Goal: Task Accomplishment & Management: Manage account settings

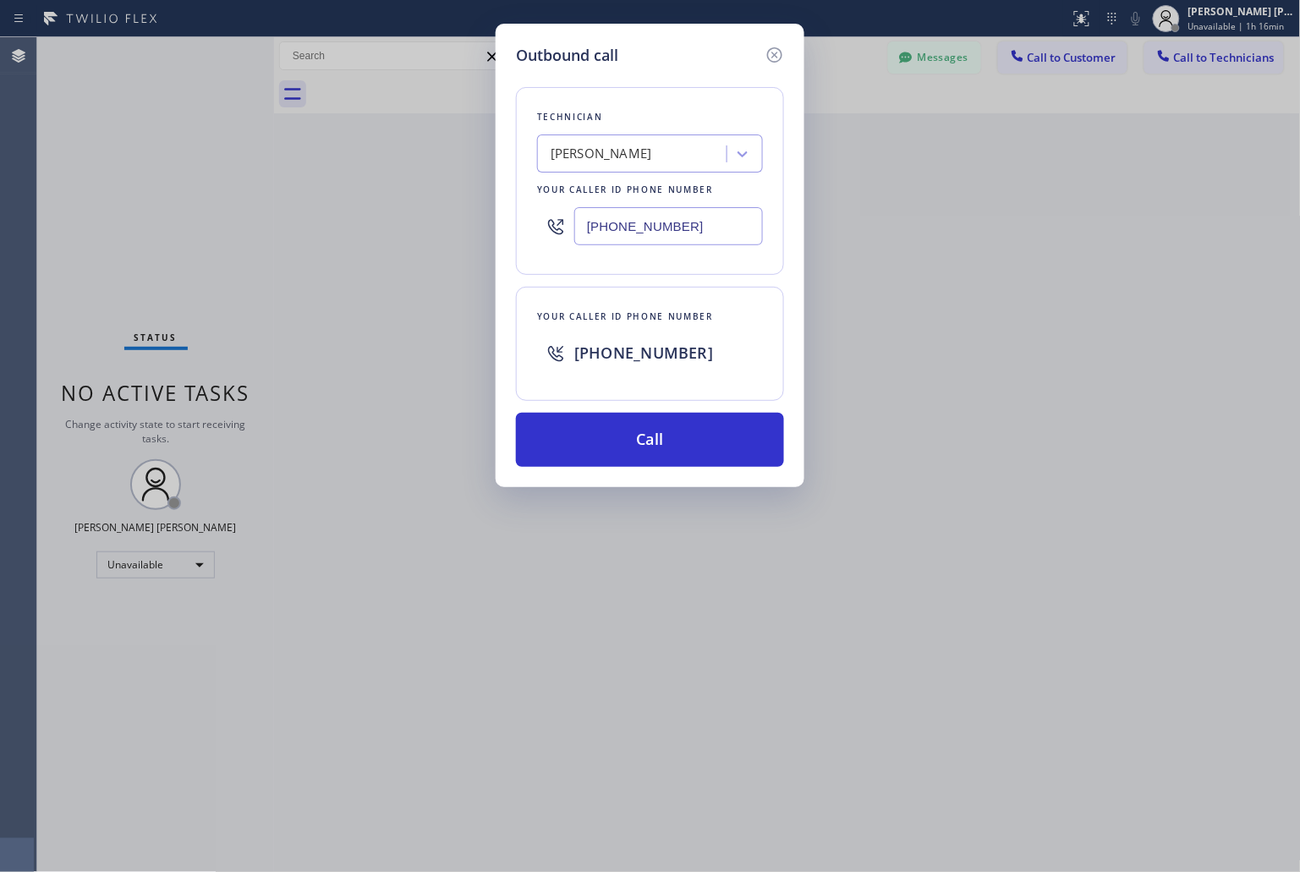
click at [596, 42] on div "Outbound call Technician [PERSON_NAME] Your caller id phone number [PHONE_NUMBE…" at bounding box center [650, 256] width 309 height 464
click at [783, 48] on icon at bounding box center [775, 55] width 20 height 20
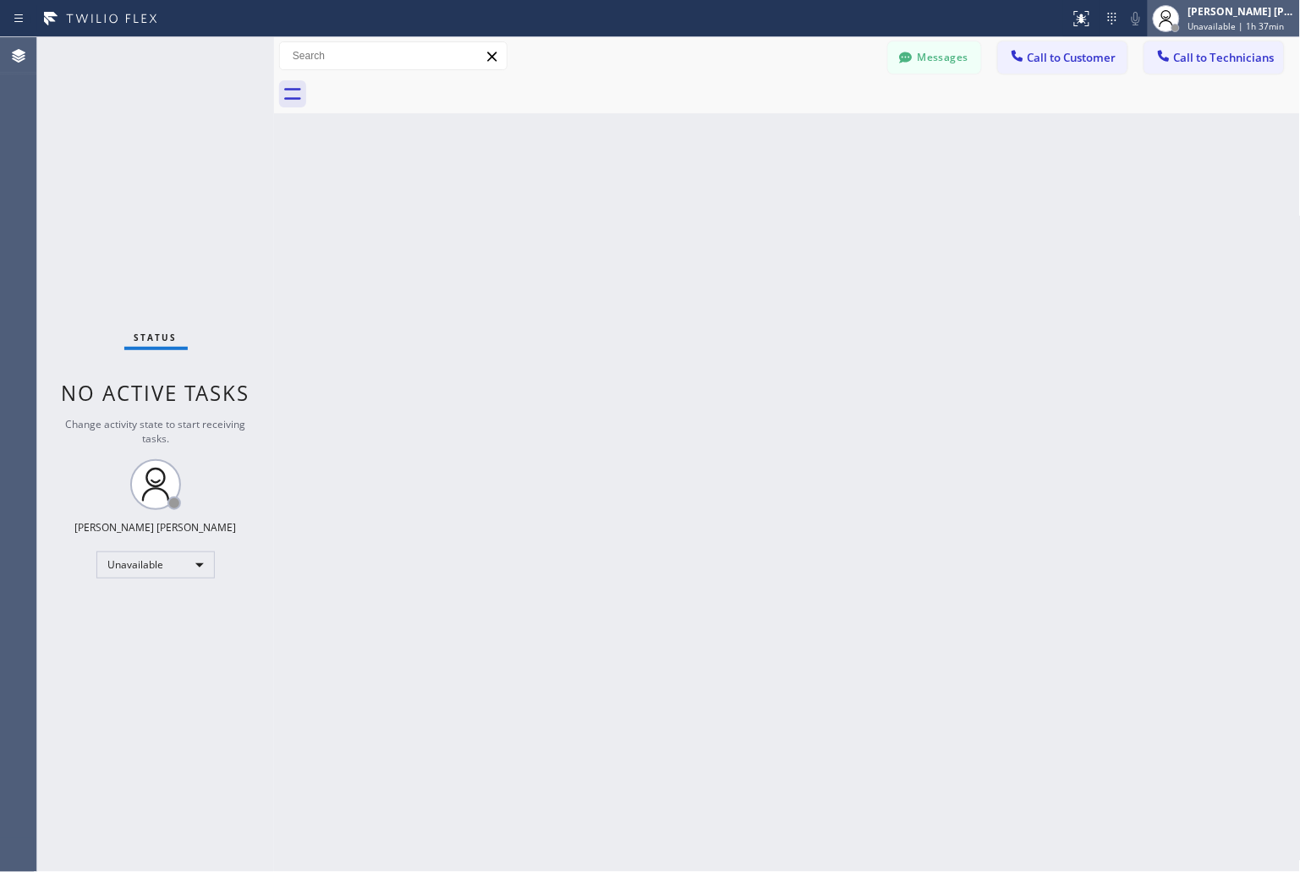
click at [1213, 20] on span "Unavailable | 1h 37min" at bounding box center [1237, 26] width 96 height 12
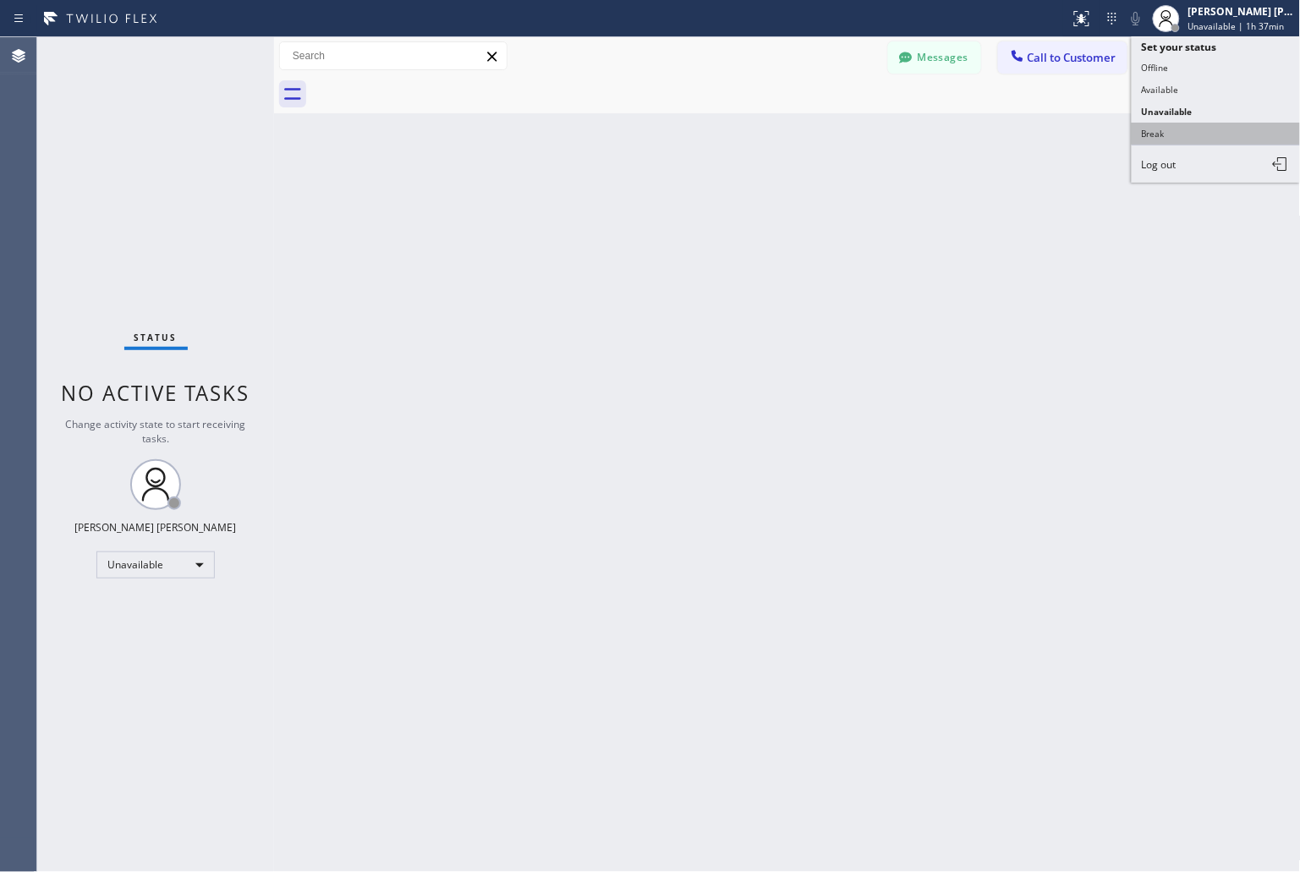
click at [1181, 127] on button "Break" at bounding box center [1216, 134] width 169 height 22
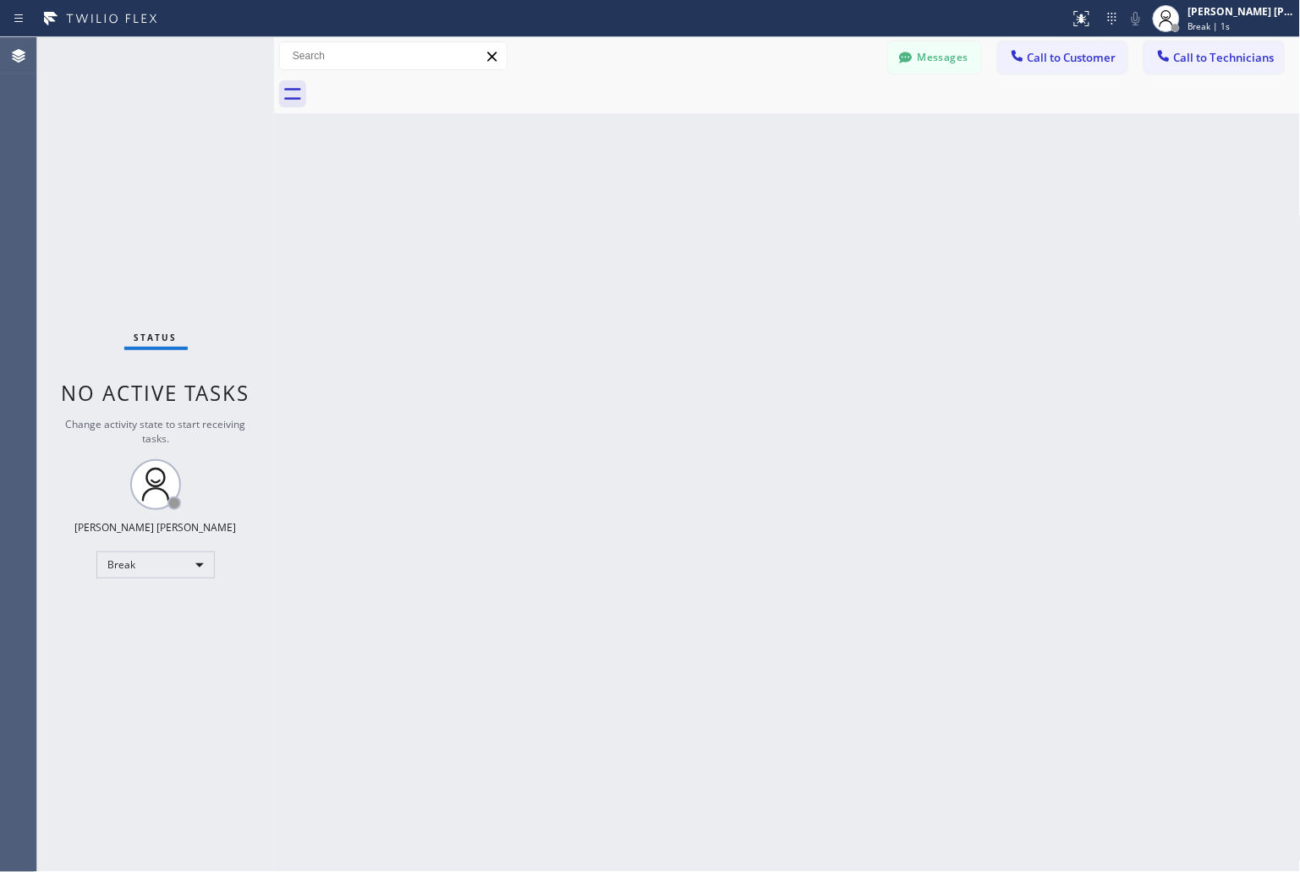
click at [614, 213] on div "Back to Dashboard Change Sender ID Customers Technicians KD Krissy Do [DATE] 02…" at bounding box center [787, 454] width 1027 height 835
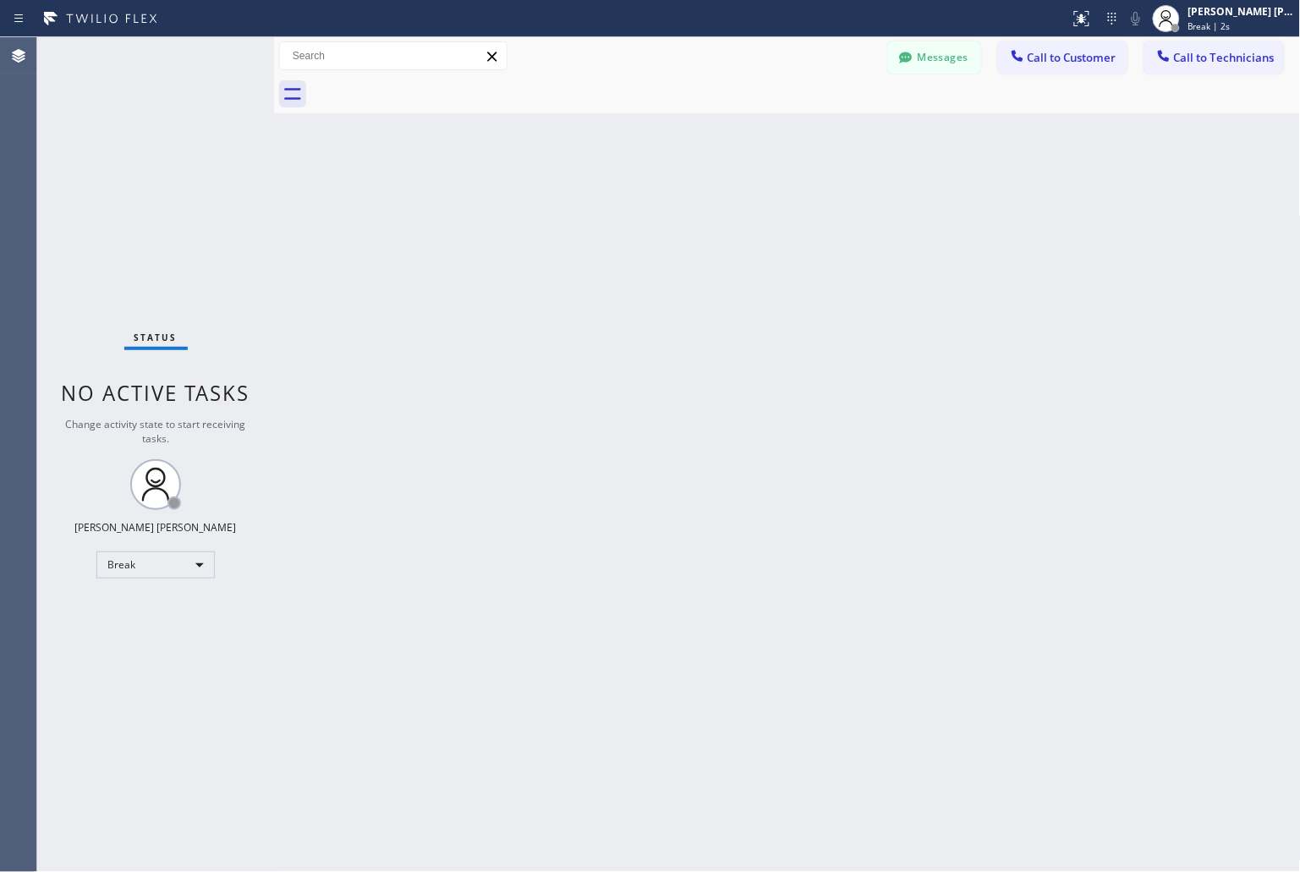
click at [614, 213] on div "Back to Dashboard Change Sender ID Customers Technicians KD Krissy Do [DATE] 02…" at bounding box center [787, 454] width 1027 height 835
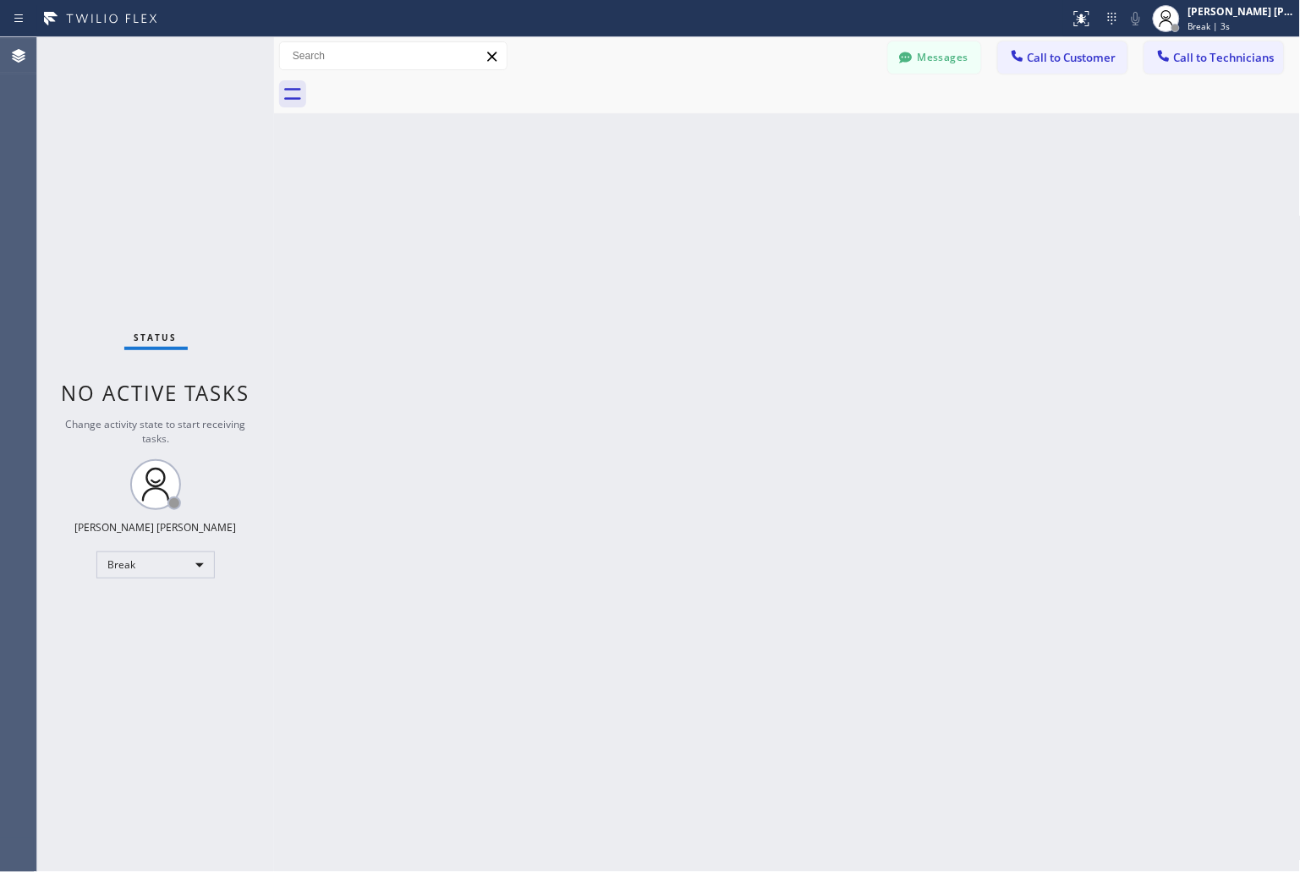
click at [614, 213] on div "Back to Dashboard Change Sender ID Customers Technicians KD Krissy Do [DATE] 02…" at bounding box center [787, 454] width 1027 height 835
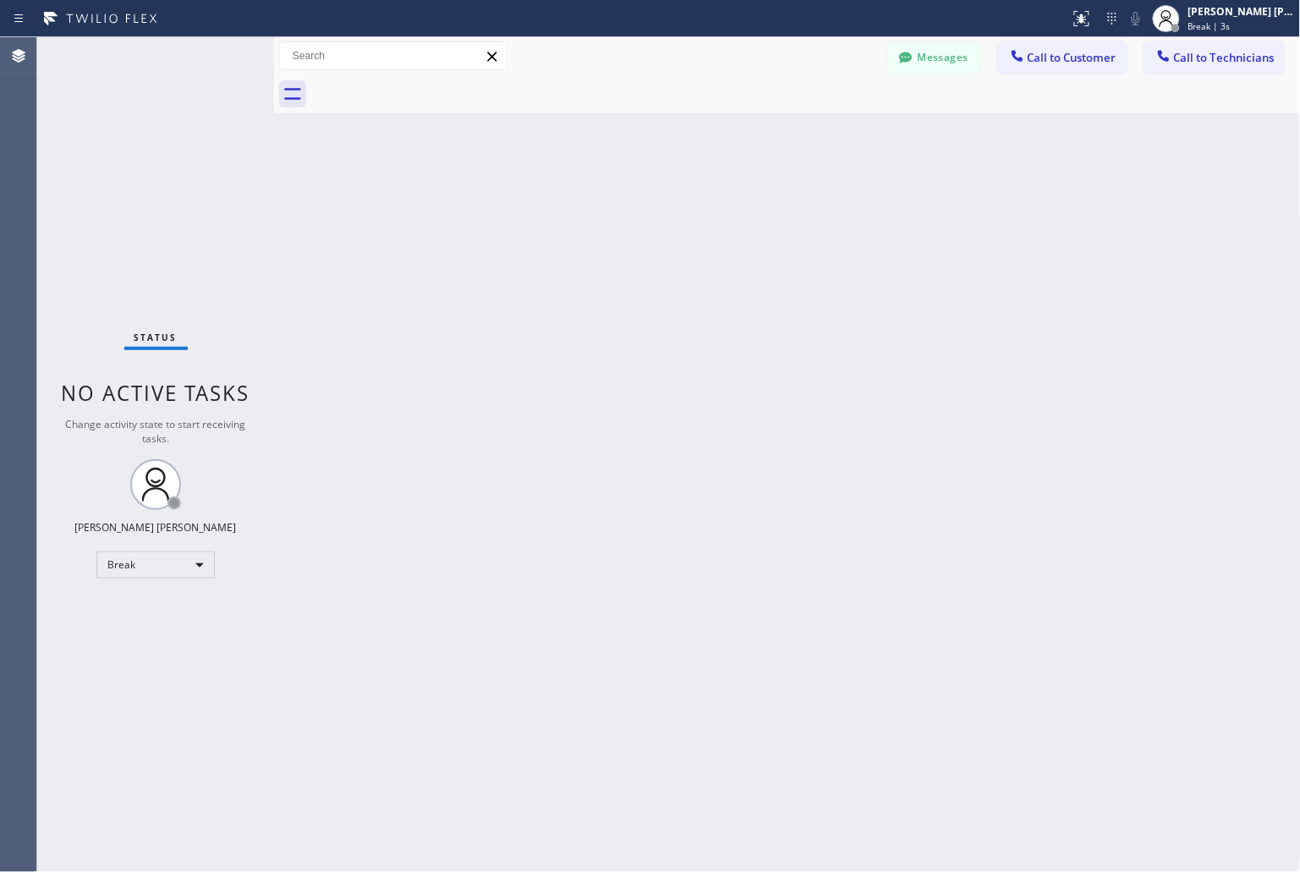
click at [614, 213] on div "Back to Dashboard Change Sender ID Customers Technicians KD Krissy Do [DATE] 02…" at bounding box center [787, 454] width 1027 height 835
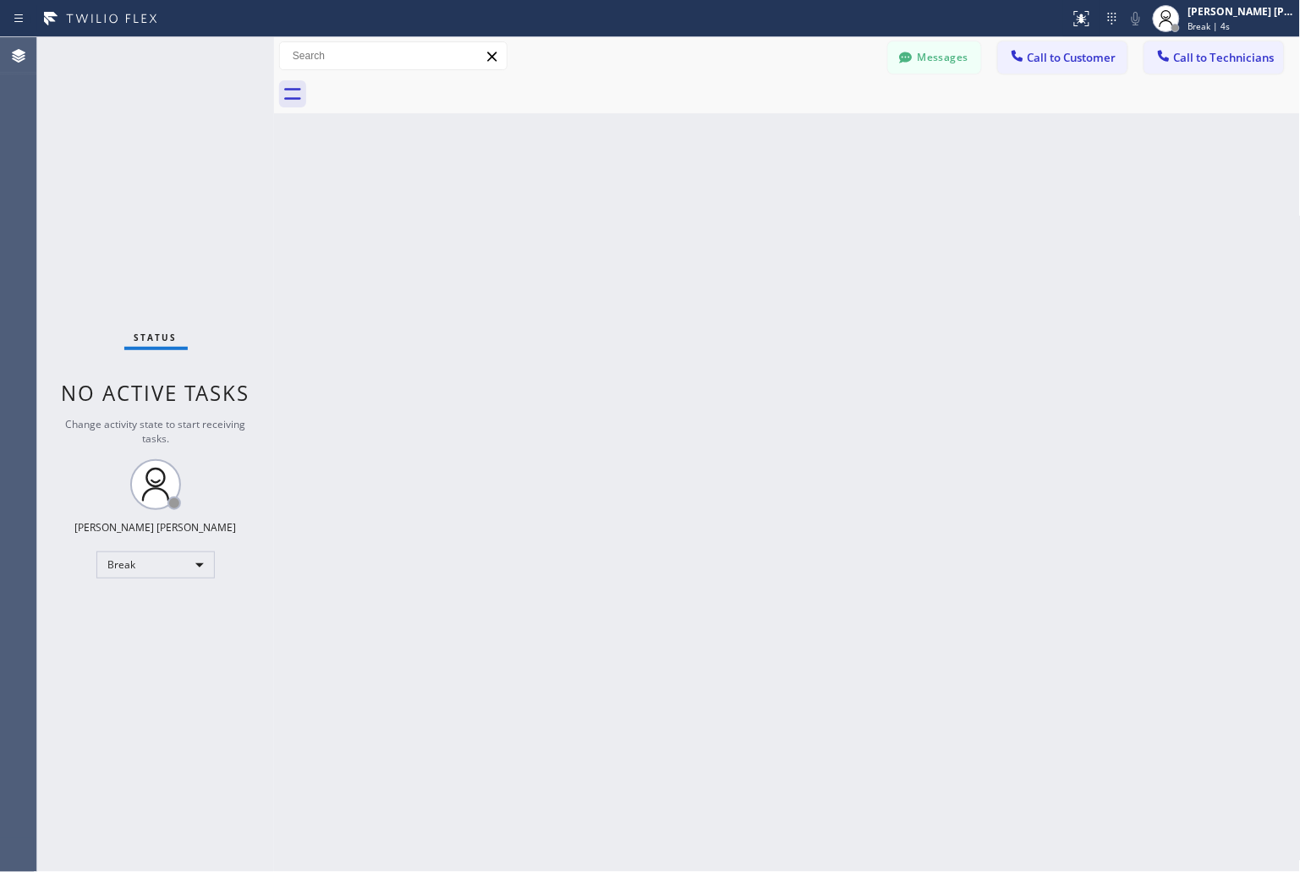
click at [614, 213] on div "Back to Dashboard Change Sender ID Customers Technicians KD Krissy Do [DATE] 02…" at bounding box center [787, 454] width 1027 height 835
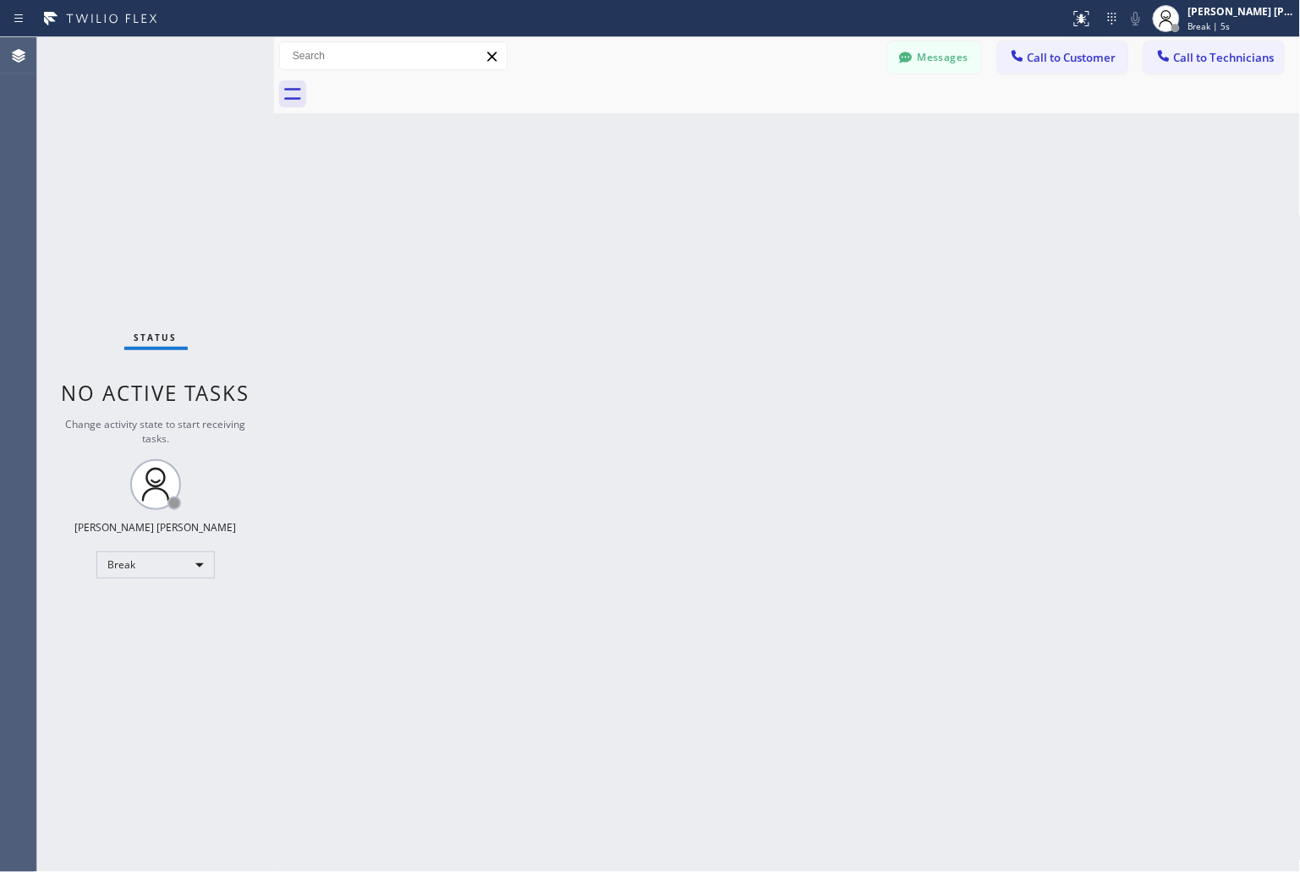
click at [614, 213] on div "Back to Dashboard Change Sender ID Customers Technicians KD Krissy Do [DATE] 02…" at bounding box center [787, 454] width 1027 height 835
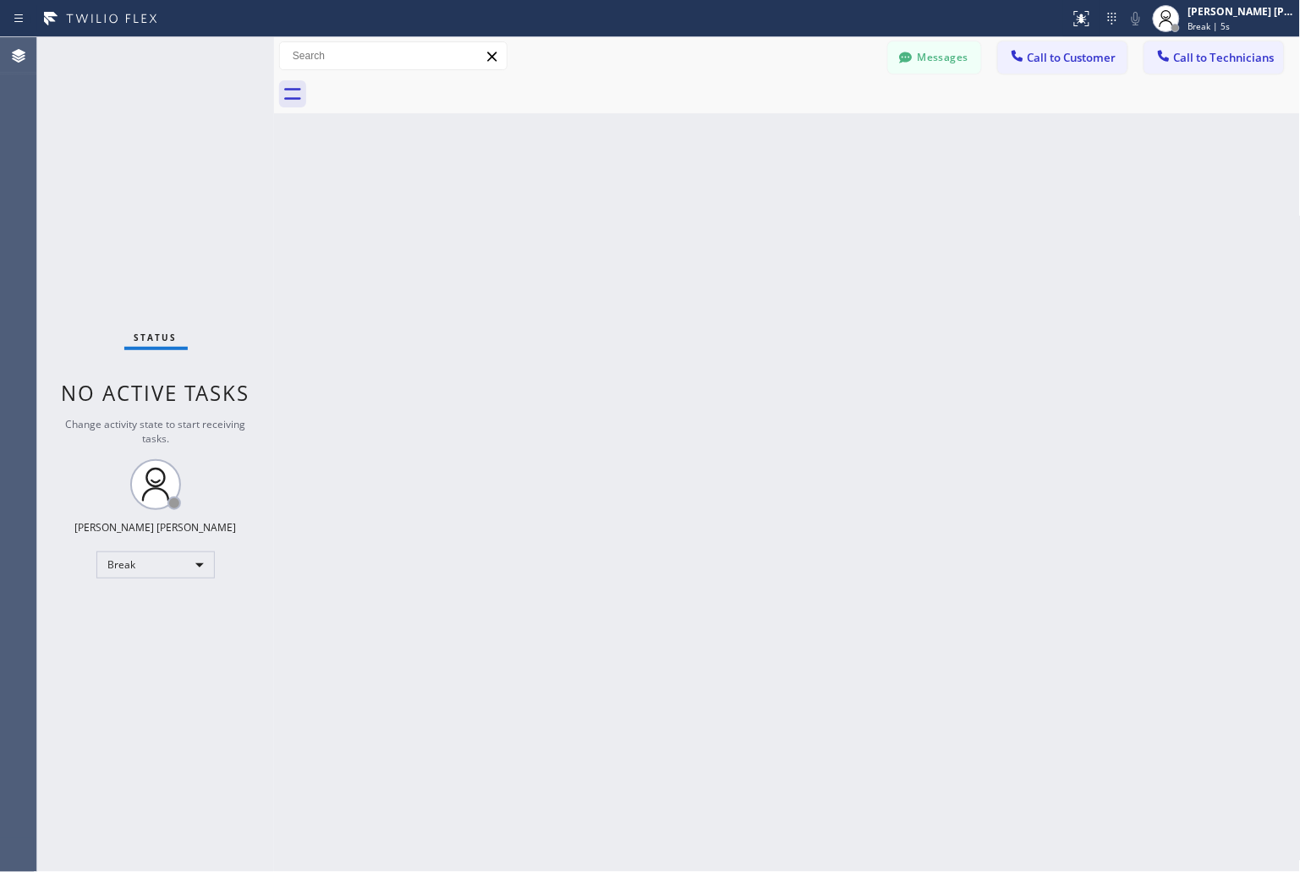
click at [614, 213] on div "Back to Dashboard Change Sender ID Customers Technicians KD Krissy Do [DATE] 02…" at bounding box center [787, 454] width 1027 height 835
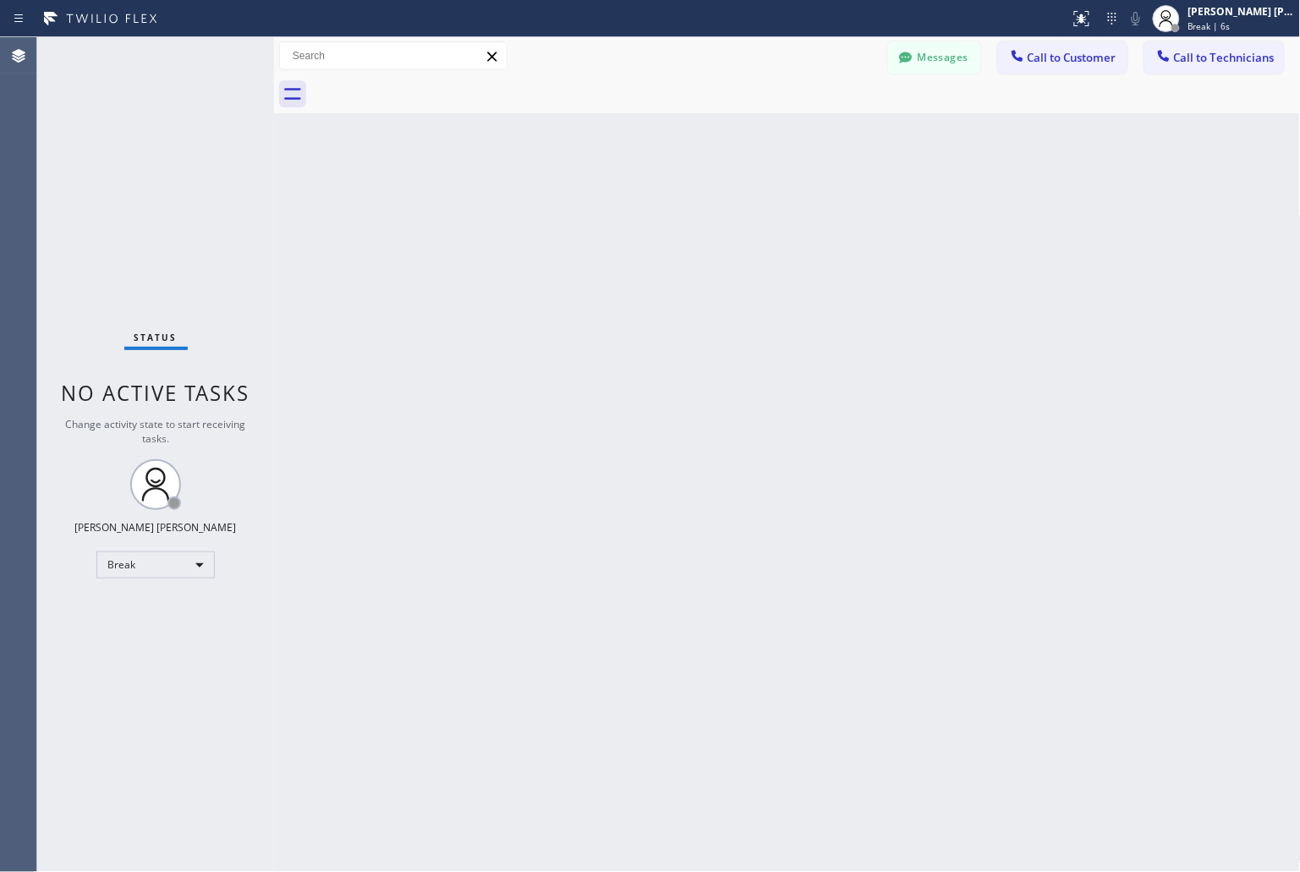
click at [614, 213] on div "Back to Dashboard Change Sender ID Customers Technicians KD Krissy Do [DATE] 02…" at bounding box center [787, 454] width 1027 height 835
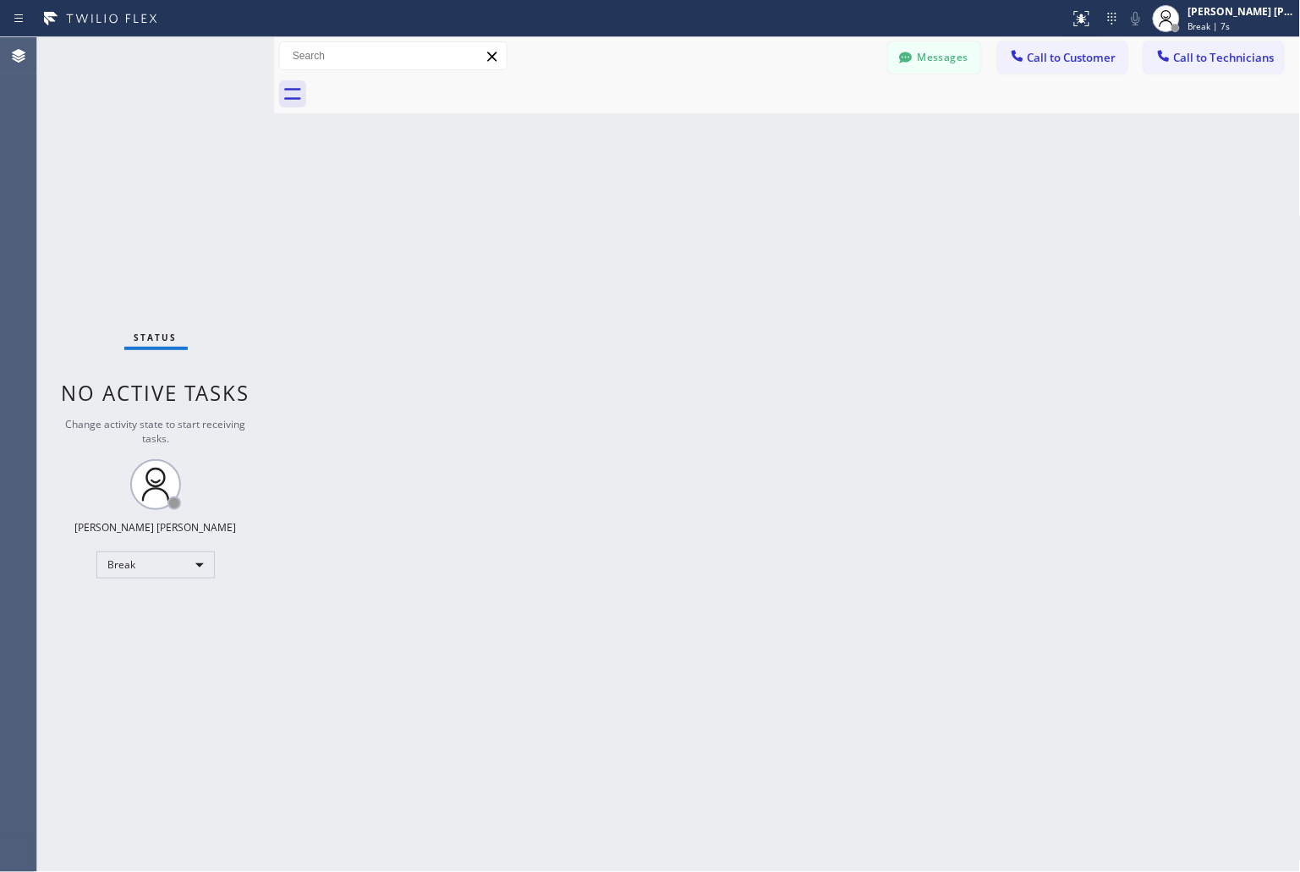
click at [614, 213] on div "Back to Dashboard Change Sender ID Customers Technicians KD Krissy Do [DATE] 02…" at bounding box center [787, 454] width 1027 height 835
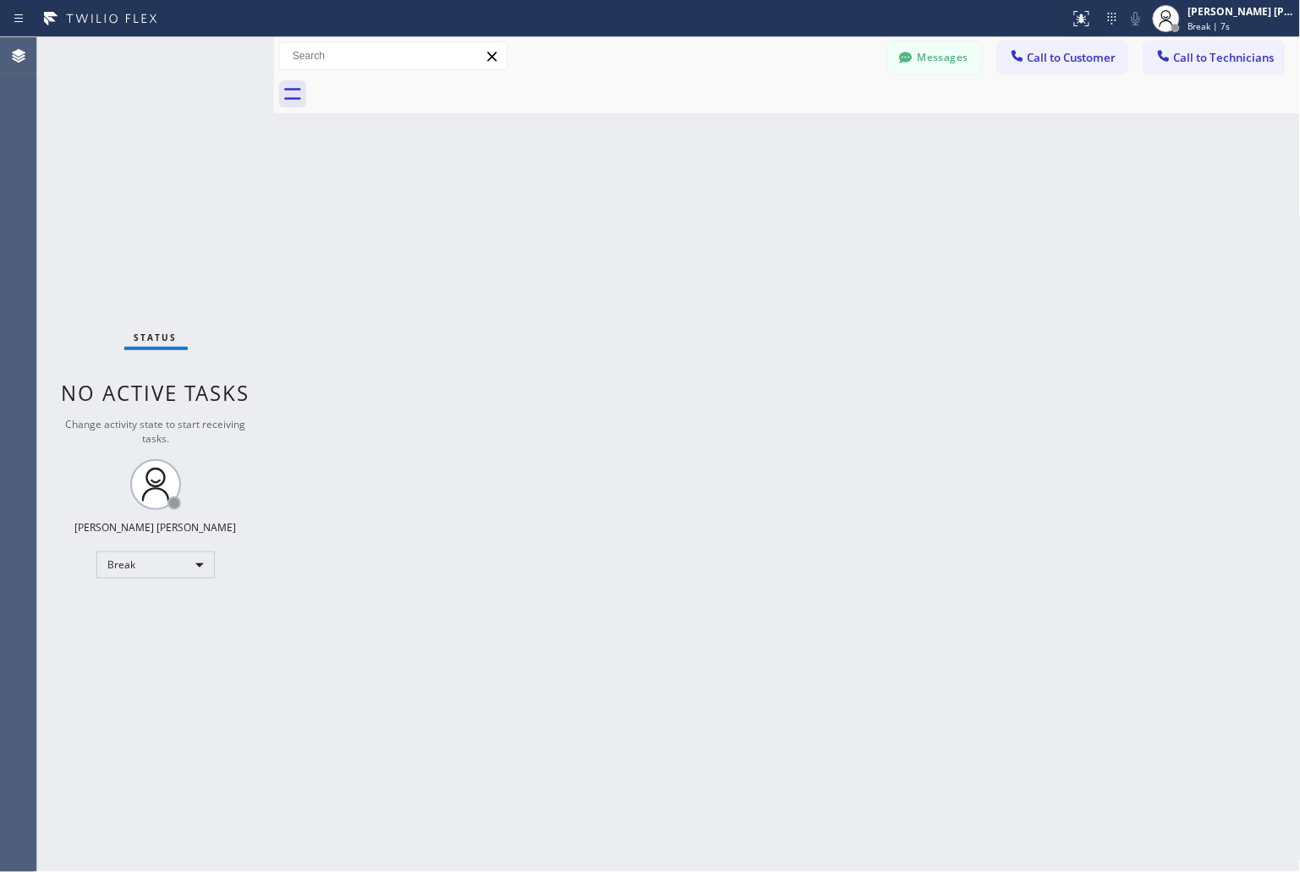
click at [614, 213] on div "Back to Dashboard Change Sender ID Customers Technicians KD Krissy Do [DATE] 02…" at bounding box center [787, 454] width 1027 height 835
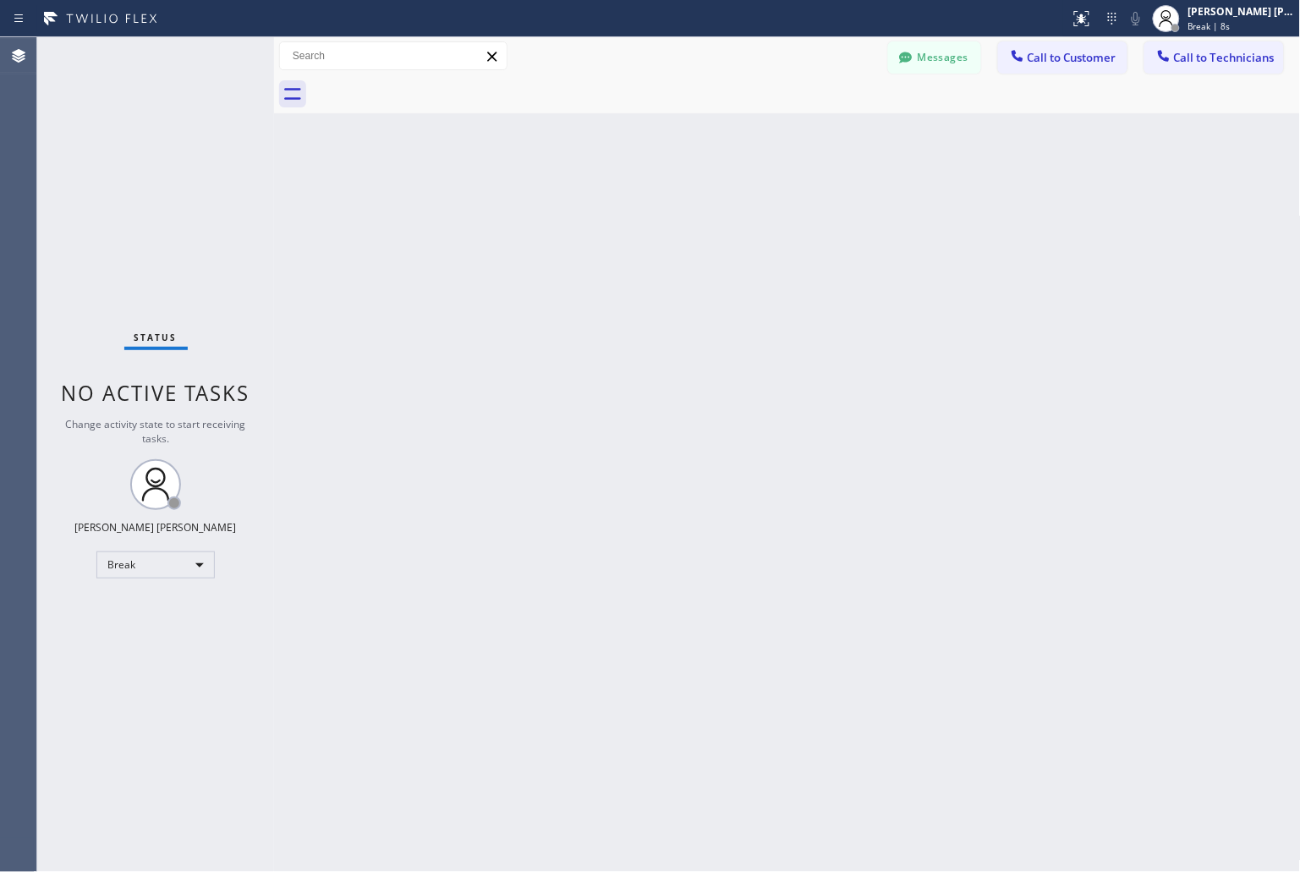
click at [614, 213] on div "Back to Dashboard Change Sender ID Customers Technicians KD Krissy Do [DATE] 02…" at bounding box center [787, 454] width 1027 height 835
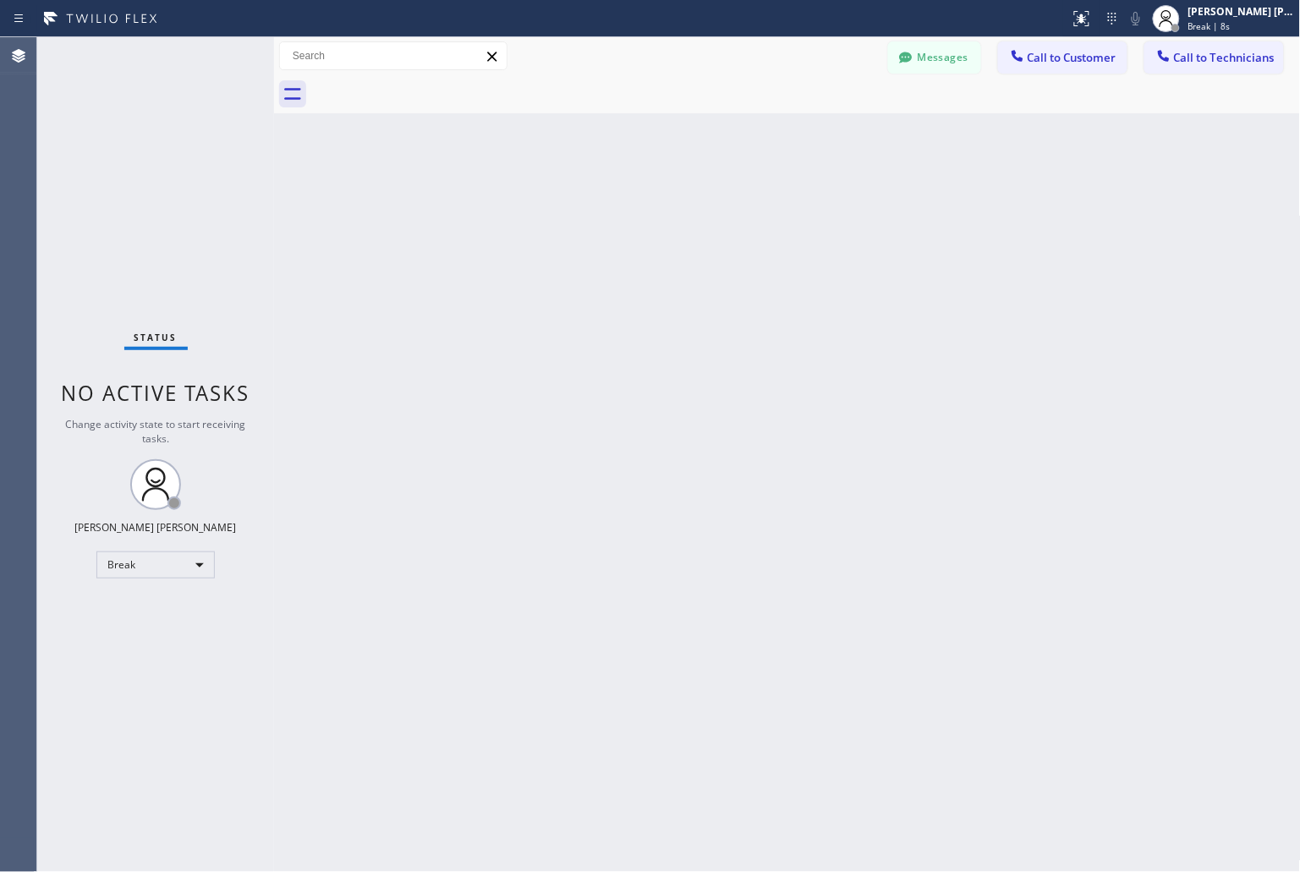
click at [614, 213] on div "Back to Dashboard Change Sender ID Customers Technicians KD Krissy Do [DATE] 02…" at bounding box center [787, 454] width 1027 height 835
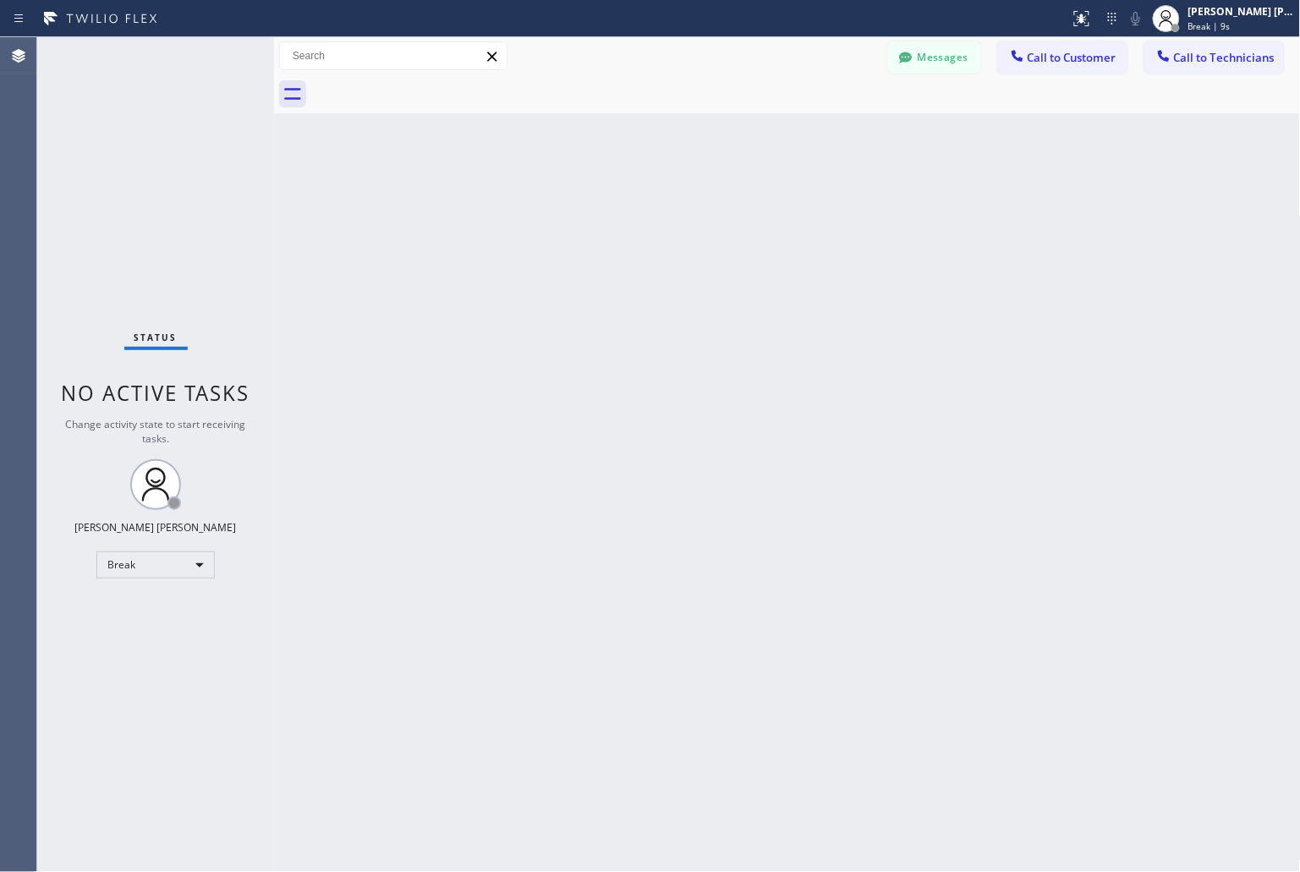
click at [614, 213] on div "Back to Dashboard Change Sender ID Customers Technicians KD Krissy Do [DATE] 02…" at bounding box center [787, 454] width 1027 height 835
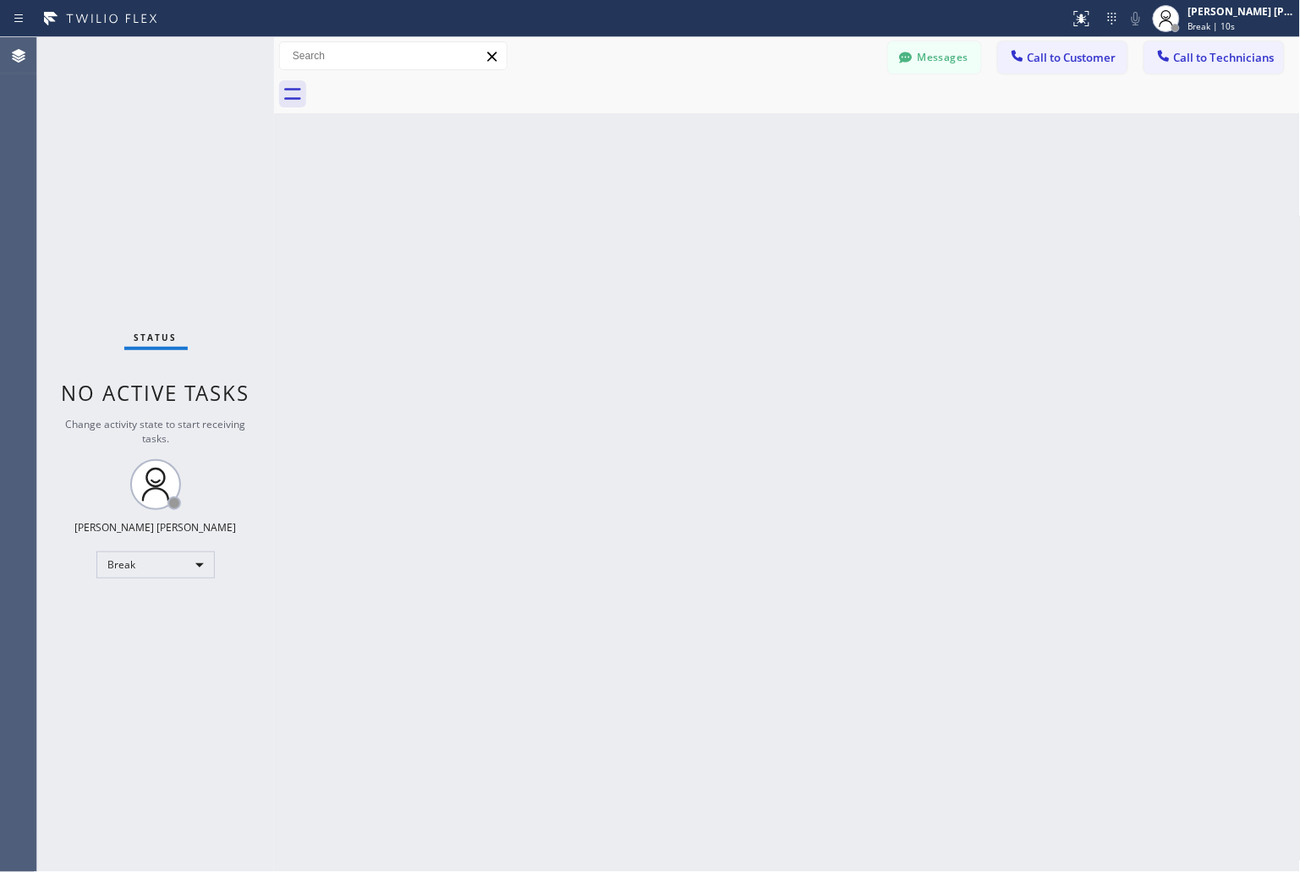
click at [614, 213] on div "Back to Dashboard Change Sender ID Customers Technicians KD Krissy Do [DATE] 02…" at bounding box center [787, 454] width 1027 height 835
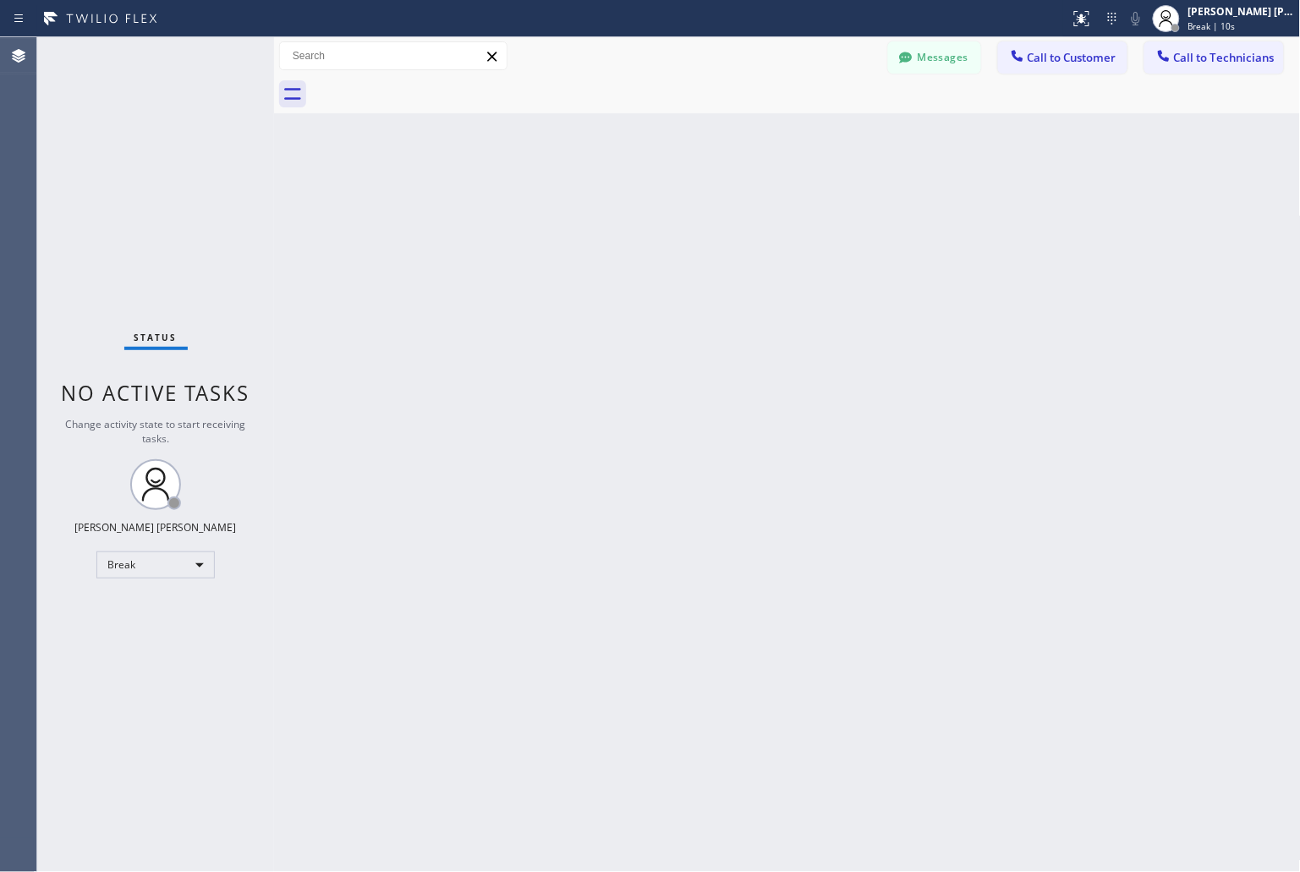
click at [614, 213] on div "Back to Dashboard Change Sender ID Customers Technicians KD Krissy Do [DATE] 02…" at bounding box center [787, 454] width 1027 height 835
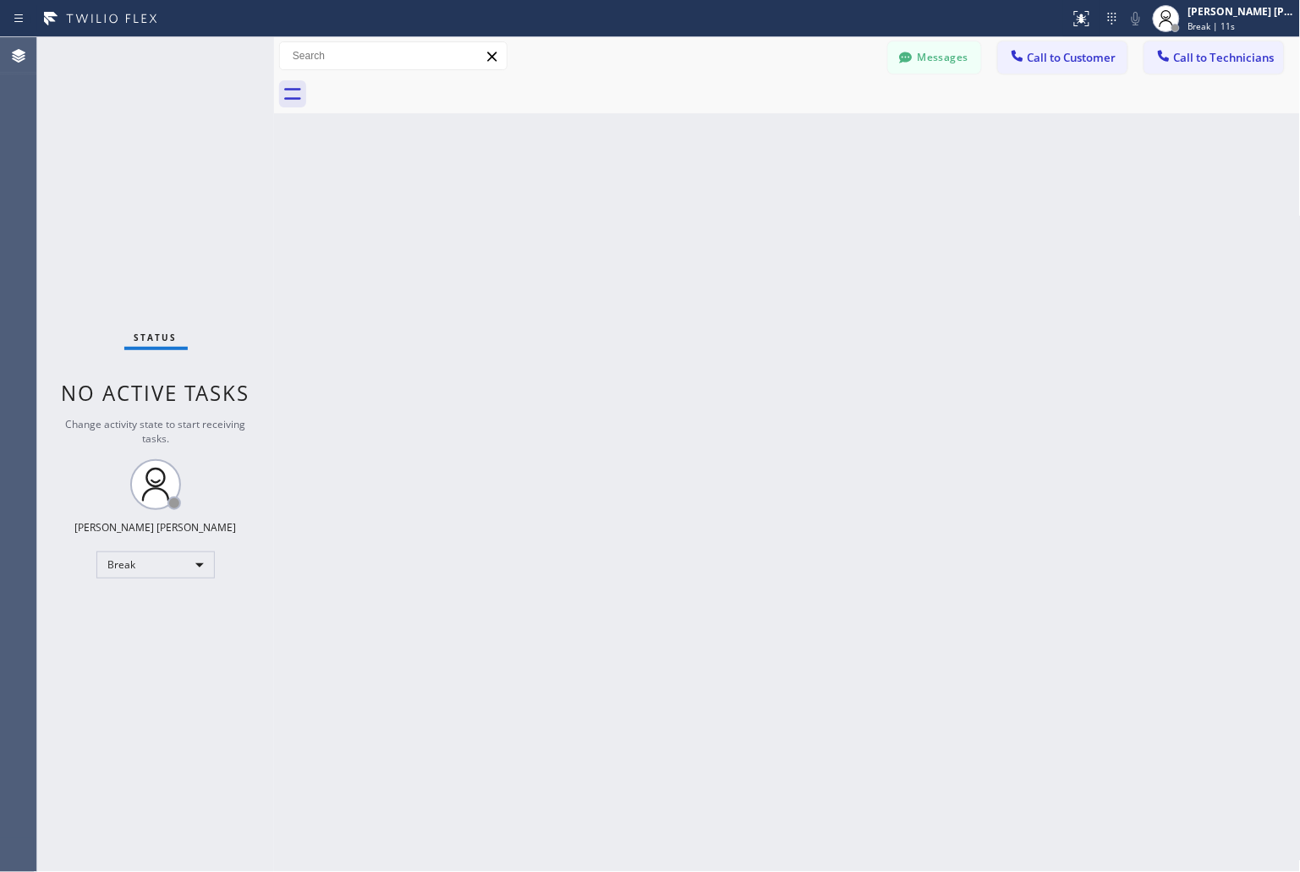
click at [614, 213] on div "Back to Dashboard Change Sender ID Customers Technicians KD Krissy Do [DATE] 02…" at bounding box center [787, 454] width 1027 height 835
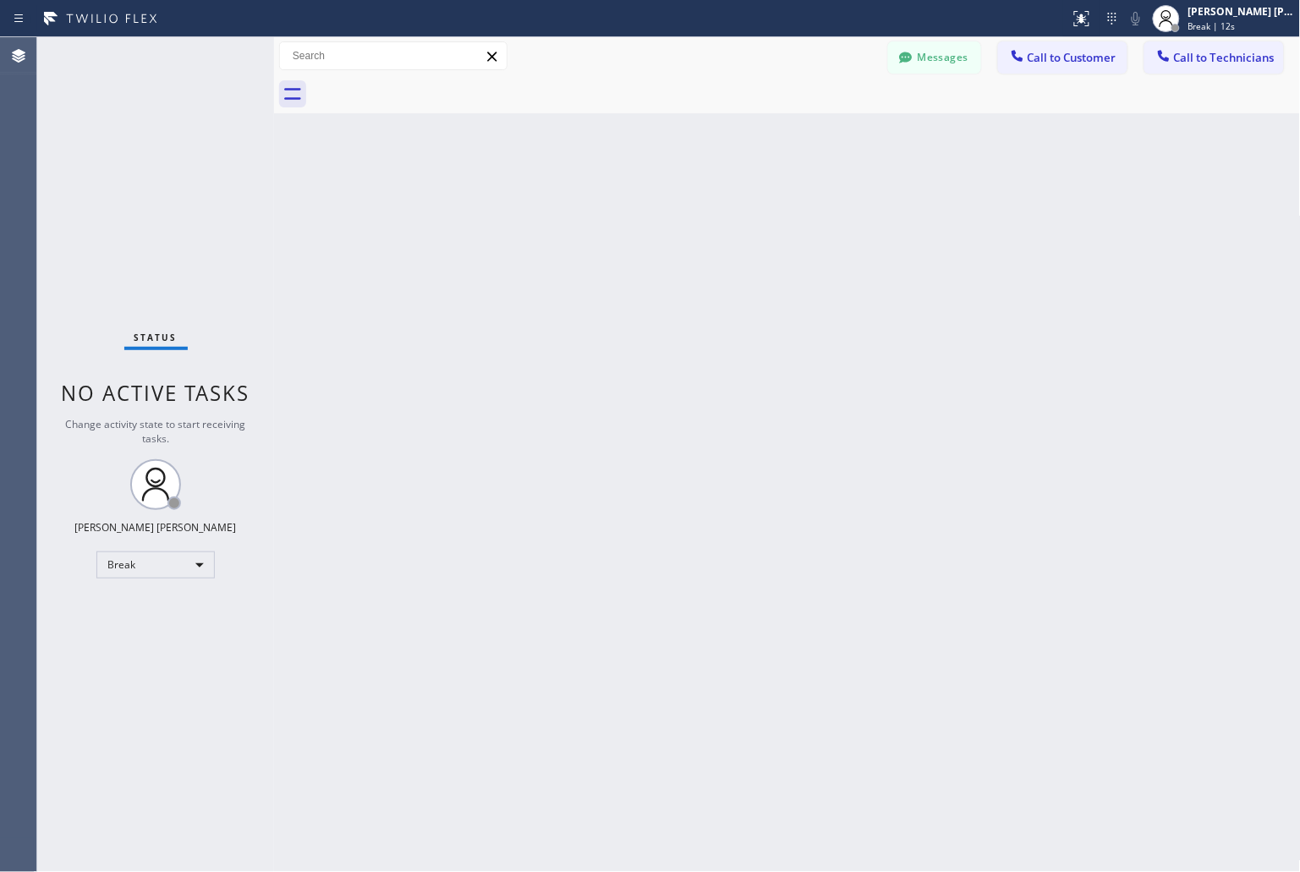
click at [614, 213] on div "Back to Dashboard Change Sender ID Customers Technicians KD Krissy Do [DATE] 02…" at bounding box center [787, 454] width 1027 height 835
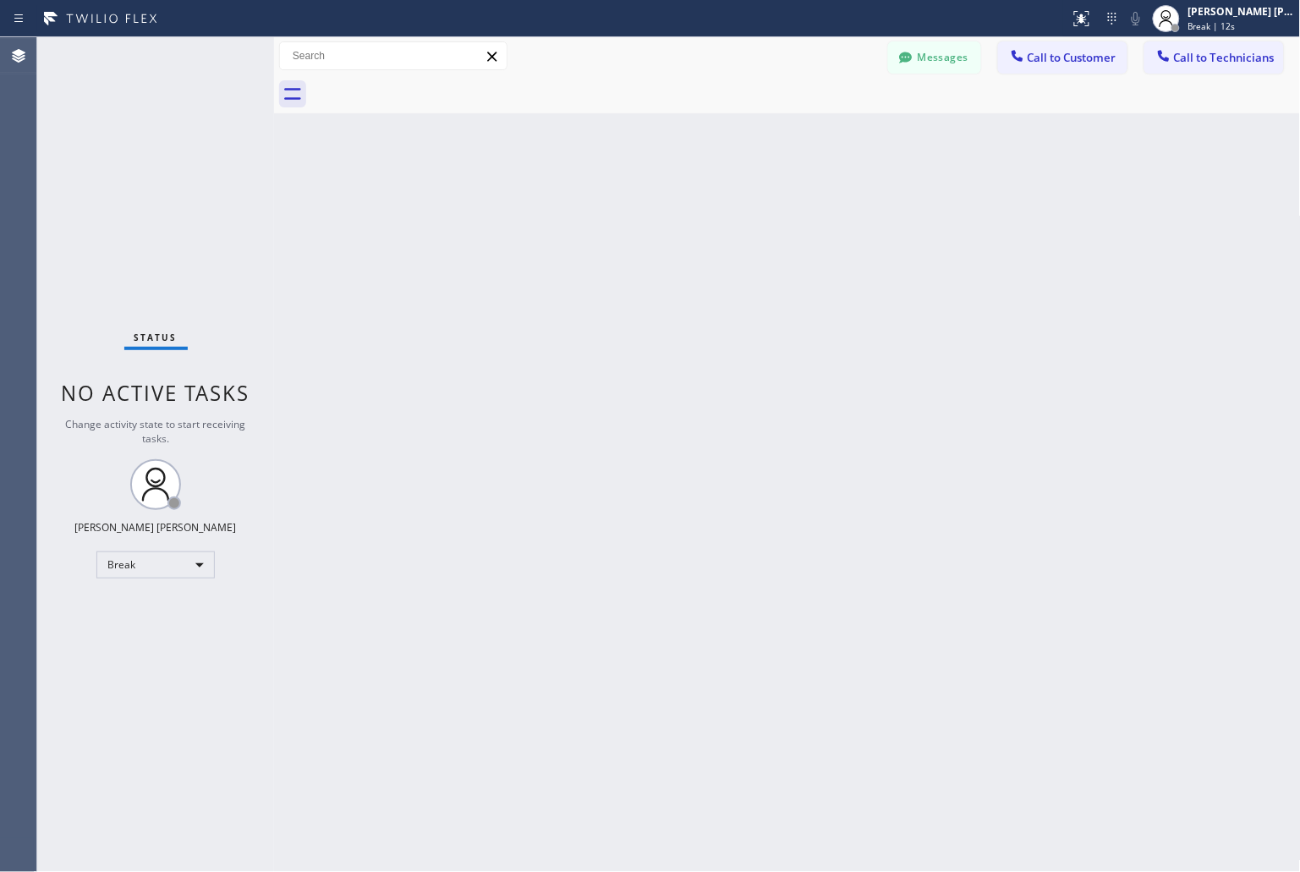
click at [614, 213] on div "Back to Dashboard Change Sender ID Customers Technicians KD Krissy Do [DATE] 02…" at bounding box center [787, 454] width 1027 height 835
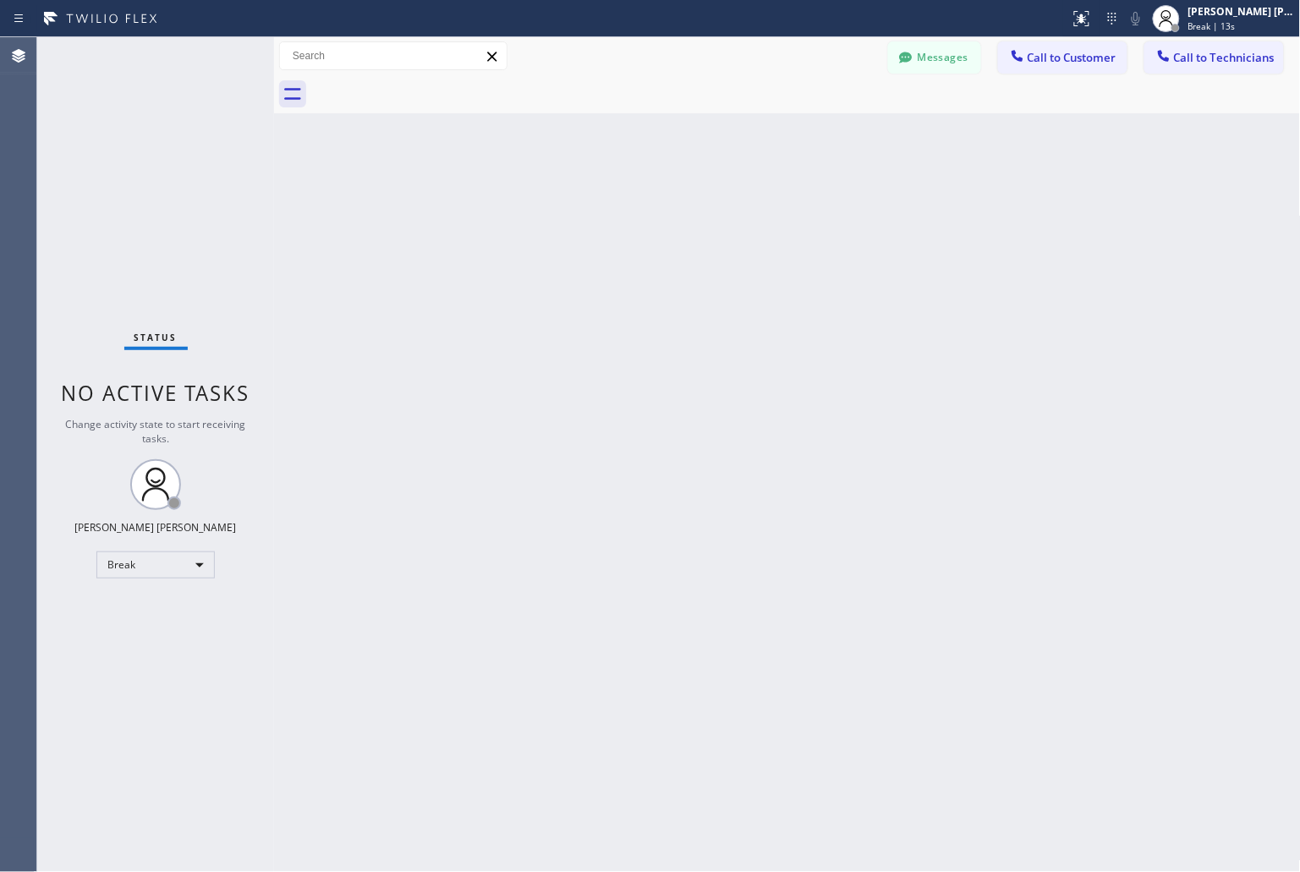
click at [614, 213] on div "Back to Dashboard Change Sender ID Customers Technicians KD Krissy Do [DATE] 02…" at bounding box center [787, 454] width 1027 height 835
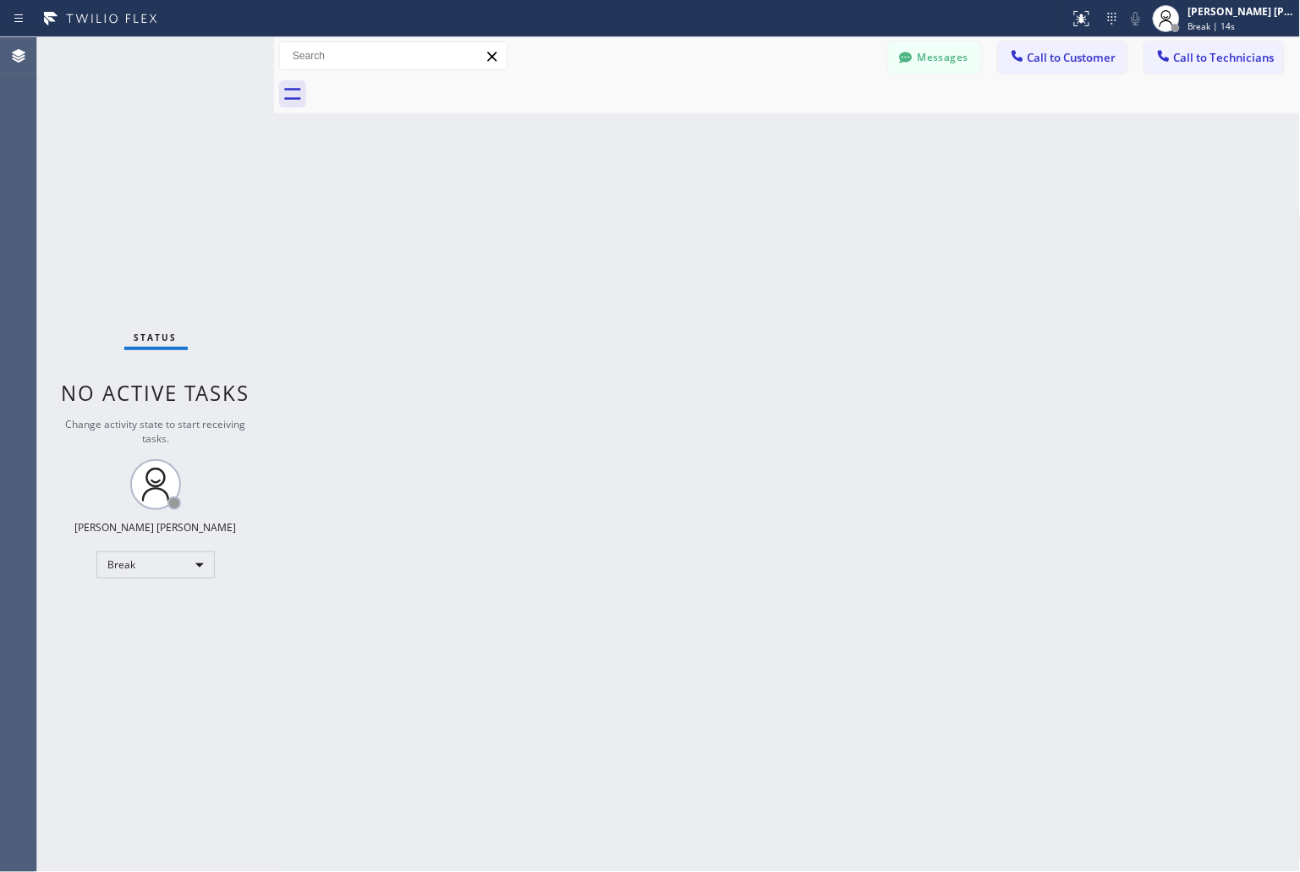
click at [614, 213] on div "Back to Dashboard Change Sender ID Customers Technicians KD Krissy Do [DATE] 02…" at bounding box center [787, 454] width 1027 height 835
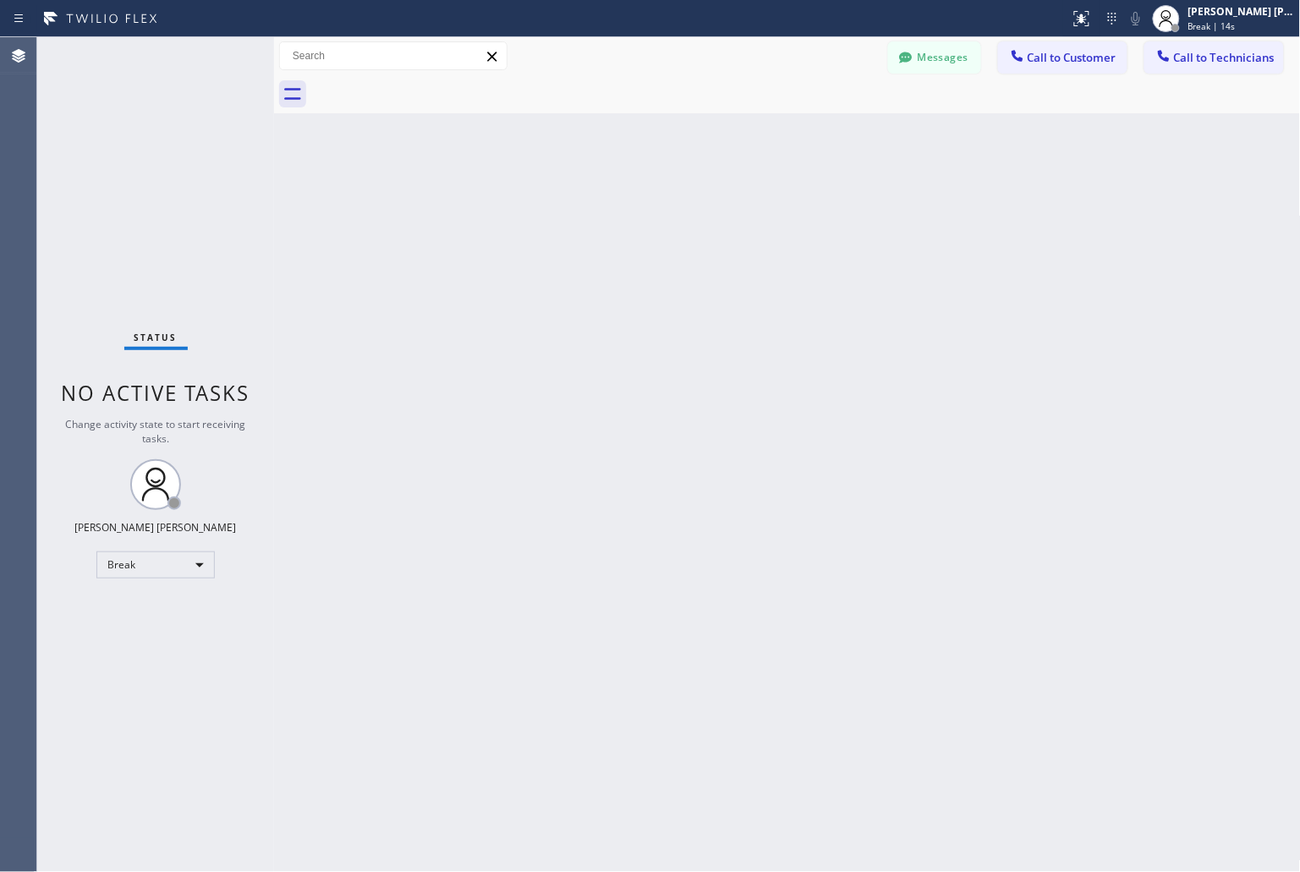
click at [614, 213] on div "Back to Dashboard Change Sender ID Customers Technicians KD Krissy Do [DATE] 02…" at bounding box center [787, 454] width 1027 height 835
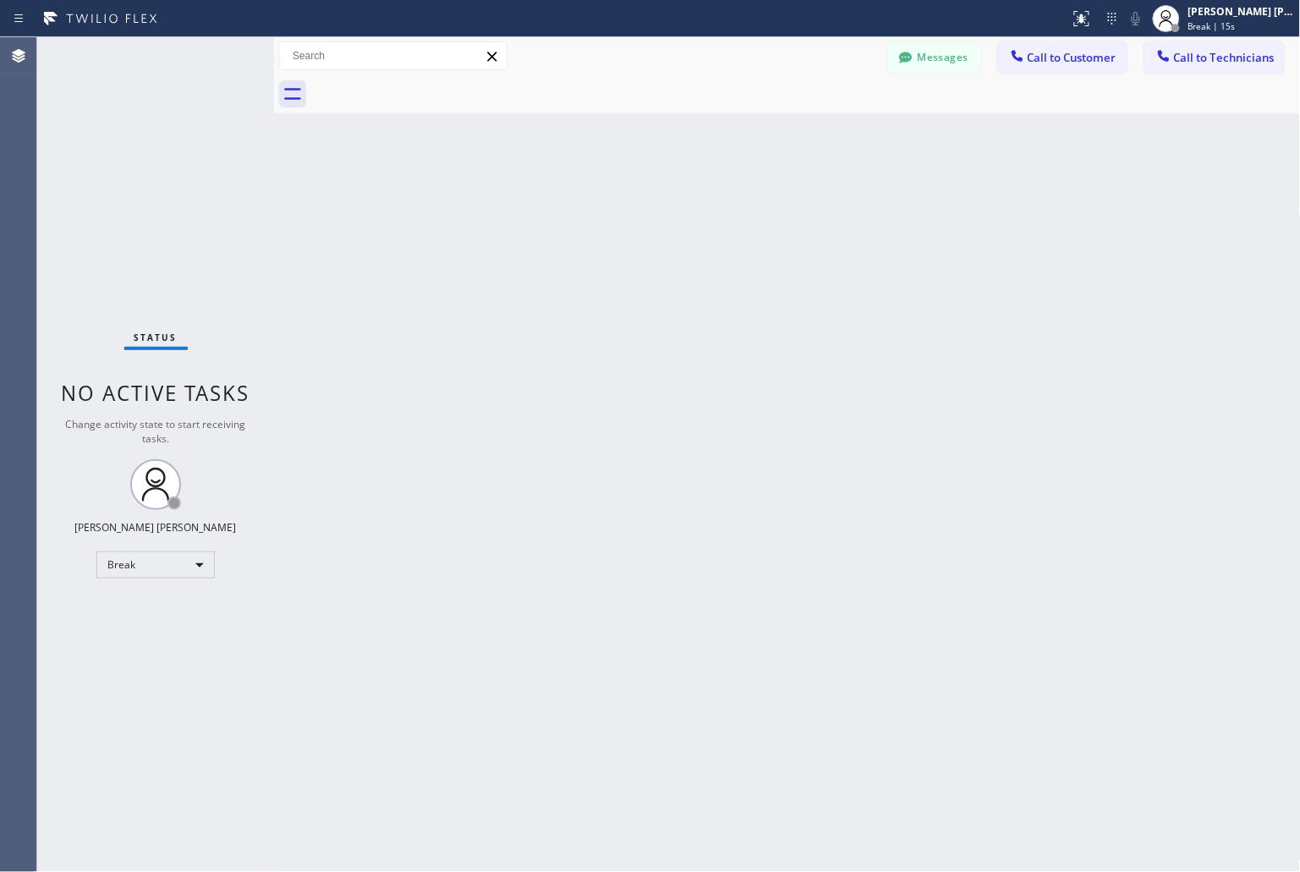
click at [614, 213] on div "Back to Dashboard Change Sender ID Customers Technicians KD Krissy Do [DATE] 02…" at bounding box center [787, 454] width 1027 height 835
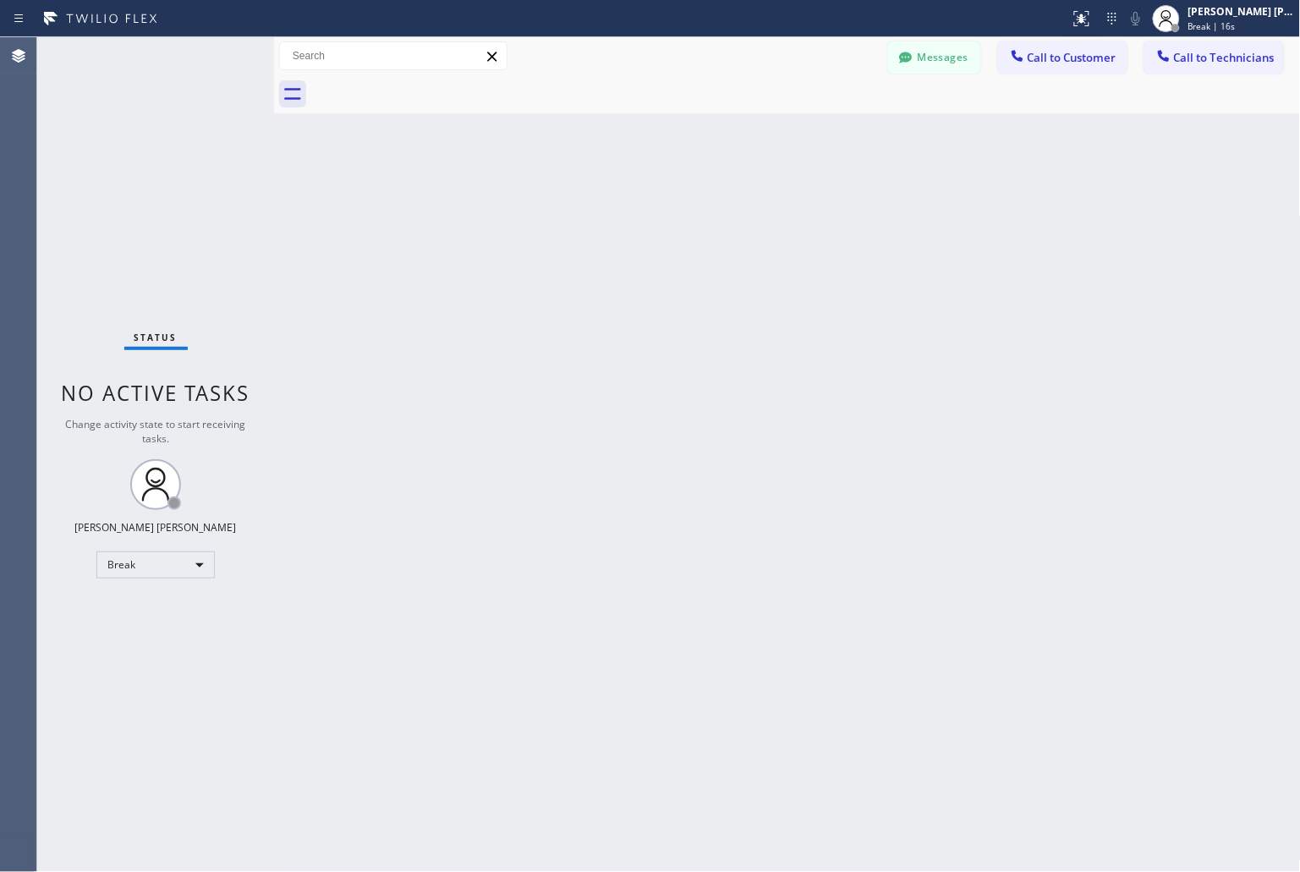
click at [614, 213] on div "Back to Dashboard Change Sender ID Customers Technicians KD Krissy Do [DATE] 02…" at bounding box center [787, 454] width 1027 height 835
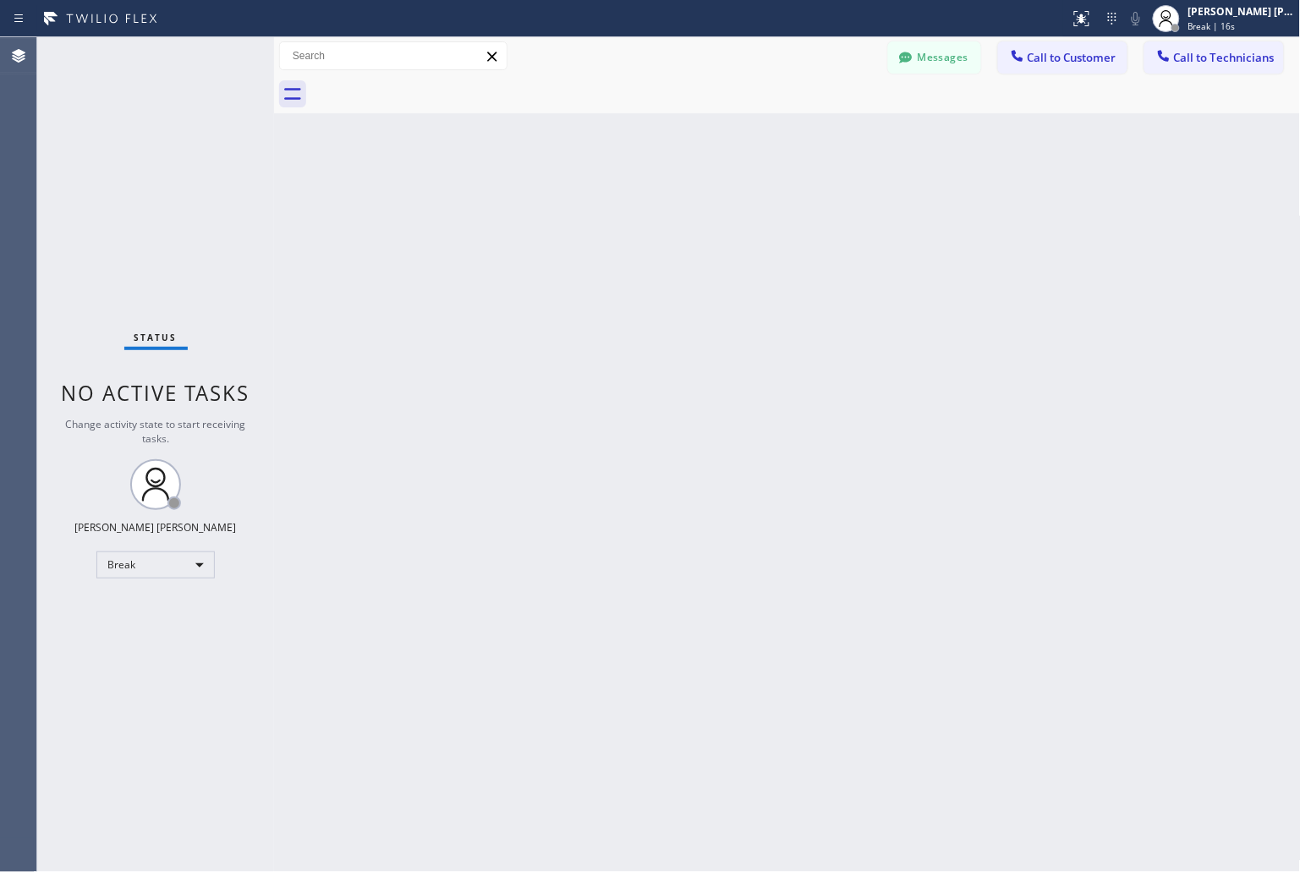
click at [614, 213] on div "Back to Dashboard Change Sender ID Customers Technicians KD Krissy Do [DATE] 02…" at bounding box center [787, 454] width 1027 height 835
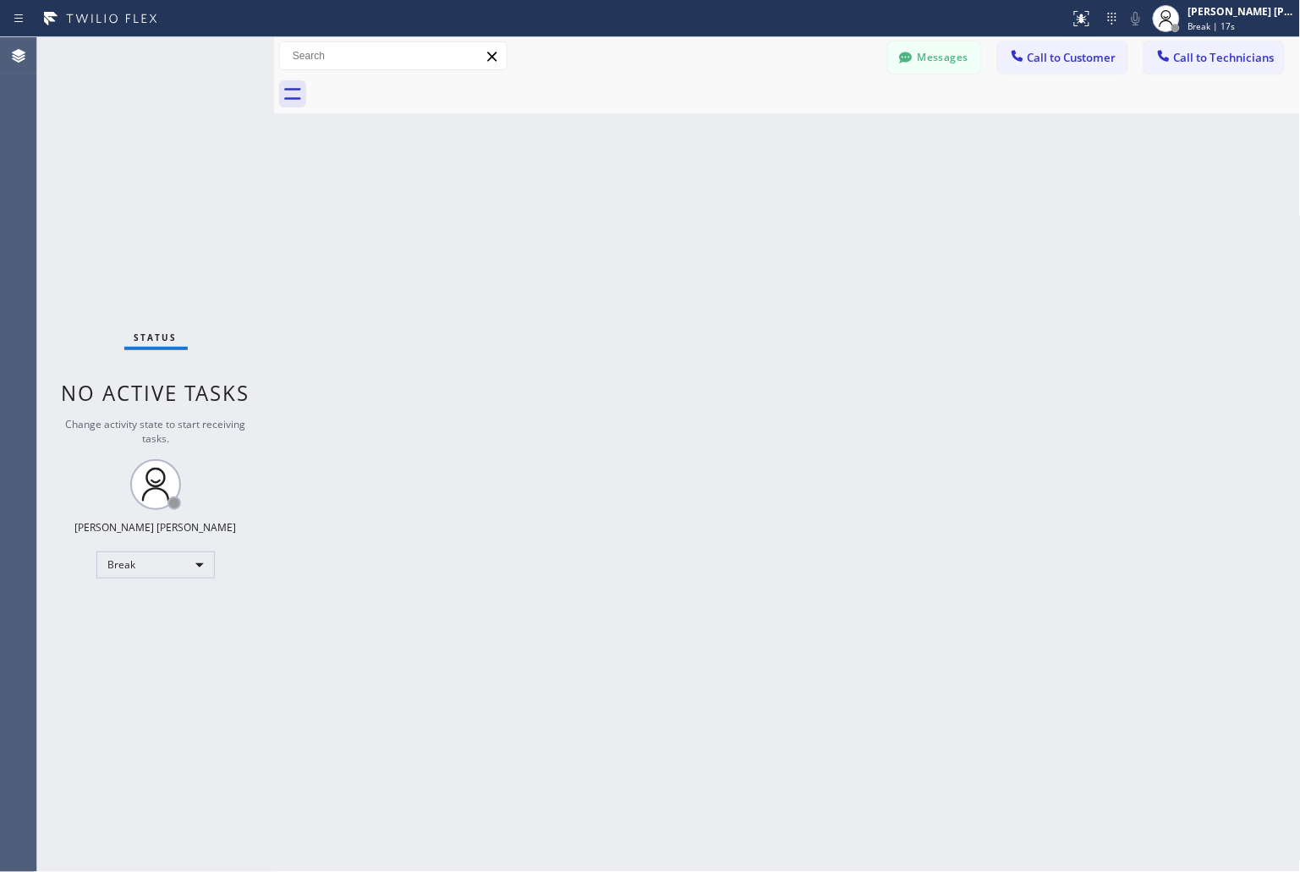
click at [614, 213] on div "Back to Dashboard Change Sender ID Customers Technicians KD Krissy Do [DATE] 02…" at bounding box center [787, 454] width 1027 height 835
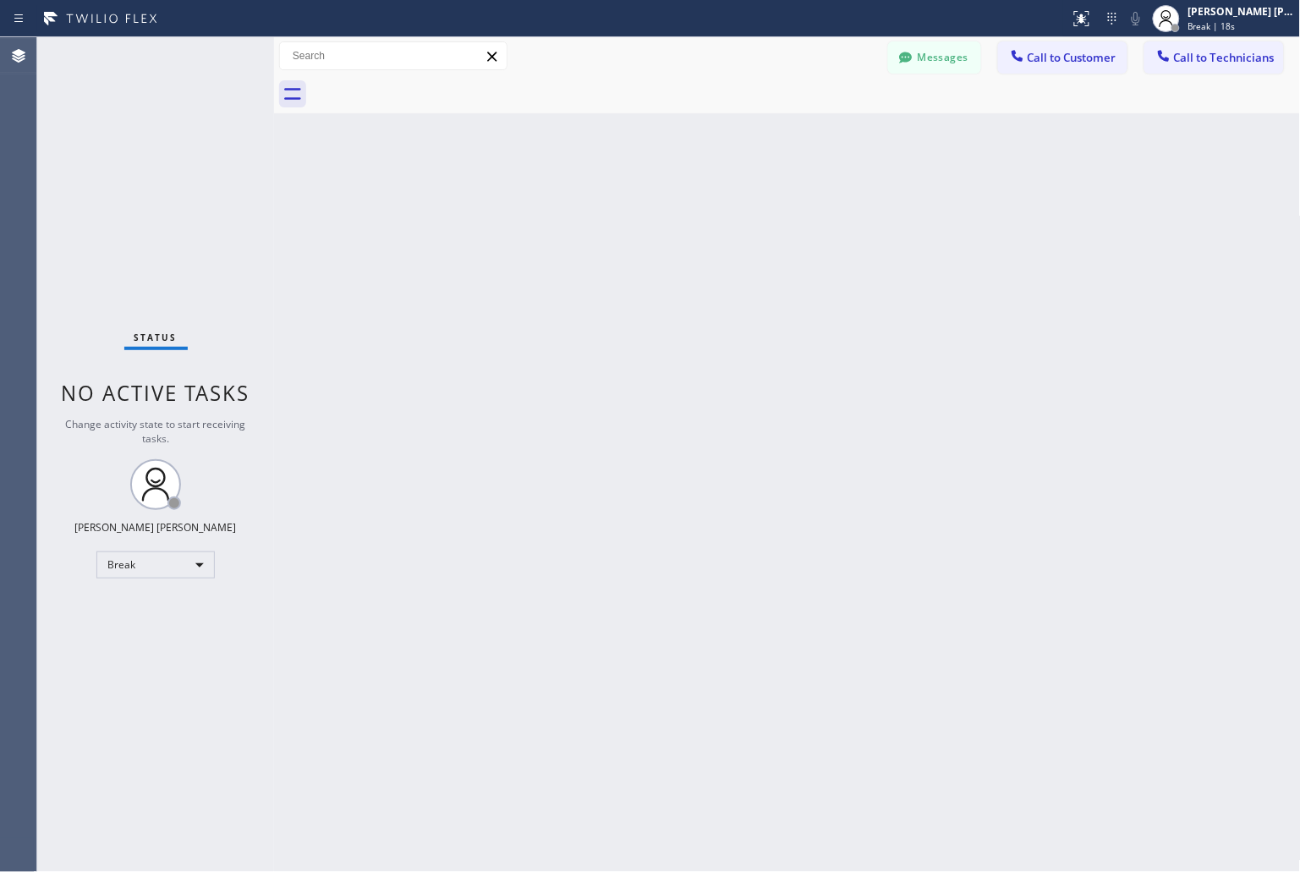
click at [614, 213] on div "Back to Dashboard Change Sender ID Customers Technicians KD Krissy Do [DATE] 02…" at bounding box center [787, 454] width 1027 height 835
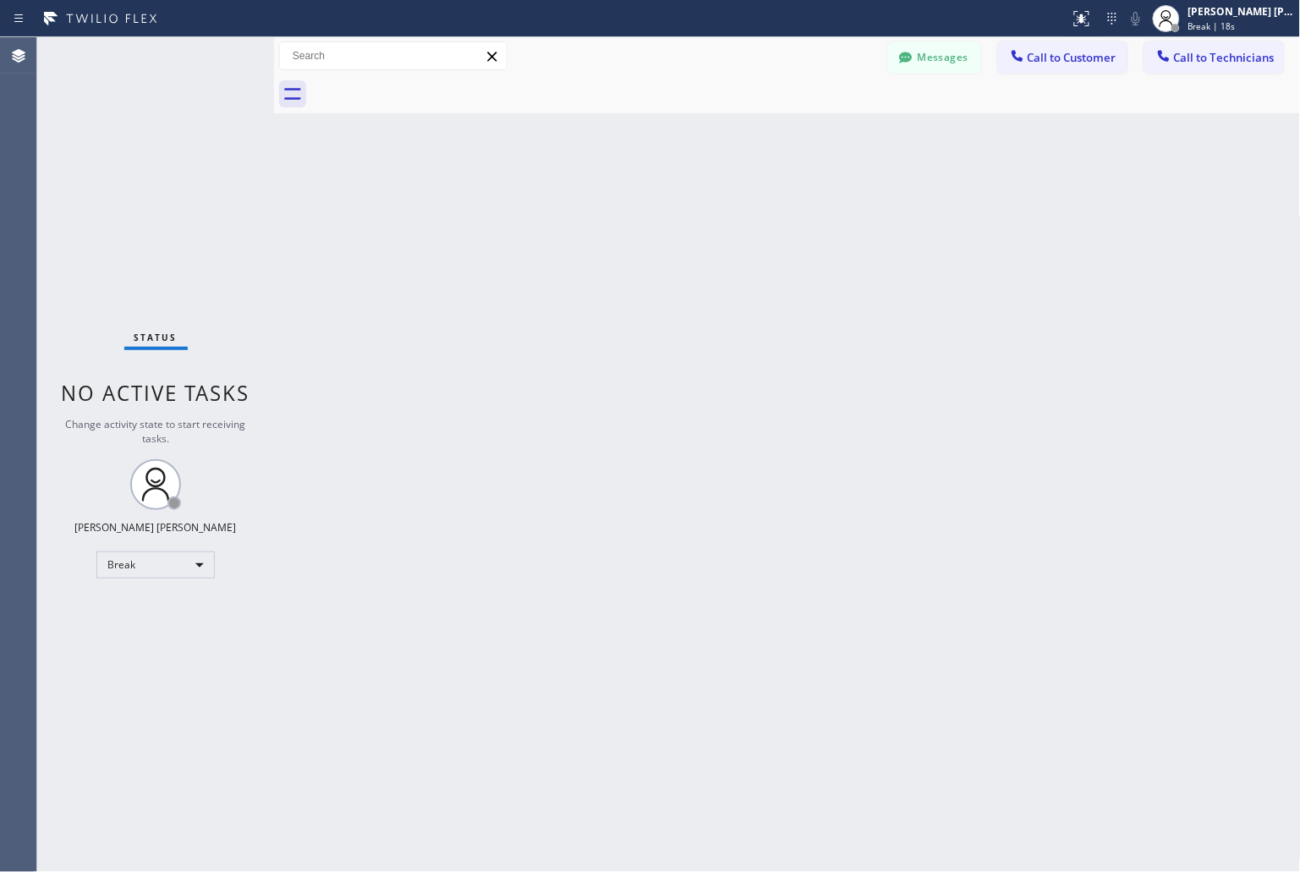
click at [614, 213] on div "Back to Dashboard Change Sender ID Customers Technicians KD Krissy Do [DATE] 02…" at bounding box center [787, 454] width 1027 height 835
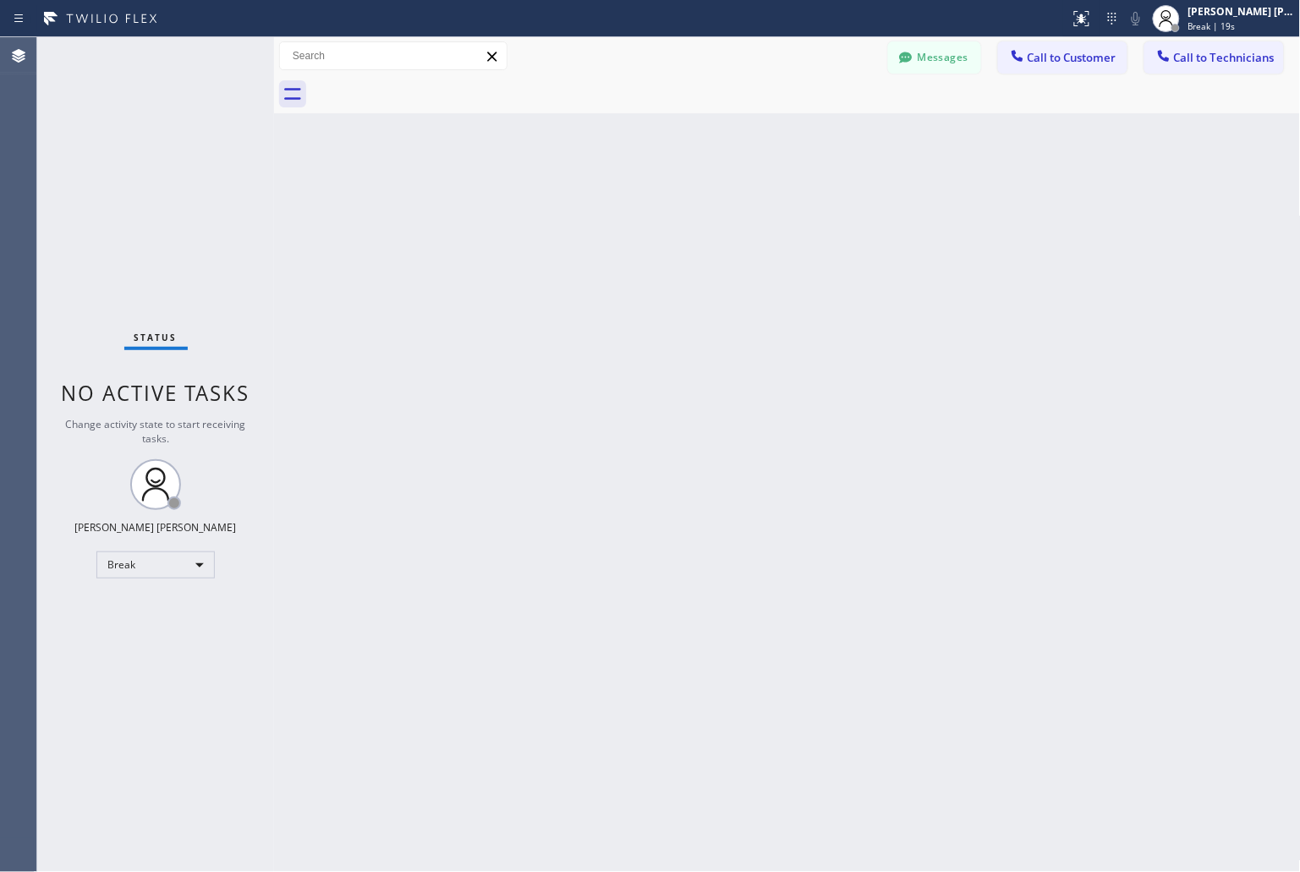
click at [614, 213] on div "Back to Dashboard Change Sender ID Customers Technicians KD Krissy Do [DATE] 02…" at bounding box center [787, 454] width 1027 height 835
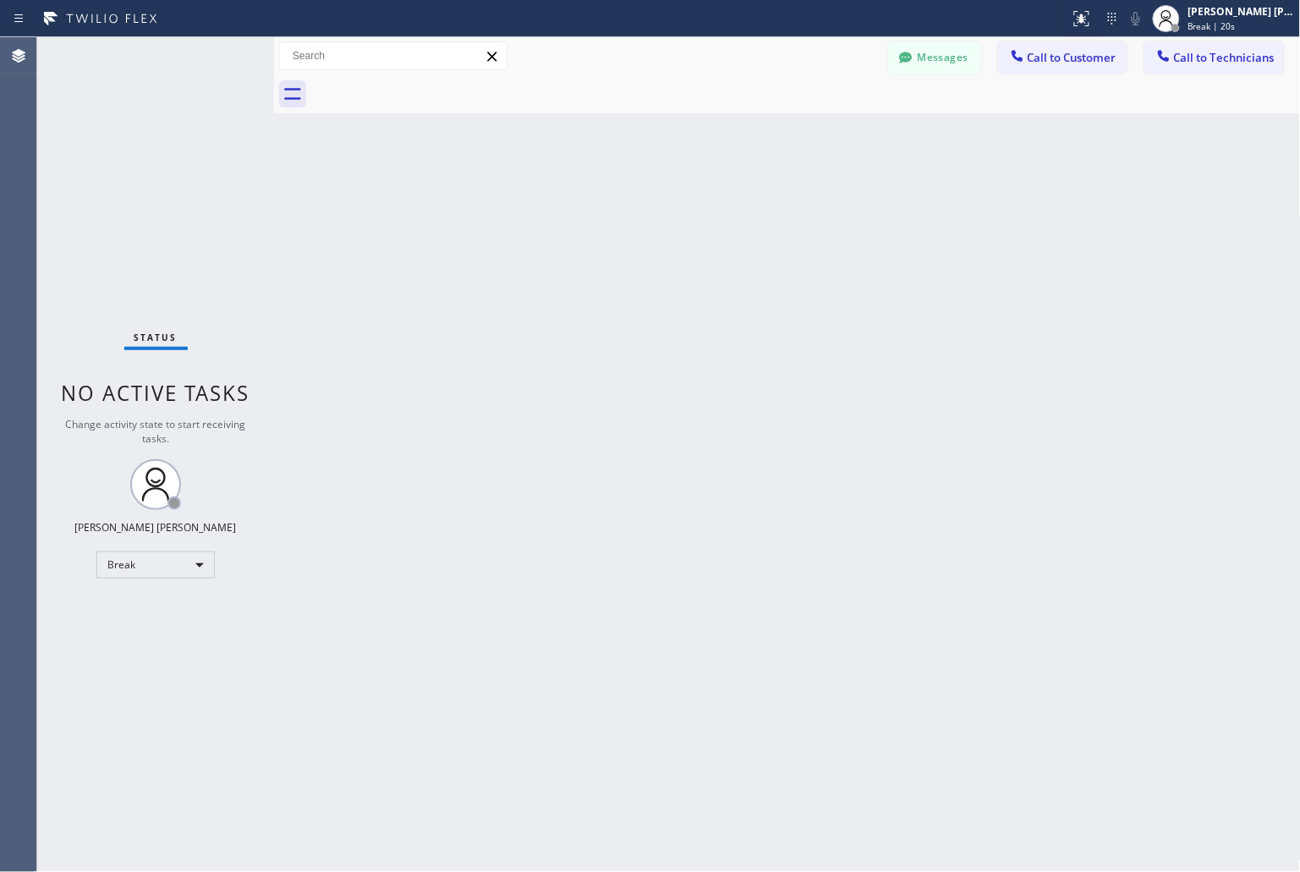
click at [614, 213] on div "Back to Dashboard Change Sender ID Customers Technicians KD Krissy Do [DATE] 02…" at bounding box center [787, 454] width 1027 height 835
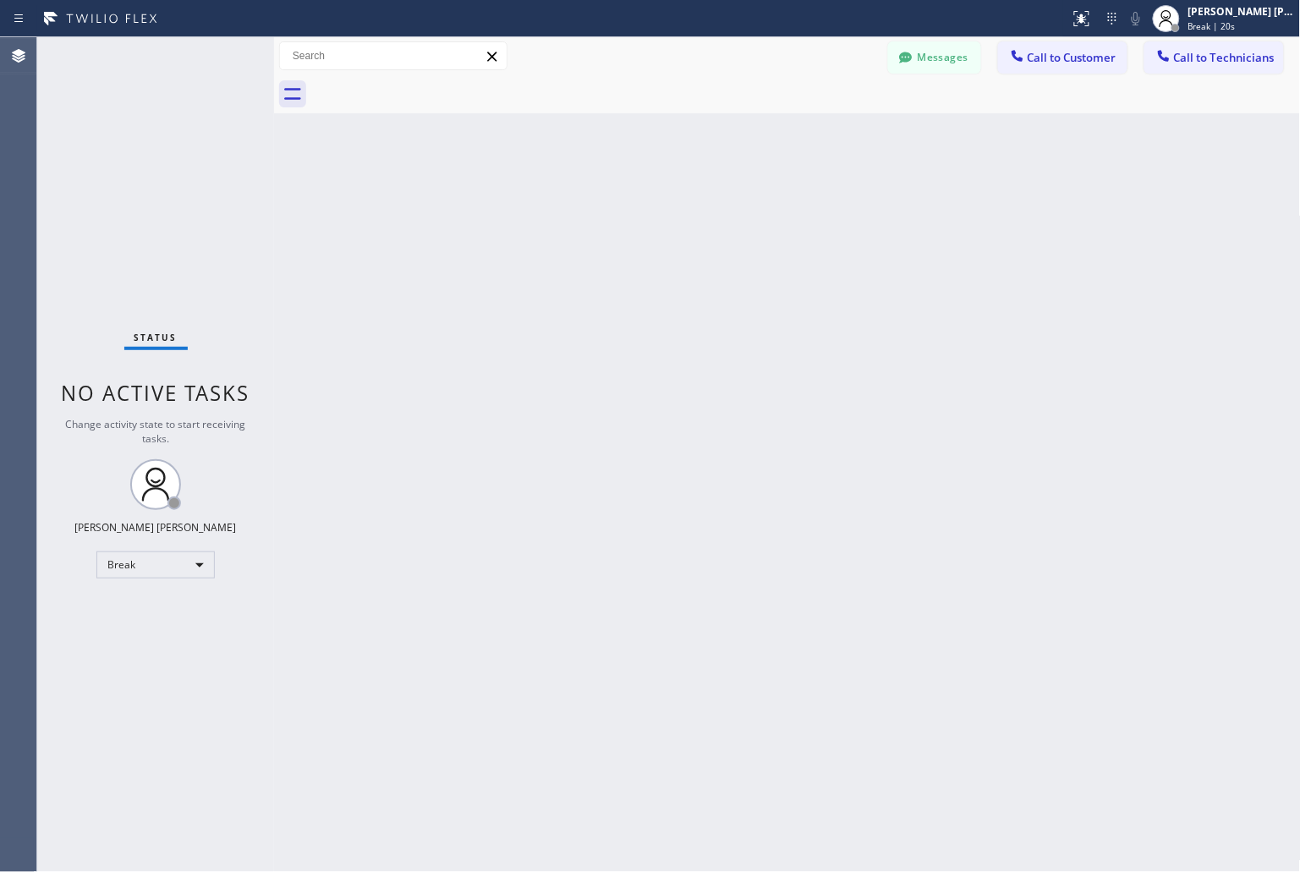
click at [614, 213] on div "Back to Dashboard Change Sender ID Customers Technicians KD Krissy Do [DATE] 02…" at bounding box center [787, 454] width 1027 height 835
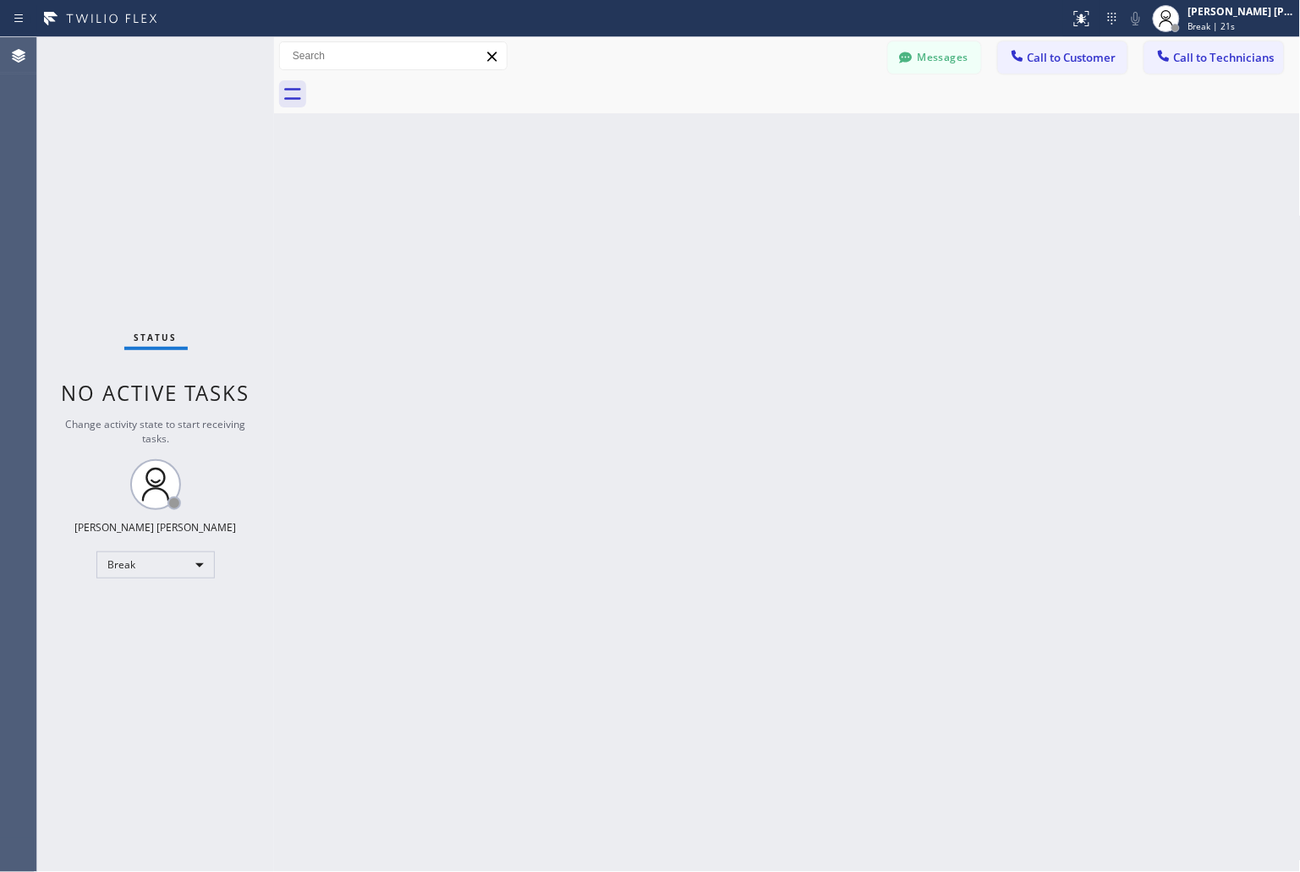
click at [614, 213] on div "Back to Dashboard Change Sender ID Customers Technicians KD Krissy Do [DATE] 02…" at bounding box center [787, 454] width 1027 height 835
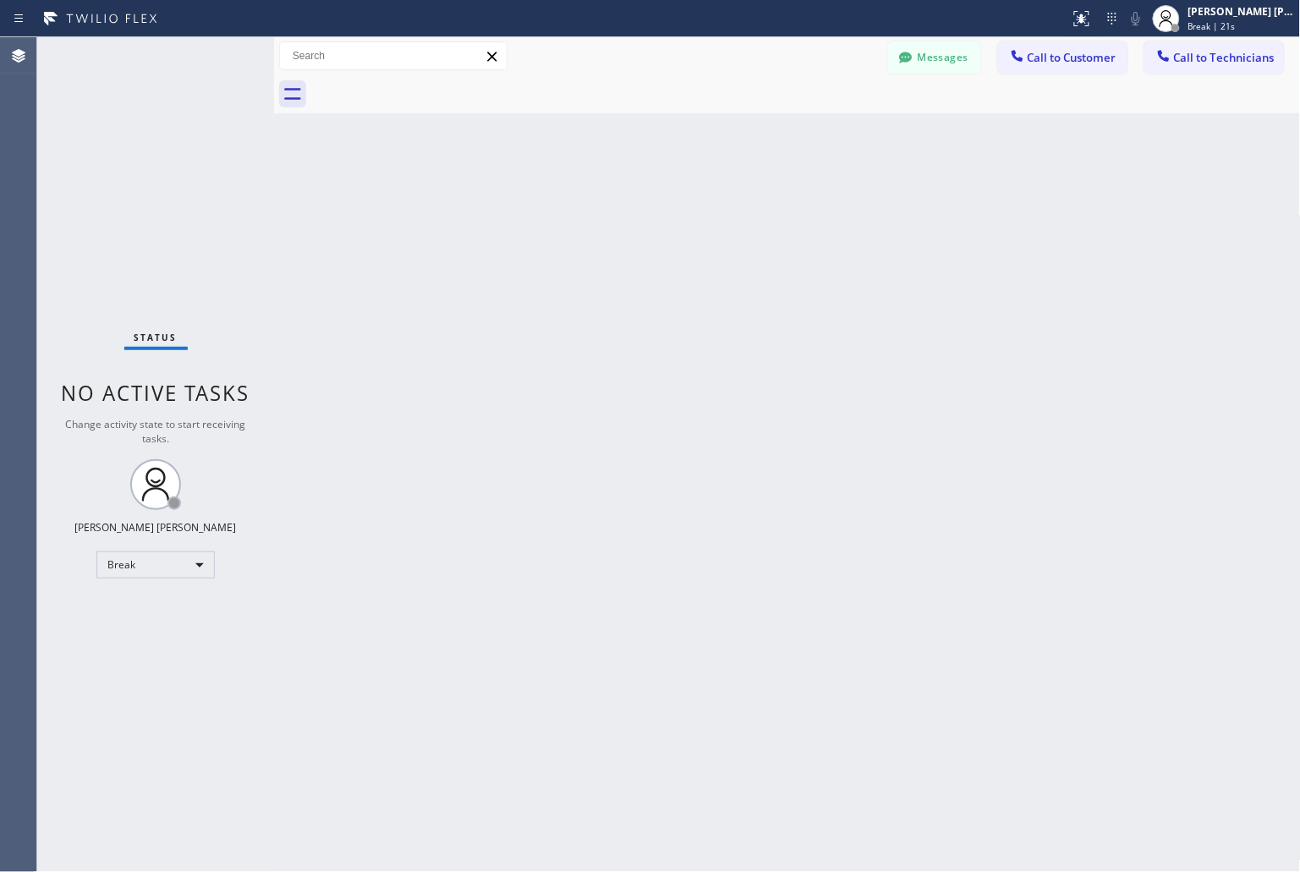
click at [614, 213] on div "Back to Dashboard Change Sender ID Customers Technicians KD Krissy Do [DATE] 02…" at bounding box center [787, 454] width 1027 height 835
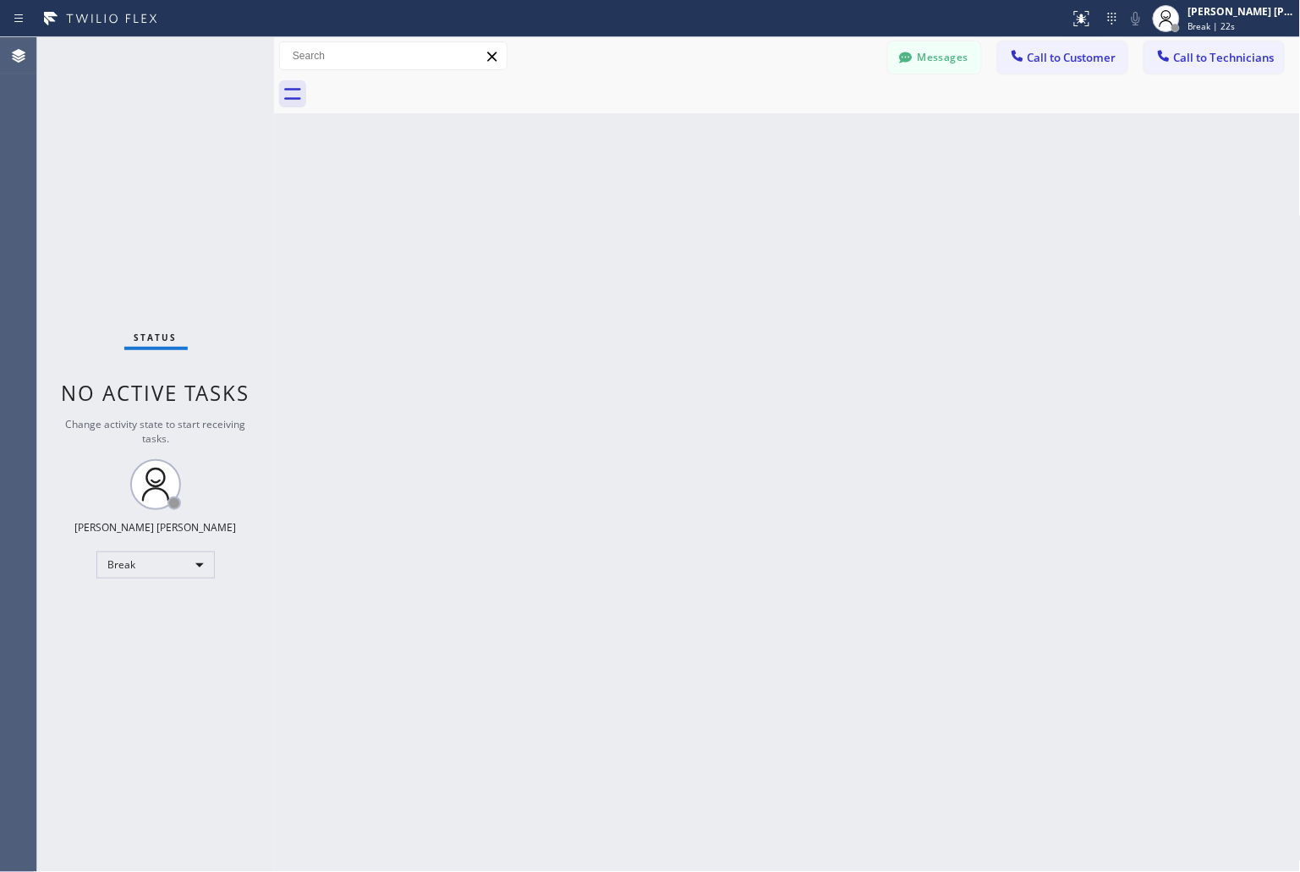
click at [614, 213] on div "Back to Dashboard Change Sender ID Customers Technicians KD Krissy Do [DATE] 02…" at bounding box center [787, 454] width 1027 height 835
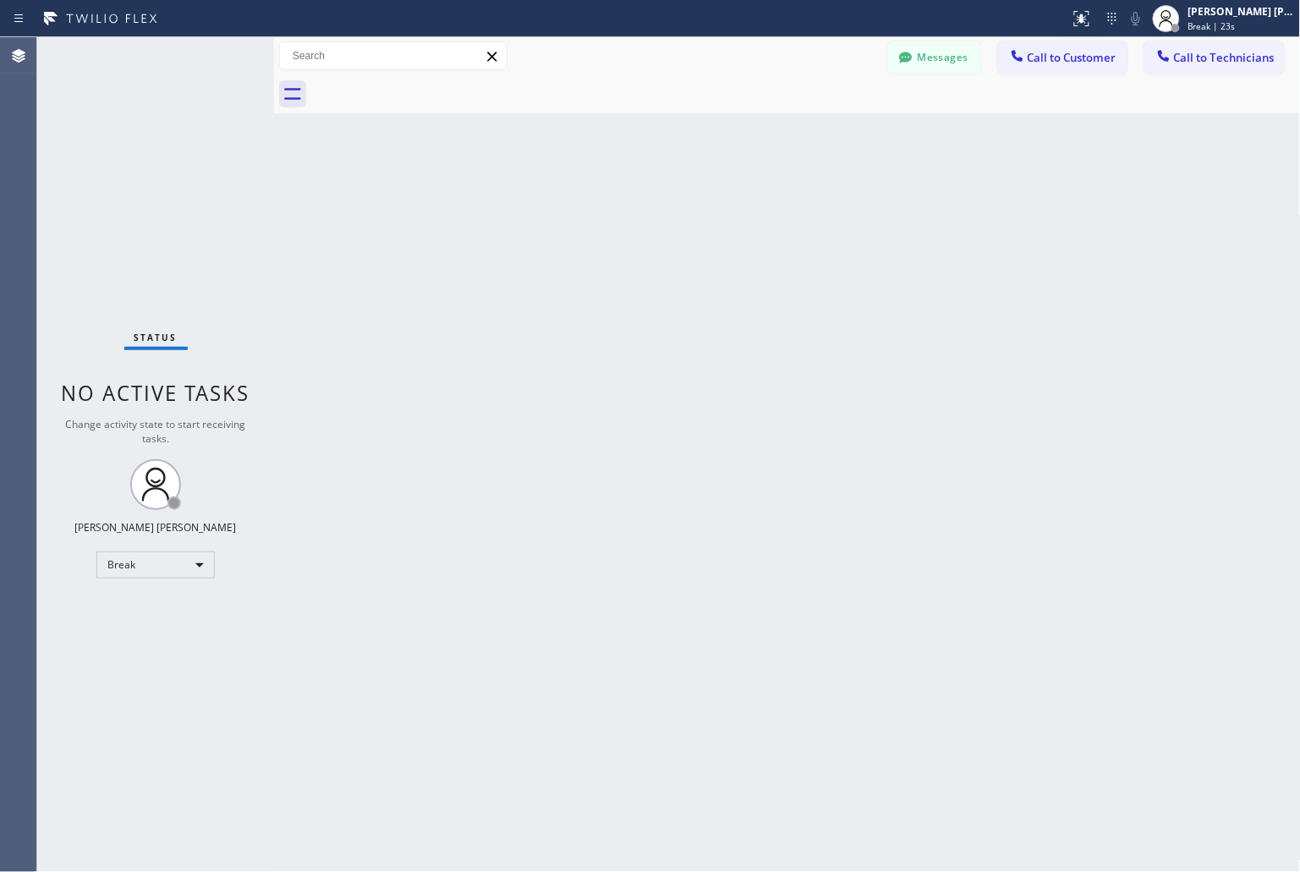
click at [614, 213] on div "Back to Dashboard Change Sender ID Customers Technicians KD Krissy Do [DATE] 02…" at bounding box center [787, 454] width 1027 height 835
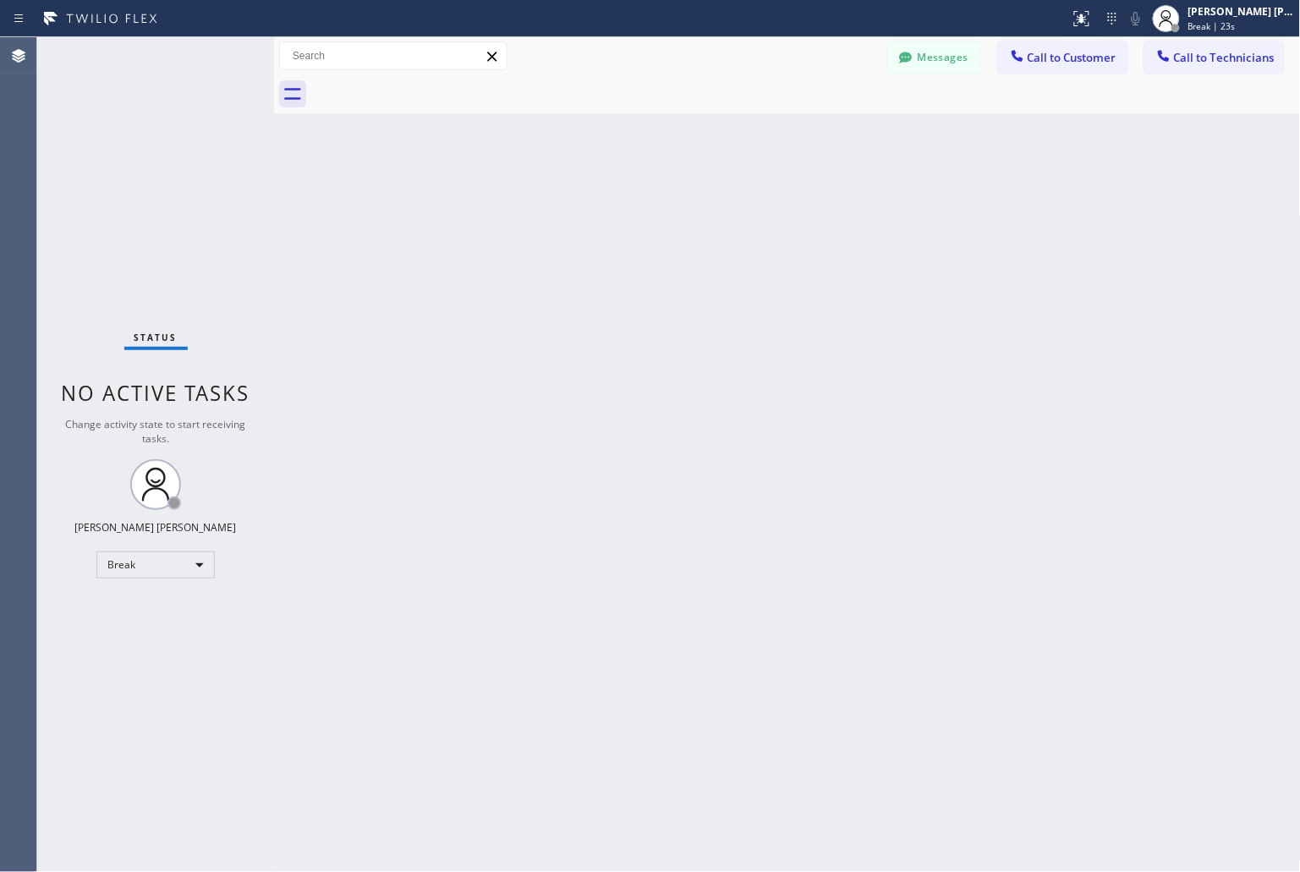
click at [614, 213] on div "Back to Dashboard Change Sender ID Customers Technicians KD Krissy Do [DATE] 02…" at bounding box center [787, 454] width 1027 height 835
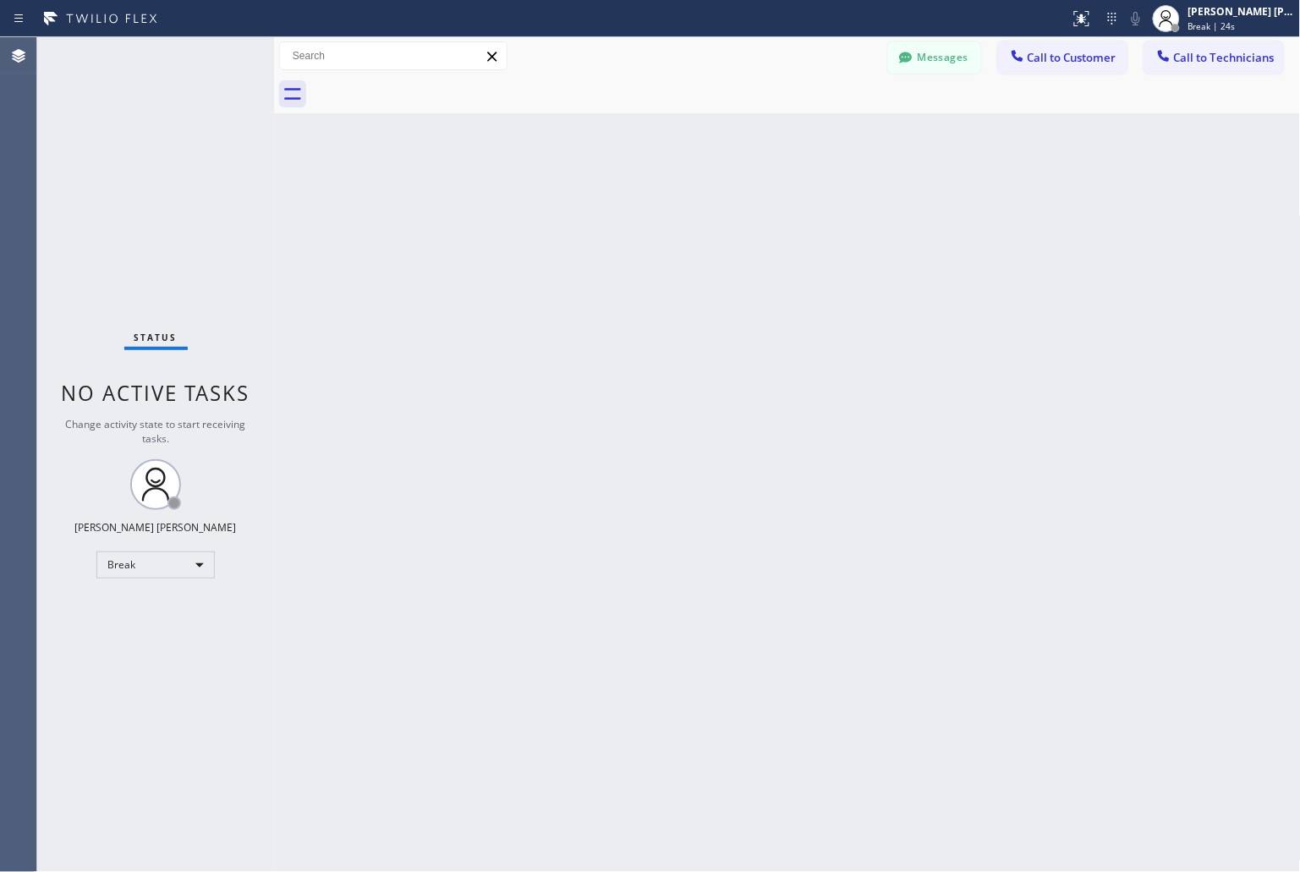
click at [614, 213] on div "Back to Dashboard Change Sender ID Customers Technicians KD Krissy Do [DATE] 02…" at bounding box center [787, 454] width 1027 height 835
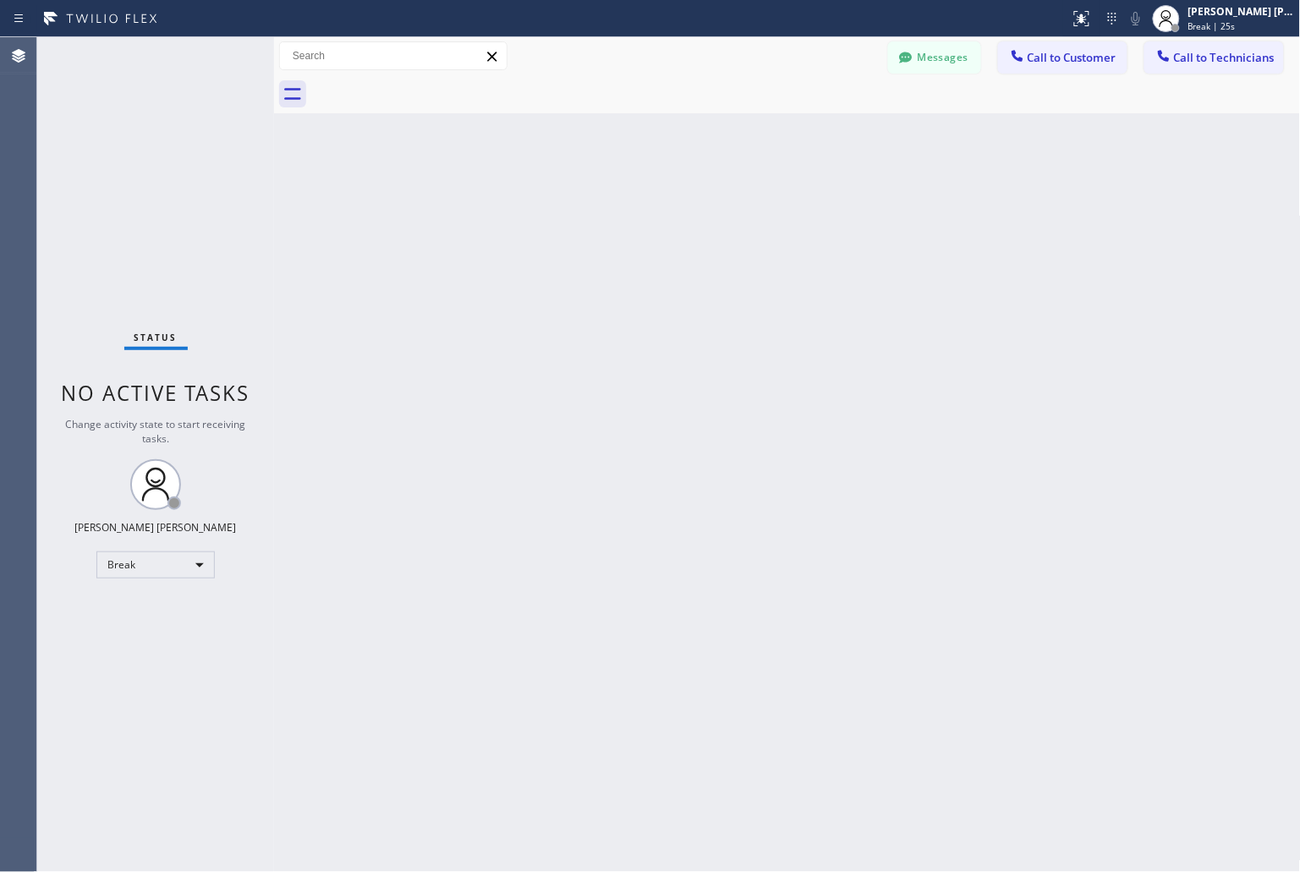
click at [614, 213] on div "Back to Dashboard Change Sender ID Customers Technicians KD Krissy Do [DATE] 02…" at bounding box center [787, 454] width 1027 height 835
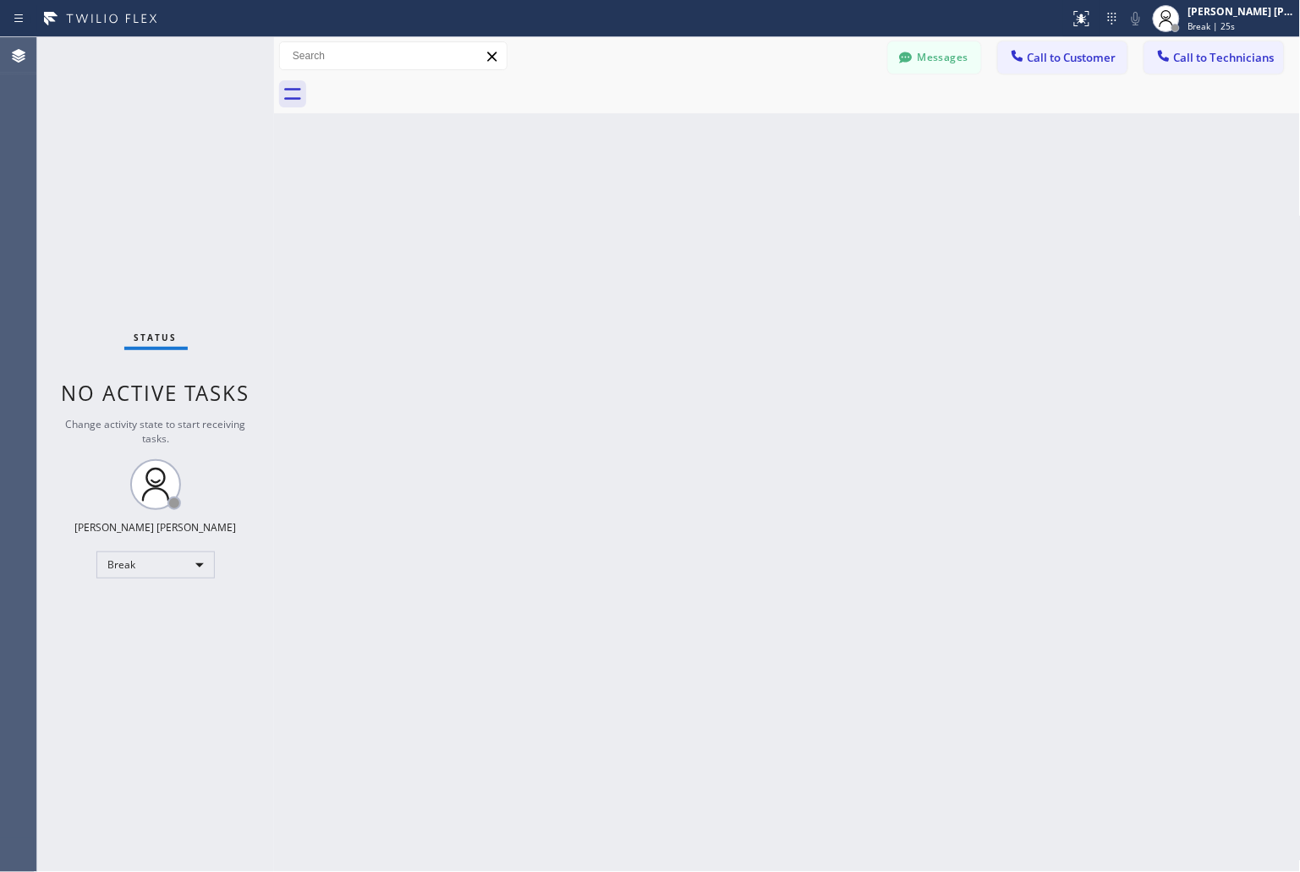
click at [614, 213] on div "Back to Dashboard Change Sender ID Customers Technicians KD Krissy Do [DATE] 02…" at bounding box center [787, 454] width 1027 height 835
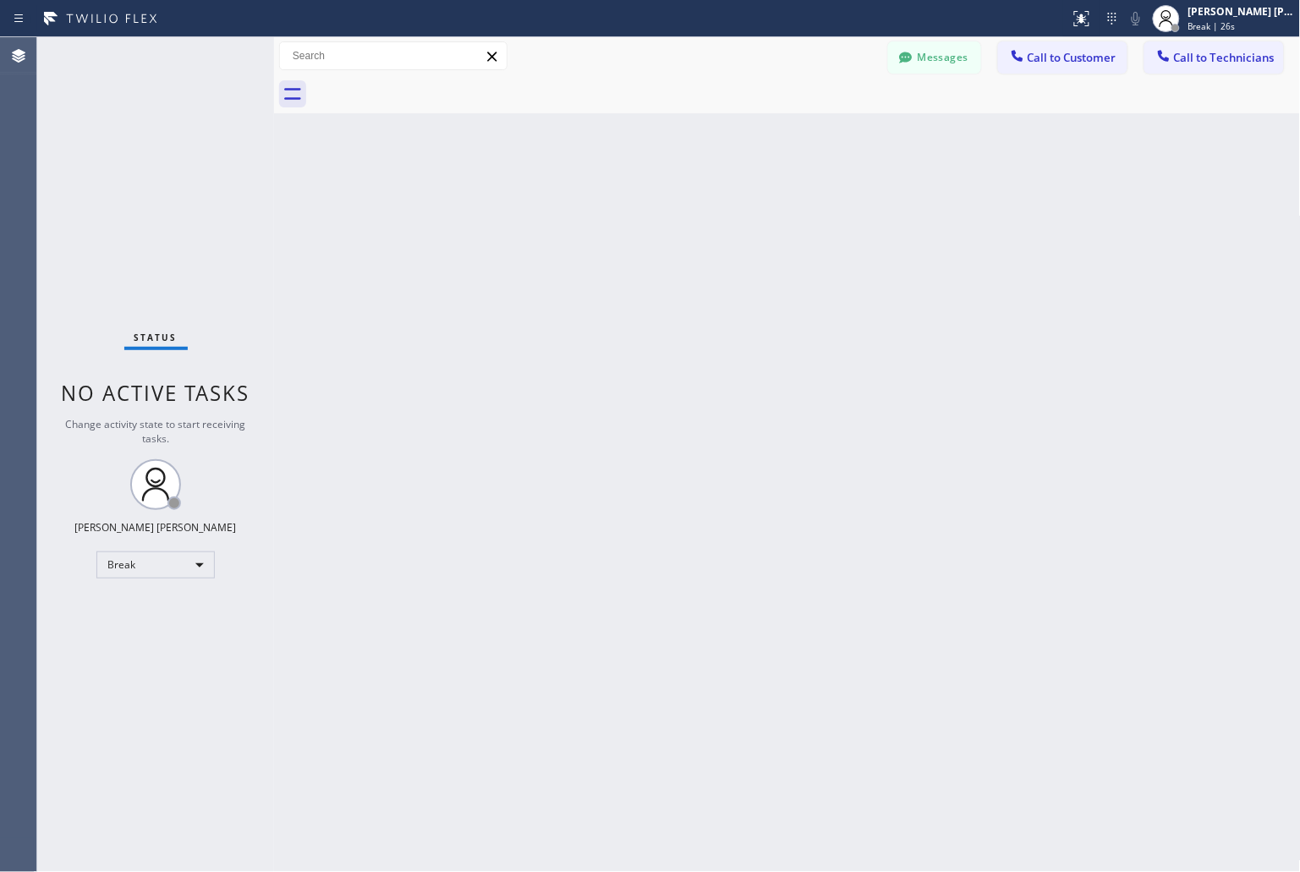
click at [614, 213] on div "Back to Dashboard Change Sender ID Customers Technicians KD Krissy Do [DATE] 02…" at bounding box center [787, 454] width 1027 height 835
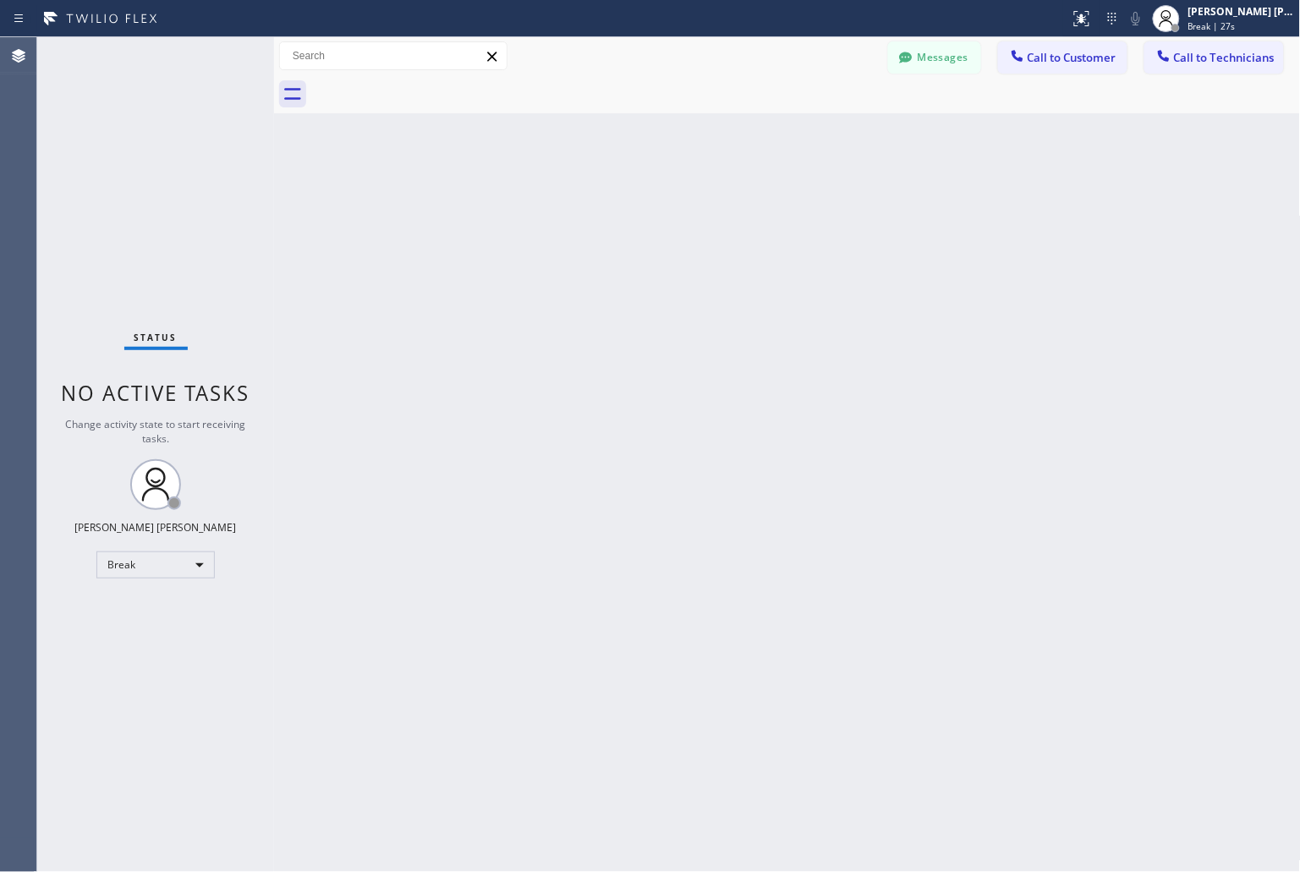
click at [614, 213] on div "Back to Dashboard Change Sender ID Customers Technicians KD Krissy Do [DATE] 02…" at bounding box center [787, 454] width 1027 height 835
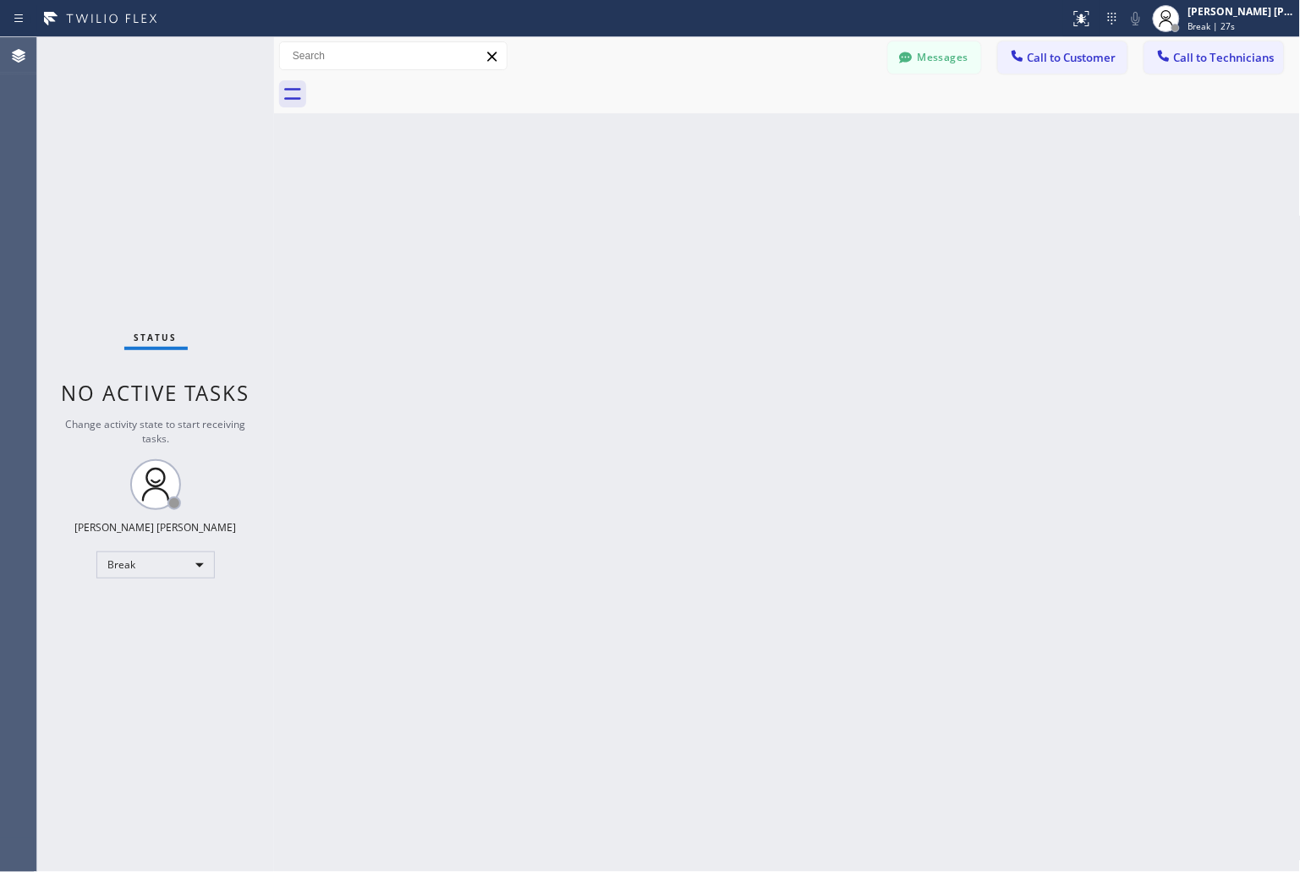
click at [614, 213] on div "Back to Dashboard Change Sender ID Customers Technicians KD Krissy Do [DATE] 02…" at bounding box center [787, 454] width 1027 height 835
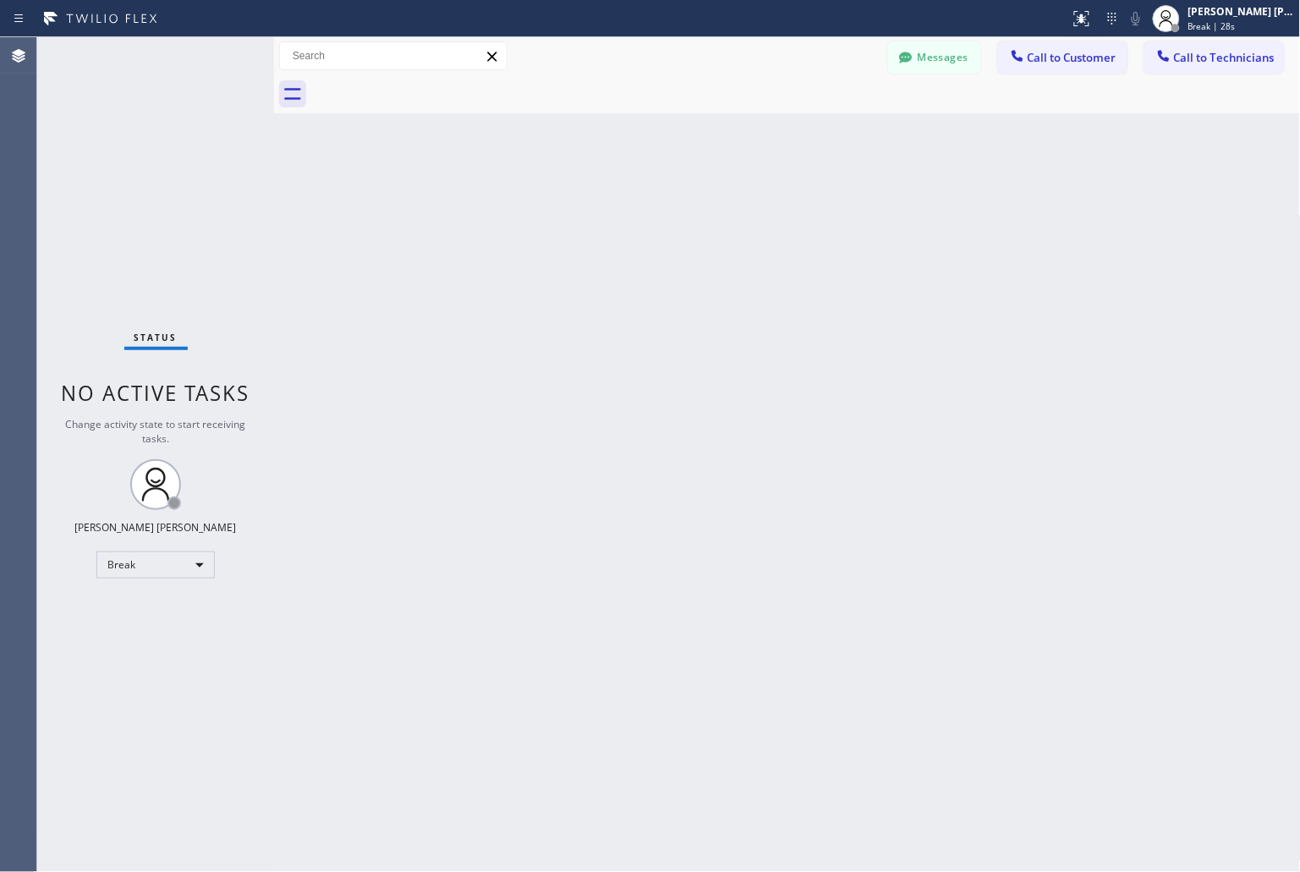
click at [614, 213] on div "Back to Dashboard Change Sender ID Customers Technicians KD Krissy Do [DATE] 02…" at bounding box center [787, 454] width 1027 height 835
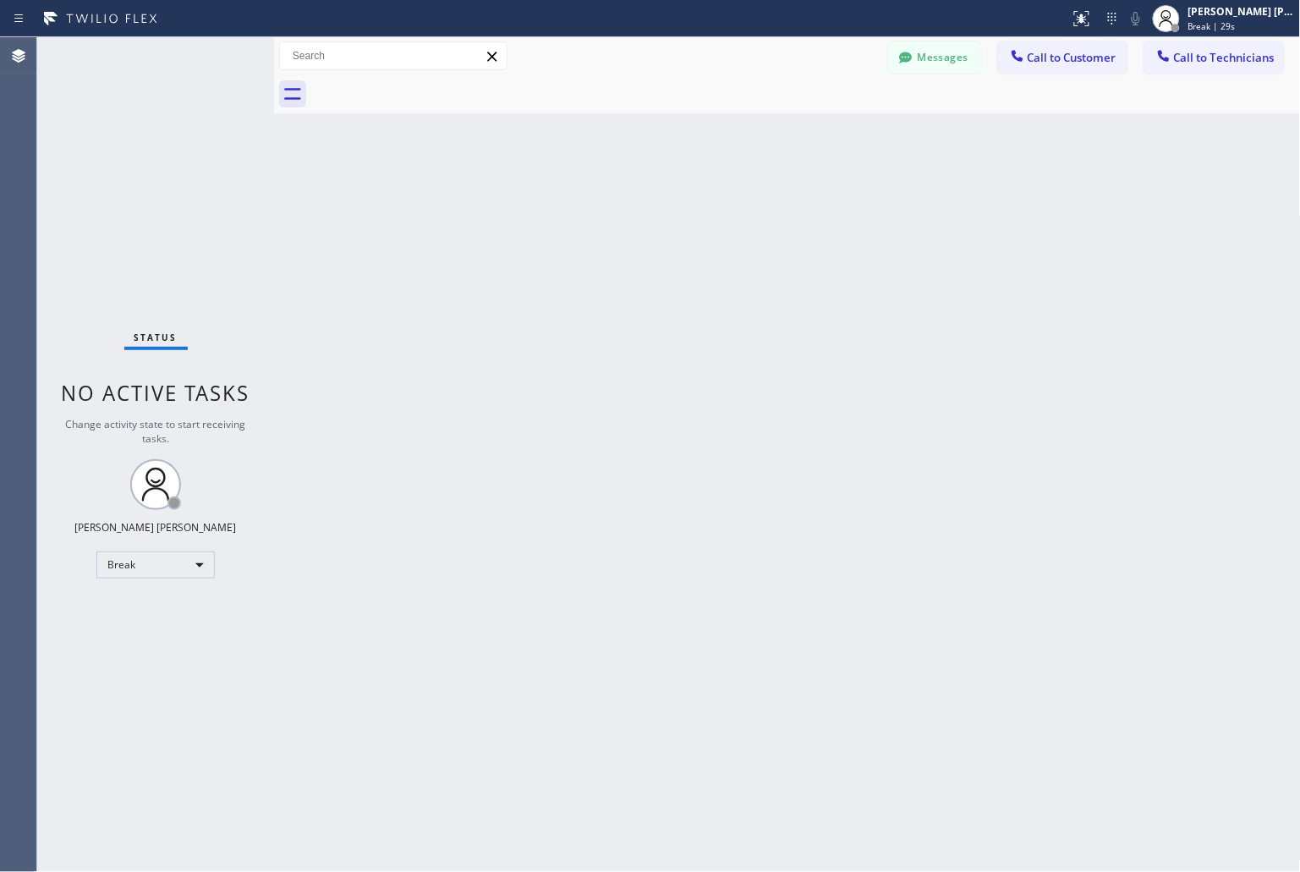
click at [614, 213] on div "Back to Dashboard Change Sender ID Customers Technicians KD Krissy Do [DATE] 02…" at bounding box center [787, 454] width 1027 height 835
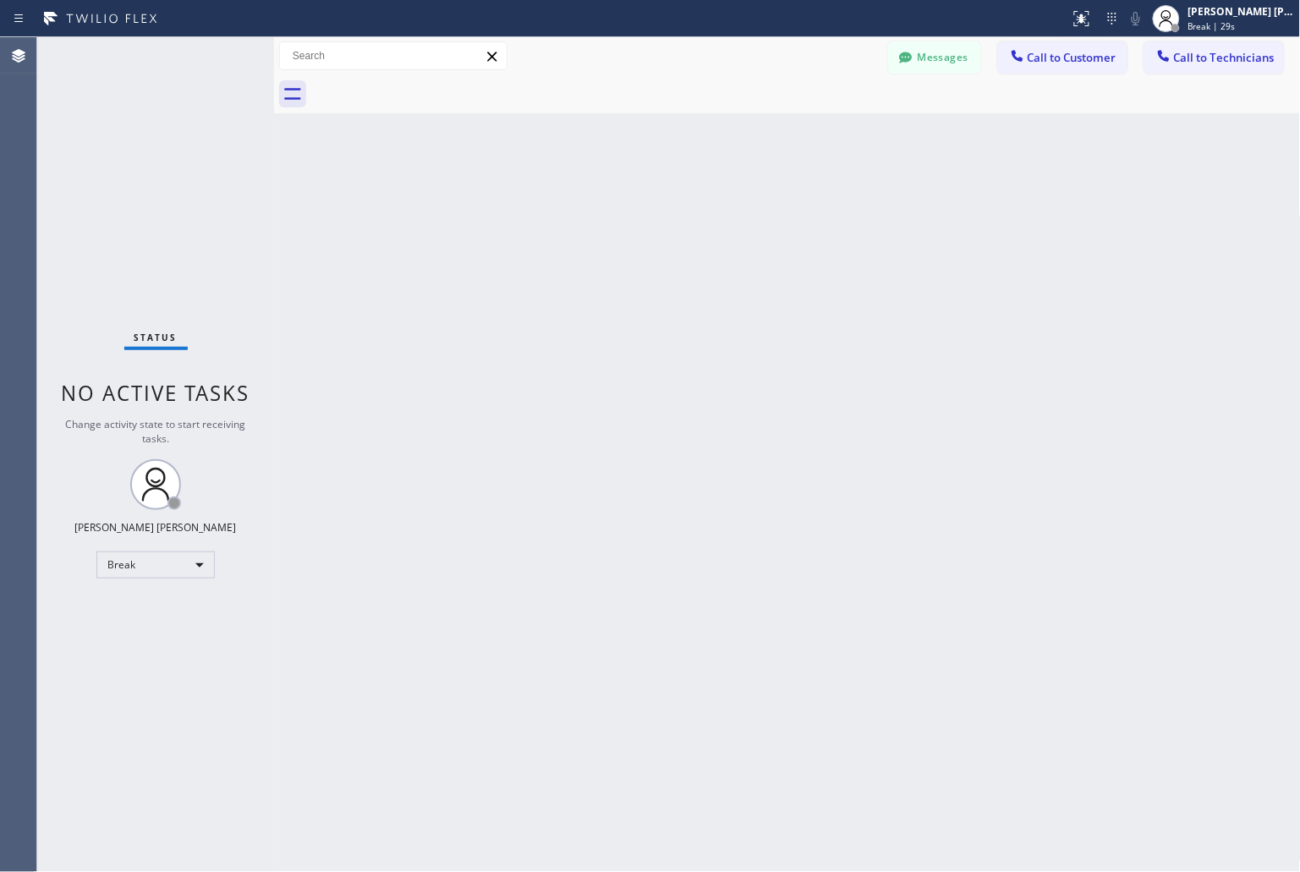
click at [614, 213] on div "Back to Dashboard Change Sender ID Customers Technicians KD Krissy Do [DATE] 02…" at bounding box center [787, 454] width 1027 height 835
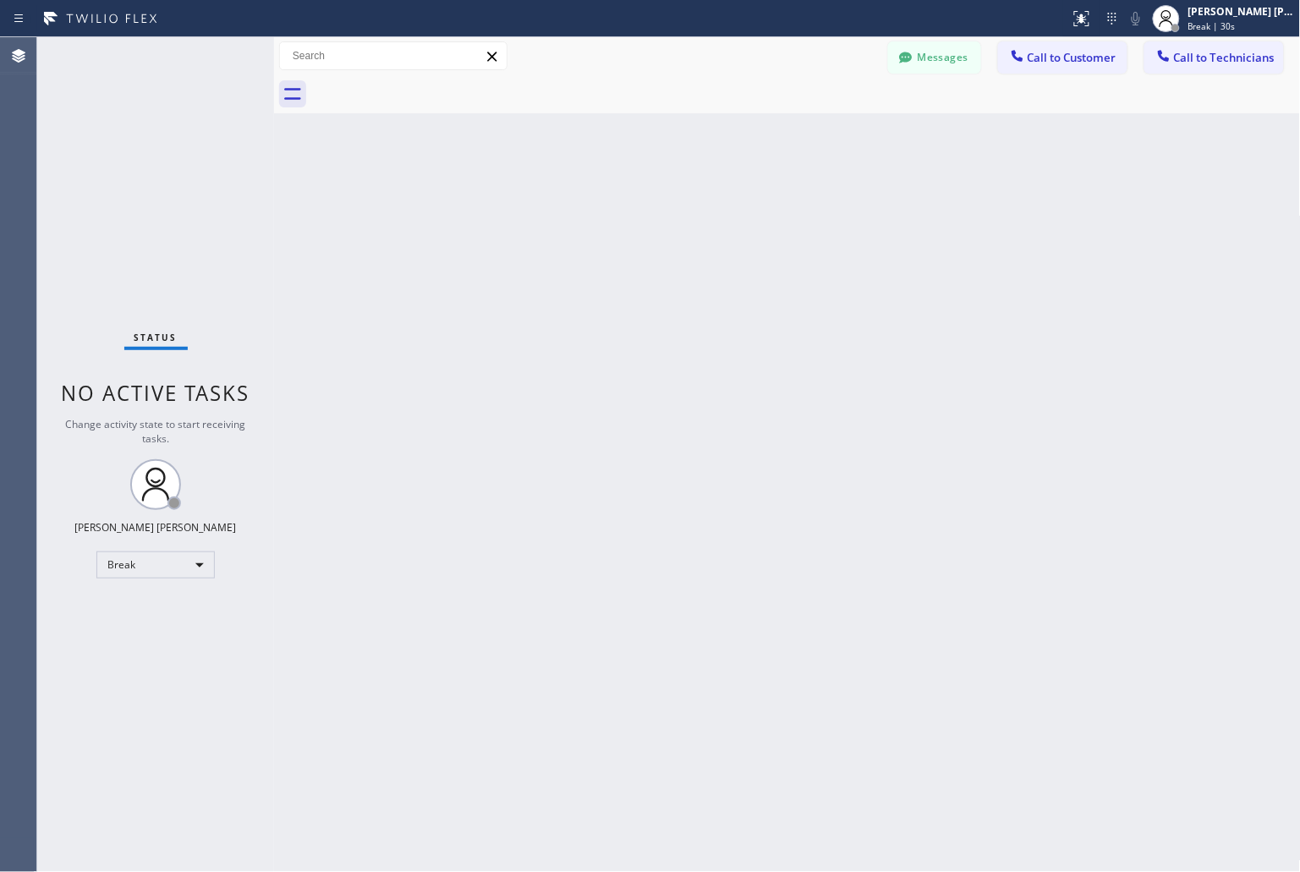
click at [614, 213] on div "Back to Dashboard Change Sender ID Customers Technicians KD Krissy Do [DATE] 02…" at bounding box center [787, 454] width 1027 height 835
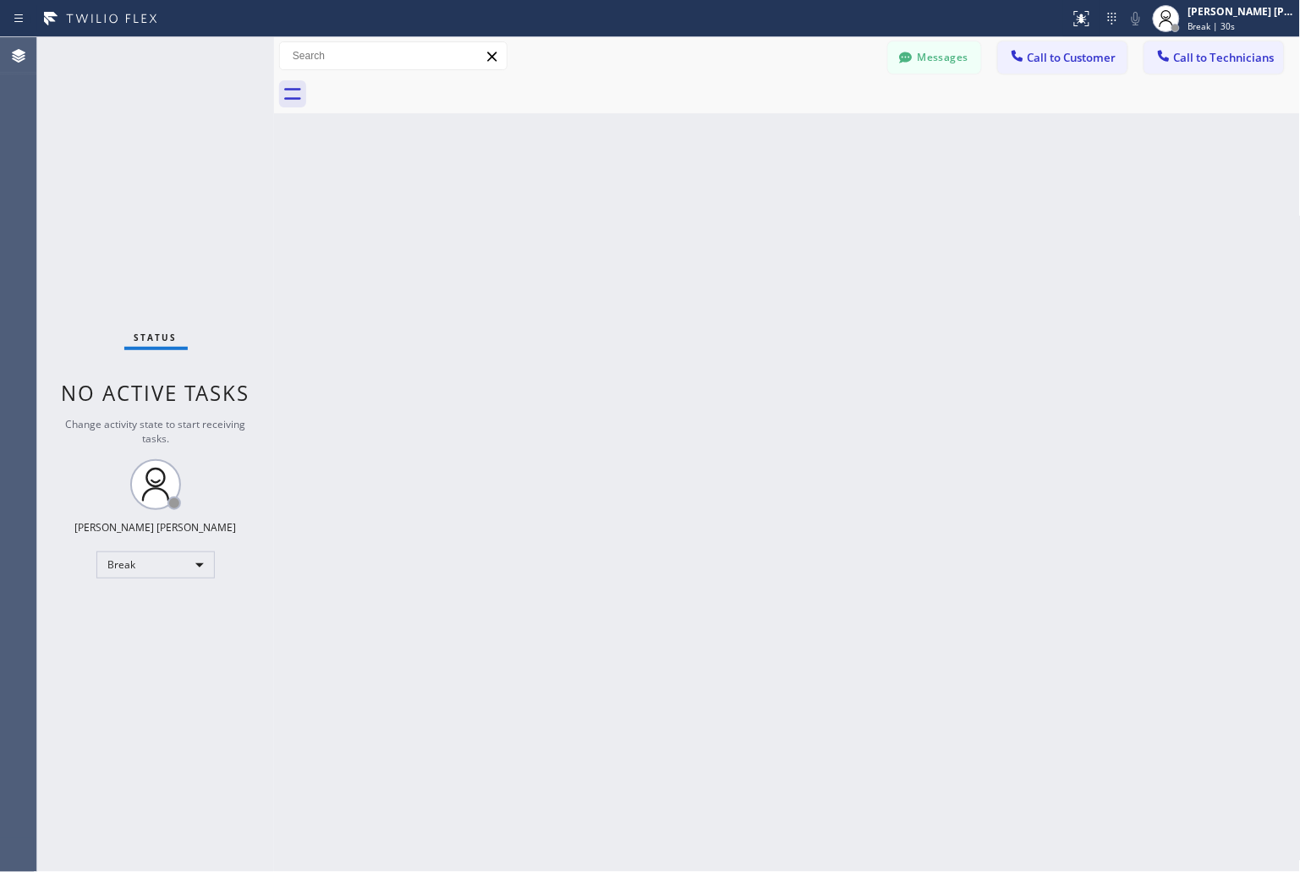
click at [614, 213] on div "Back to Dashboard Change Sender ID Customers Technicians KD Krissy Do [DATE] 02…" at bounding box center [787, 454] width 1027 height 835
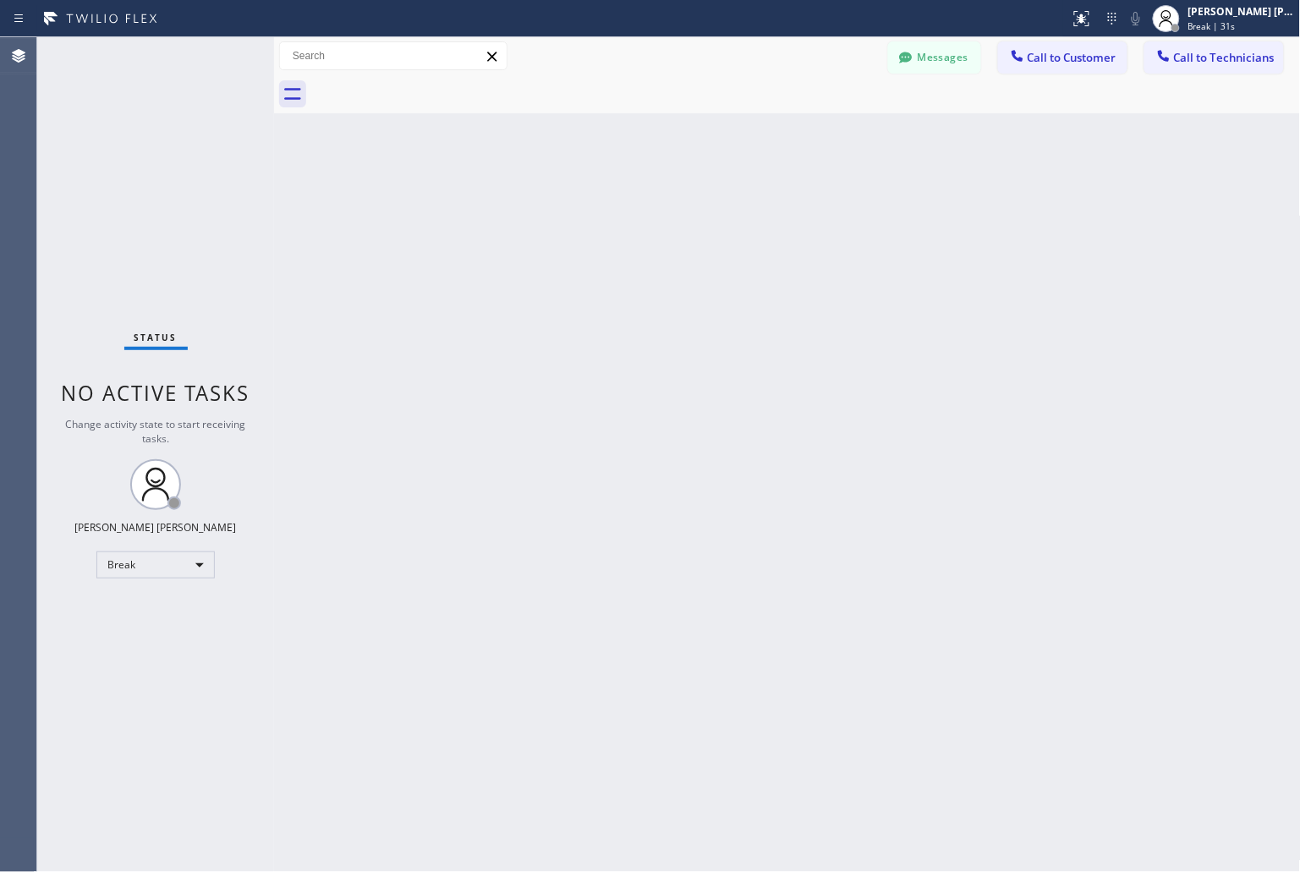
click at [614, 213] on div "Back to Dashboard Change Sender ID Customers Technicians KD Krissy Do [DATE] 02…" at bounding box center [787, 454] width 1027 height 835
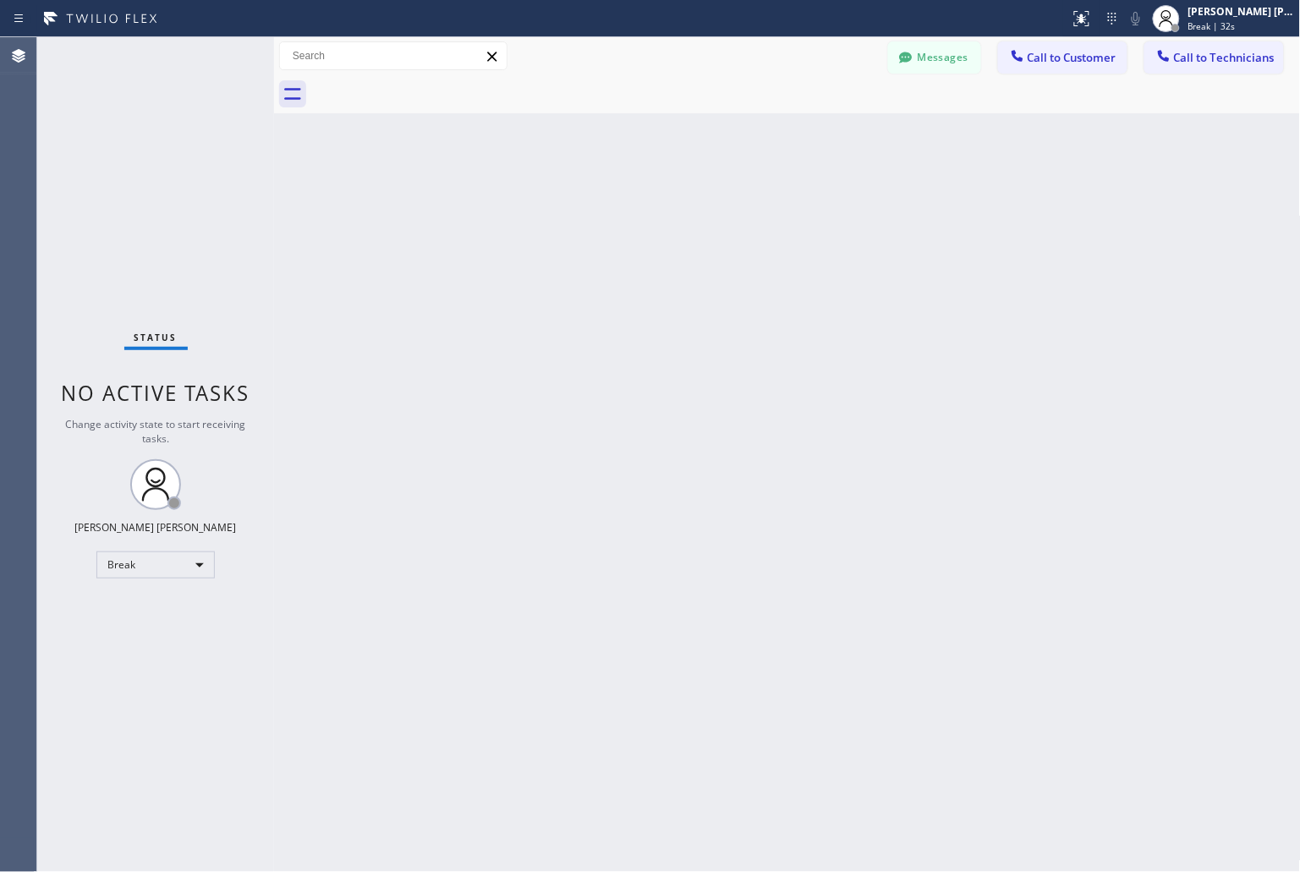
click at [614, 213] on div "Back to Dashboard Change Sender ID Customers Technicians KD Krissy Do [DATE] 02…" at bounding box center [787, 454] width 1027 height 835
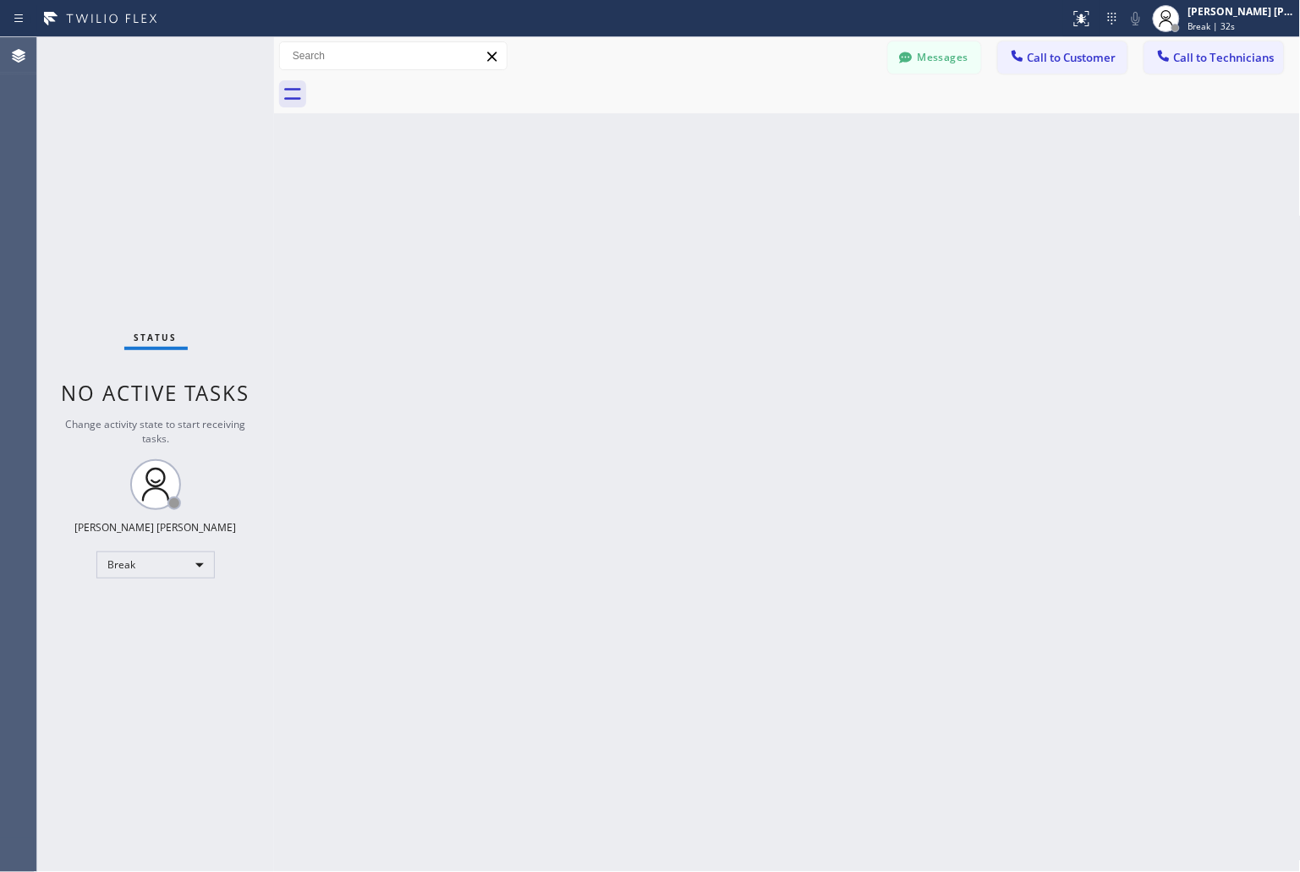
click at [614, 213] on div "Back to Dashboard Change Sender ID Customers Technicians KD Krissy Do [DATE] 02…" at bounding box center [787, 454] width 1027 height 835
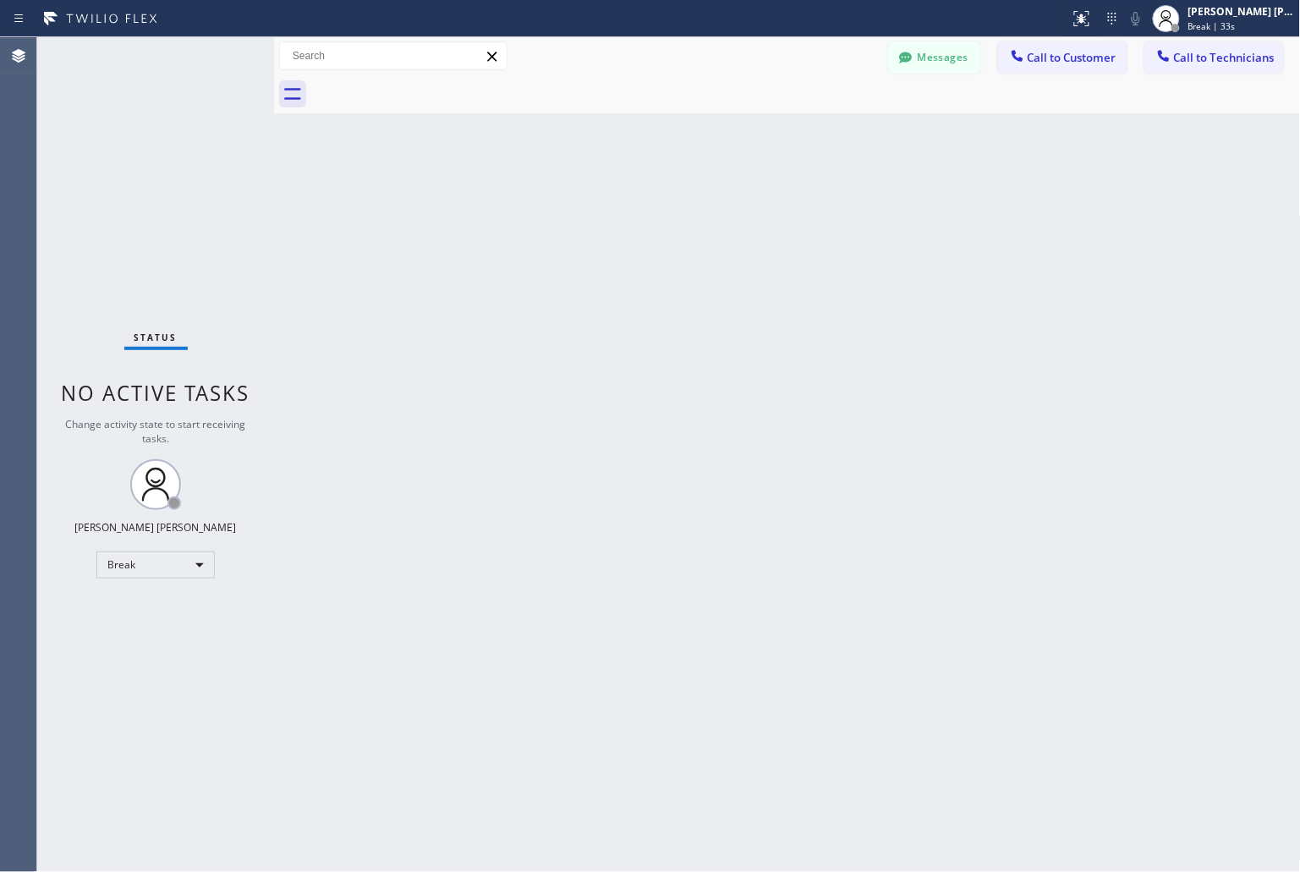
click at [614, 213] on div "Back to Dashboard Change Sender ID Customers Technicians KD Krissy Do [DATE] 02…" at bounding box center [787, 454] width 1027 height 835
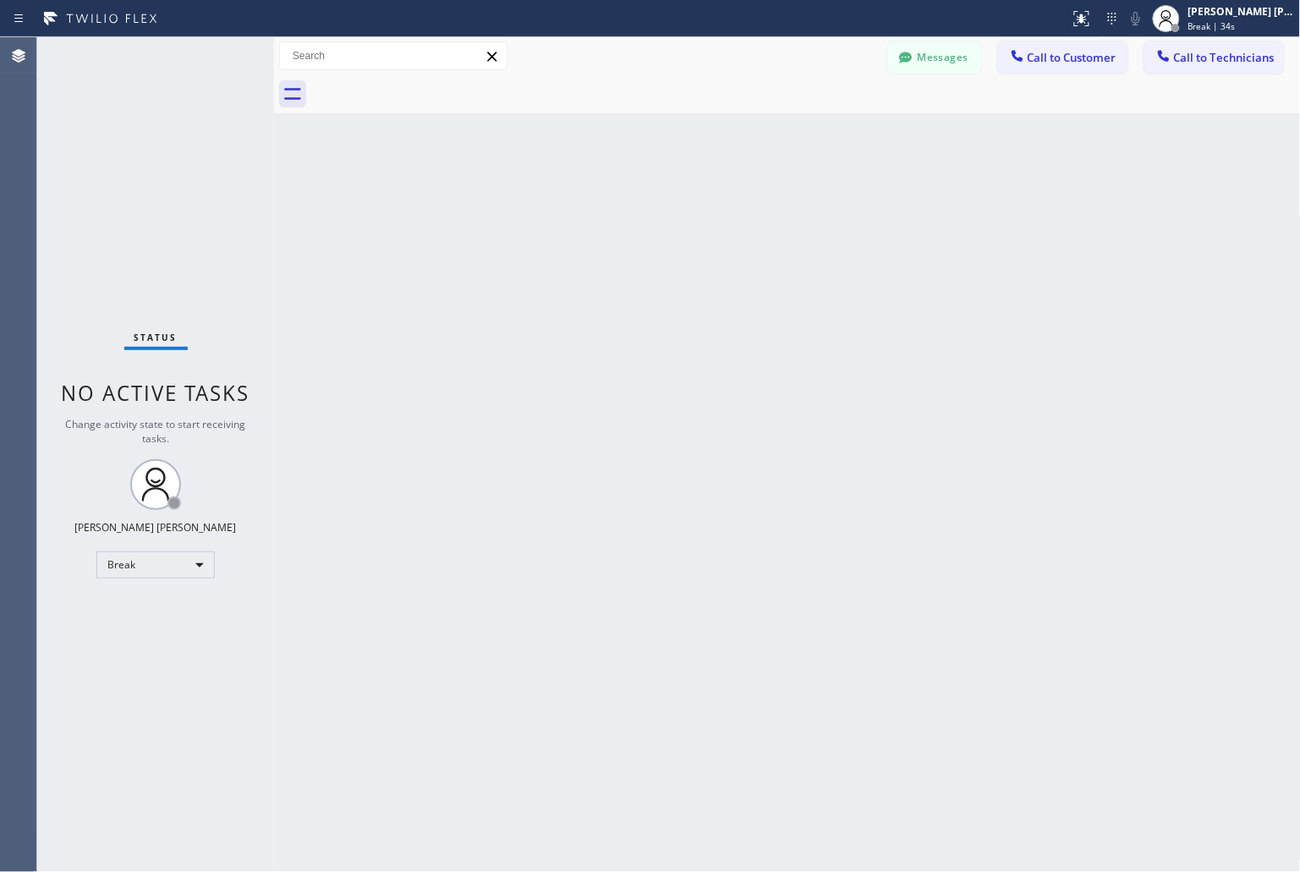
click at [614, 213] on div "Back to Dashboard Change Sender ID Customers Technicians KD Krissy Do [DATE] 02…" at bounding box center [787, 454] width 1027 height 835
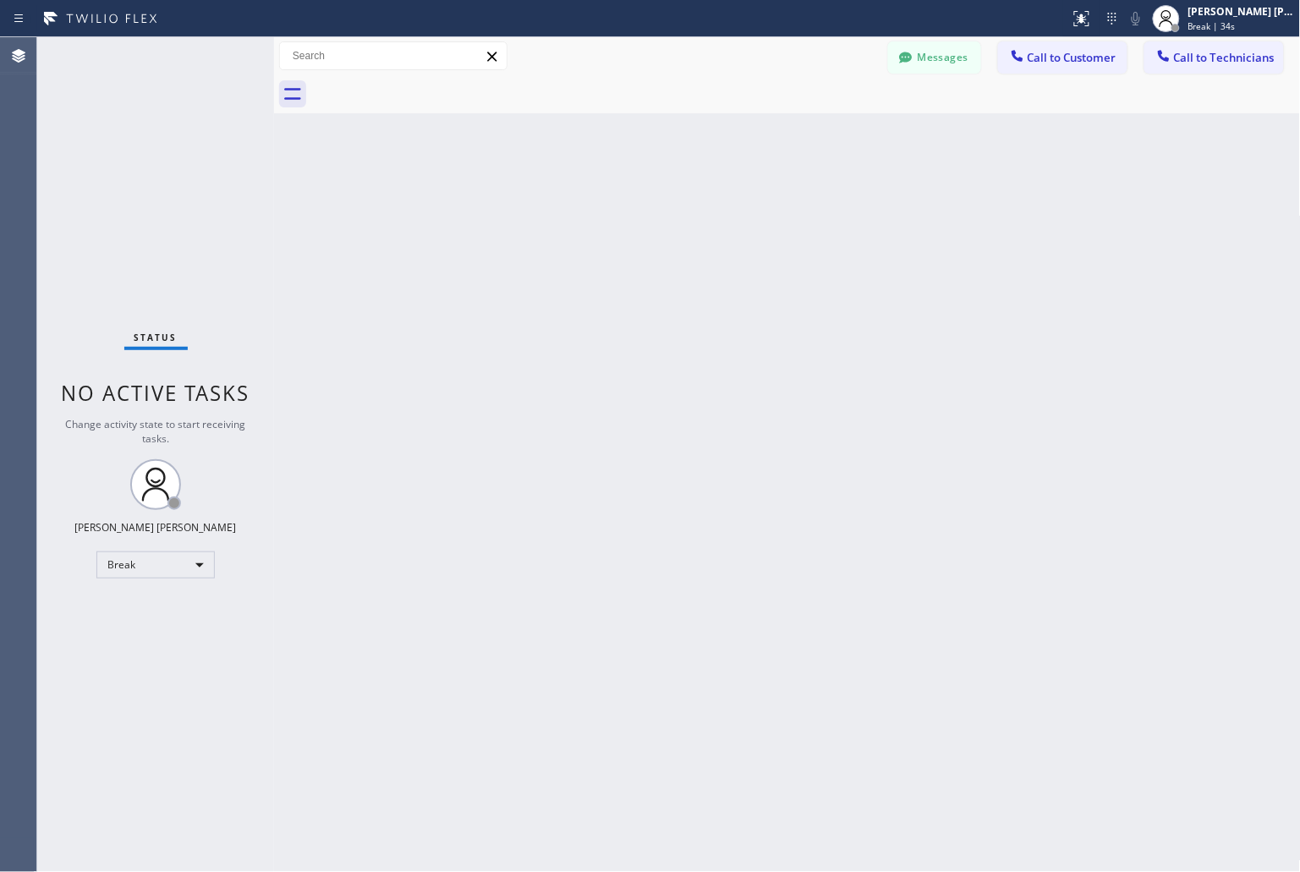
click at [614, 213] on div "Back to Dashboard Change Sender ID Customers Technicians KD Krissy Do [DATE] 02…" at bounding box center [787, 454] width 1027 height 835
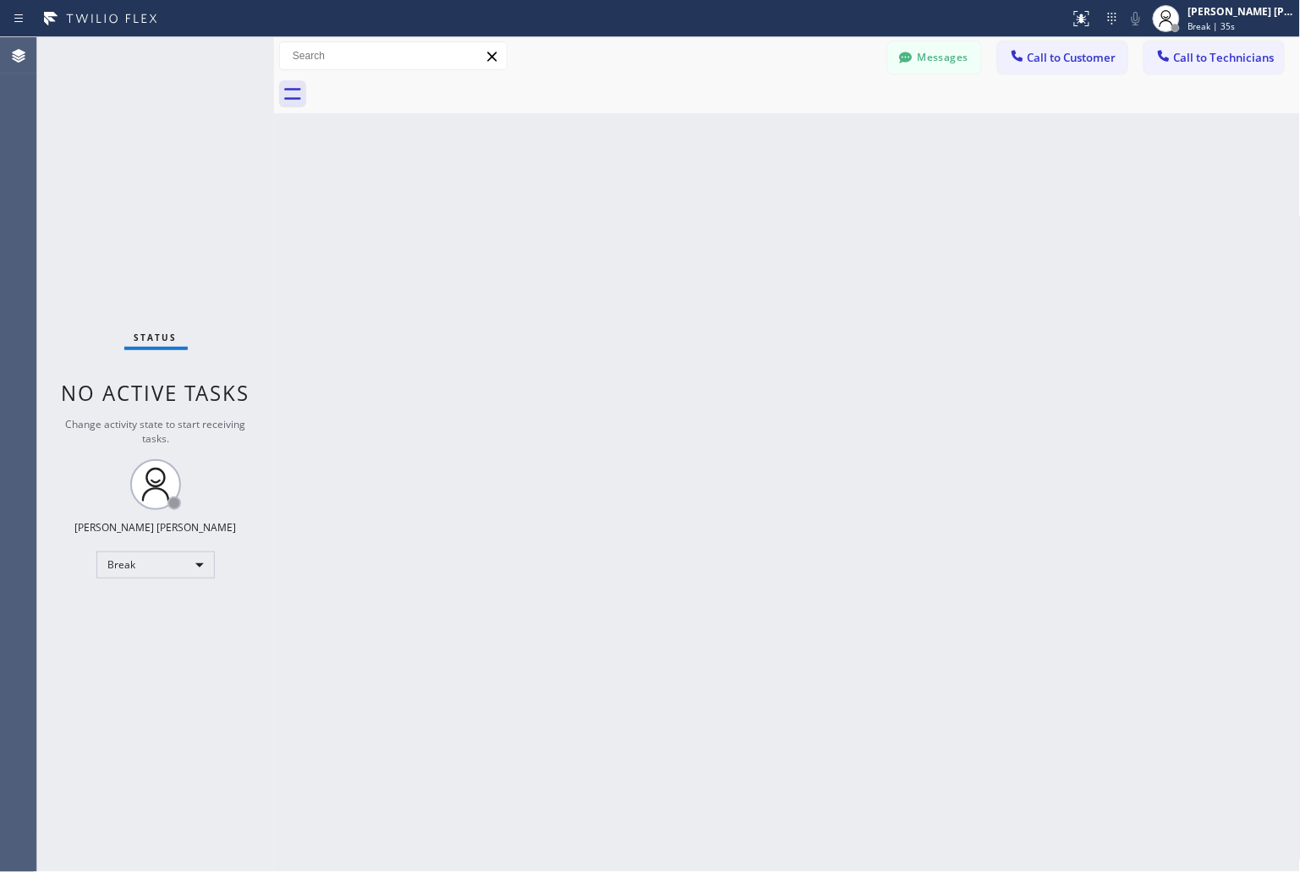
click at [614, 213] on div "Back to Dashboard Change Sender ID Customers Technicians KD Krissy Do [DATE] 02…" at bounding box center [787, 454] width 1027 height 835
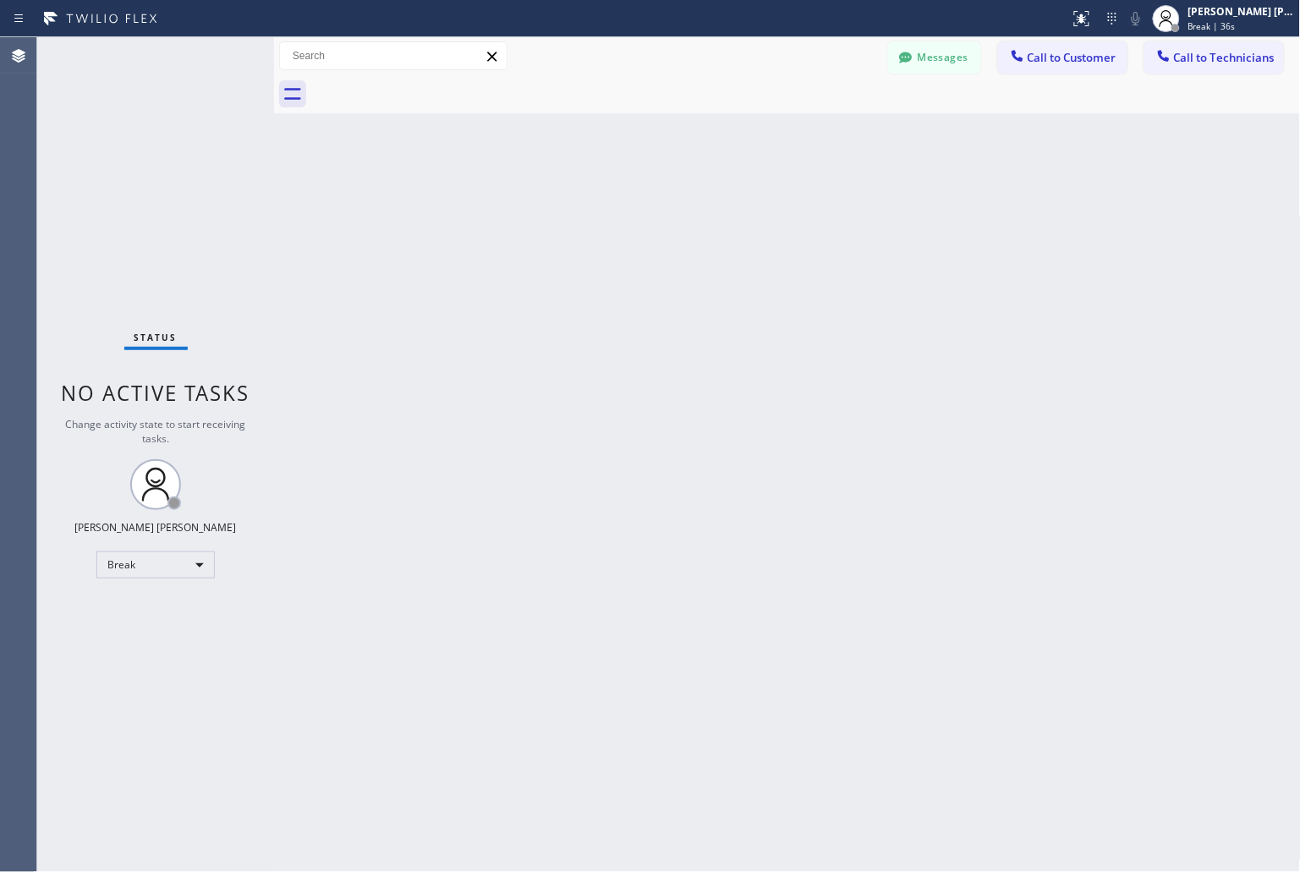
click at [614, 213] on div "Back to Dashboard Change Sender ID Customers Technicians KD Krissy Do [DATE] 02…" at bounding box center [787, 454] width 1027 height 835
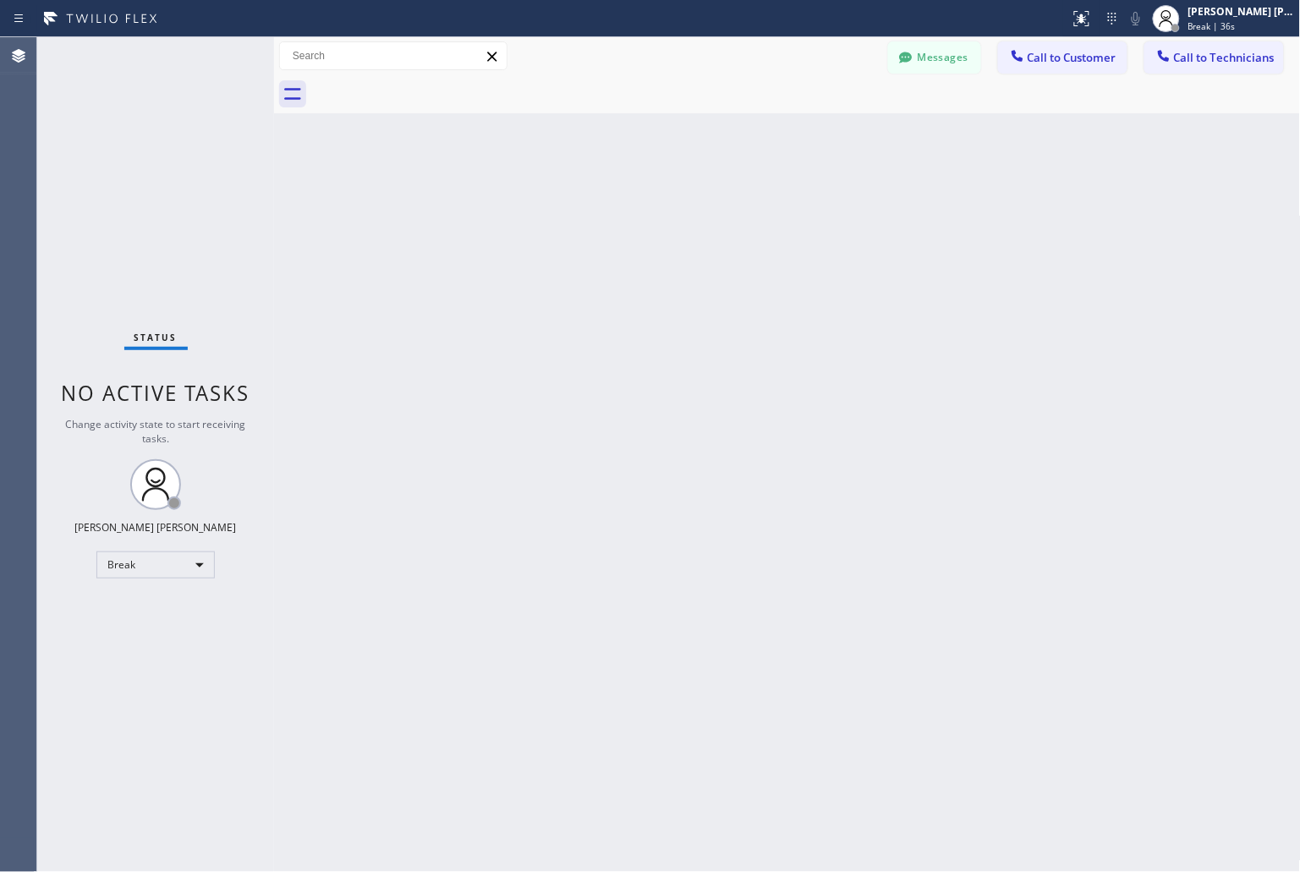
click at [614, 213] on div "Back to Dashboard Change Sender ID Customers Technicians KD Krissy Do [DATE] 02…" at bounding box center [787, 454] width 1027 height 835
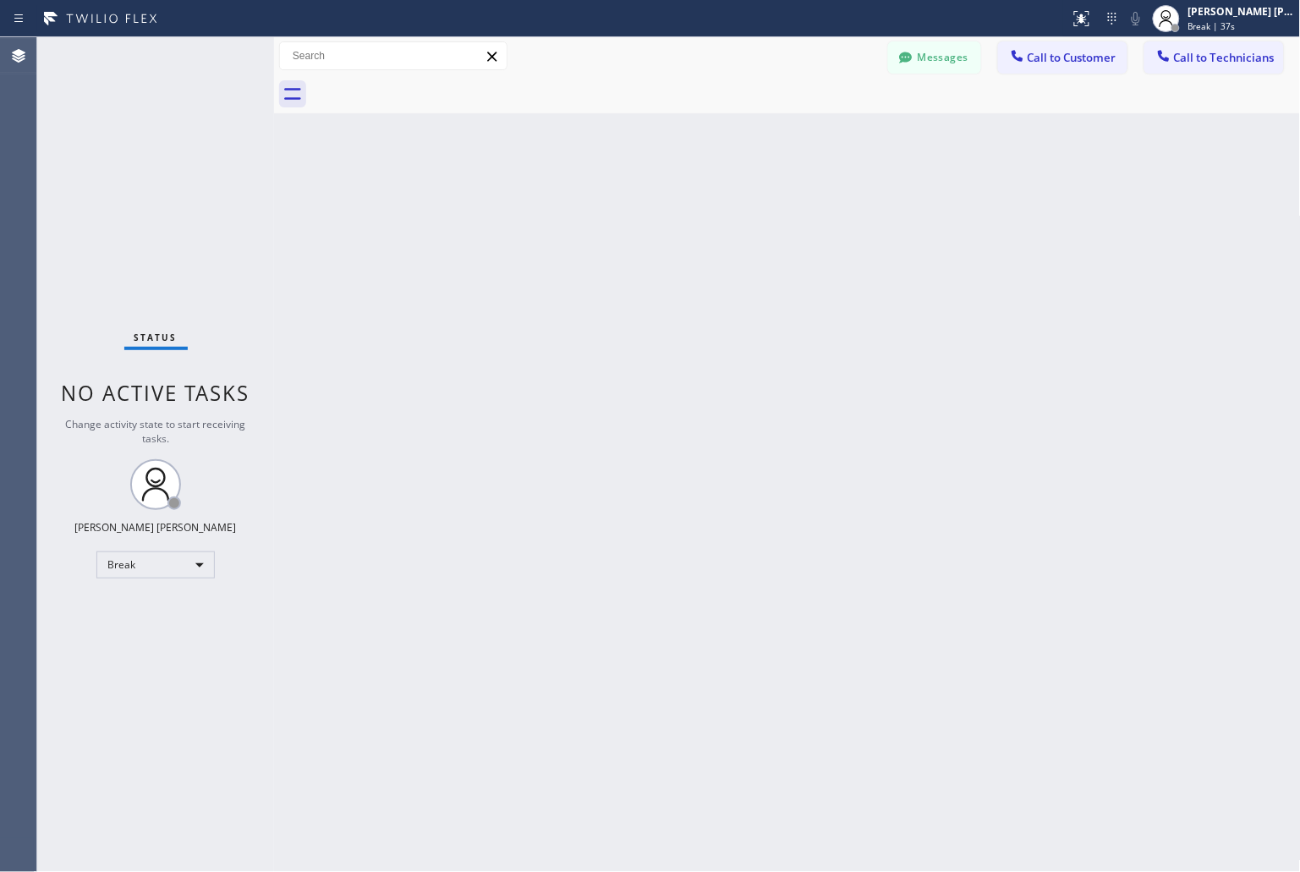
click at [614, 213] on div "Back to Dashboard Change Sender ID Customers Technicians KD Krissy Do [DATE] 02…" at bounding box center [787, 454] width 1027 height 835
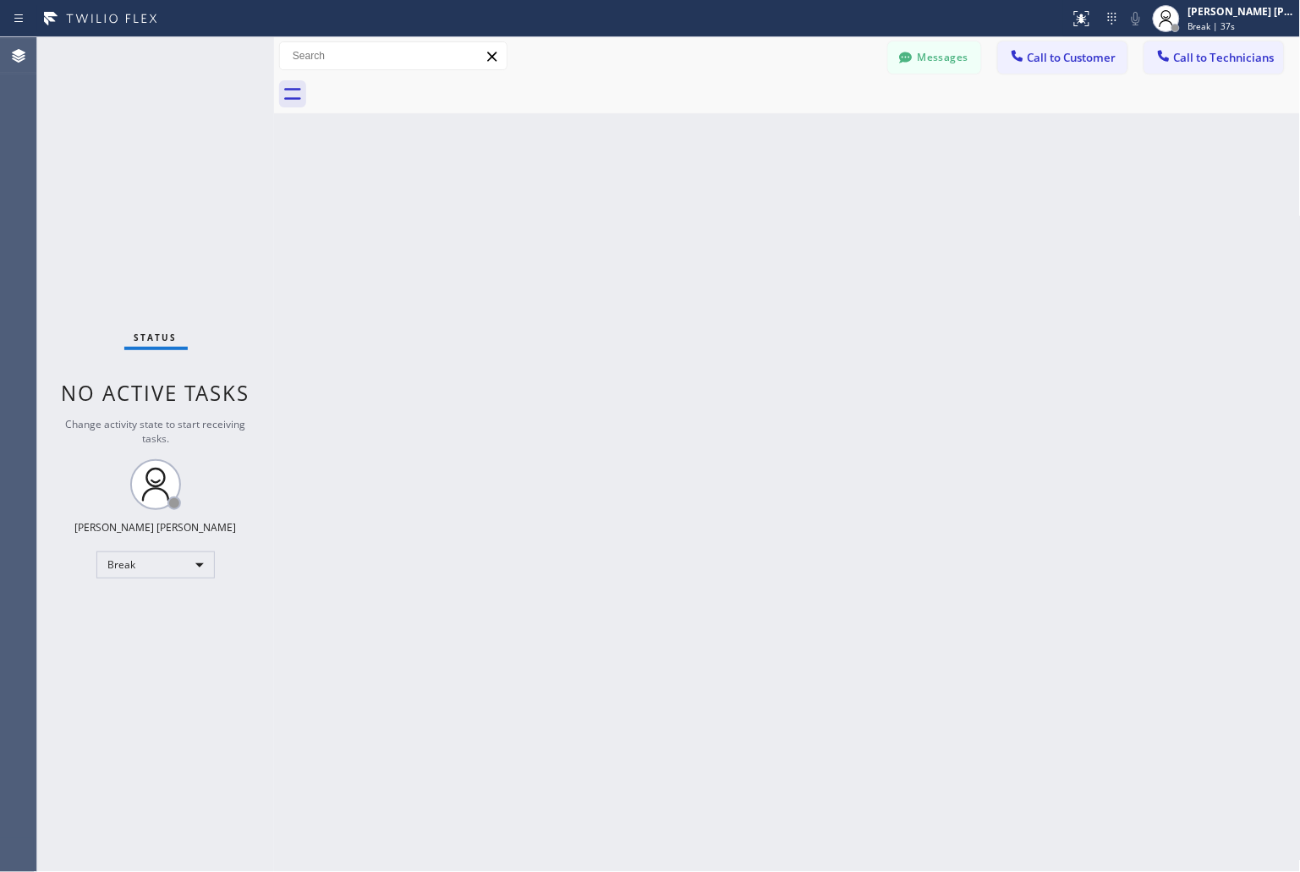
click at [614, 213] on div "Back to Dashboard Change Sender ID Customers Technicians KD Krissy Do [DATE] 02…" at bounding box center [787, 454] width 1027 height 835
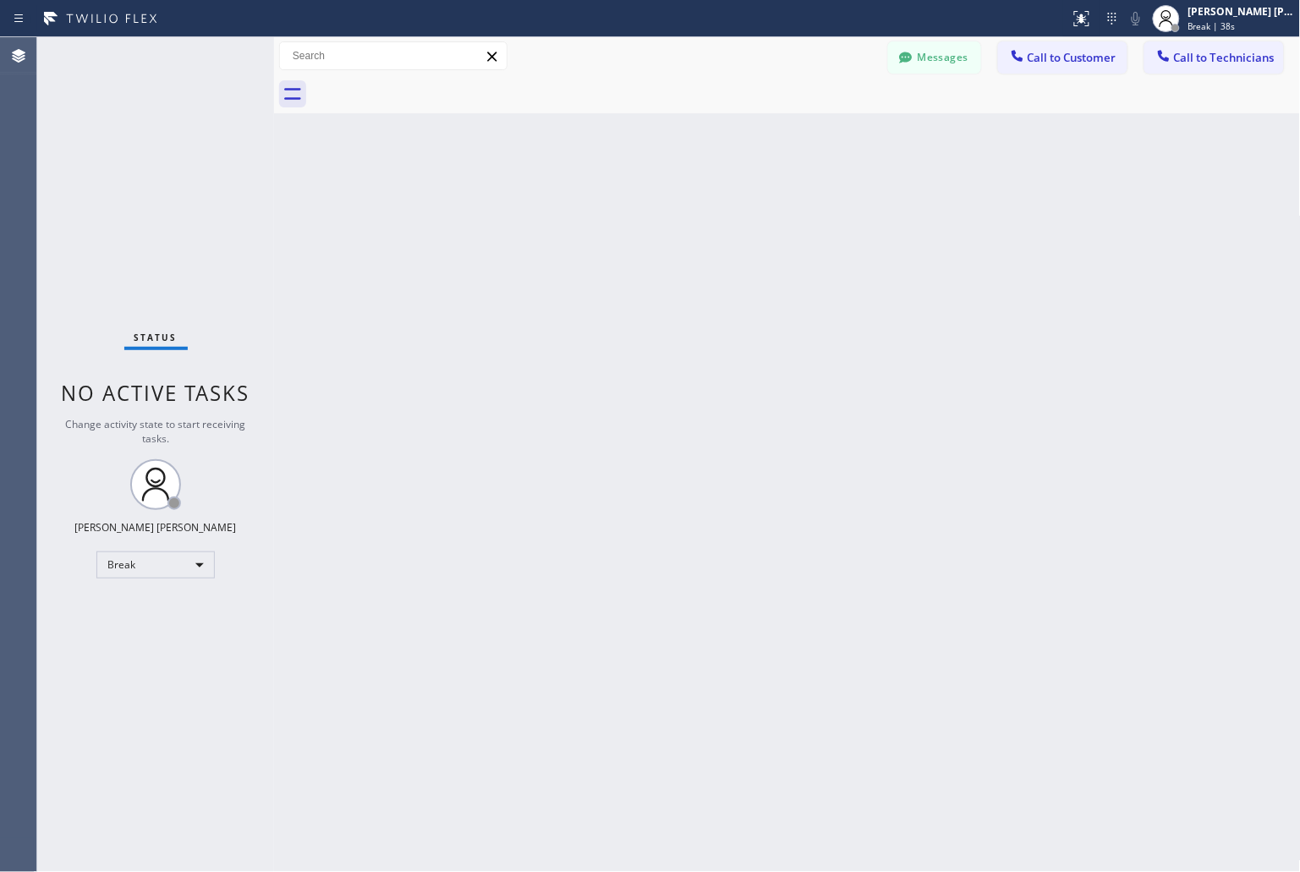
click at [614, 213] on div "Back to Dashboard Change Sender ID Customers Technicians KD Krissy Do [DATE] 02…" at bounding box center [787, 454] width 1027 height 835
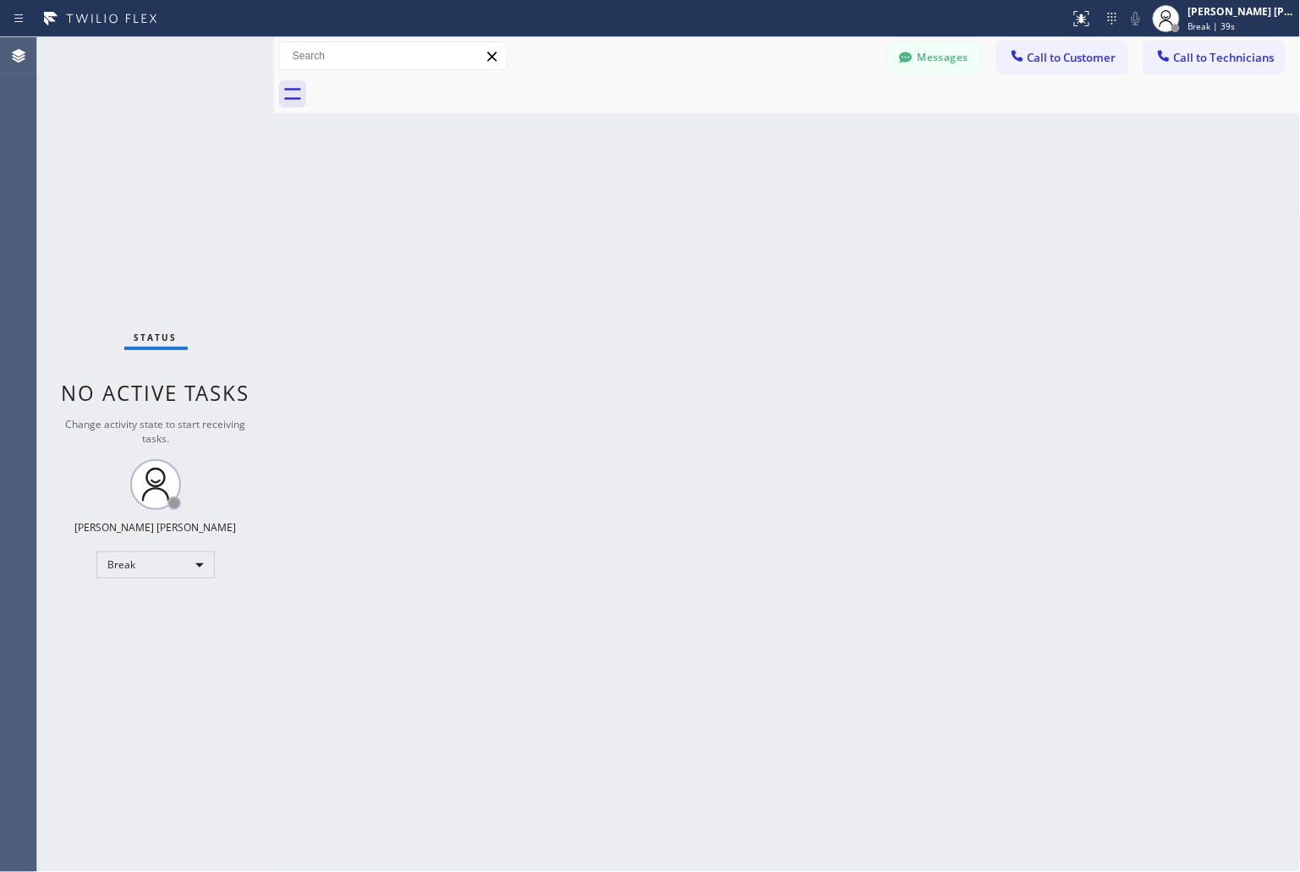
click at [614, 213] on div "Back to Dashboard Change Sender ID Customers Technicians KD Krissy Do [DATE] 02…" at bounding box center [787, 454] width 1027 height 835
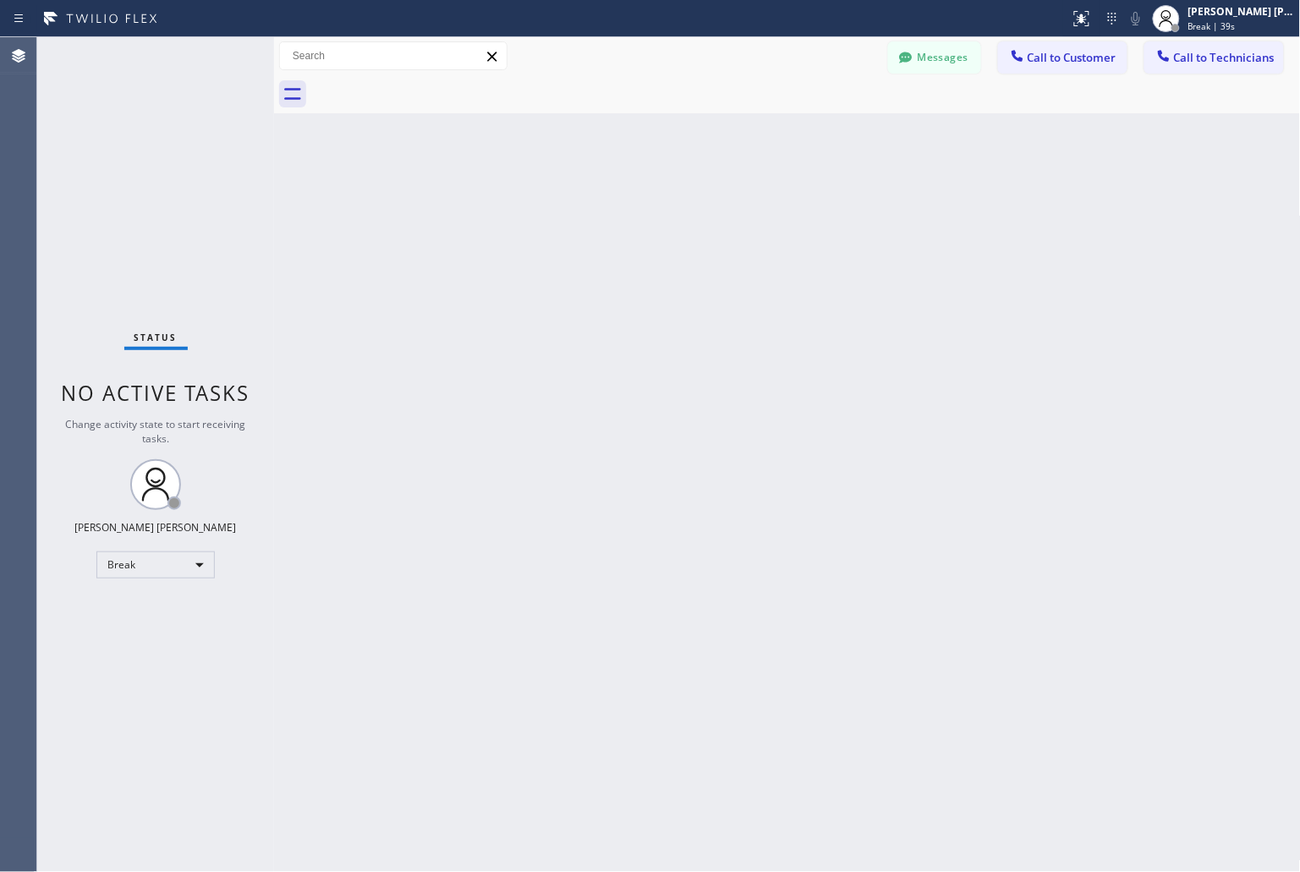
click at [614, 213] on div "Back to Dashboard Change Sender ID Customers Technicians KD Krissy Do [DATE] 02…" at bounding box center [787, 454] width 1027 height 835
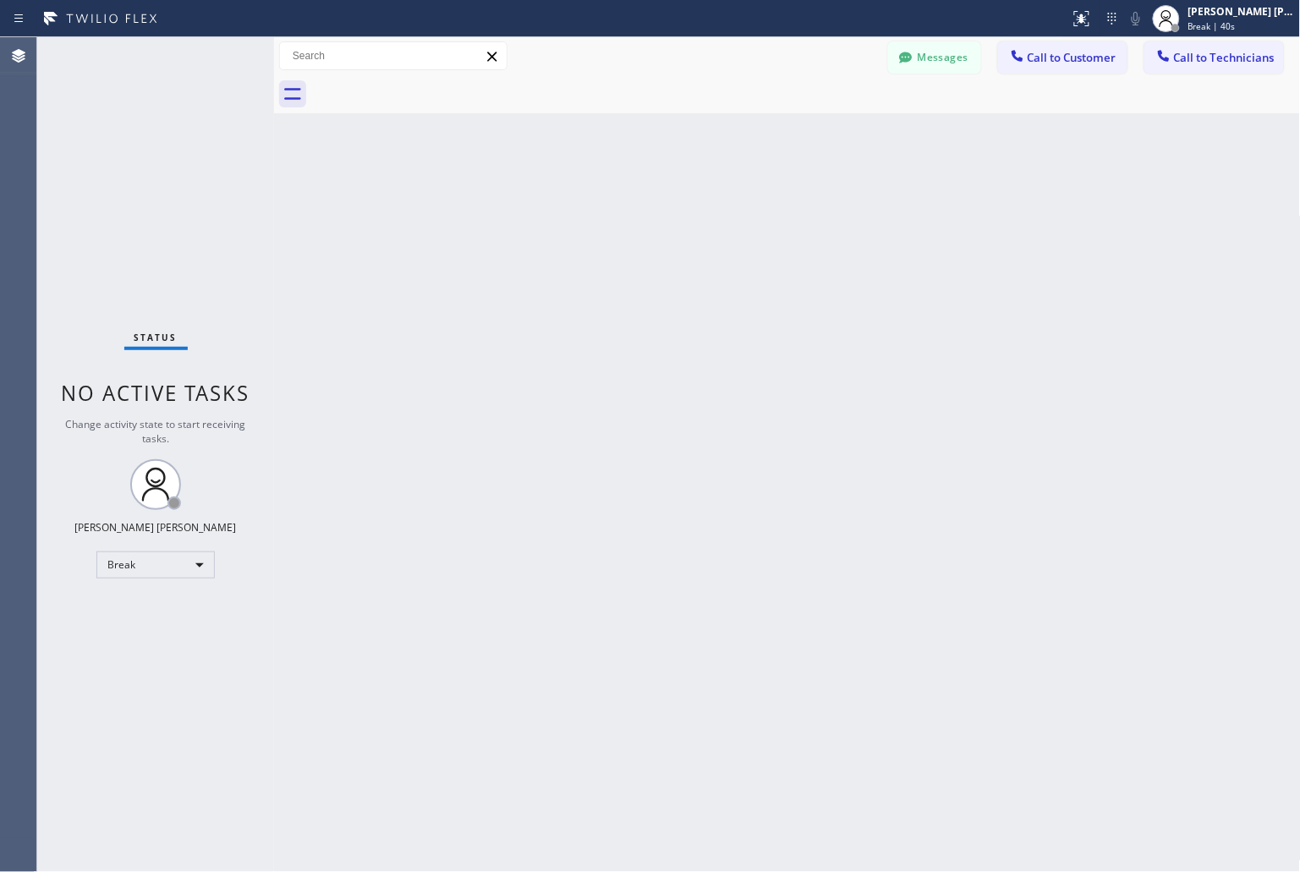
click at [614, 213] on div "Back to Dashboard Change Sender ID Customers Technicians KD Krissy Do [DATE] 02…" at bounding box center [787, 454] width 1027 height 835
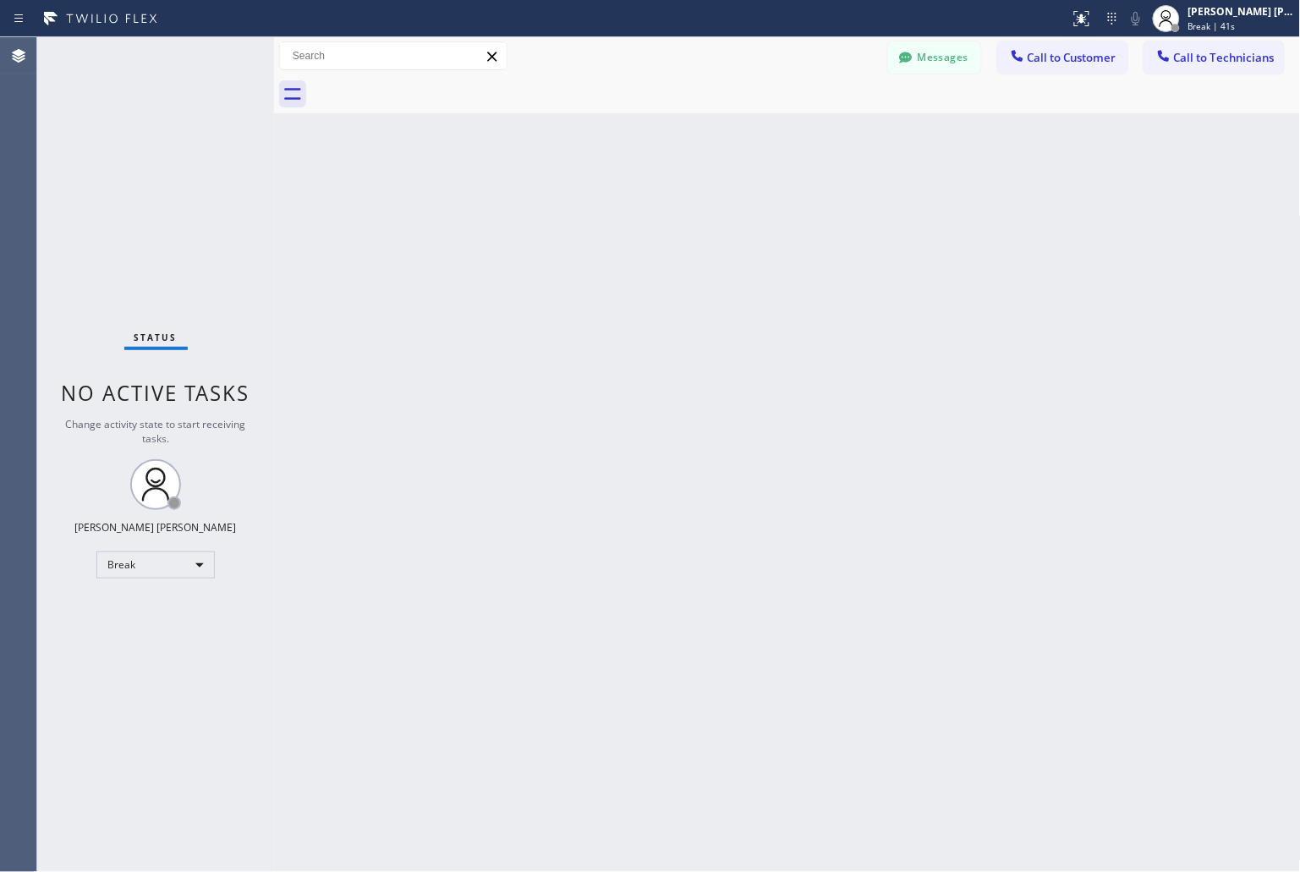
click at [614, 213] on div "Back to Dashboard Change Sender ID Customers Technicians KD Krissy Do [DATE] 02…" at bounding box center [787, 454] width 1027 height 835
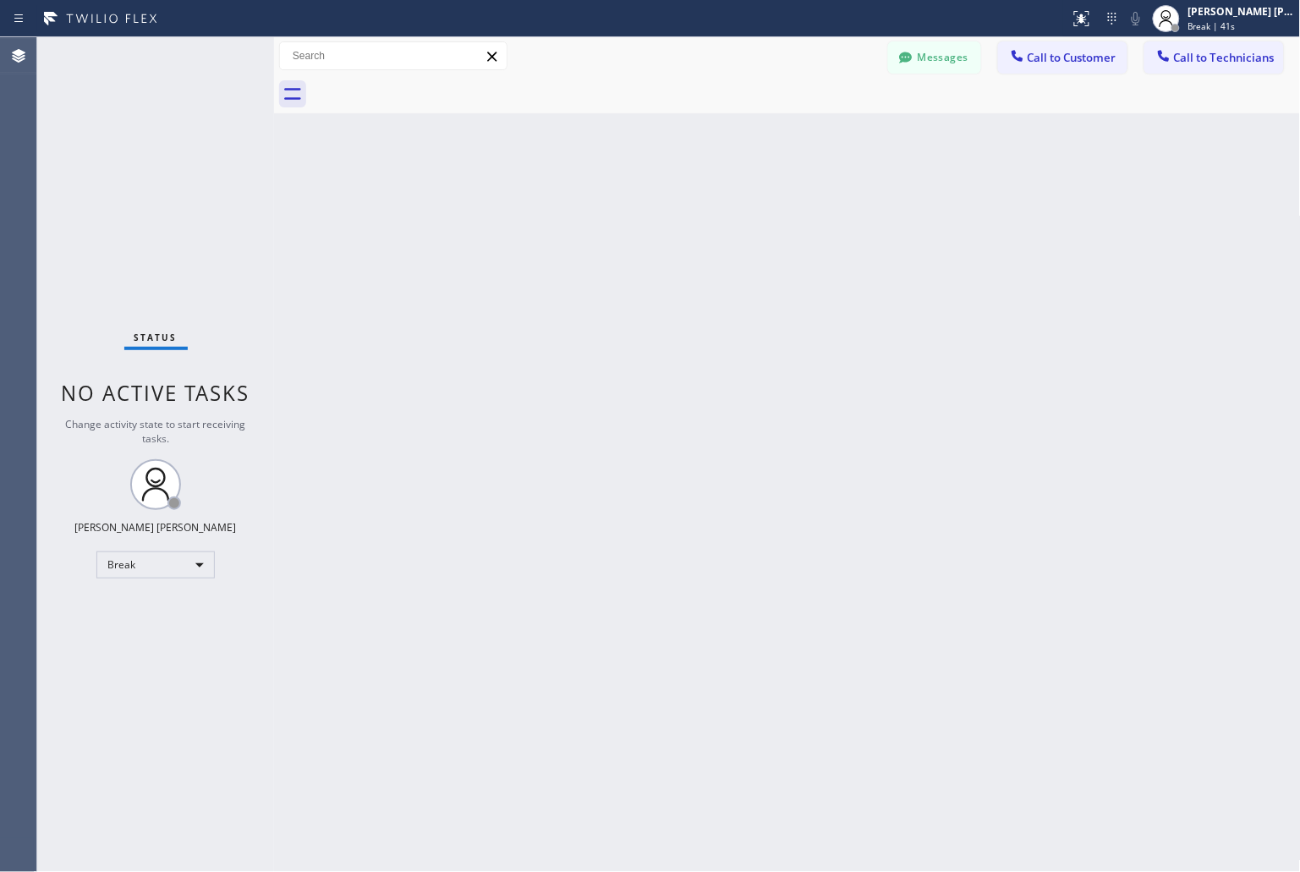
click at [614, 213] on div "Back to Dashboard Change Sender ID Customers Technicians KD Krissy Do [DATE] 02…" at bounding box center [787, 454] width 1027 height 835
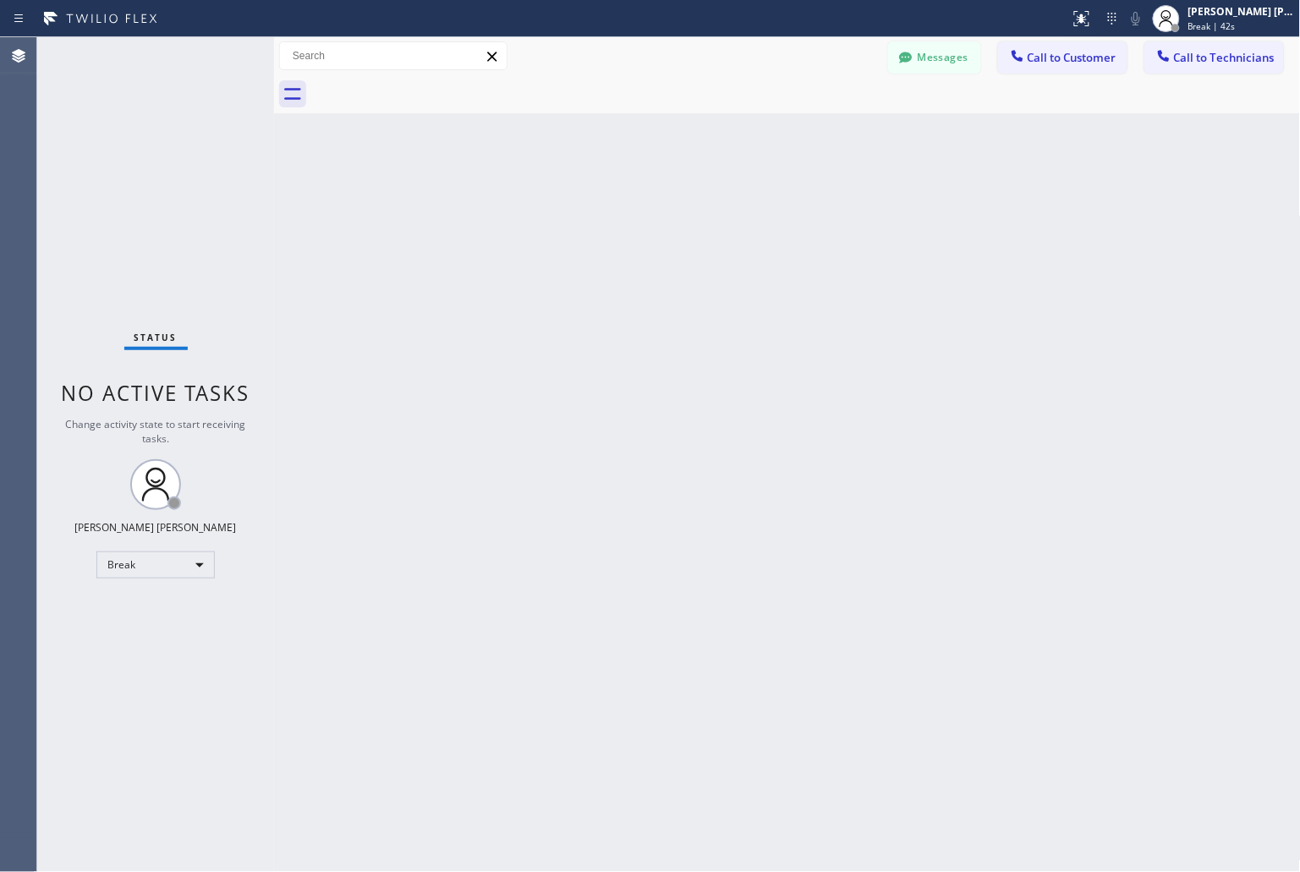
click at [614, 213] on div "Back to Dashboard Change Sender ID Customers Technicians KD Krissy Do [DATE] 02…" at bounding box center [787, 454] width 1027 height 835
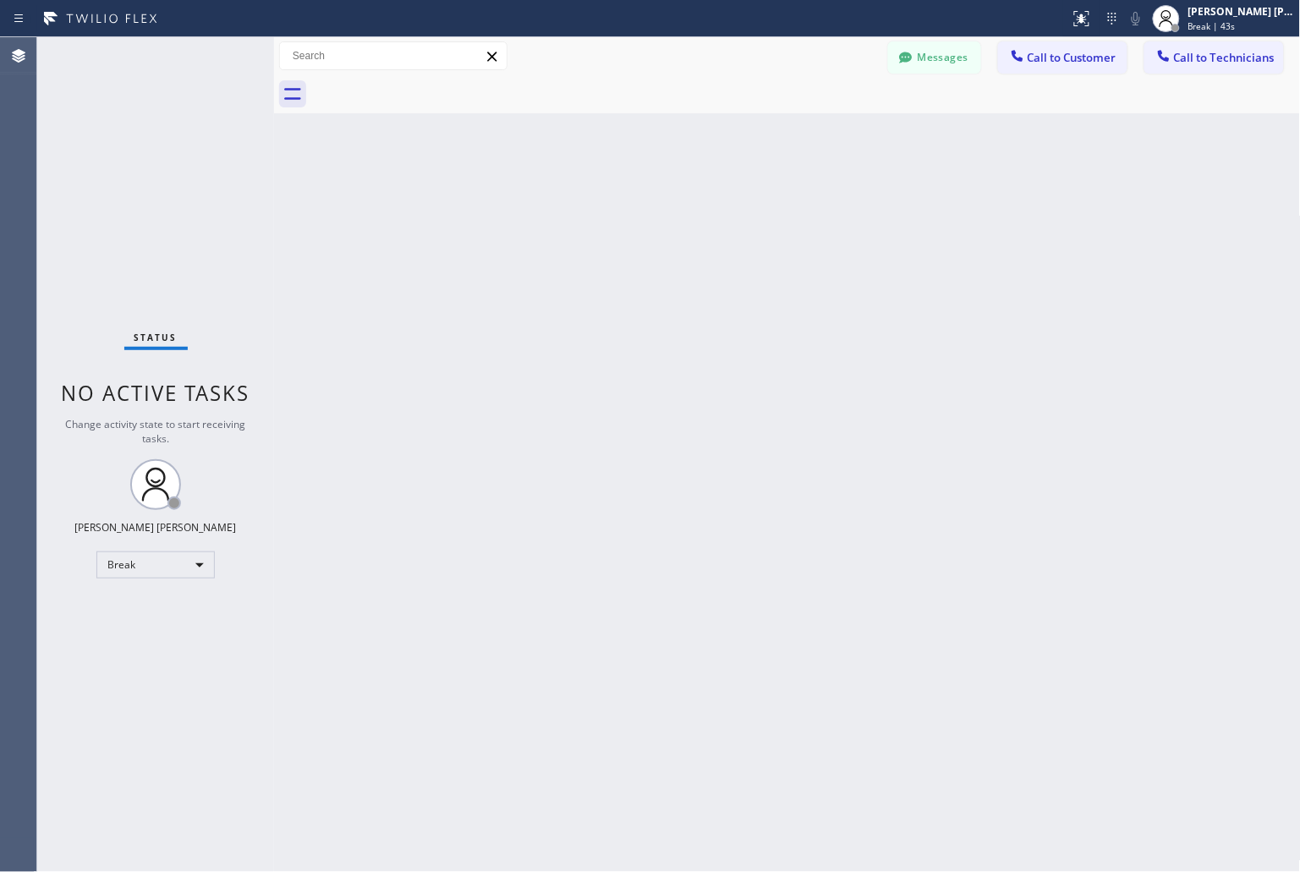
click at [614, 213] on div "Back to Dashboard Change Sender ID Customers Technicians KD Krissy Do [DATE] 02…" at bounding box center [787, 454] width 1027 height 835
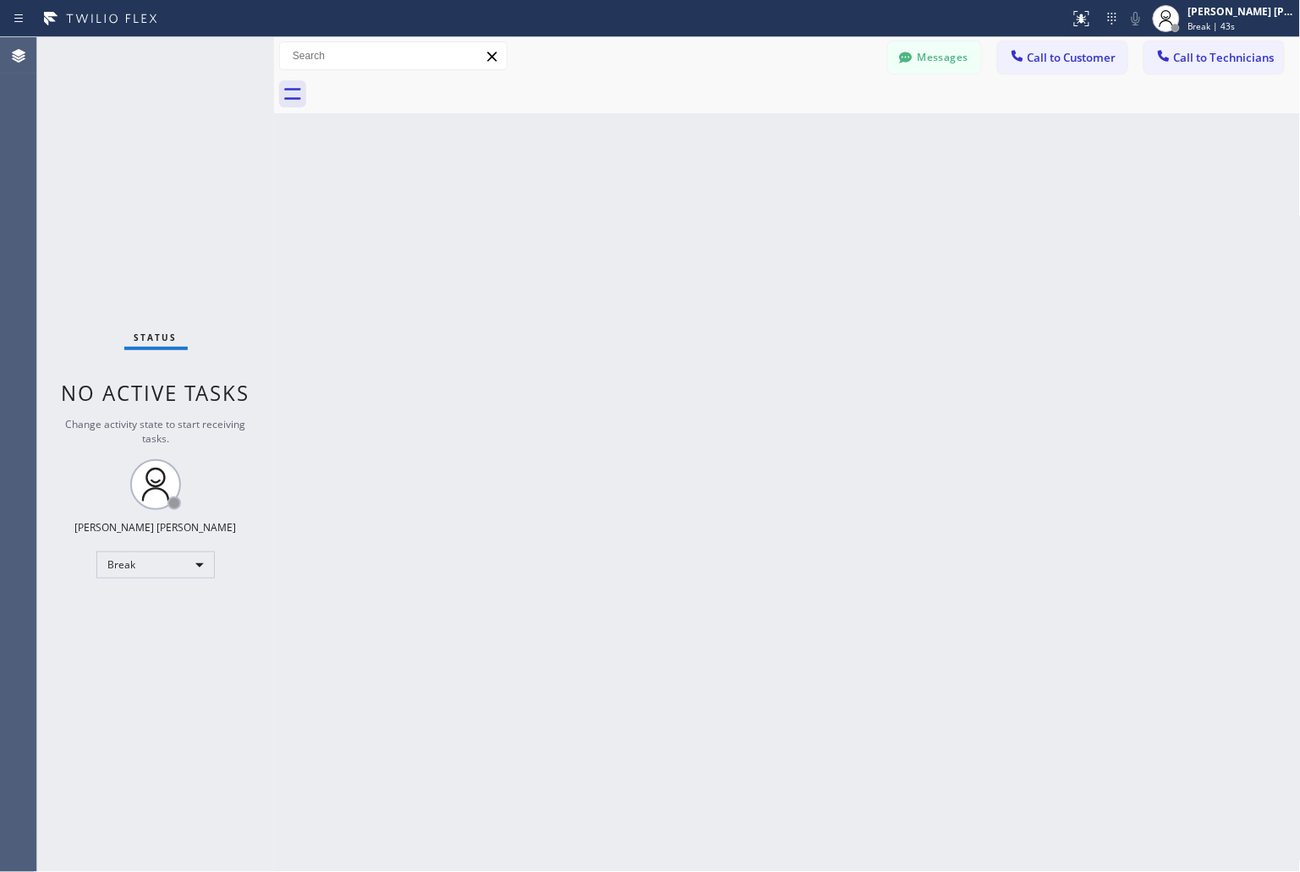
click at [614, 213] on div "Back to Dashboard Change Sender ID Customers Technicians KD Krissy Do [DATE] 02…" at bounding box center [787, 454] width 1027 height 835
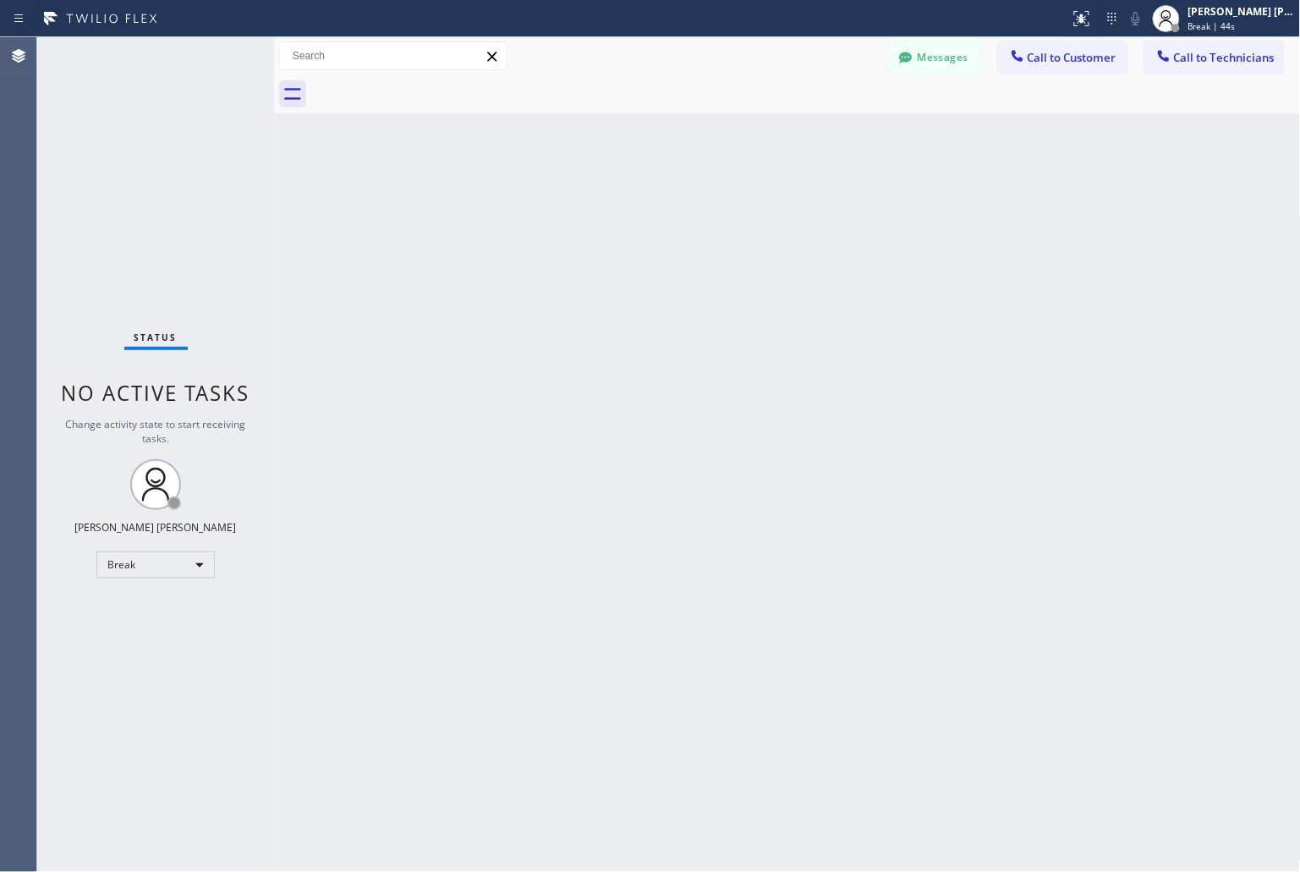
click at [614, 213] on div "Back to Dashboard Change Sender ID Customers Technicians KD Krissy Do [DATE] 02…" at bounding box center [787, 454] width 1027 height 835
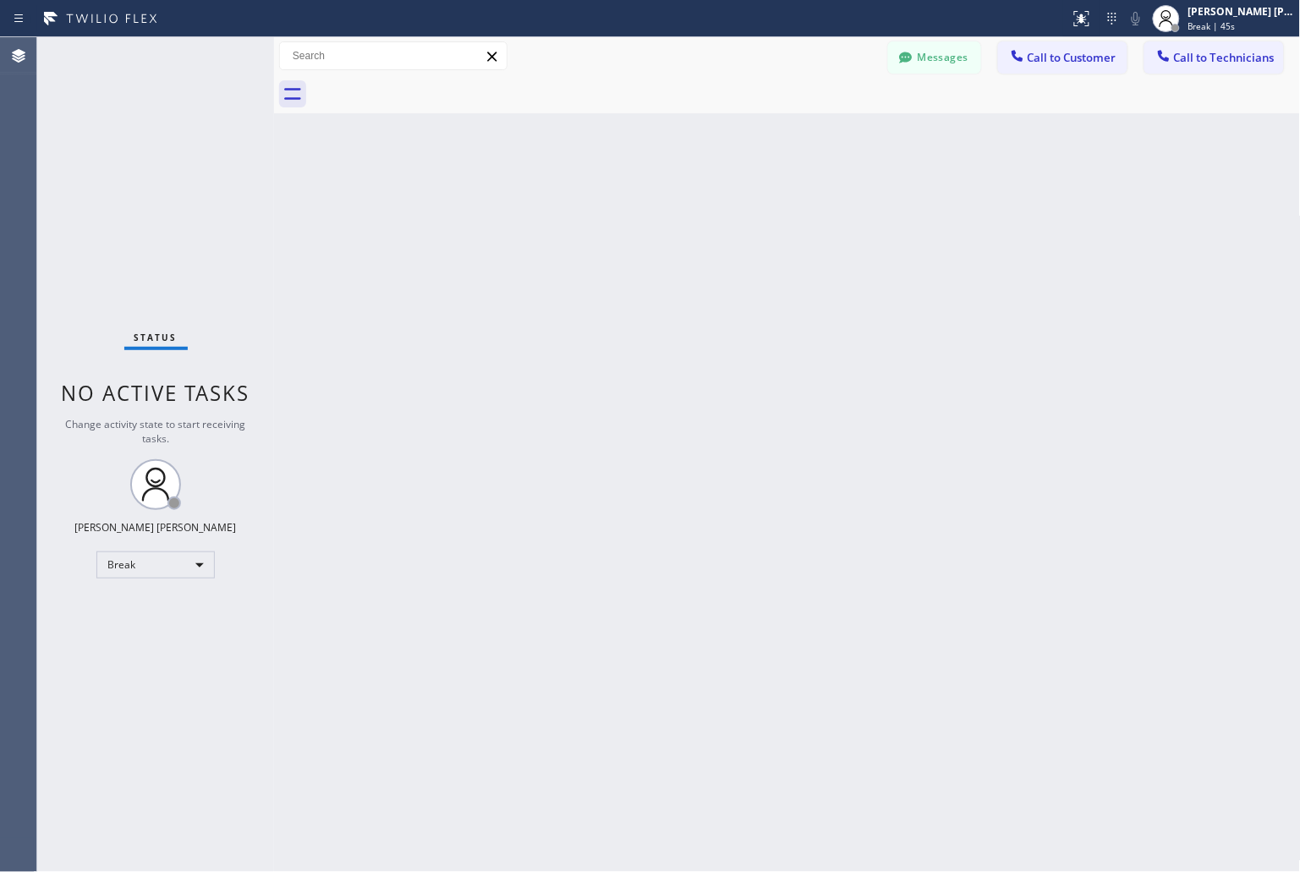
click at [614, 213] on div "Back to Dashboard Change Sender ID Customers Technicians KD Krissy Do [DATE] 02…" at bounding box center [787, 454] width 1027 height 835
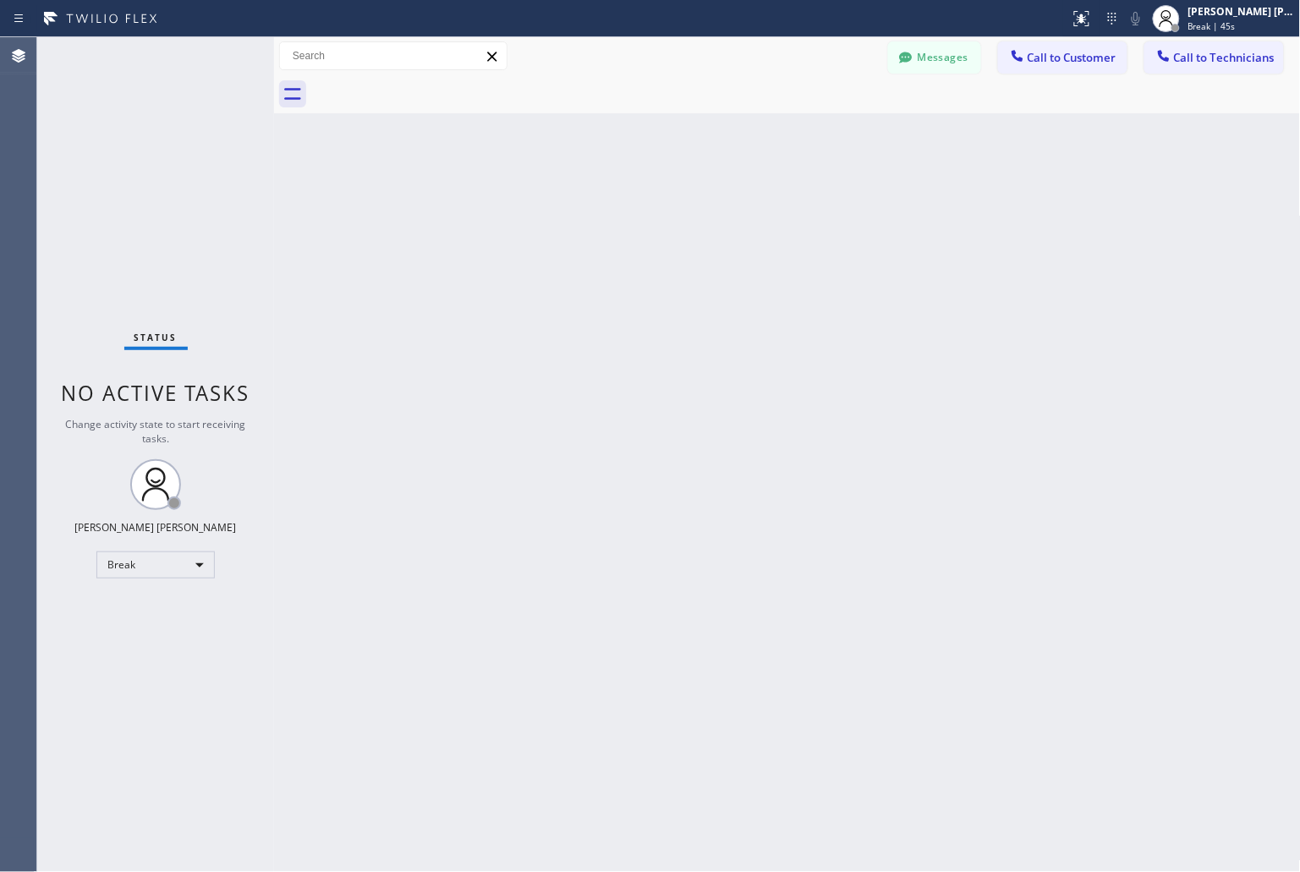
click at [614, 213] on div "Back to Dashboard Change Sender ID Customers Technicians KD Krissy Do [DATE] 02…" at bounding box center [787, 454] width 1027 height 835
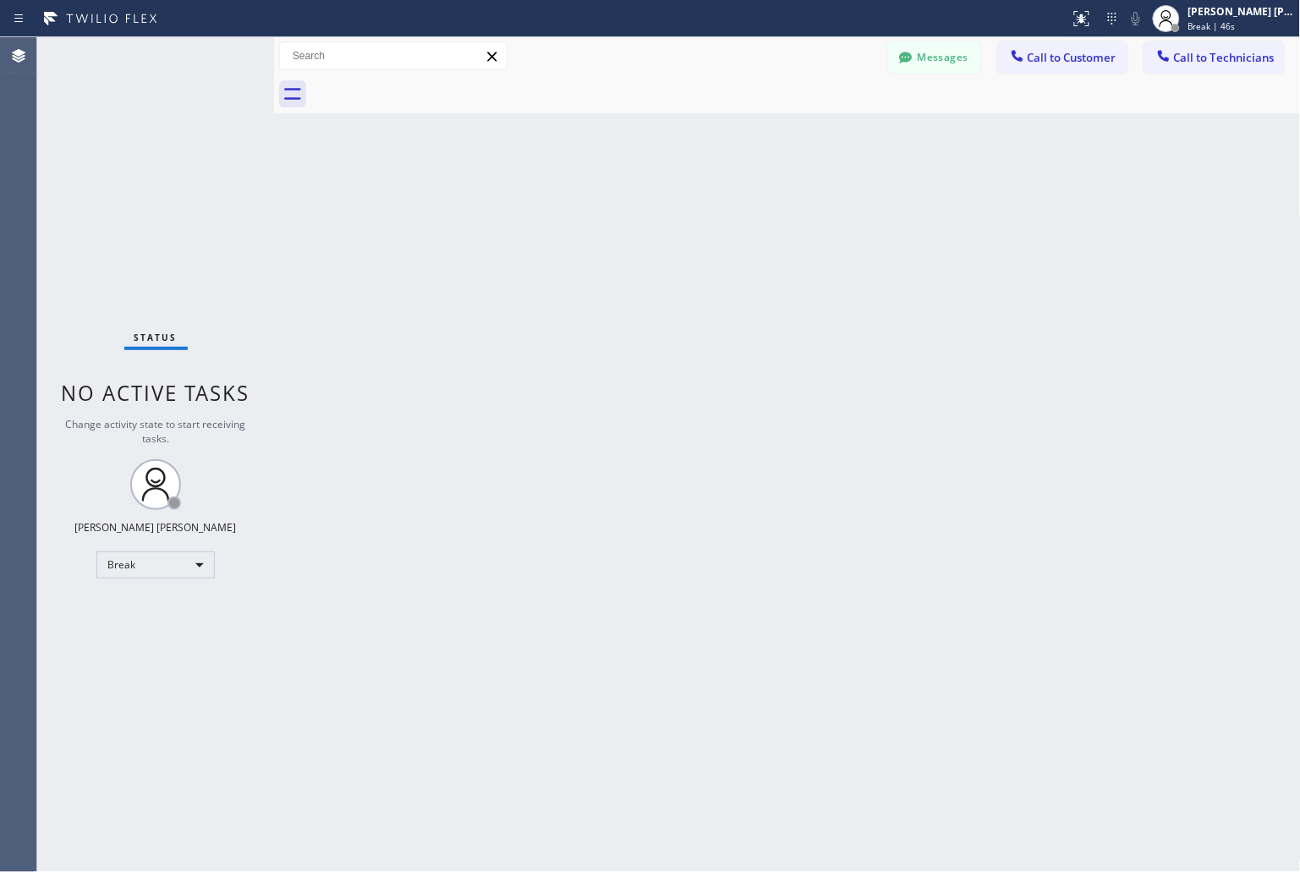
click at [614, 213] on div "Back to Dashboard Change Sender ID Customers Technicians KD Krissy Do [DATE] 02…" at bounding box center [787, 454] width 1027 height 835
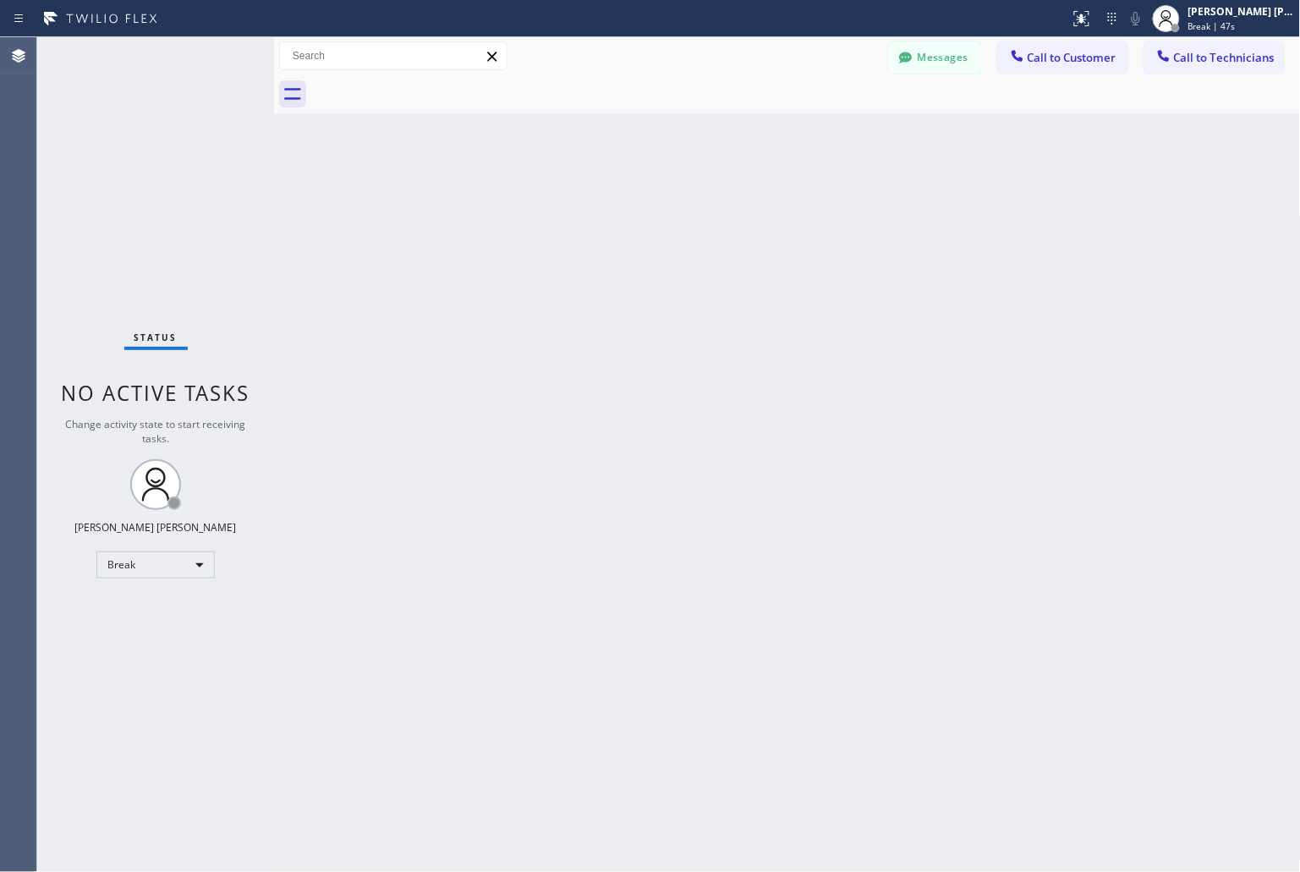
click at [614, 213] on div "Back to Dashboard Change Sender ID Customers Technicians KD Krissy Do [DATE] 02…" at bounding box center [787, 454] width 1027 height 835
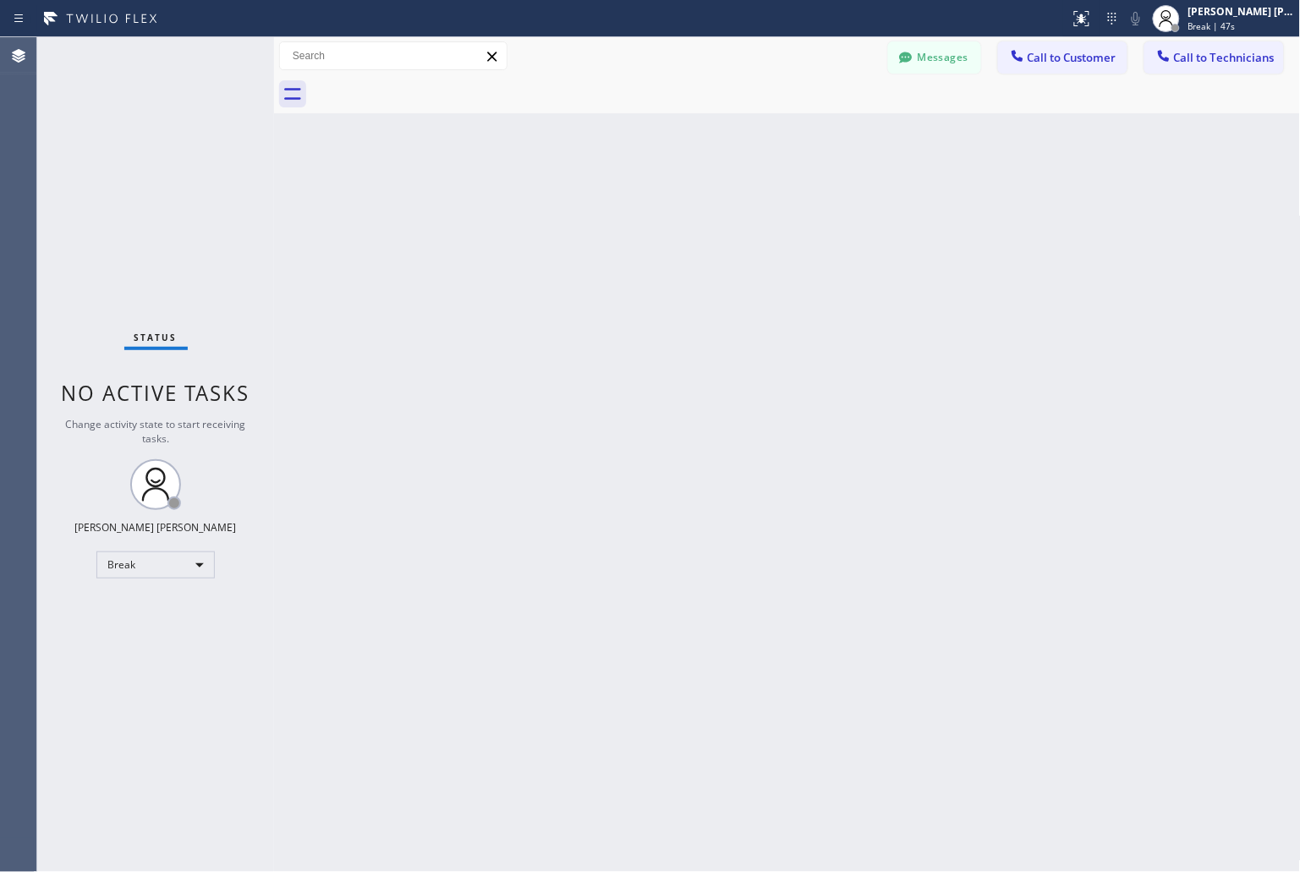
click at [614, 213] on div "Back to Dashboard Change Sender ID Customers Technicians KD Krissy Do [DATE] 02…" at bounding box center [787, 454] width 1027 height 835
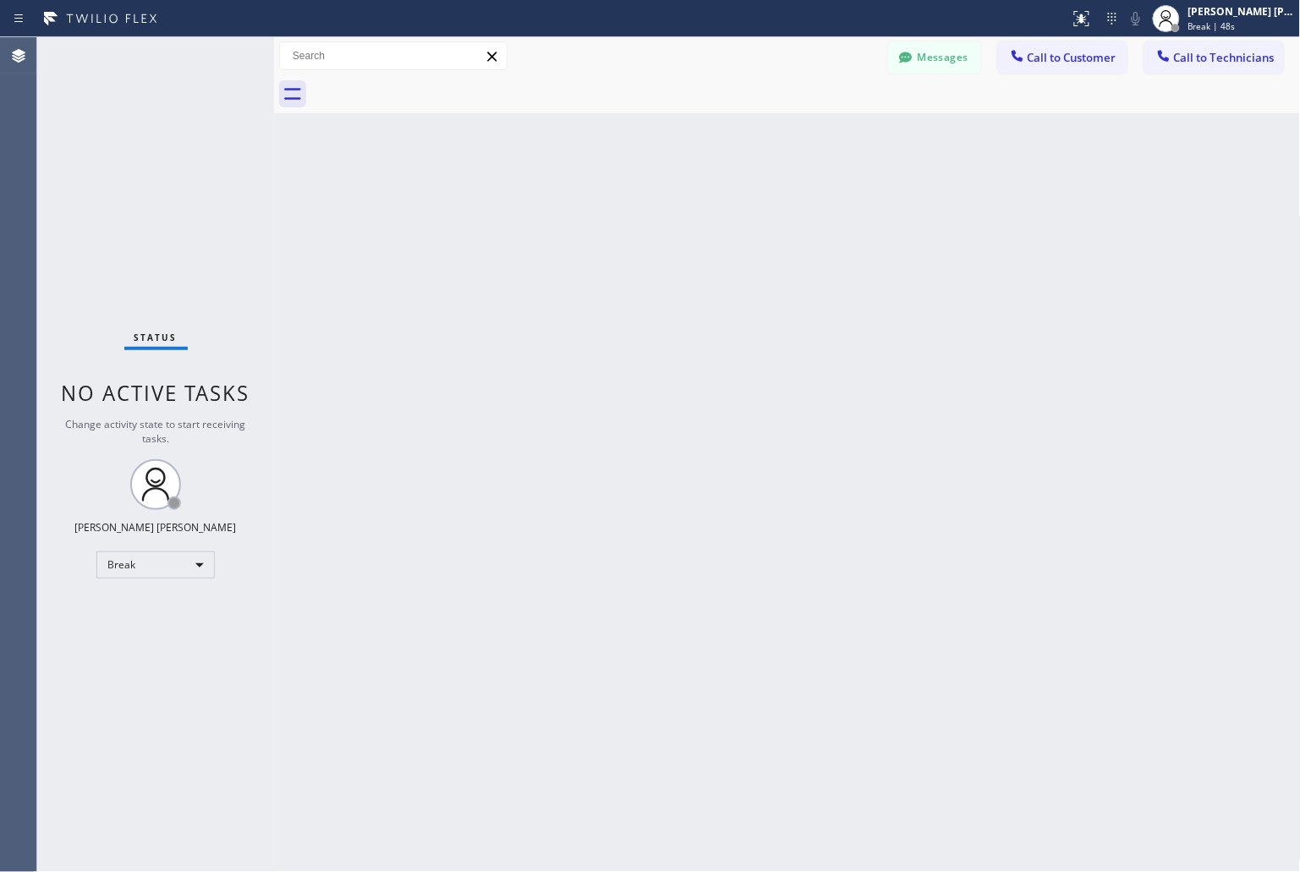
click at [614, 213] on div "Back to Dashboard Change Sender ID Customers Technicians KD Krissy Do [DATE] 02…" at bounding box center [787, 454] width 1027 height 835
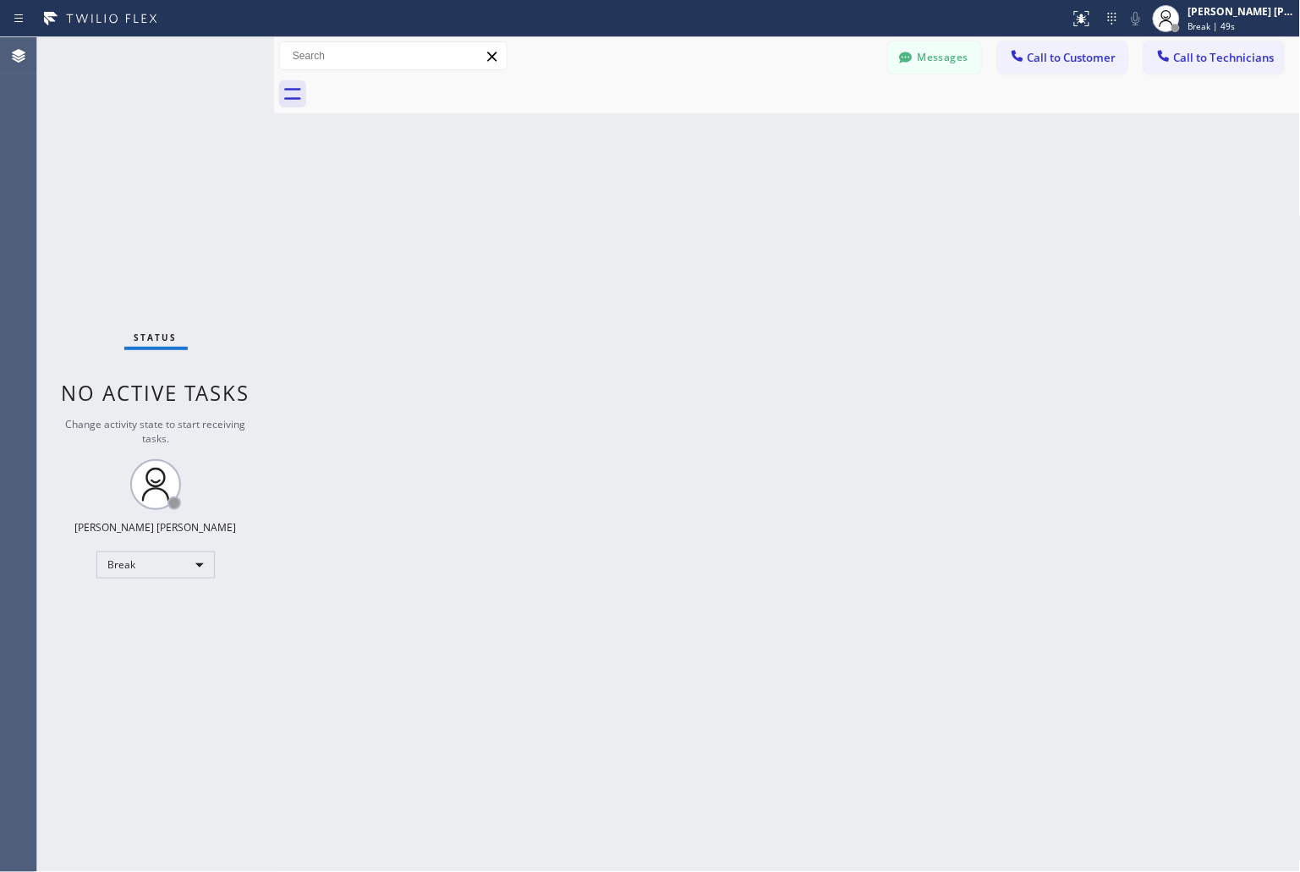
click at [614, 213] on div "Back to Dashboard Change Sender ID Customers Technicians KD Krissy Do [DATE] 02…" at bounding box center [787, 454] width 1027 height 835
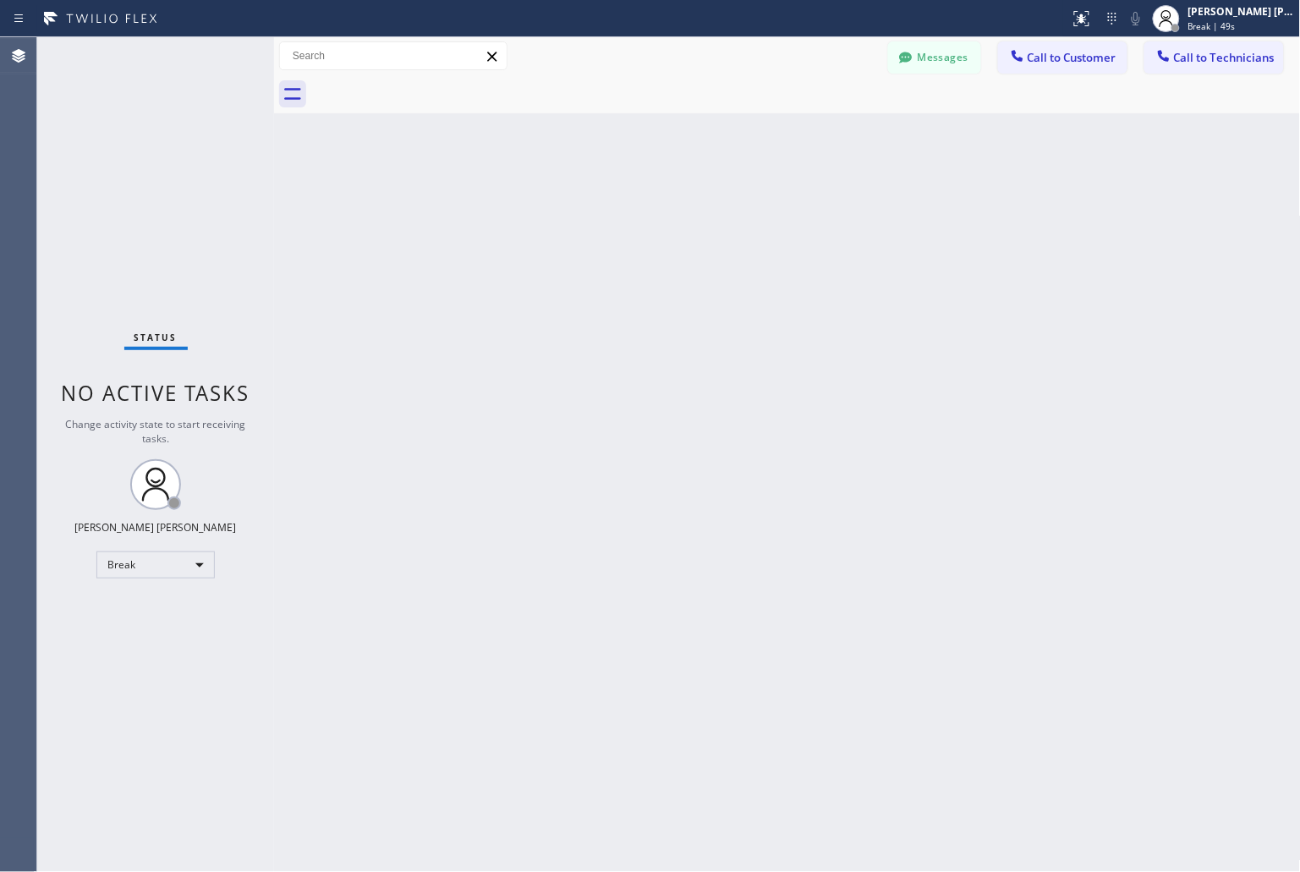
click at [614, 213] on div "Back to Dashboard Change Sender ID Customers Technicians KD Krissy Do [DATE] 02…" at bounding box center [787, 454] width 1027 height 835
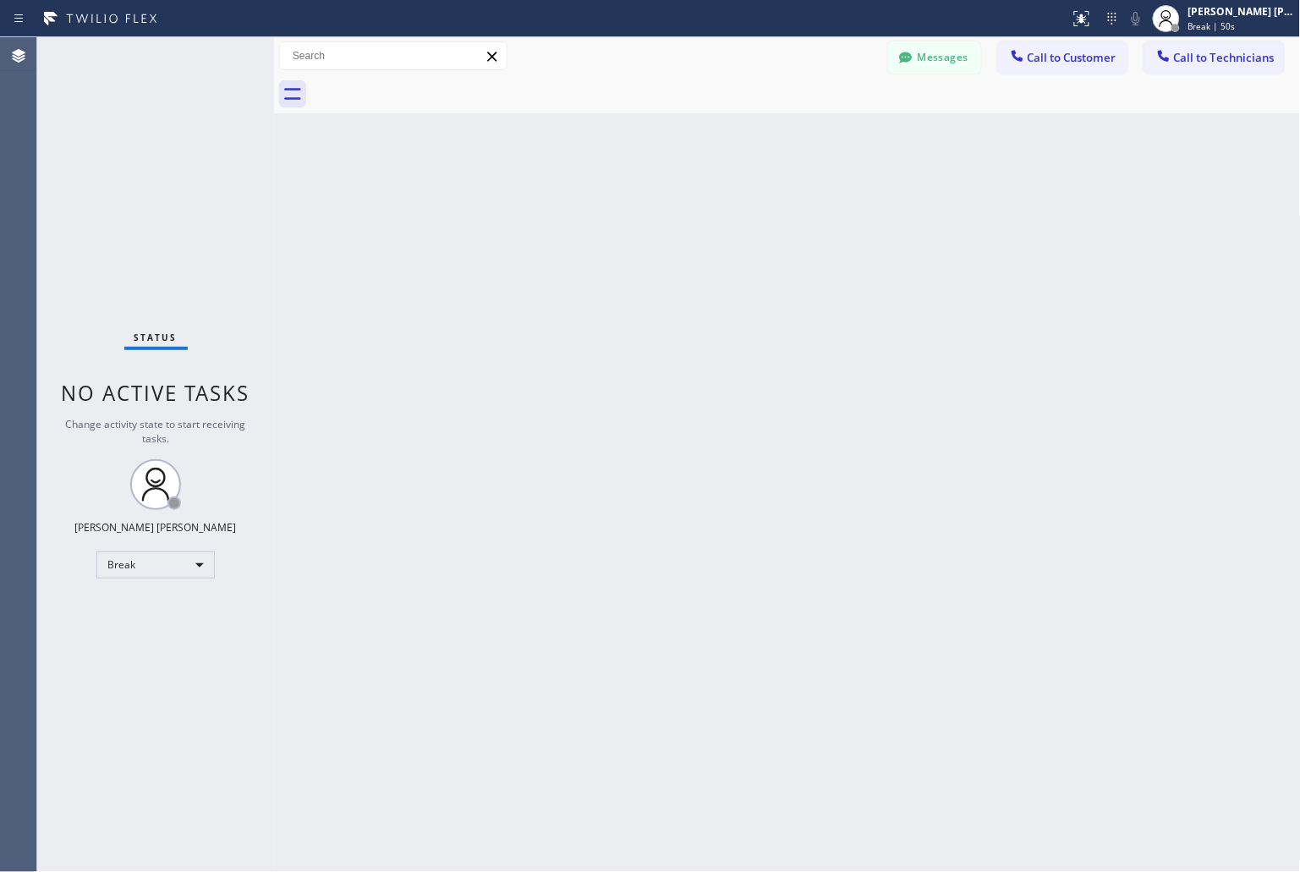
click at [614, 213] on div "Back to Dashboard Change Sender ID Customers Technicians KD Krissy Do [DATE] 02…" at bounding box center [787, 454] width 1027 height 835
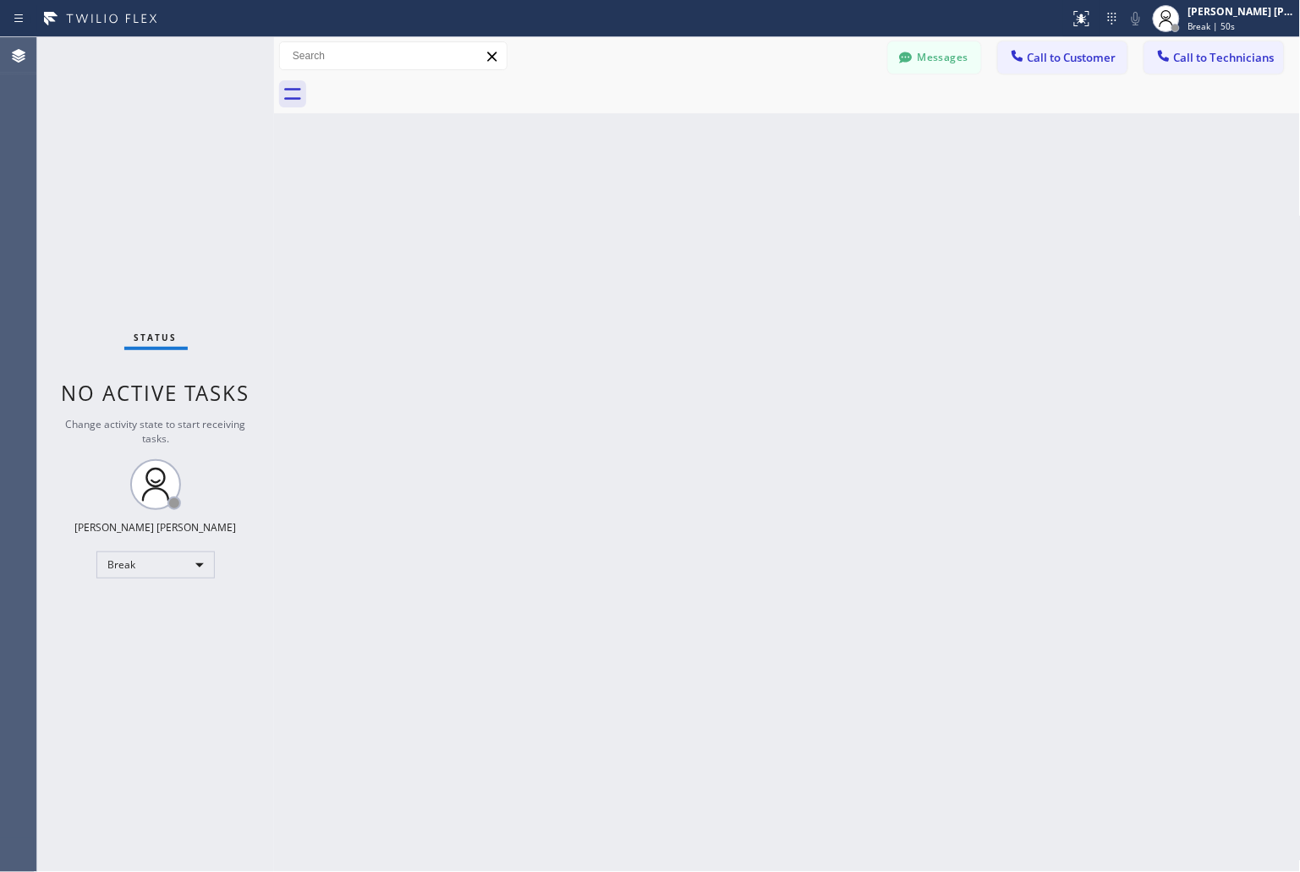
click at [614, 213] on div "Back to Dashboard Change Sender ID Customers Technicians KD Krissy Do [DATE] 02…" at bounding box center [787, 454] width 1027 height 835
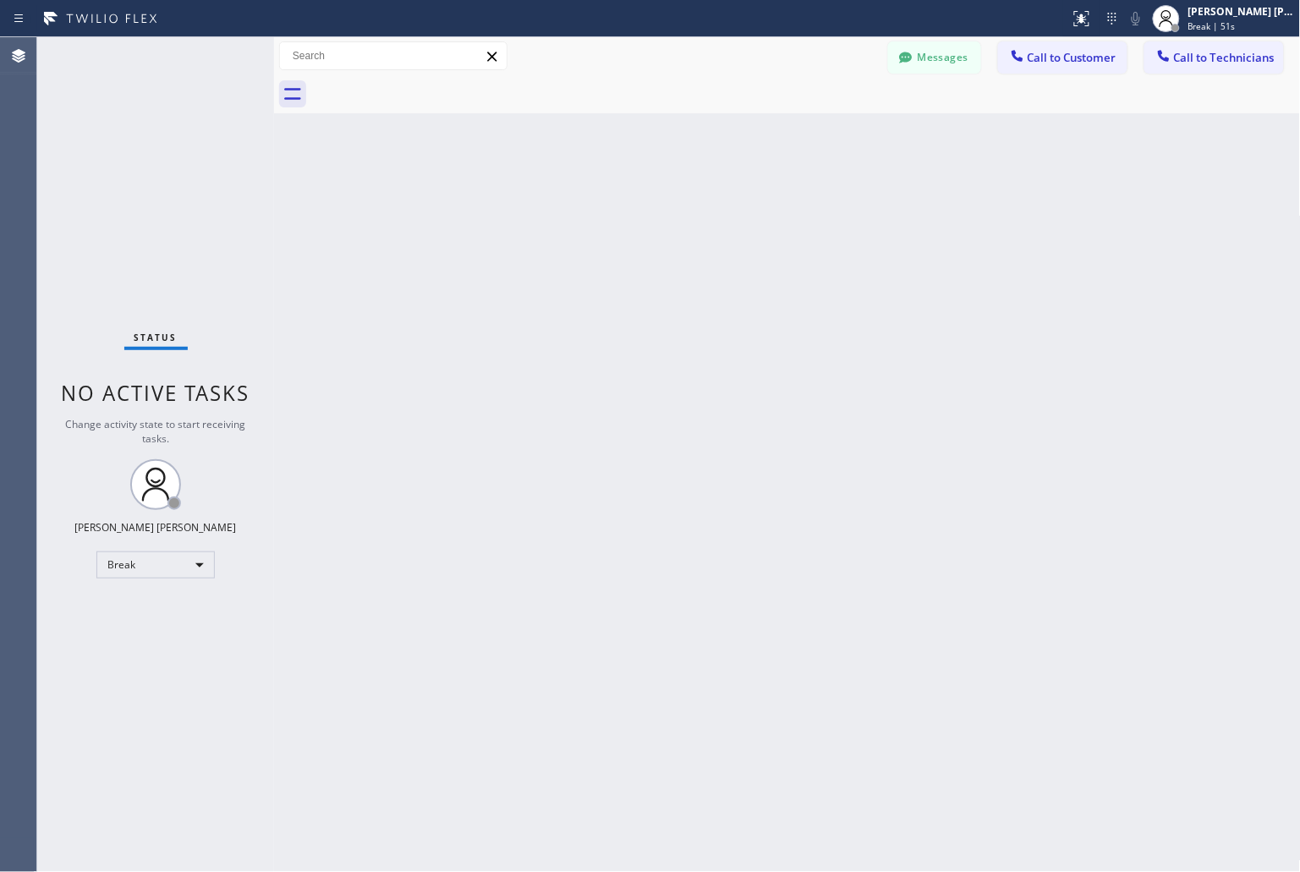
click at [614, 213] on div "Back to Dashboard Change Sender ID Customers Technicians KD Krissy Do [DATE] 02…" at bounding box center [787, 454] width 1027 height 835
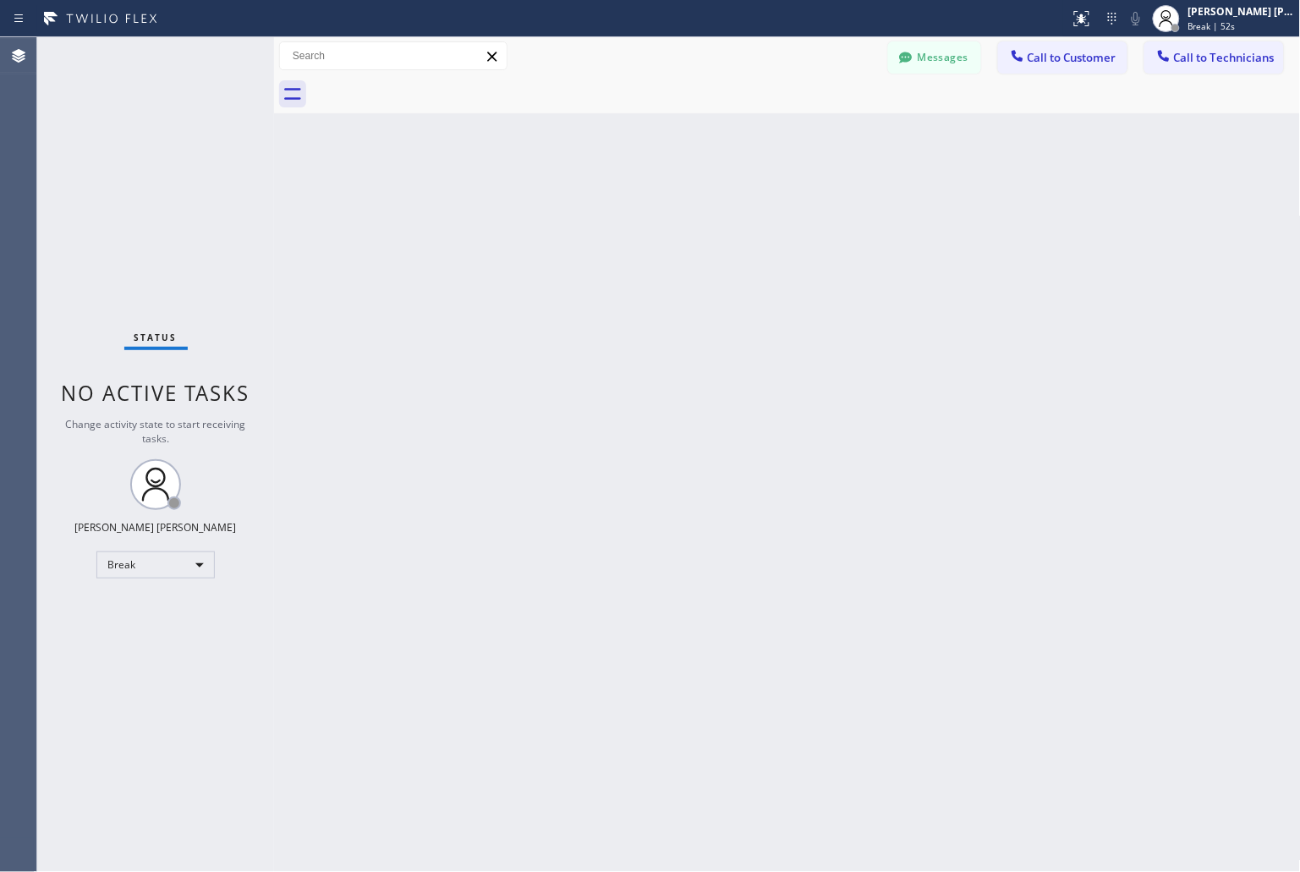
click at [614, 213] on div "Back to Dashboard Change Sender ID Customers Technicians KD Krissy Do [DATE] 02…" at bounding box center [787, 454] width 1027 height 835
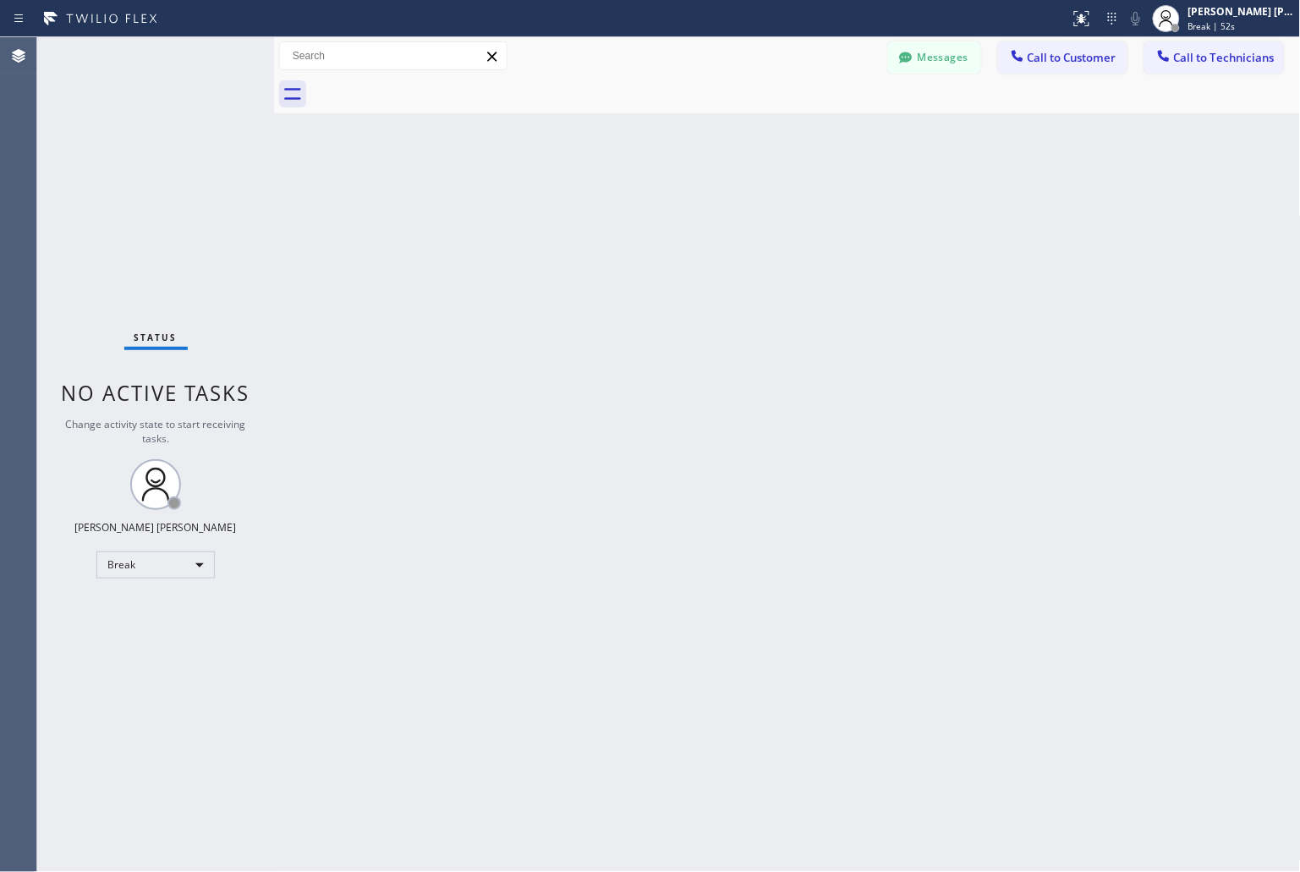
click at [614, 213] on div "Back to Dashboard Change Sender ID Customers Technicians KD Krissy Do [DATE] 02…" at bounding box center [787, 454] width 1027 height 835
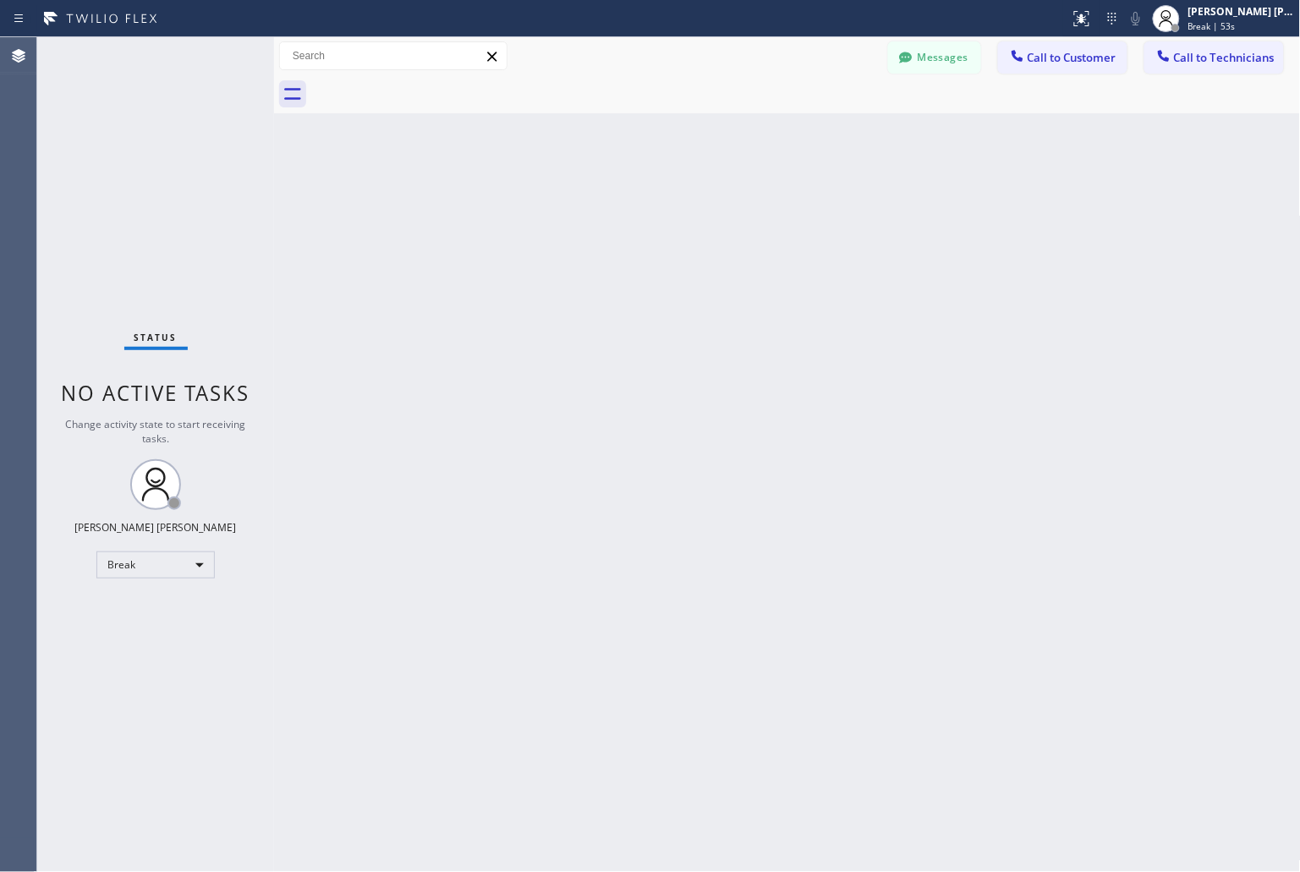
click at [614, 213] on div "Back to Dashboard Change Sender ID Customers Technicians KD Krissy Do [DATE] 02…" at bounding box center [787, 454] width 1027 height 835
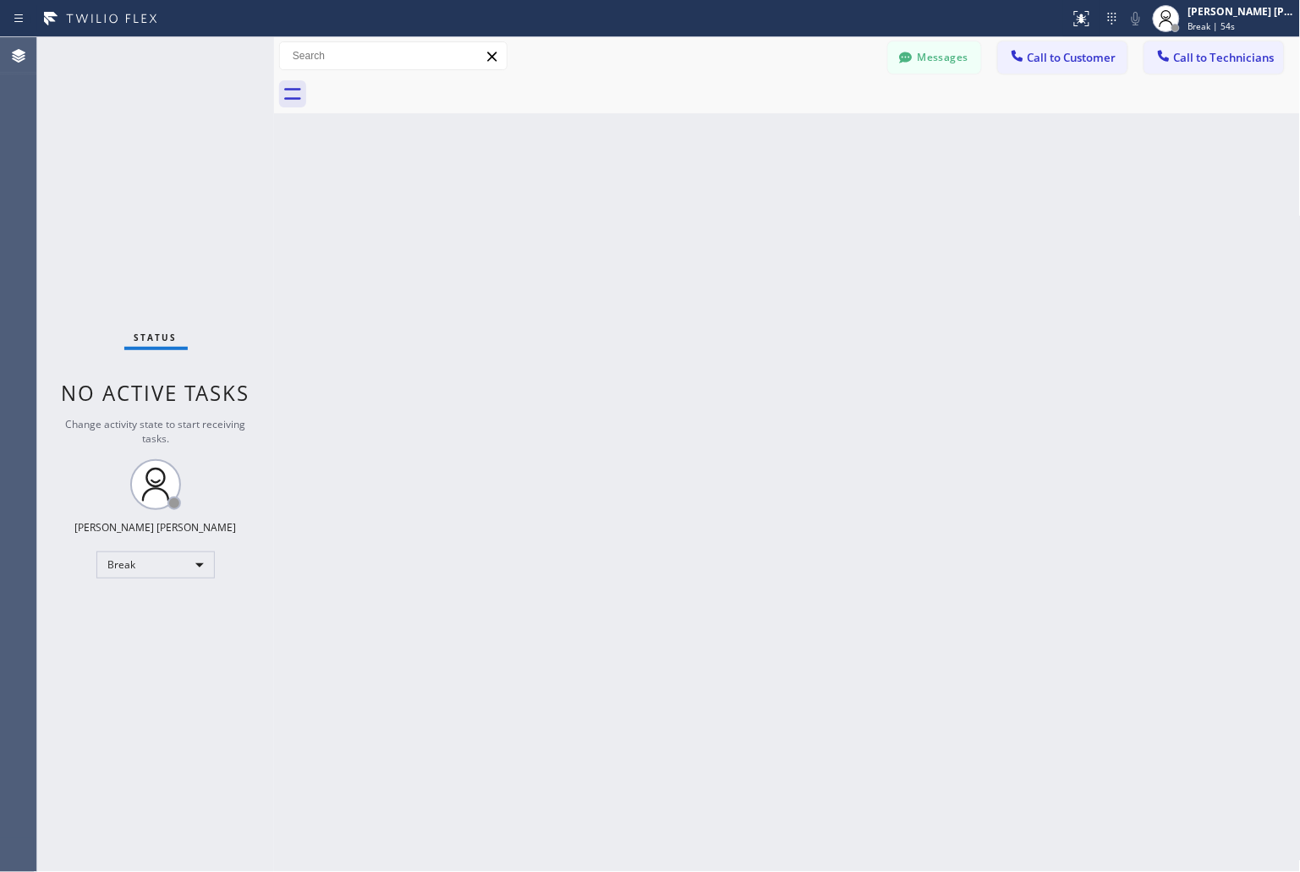
click at [614, 213] on div "Back to Dashboard Change Sender ID Customers Technicians KD Krissy Do [DATE] 02…" at bounding box center [787, 454] width 1027 height 835
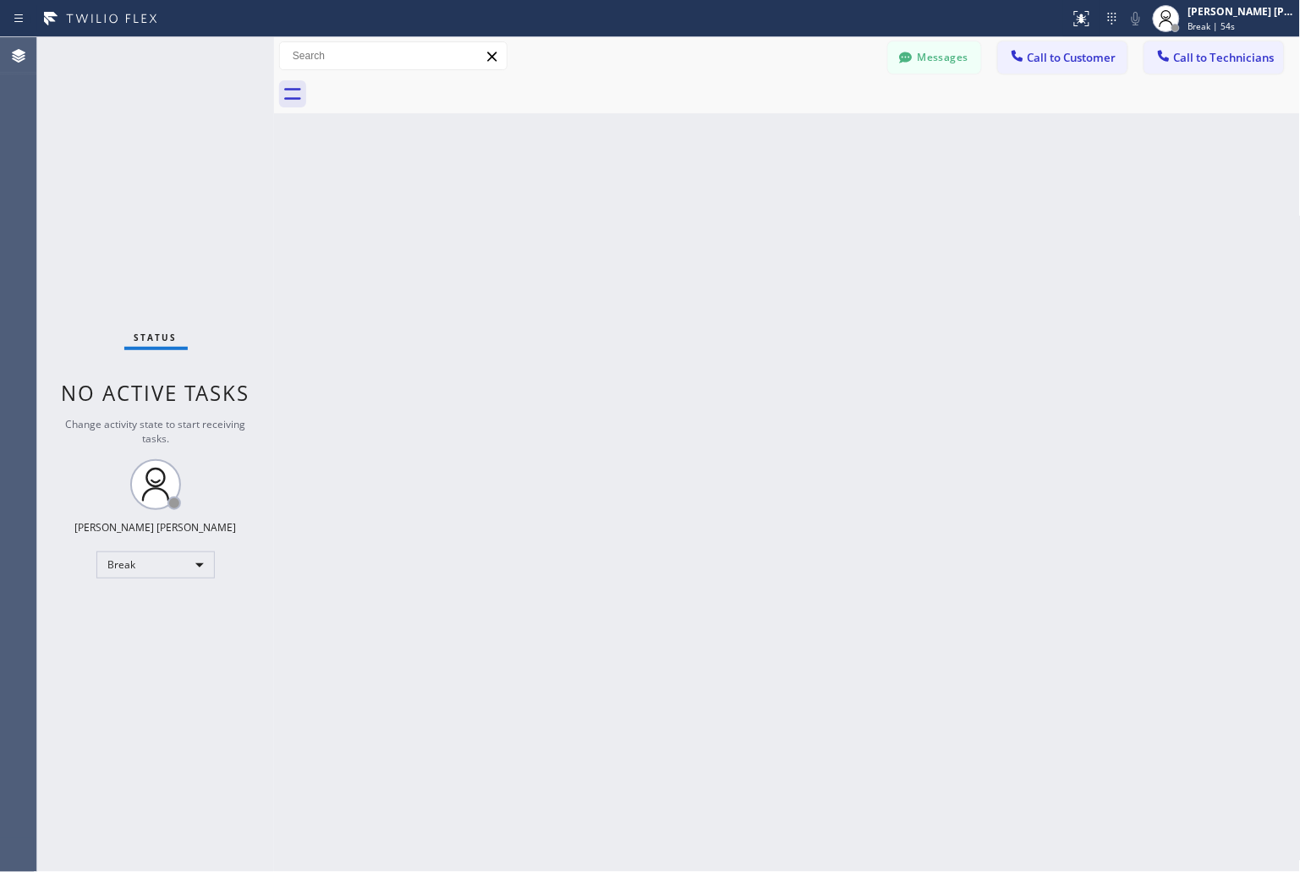
click at [614, 213] on div "Back to Dashboard Change Sender ID Customers Technicians KD Krissy Do [DATE] 02…" at bounding box center [787, 454] width 1027 height 835
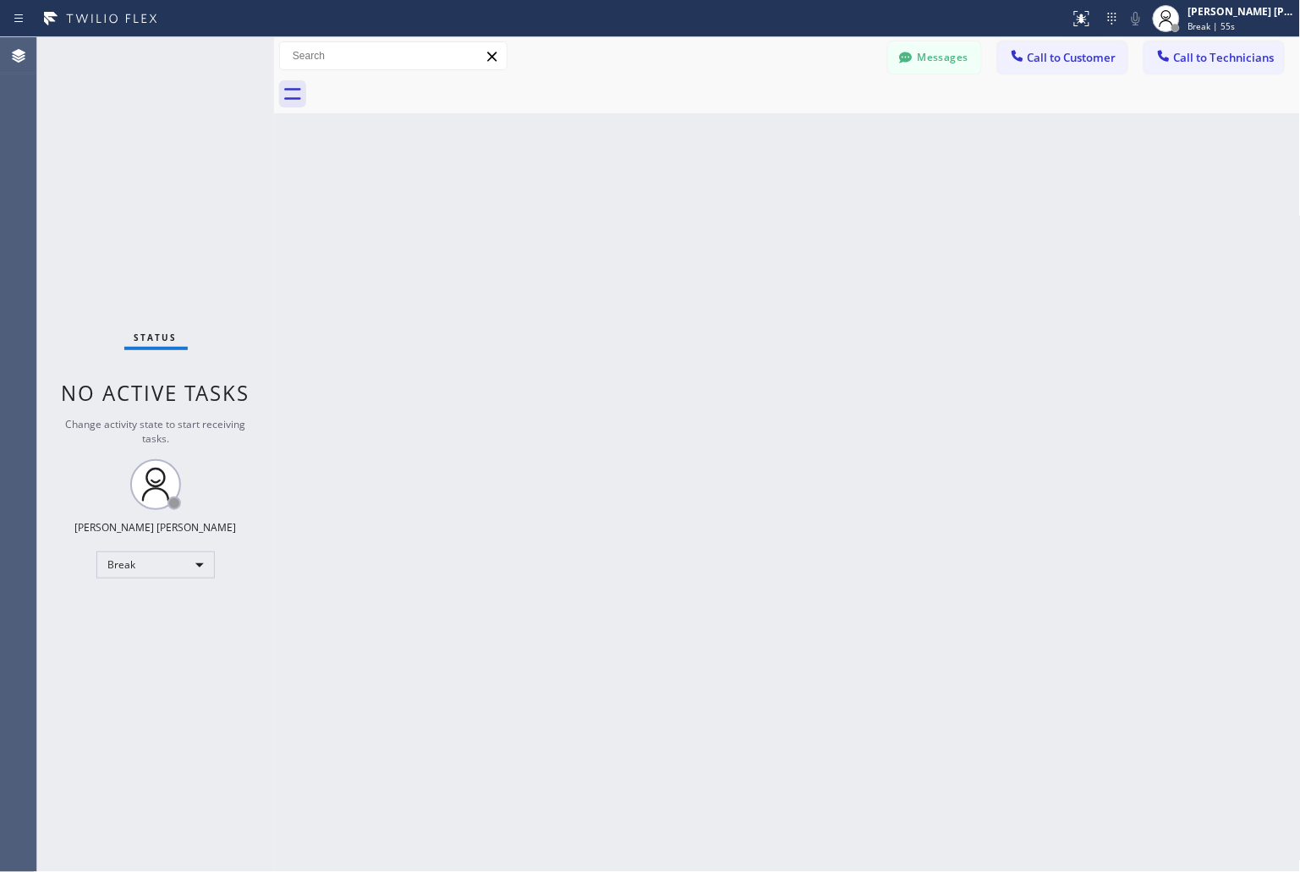
click at [614, 213] on div "Back to Dashboard Change Sender ID Customers Technicians KD Krissy Do [DATE] 02…" at bounding box center [787, 454] width 1027 height 835
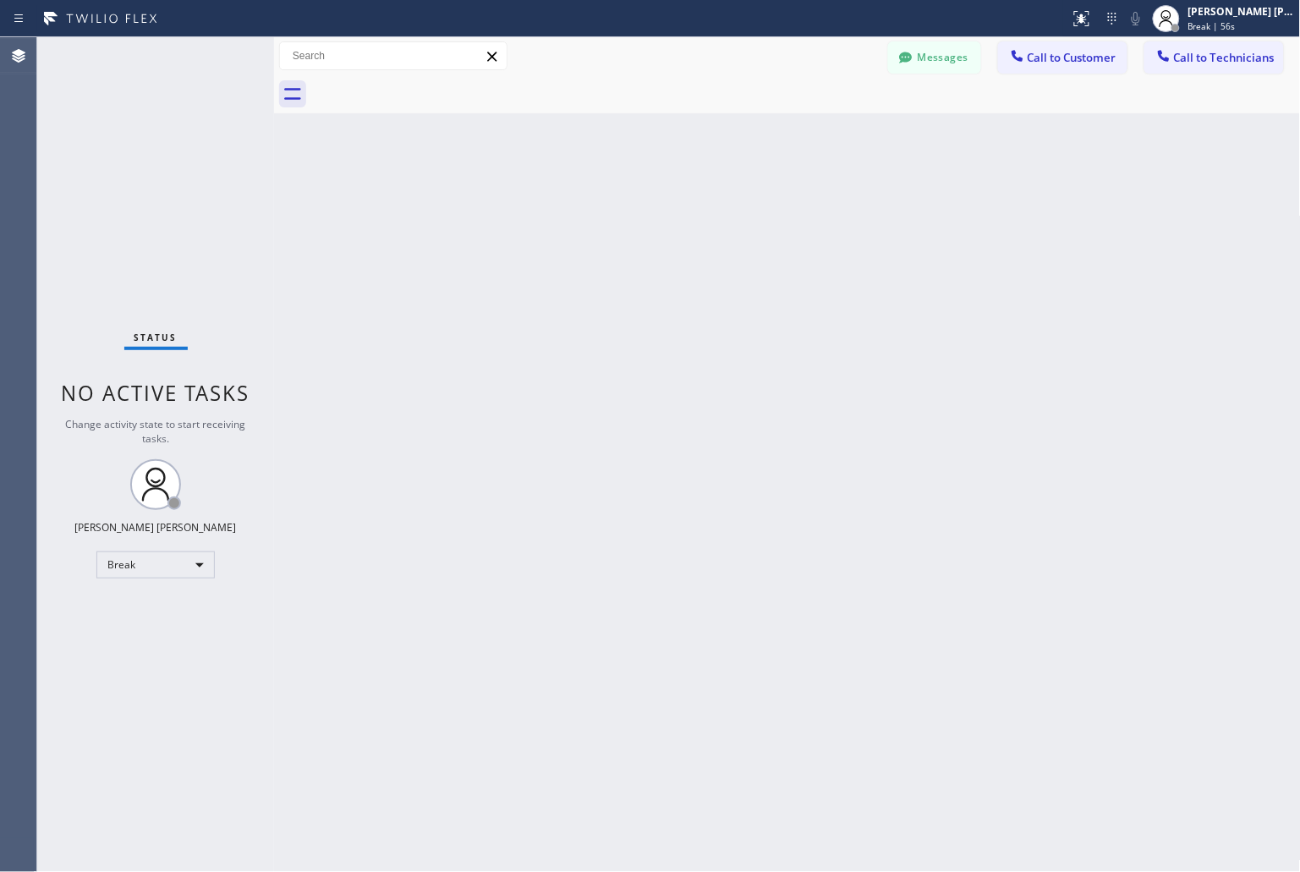
click at [614, 213] on div "Back to Dashboard Change Sender ID Customers Technicians KD Krissy Do [DATE] 02…" at bounding box center [787, 454] width 1027 height 835
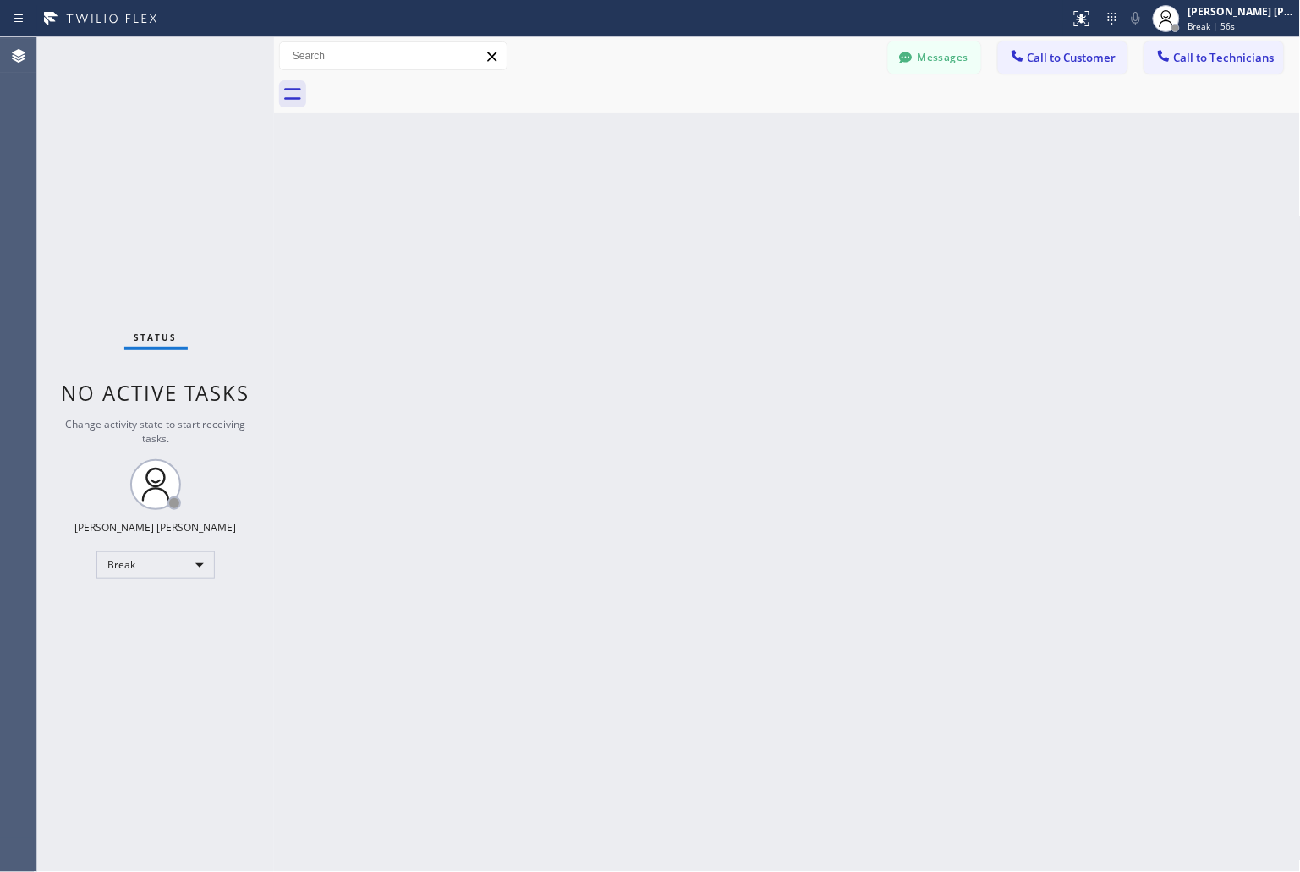
click at [614, 213] on div "Back to Dashboard Change Sender ID Customers Technicians KD Krissy Do [DATE] 02…" at bounding box center [787, 454] width 1027 height 835
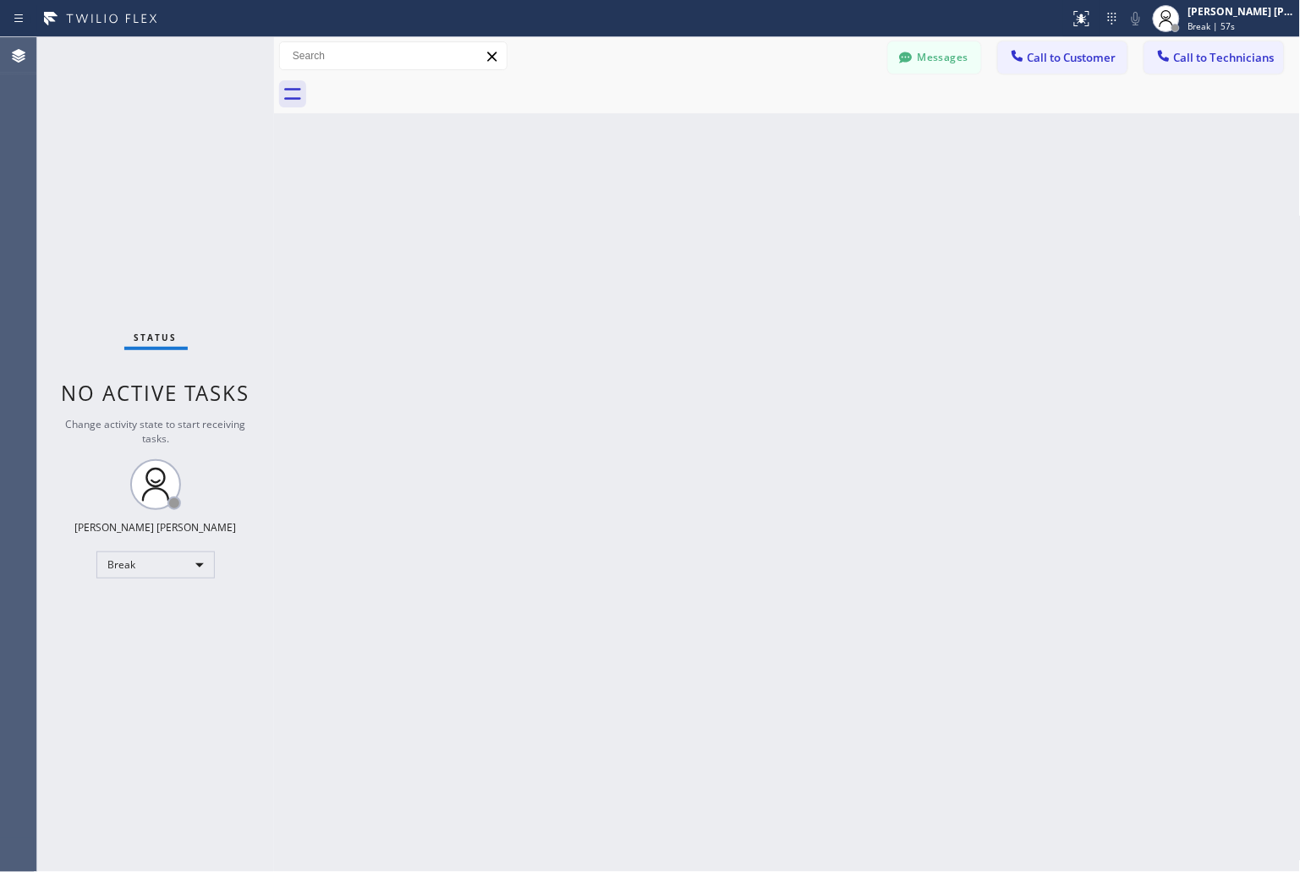
click at [614, 213] on div "Back to Dashboard Change Sender ID Customers Technicians KD Krissy Do [DATE] 02…" at bounding box center [787, 454] width 1027 height 835
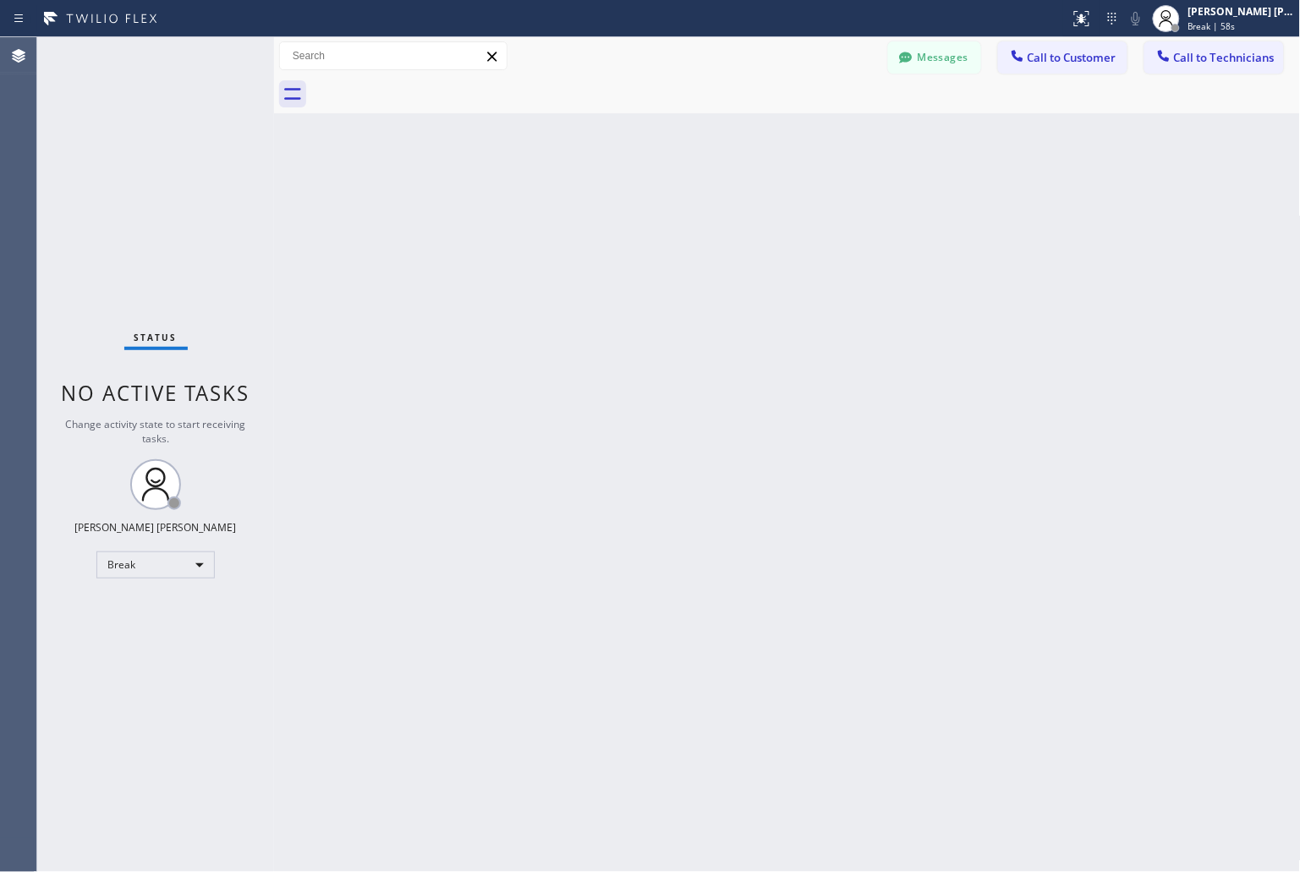
click at [614, 213] on div "Back to Dashboard Change Sender ID Customers Technicians KD Krissy Do [DATE] 02…" at bounding box center [787, 454] width 1027 height 835
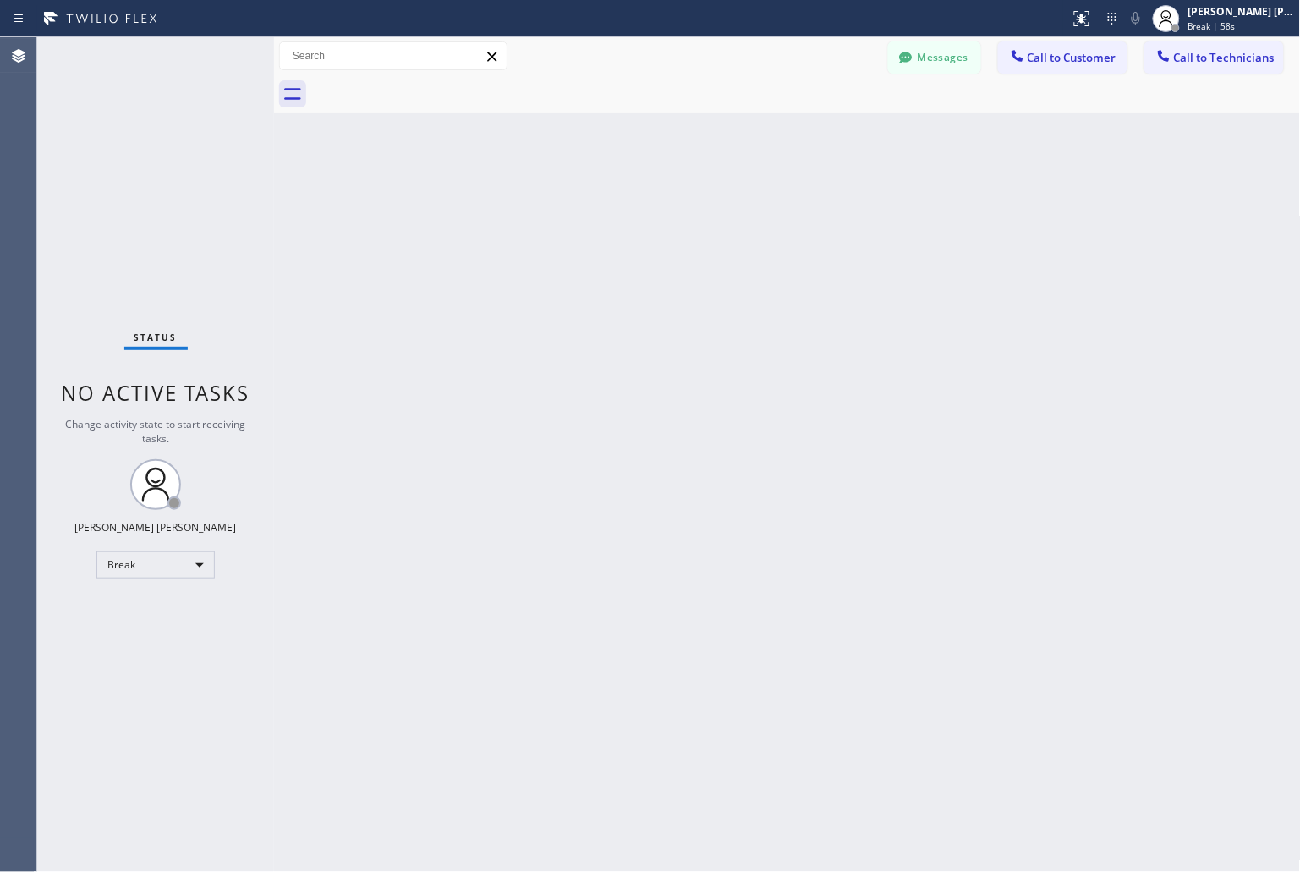
click at [614, 213] on div "Back to Dashboard Change Sender ID Customers Technicians KD Krissy Do [DATE] 02…" at bounding box center [787, 454] width 1027 height 835
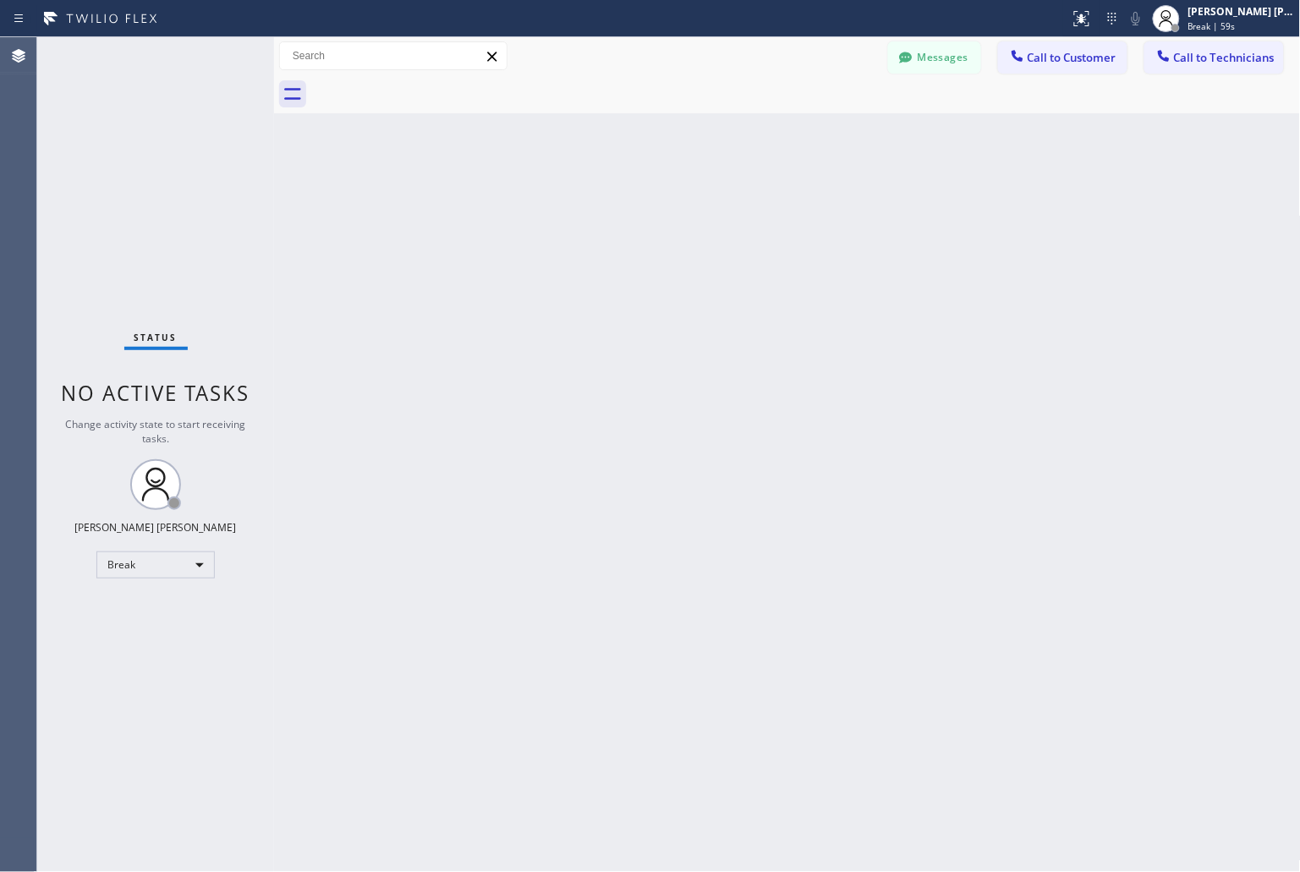
click at [614, 213] on div "Back to Dashboard Change Sender ID Customers Technicians KD Krissy Do [DATE] 02…" at bounding box center [787, 454] width 1027 height 835
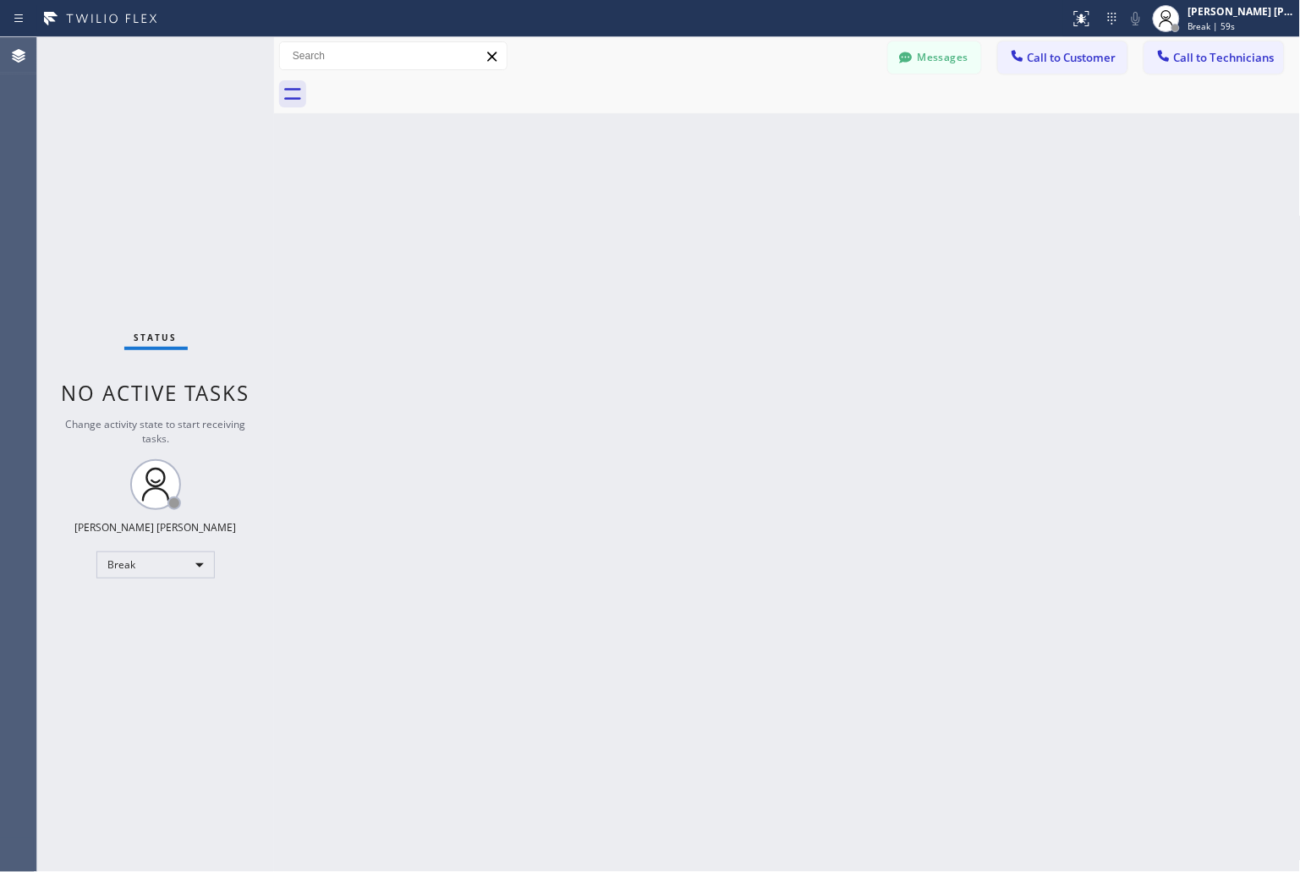
click at [614, 213] on div "Back to Dashboard Change Sender ID Customers Technicians KD Krissy Do [DATE] 02…" at bounding box center [787, 454] width 1027 height 835
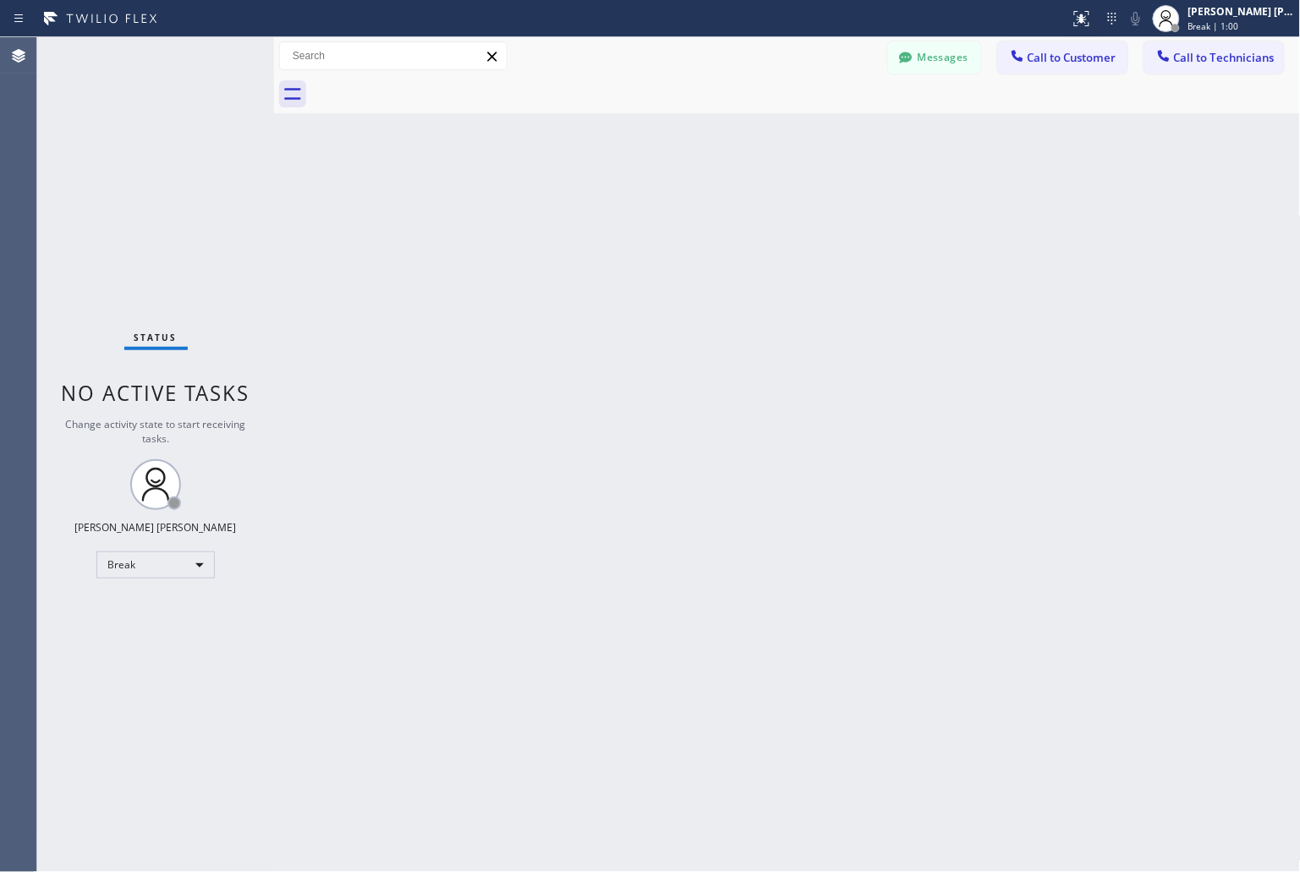
click at [614, 213] on div "Back to Dashboard Change Sender ID Customers Technicians KD Krissy Do [DATE] 02…" at bounding box center [787, 454] width 1027 height 835
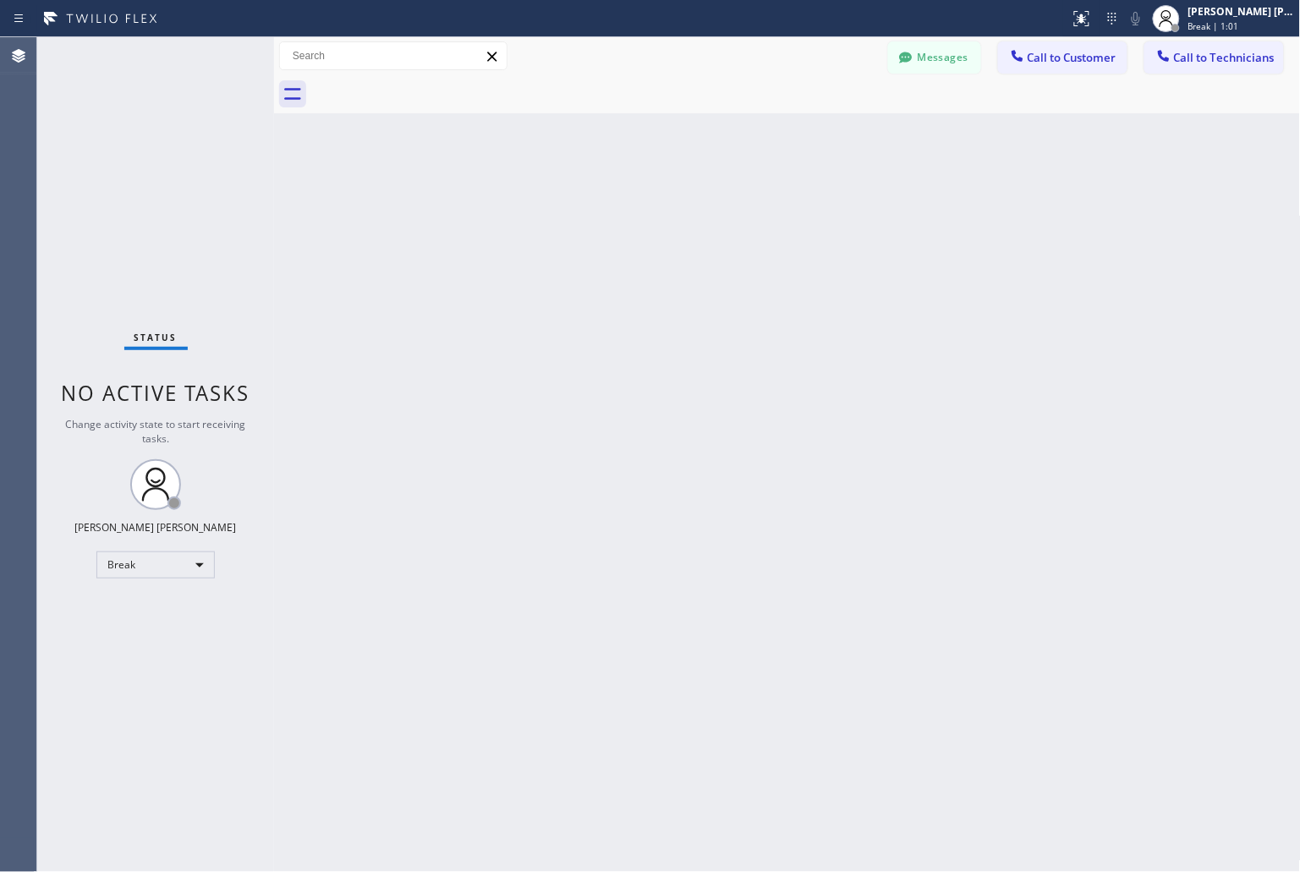
click at [614, 213] on div "Back to Dashboard Change Sender ID Customers Technicians KD Krissy Do [DATE] 02…" at bounding box center [787, 454] width 1027 height 835
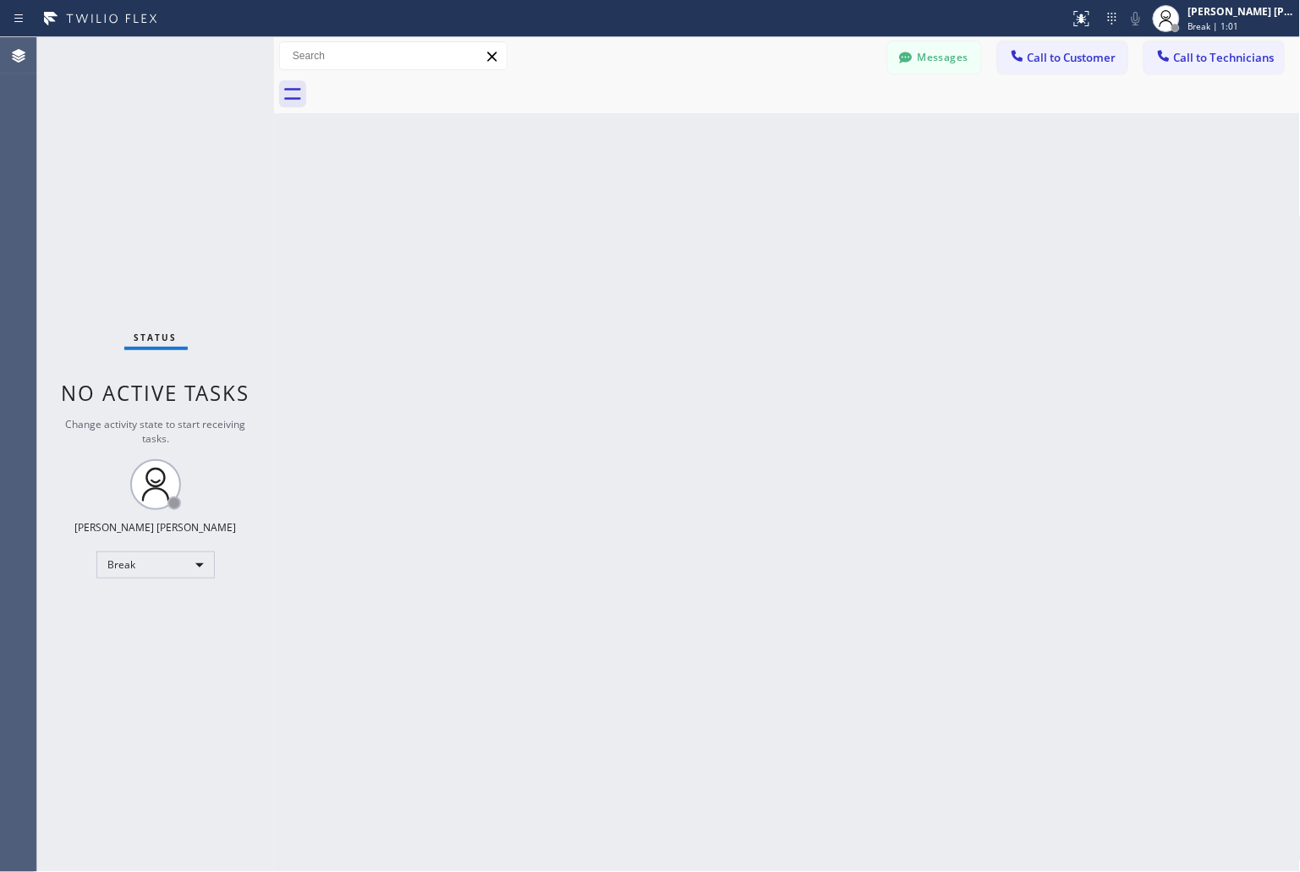
click at [614, 213] on div "Back to Dashboard Change Sender ID Customers Technicians KD Krissy Do [DATE] 02…" at bounding box center [787, 454] width 1027 height 835
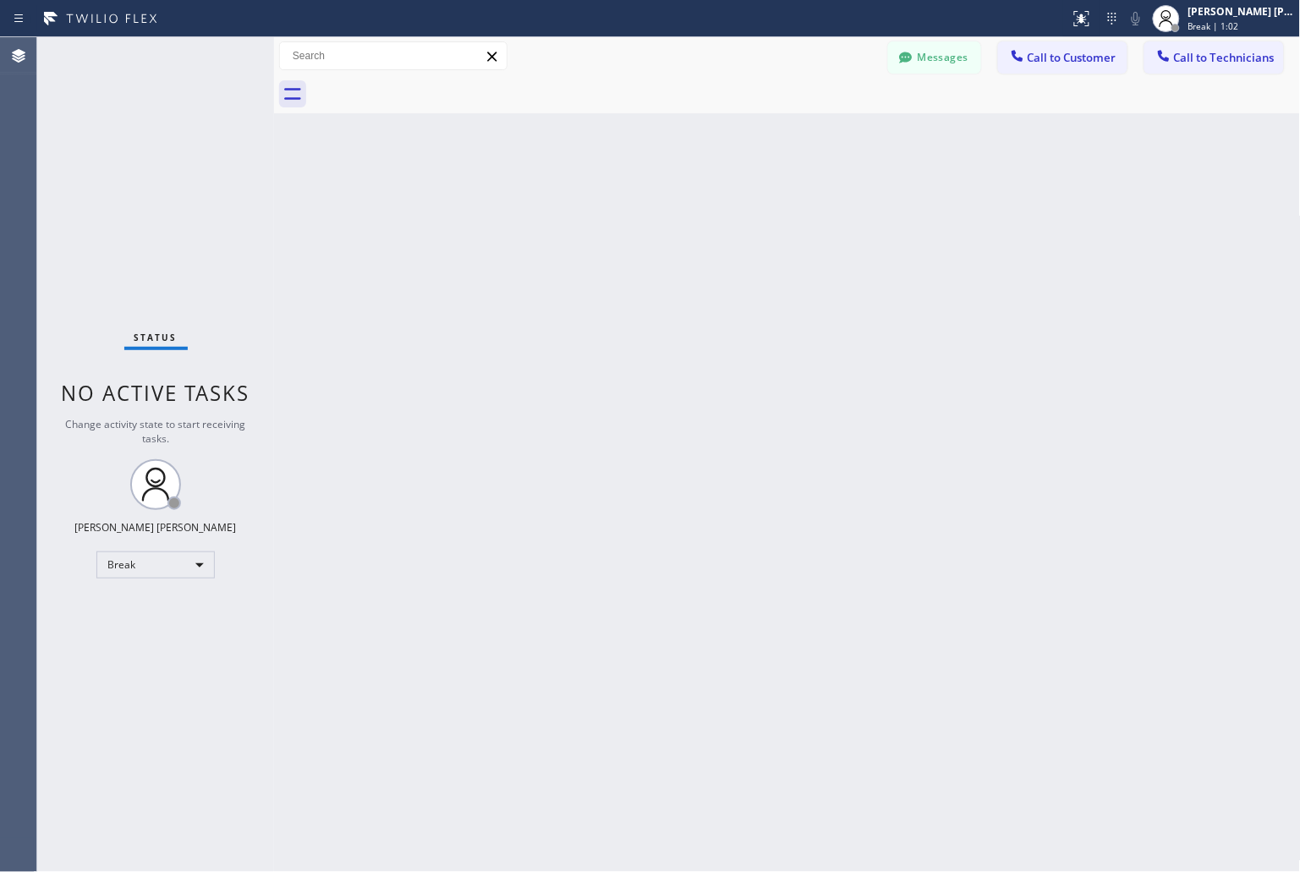
click at [614, 213] on div "Back to Dashboard Change Sender ID Customers Technicians KD Krissy Do [DATE] 02…" at bounding box center [787, 454] width 1027 height 835
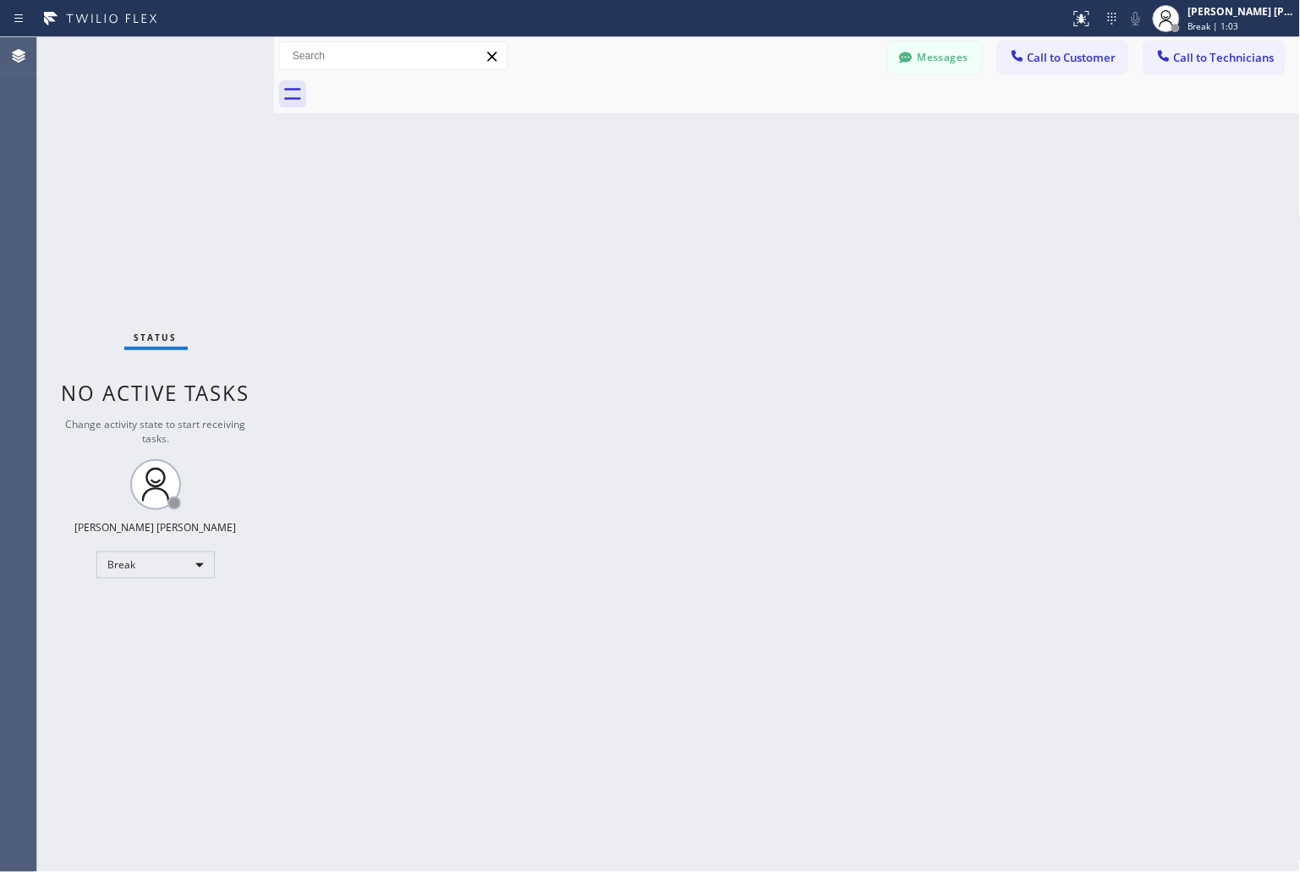
click at [614, 213] on div "Back to Dashboard Change Sender ID Customers Technicians KD Krissy Do [DATE] 02…" at bounding box center [787, 454] width 1027 height 835
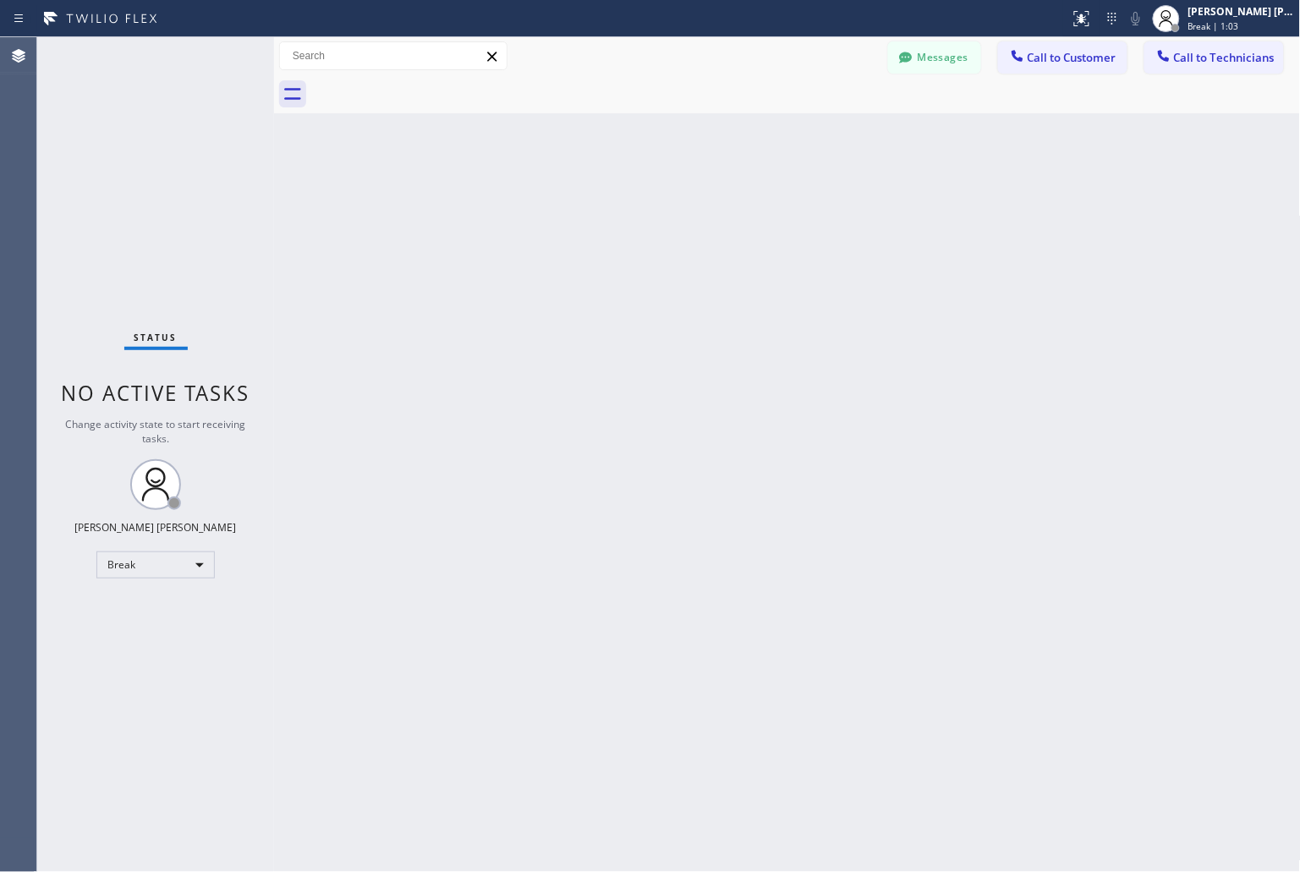
click at [614, 213] on div "Back to Dashboard Change Sender ID Customers Technicians KD Krissy Do [DATE] 02…" at bounding box center [787, 454] width 1027 height 835
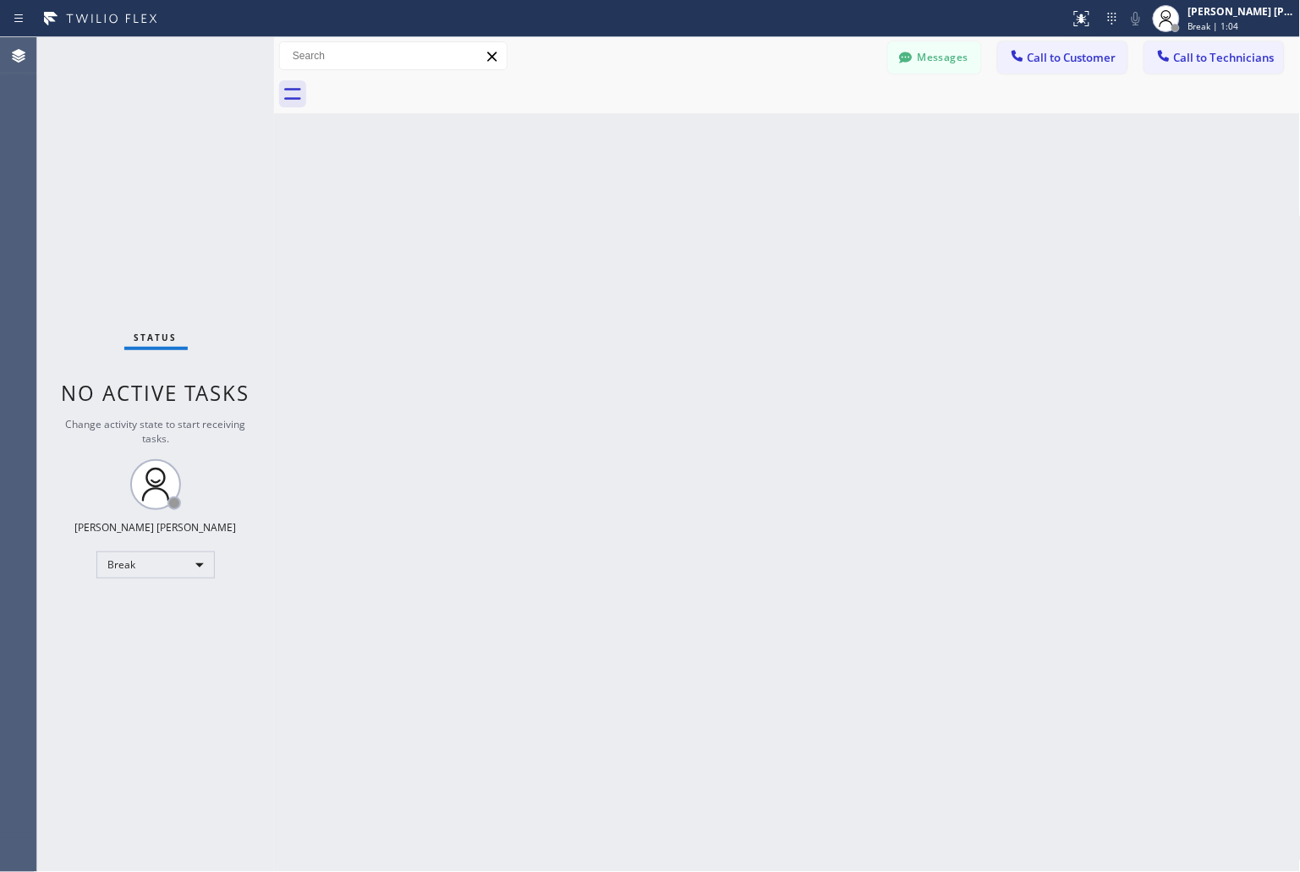
click at [614, 213] on div "Back to Dashboard Change Sender ID Customers Technicians KD Krissy Do [DATE] 02…" at bounding box center [787, 454] width 1027 height 835
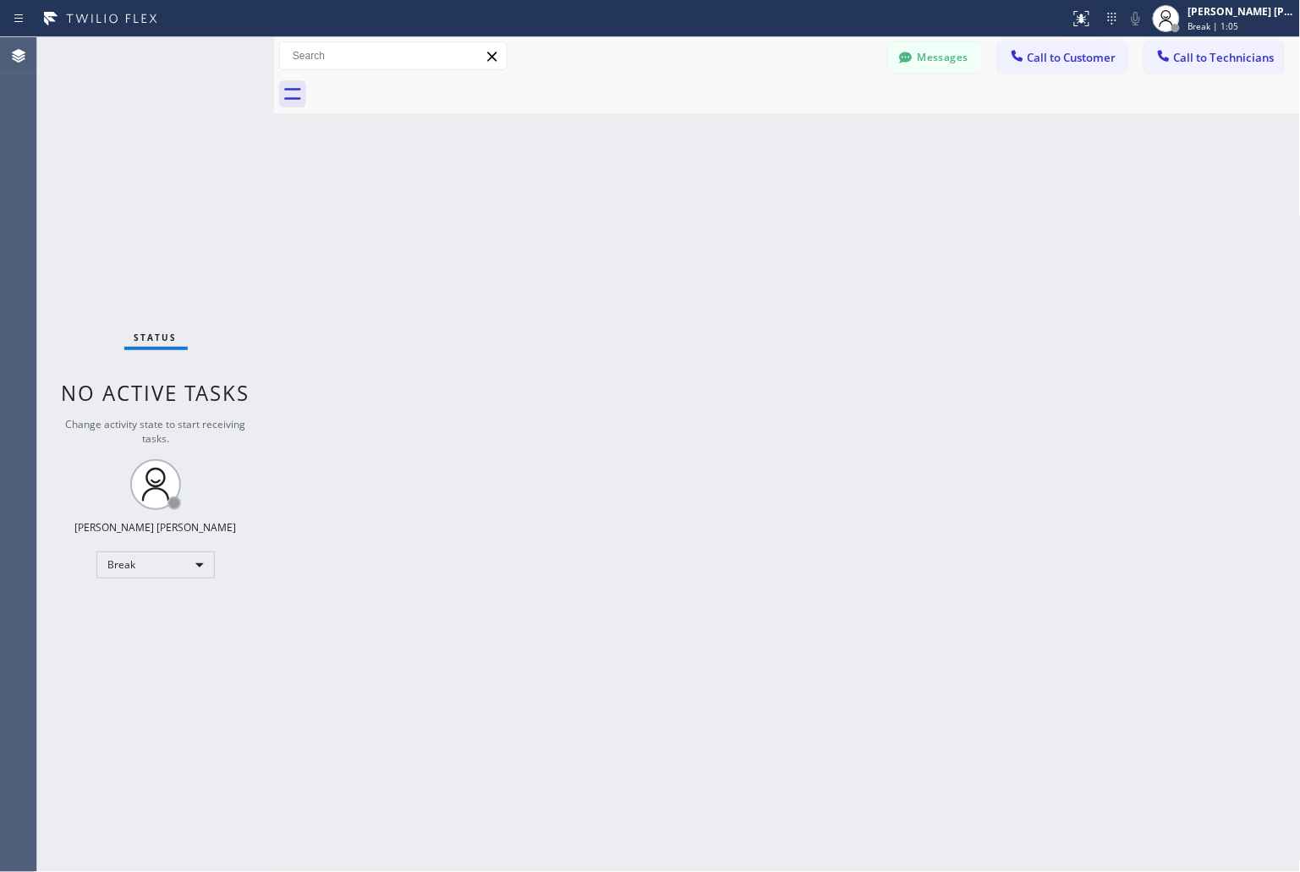
click at [614, 213] on div "Back to Dashboard Change Sender ID Customers Technicians KD Krissy Do [DATE] 02…" at bounding box center [787, 454] width 1027 height 835
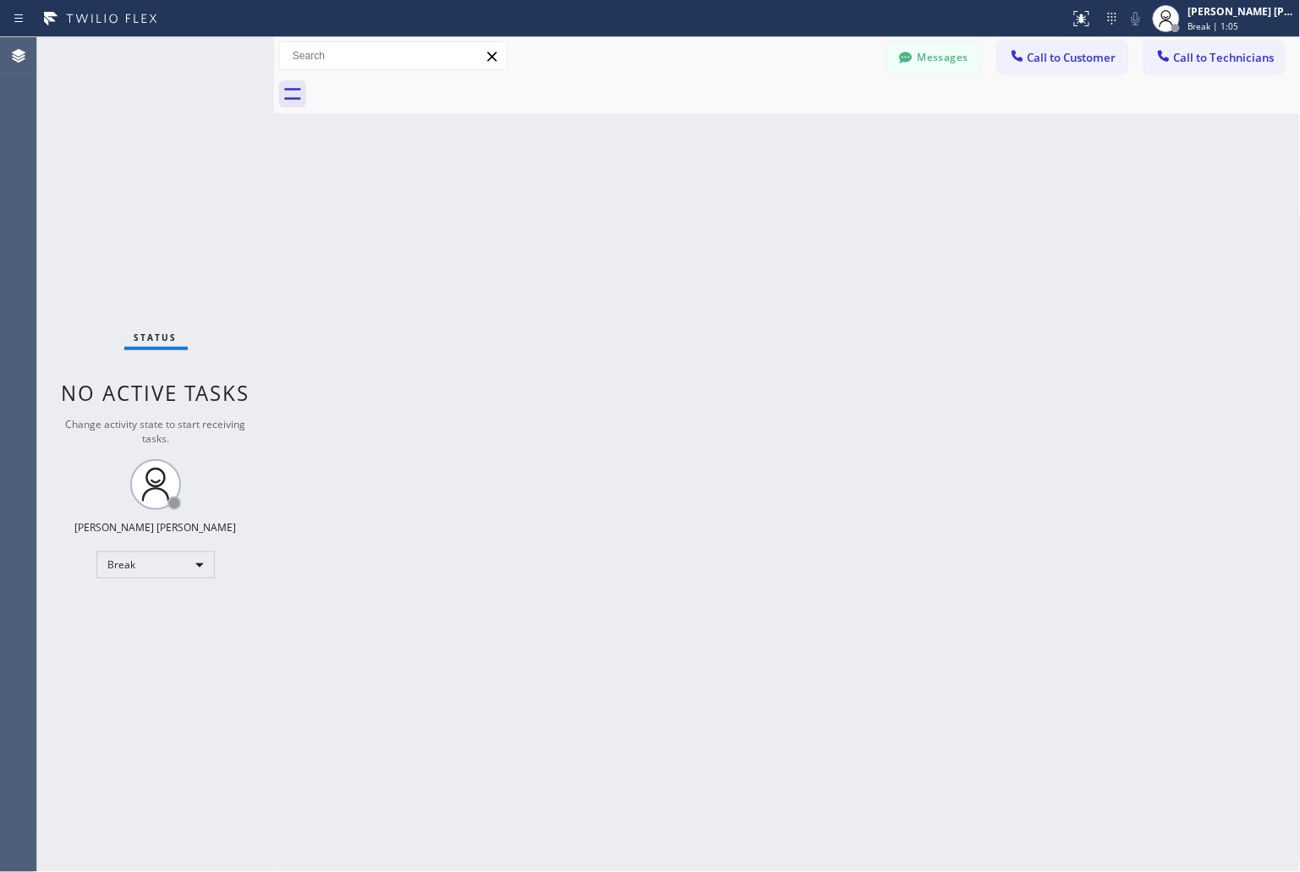
click at [614, 213] on div "Back to Dashboard Change Sender ID Customers Technicians KD Krissy Do [DATE] 02…" at bounding box center [787, 454] width 1027 height 835
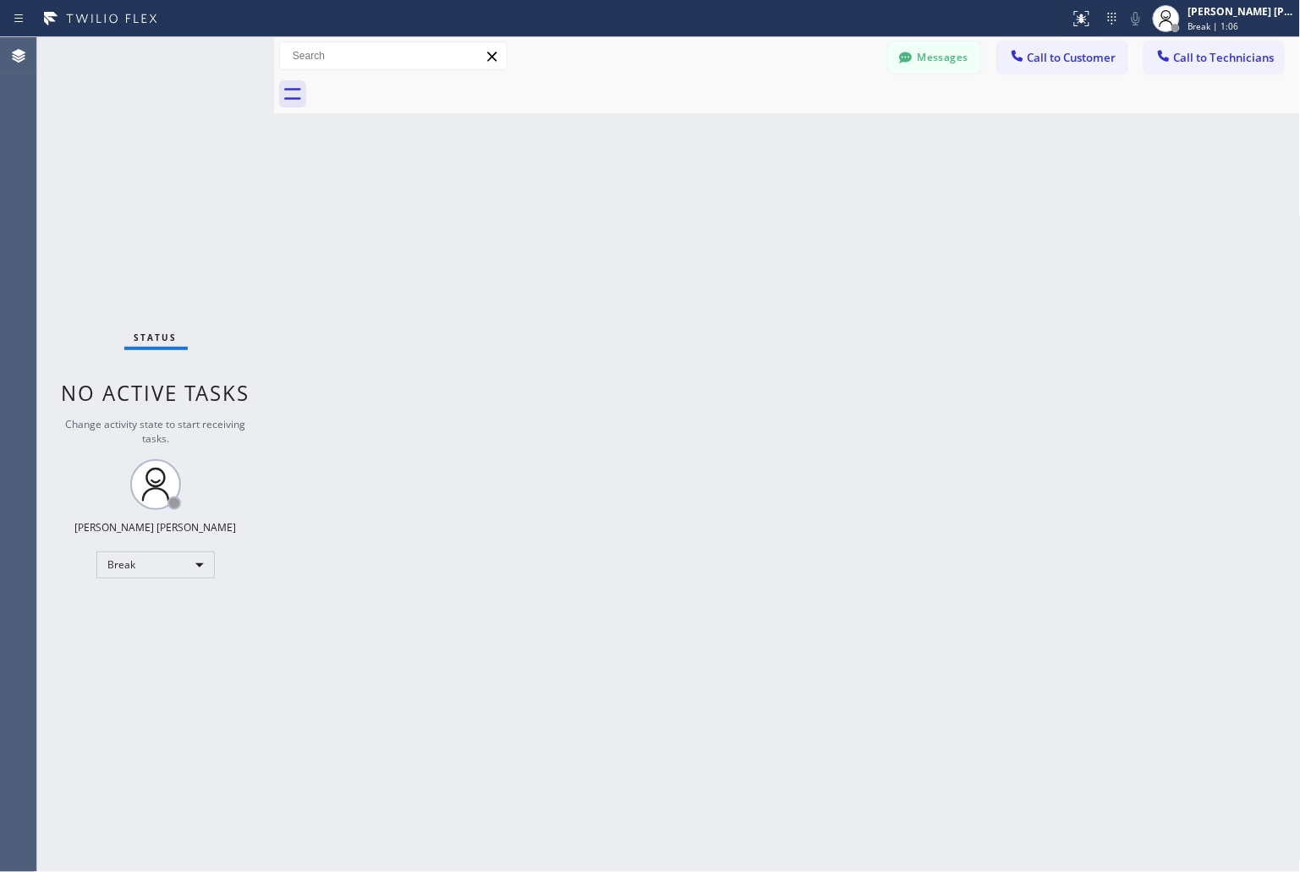
click at [614, 213] on div "Back to Dashboard Change Sender ID Customers Technicians KD Krissy Do [DATE] 02…" at bounding box center [787, 454] width 1027 height 835
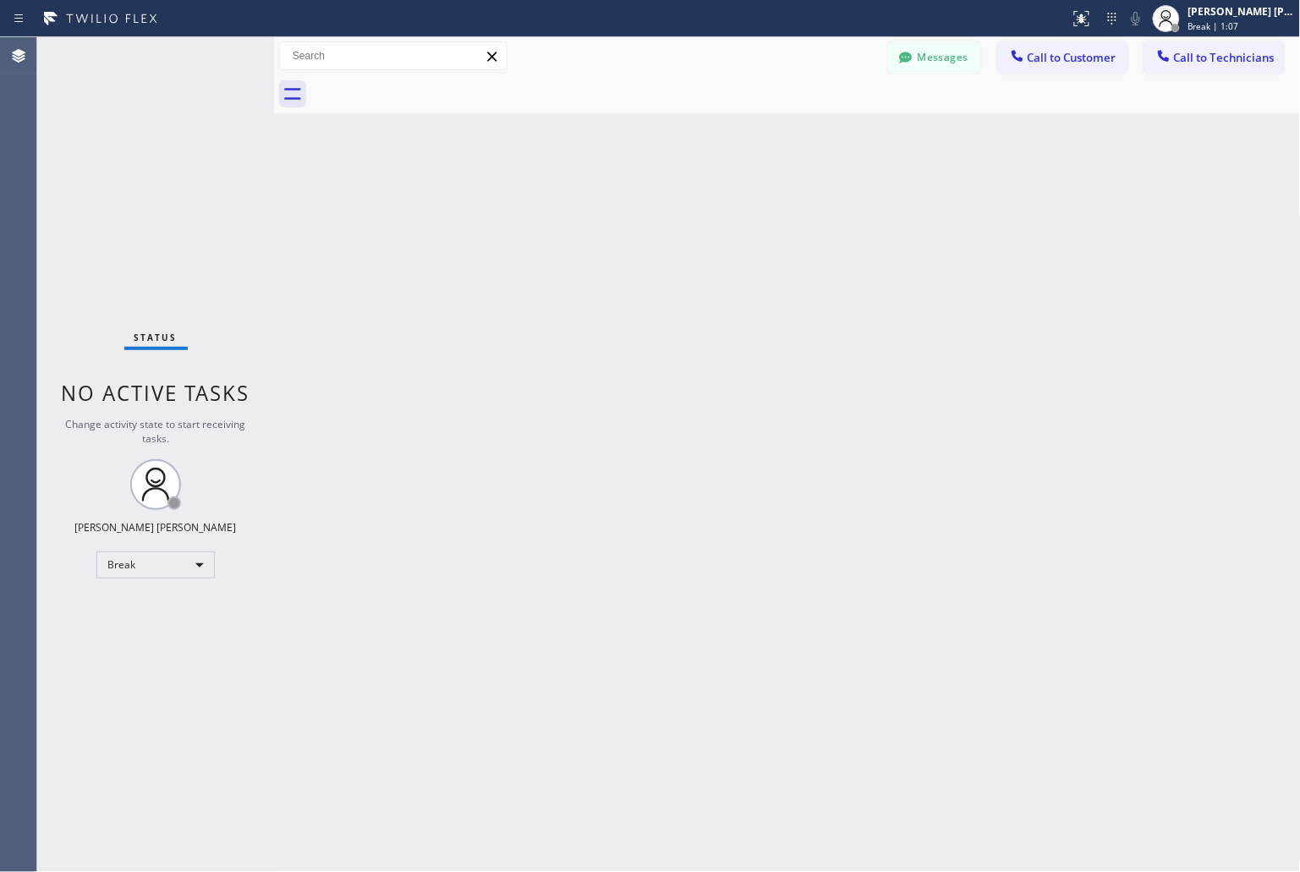
click at [614, 213] on div "Back to Dashboard Change Sender ID Customers Technicians KD Krissy Do [DATE] 02…" at bounding box center [787, 454] width 1027 height 835
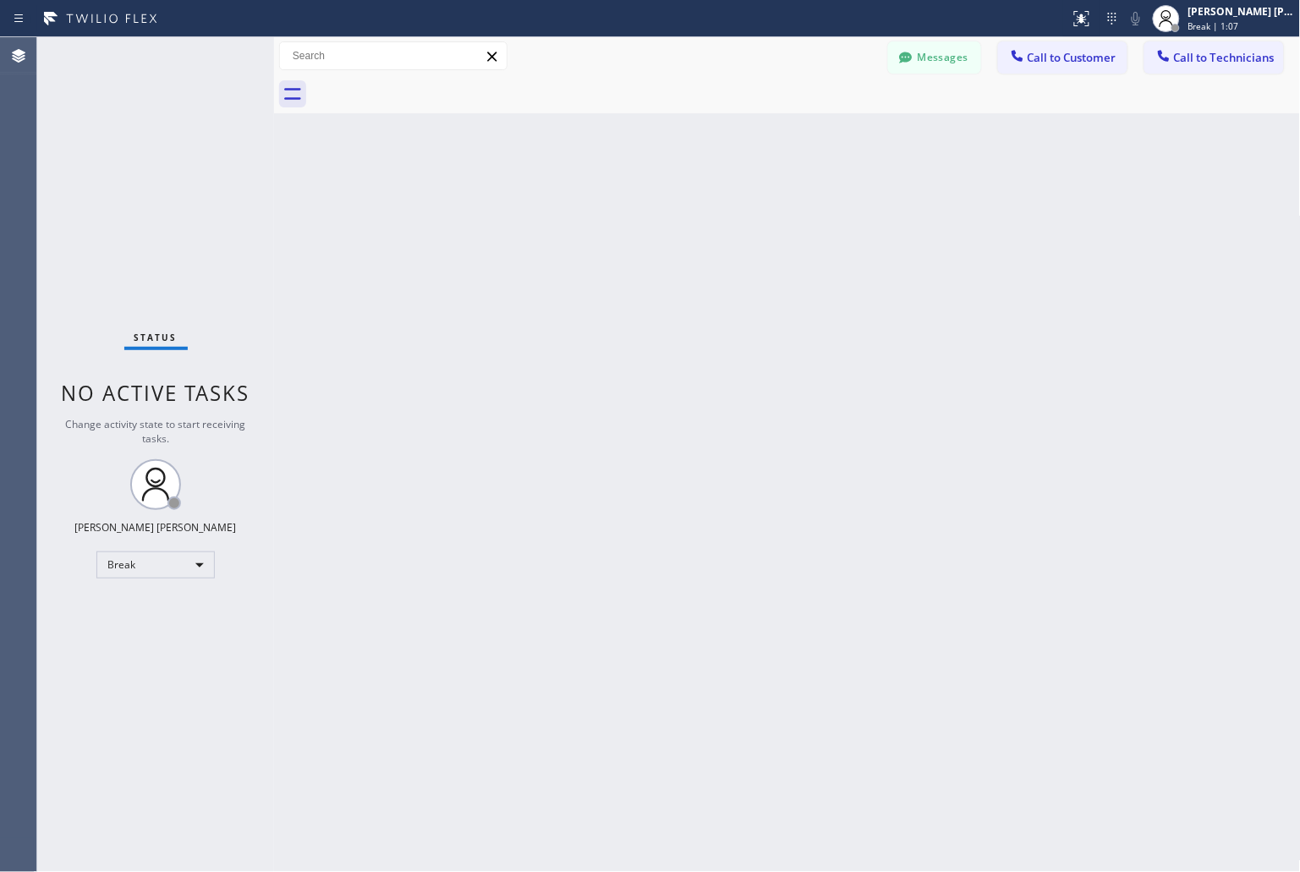
click at [614, 213] on div "Back to Dashboard Change Sender ID Customers Technicians KD Krissy Do [DATE] 02…" at bounding box center [787, 454] width 1027 height 835
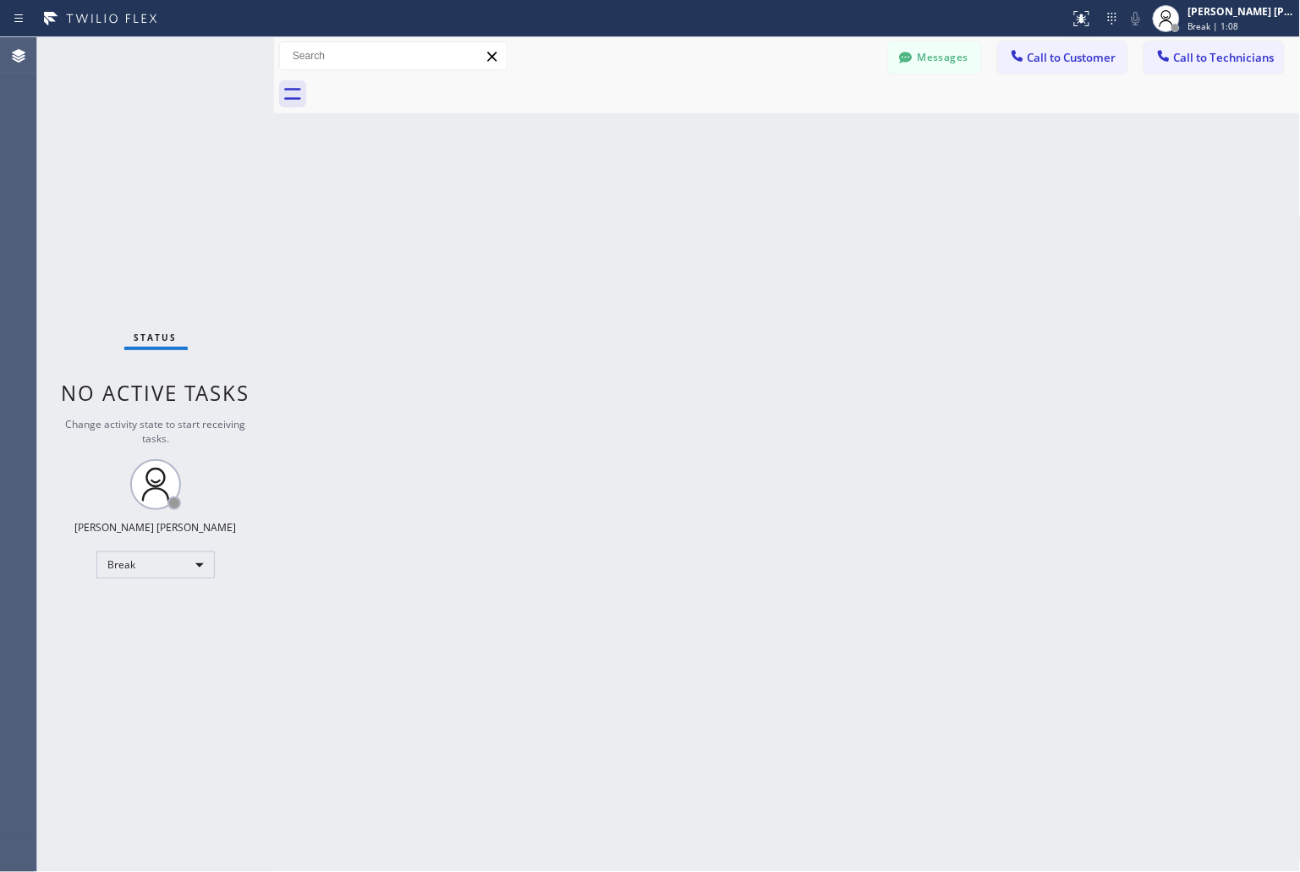
click at [614, 213] on div "Back to Dashboard Change Sender ID Customers Technicians KD Krissy Do [DATE] 02…" at bounding box center [787, 454] width 1027 height 835
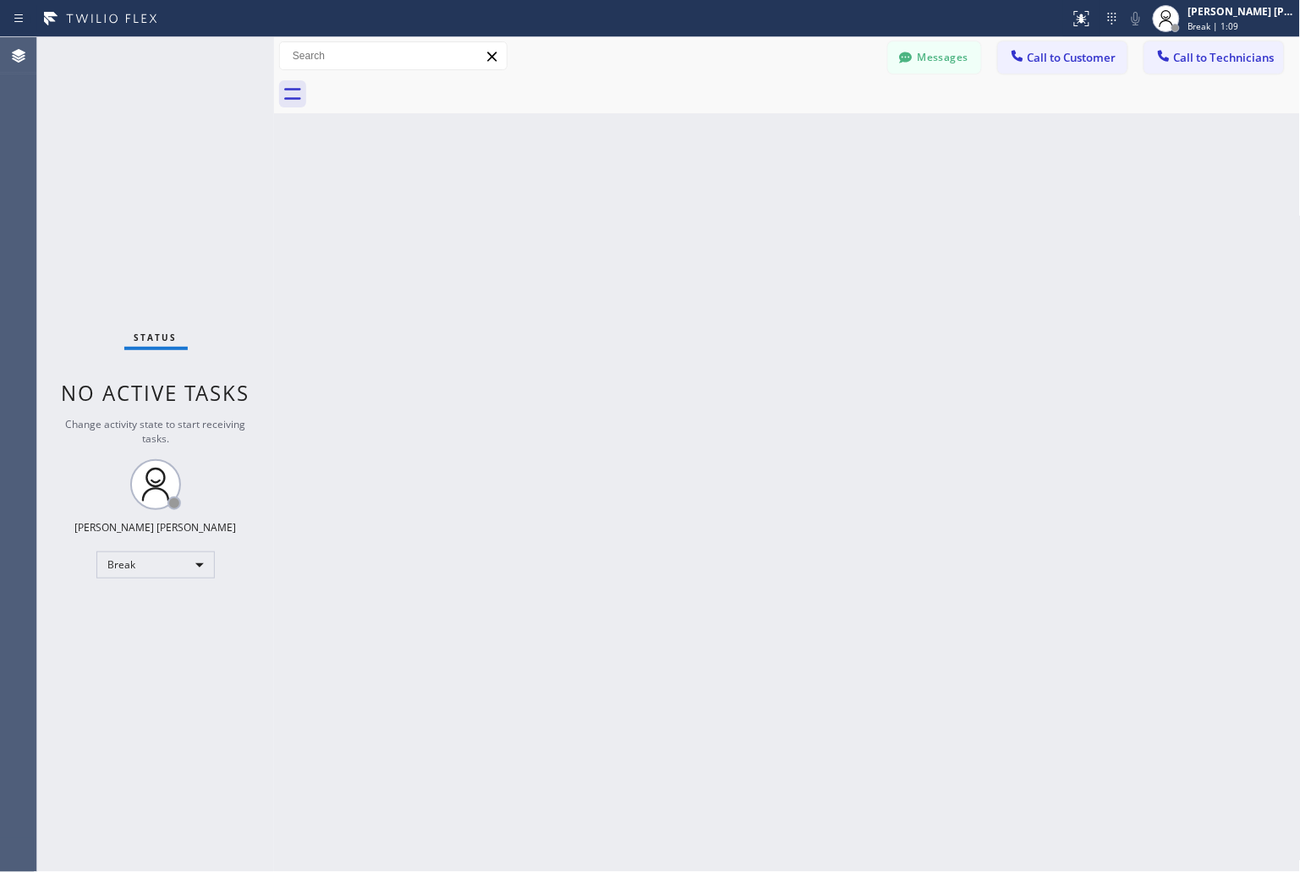
click at [614, 213] on div "Back to Dashboard Change Sender ID Customers Technicians KD Krissy Do [DATE] 02…" at bounding box center [787, 454] width 1027 height 835
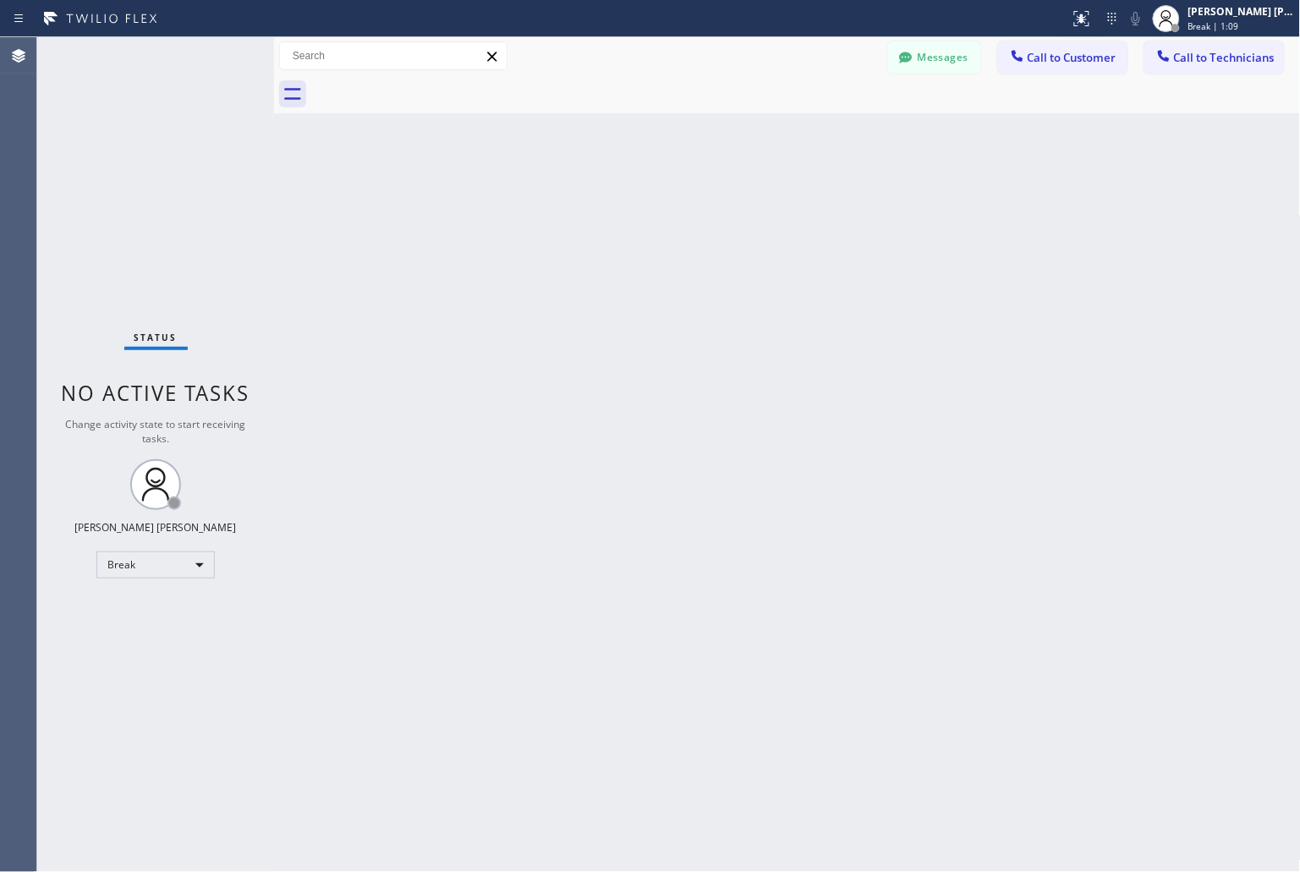
click at [614, 213] on div "Back to Dashboard Change Sender ID Customers Technicians KD Krissy Do [DATE] 02…" at bounding box center [787, 454] width 1027 height 835
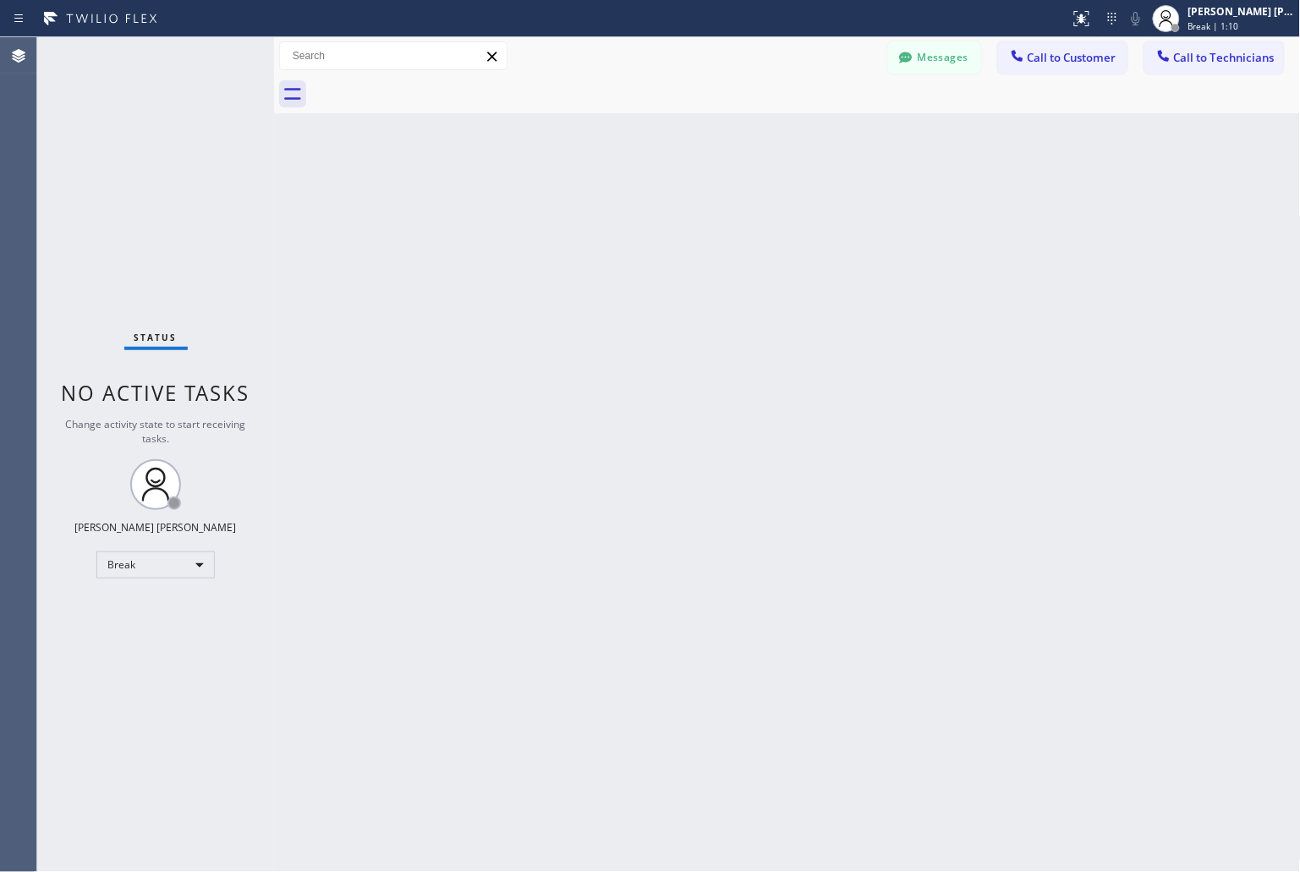
click at [614, 213] on div "Back to Dashboard Change Sender ID Customers Technicians KD Krissy Do [DATE] 02…" at bounding box center [787, 454] width 1027 height 835
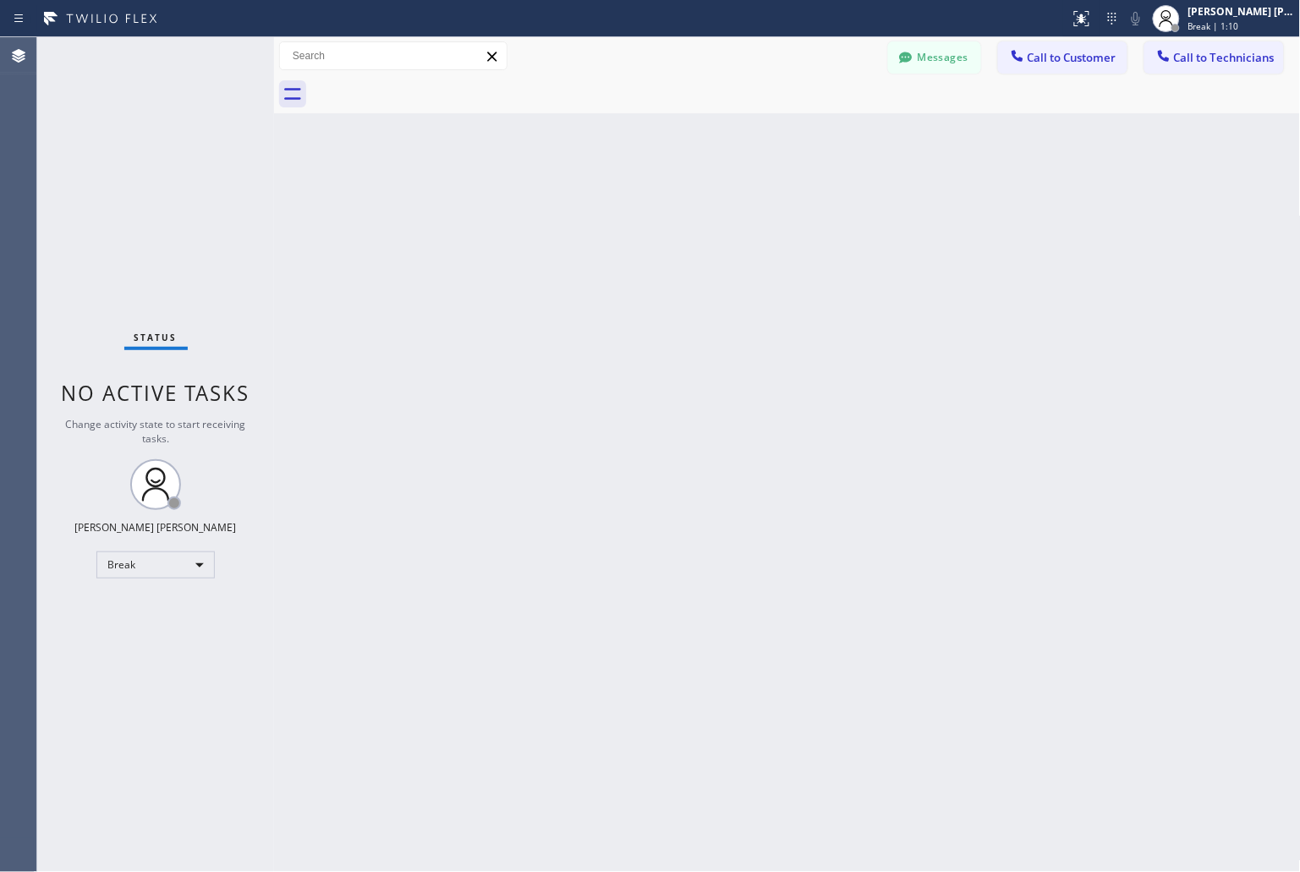
click at [614, 213] on div "Back to Dashboard Change Sender ID Customers Technicians KD Krissy Do [DATE] 02…" at bounding box center [787, 454] width 1027 height 835
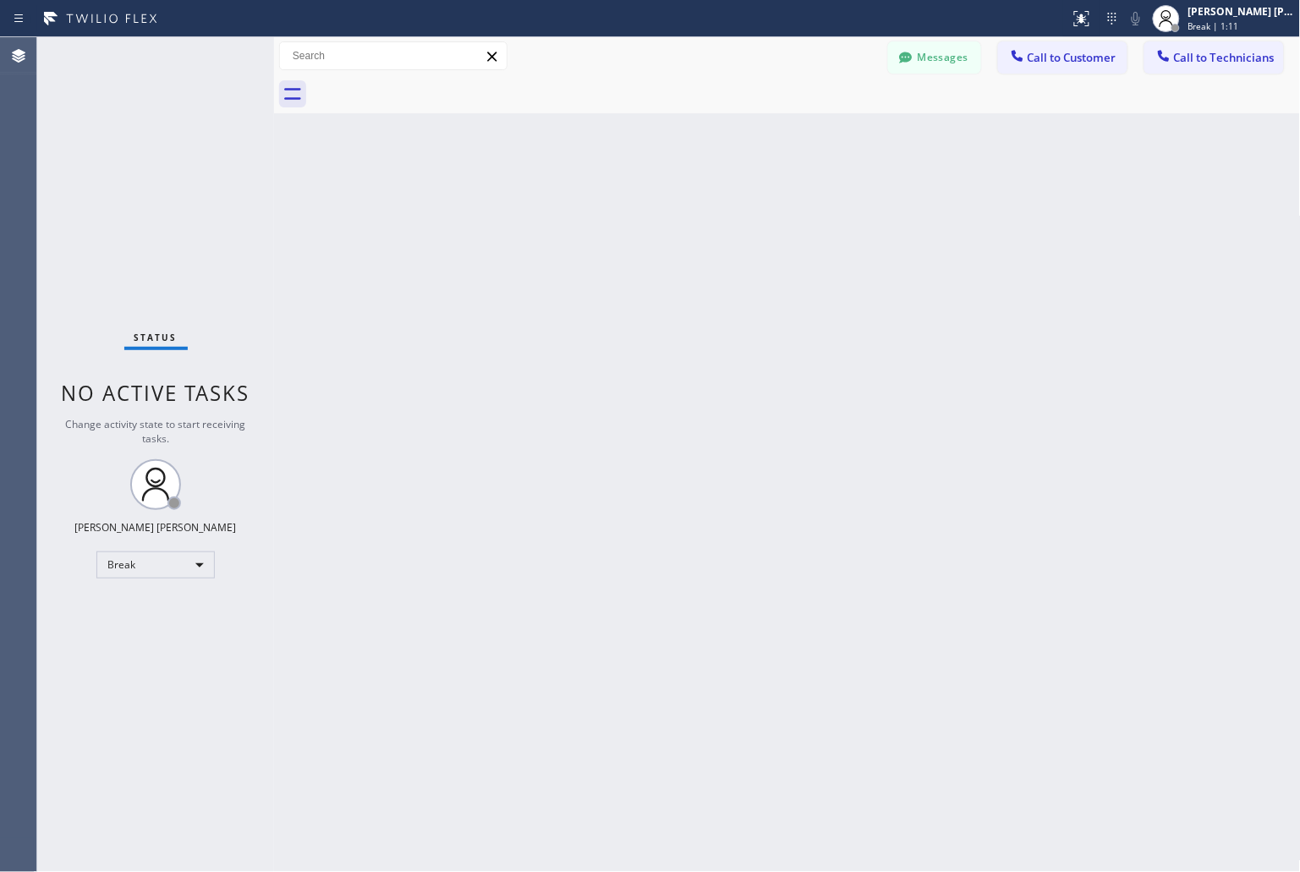
click at [614, 213] on div "Back to Dashboard Change Sender ID Customers Technicians KD Krissy Do [DATE] 02…" at bounding box center [787, 454] width 1027 height 835
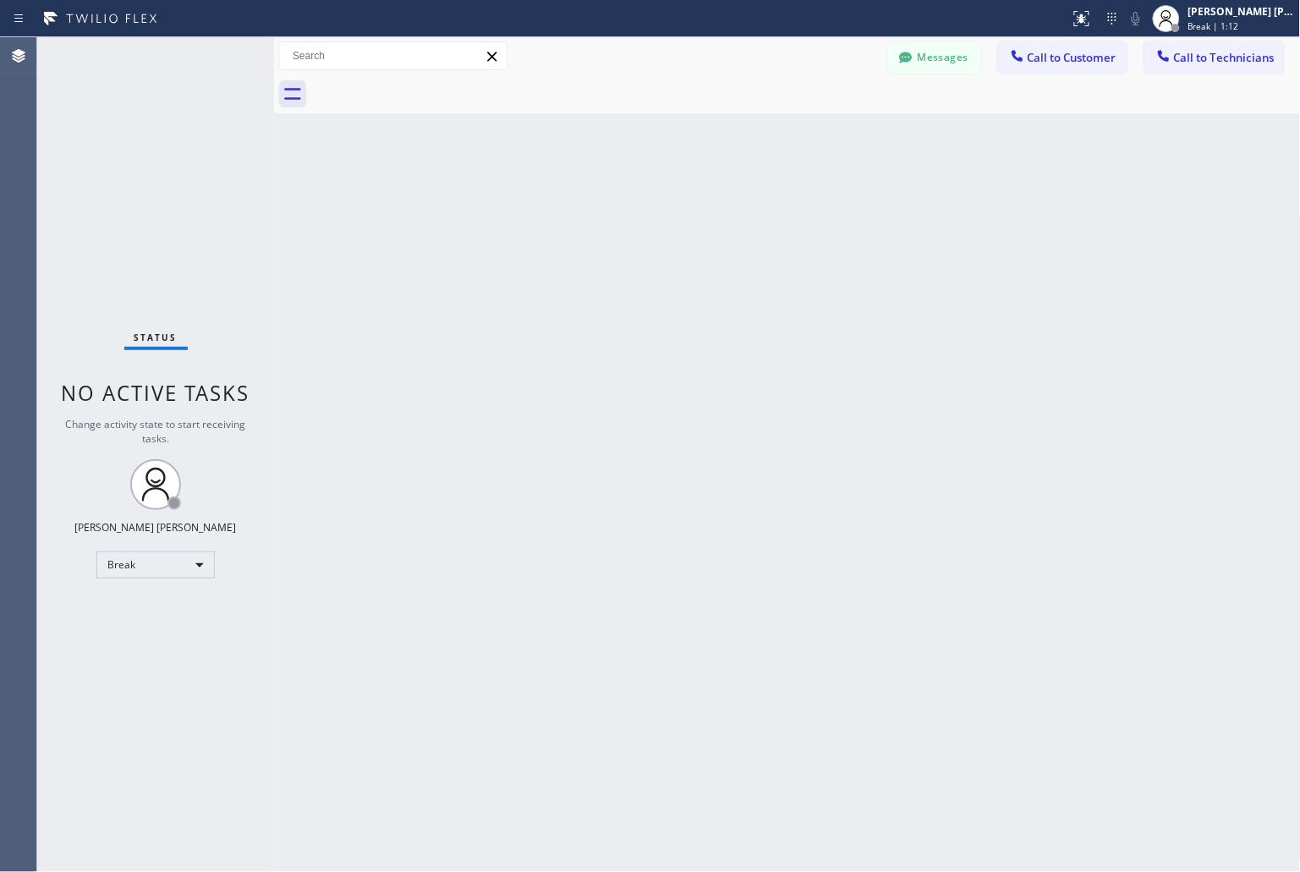
click at [614, 213] on div "Back to Dashboard Change Sender ID Customers Technicians KD Krissy Do [DATE] 02…" at bounding box center [787, 454] width 1027 height 835
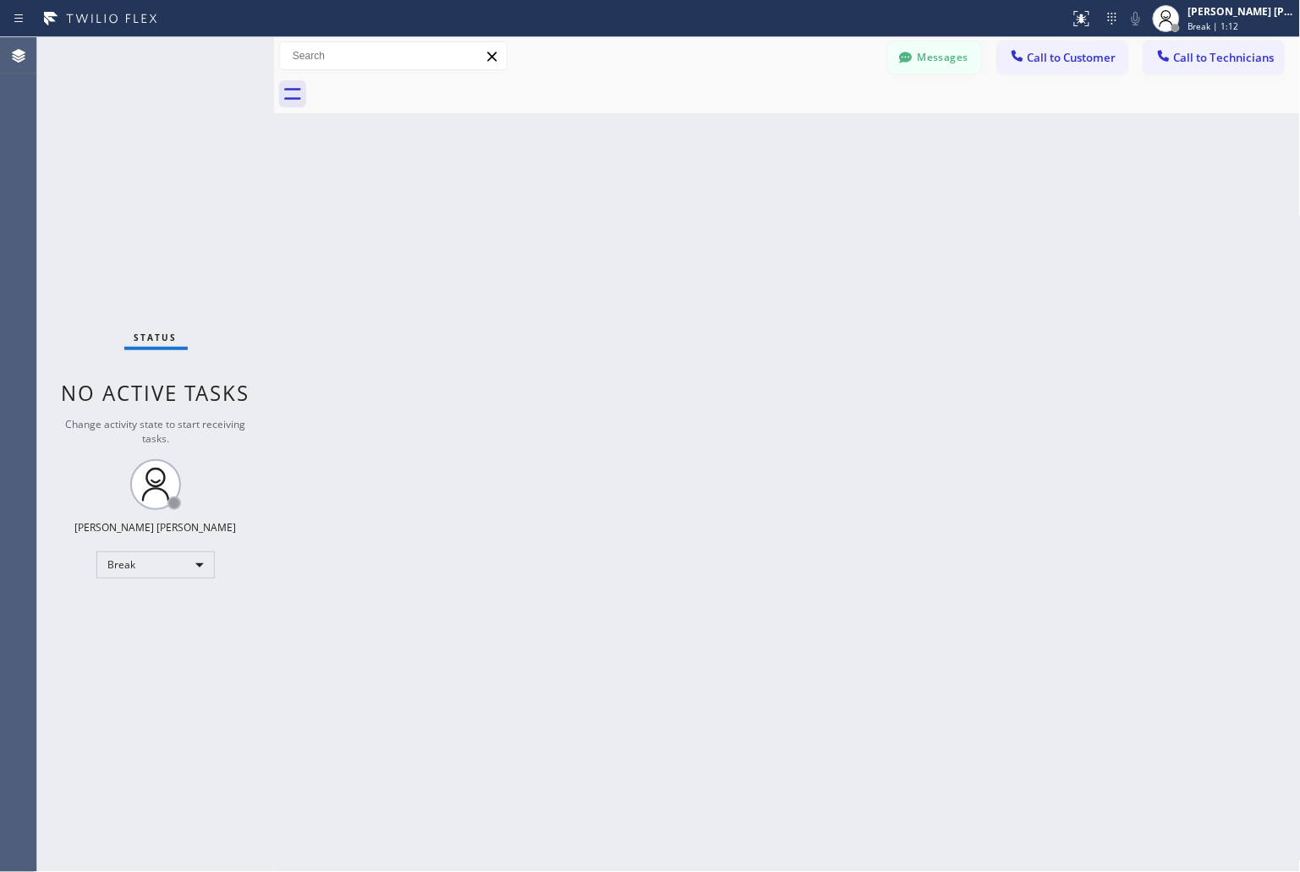
click at [614, 213] on div "Back to Dashboard Change Sender ID Customers Technicians KD Krissy Do [DATE] 02…" at bounding box center [787, 454] width 1027 height 835
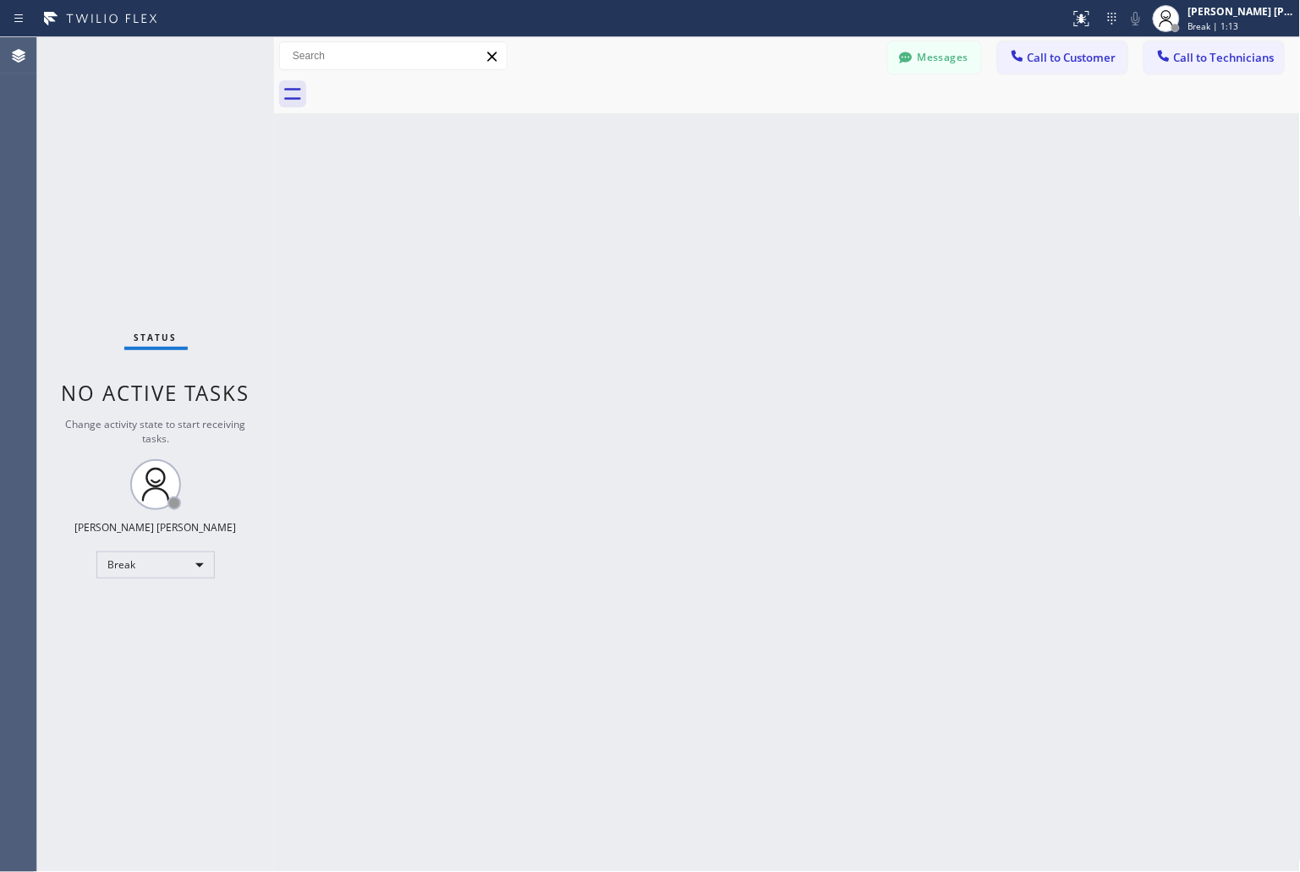
click at [614, 213] on div "Back to Dashboard Change Sender ID Customers Technicians KD Krissy Do [DATE] 02…" at bounding box center [787, 454] width 1027 height 835
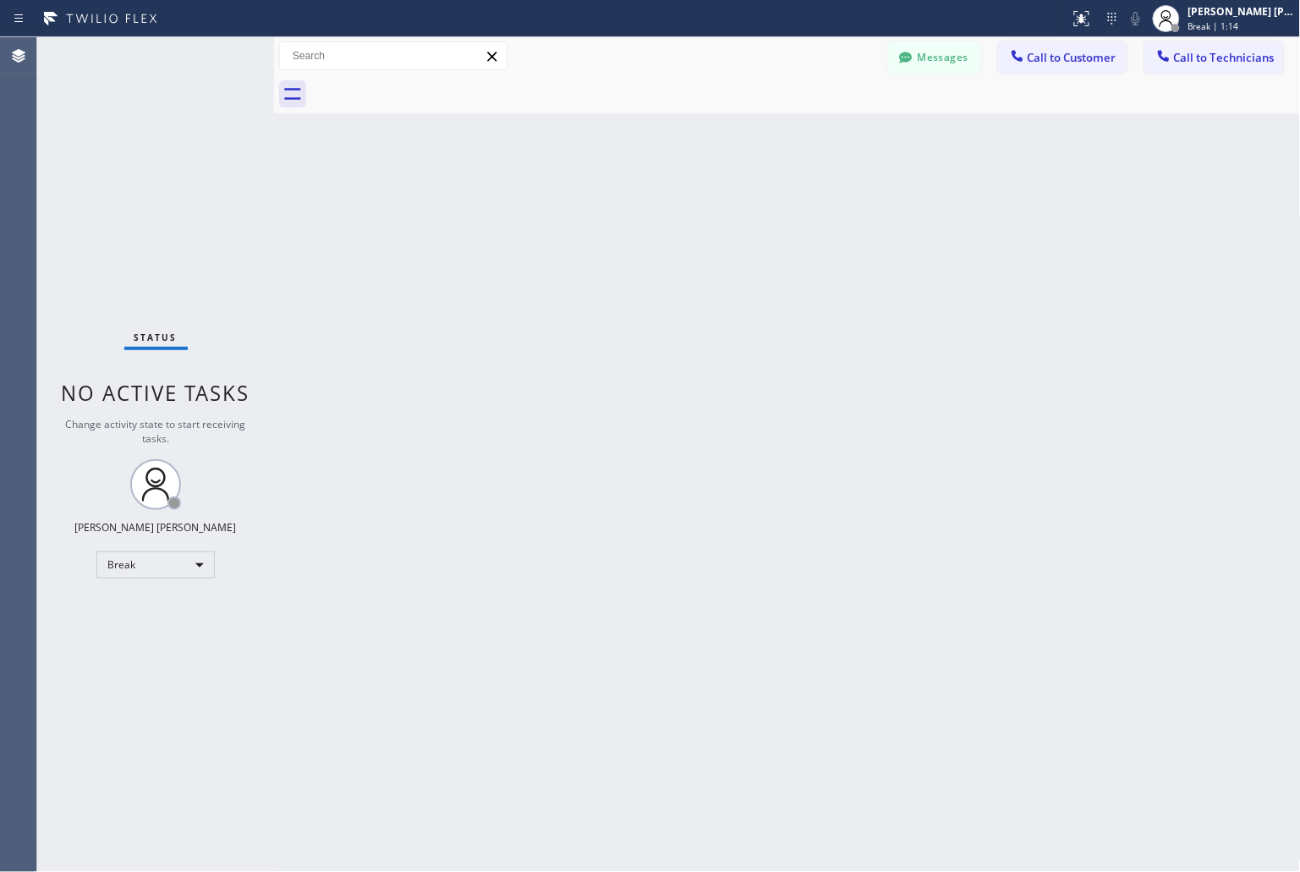
click at [614, 213] on div "Back to Dashboard Change Sender ID Customers Technicians KD Krissy Do [DATE] 02…" at bounding box center [787, 454] width 1027 height 835
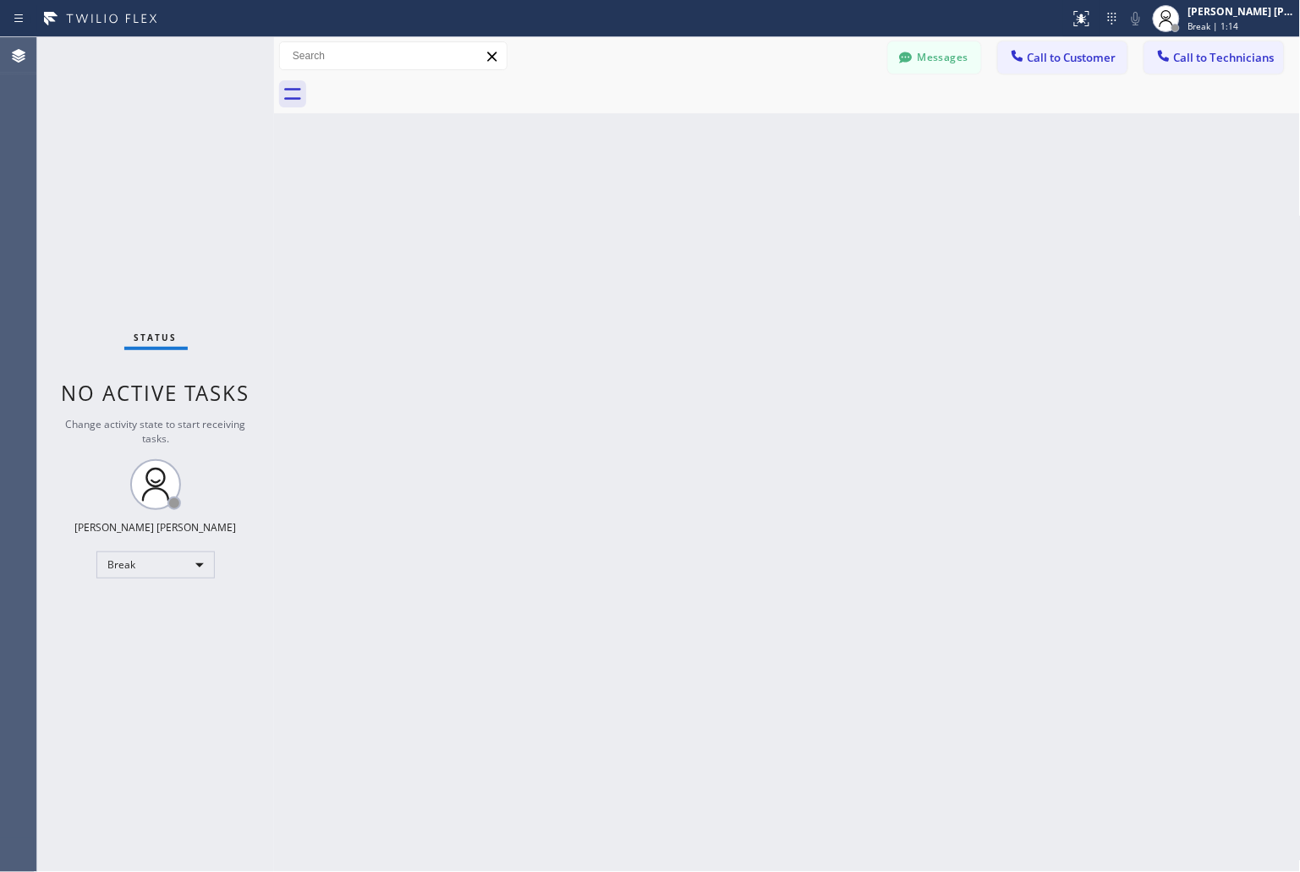
click at [614, 213] on div "Back to Dashboard Change Sender ID Customers Technicians KD Krissy Do [DATE] 02…" at bounding box center [787, 454] width 1027 height 835
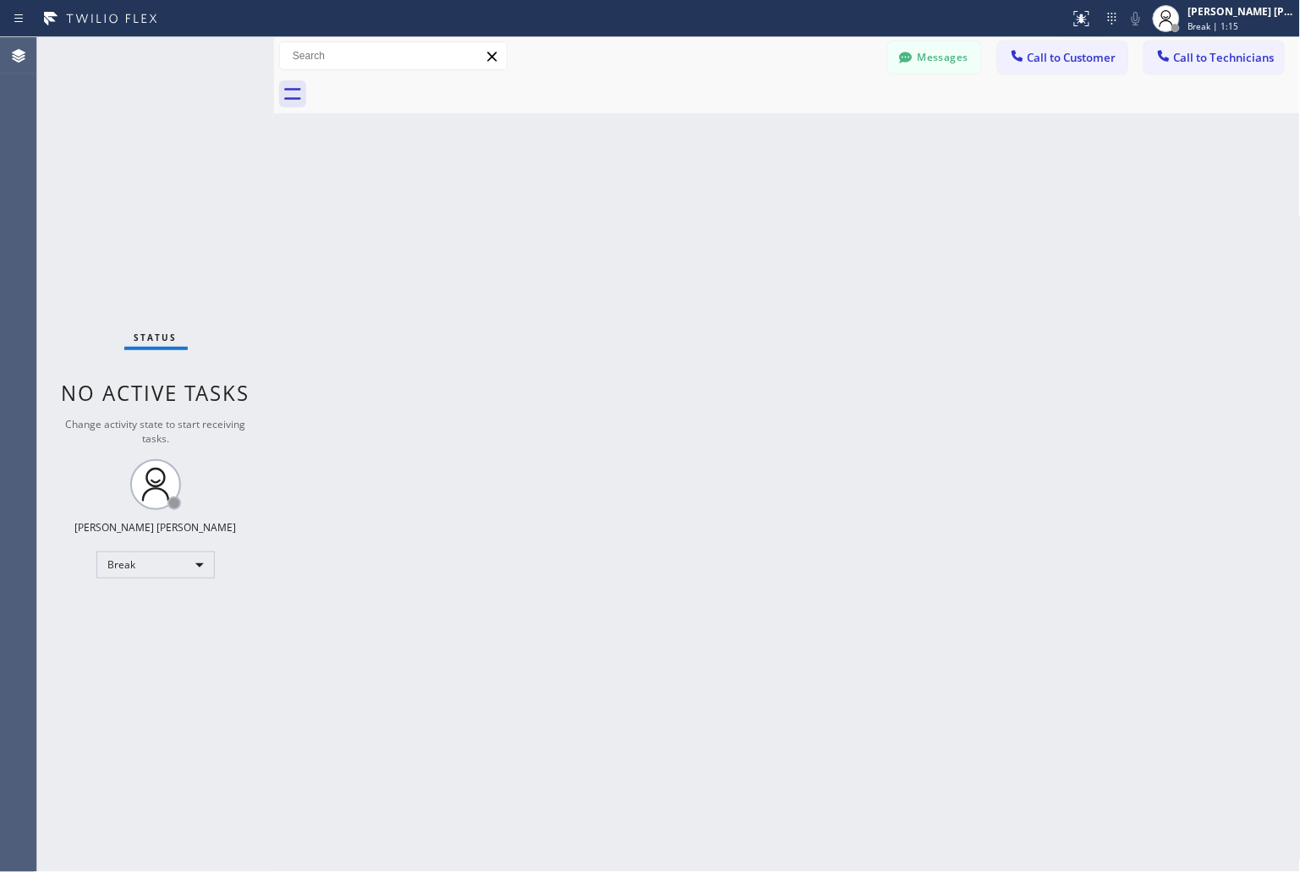
click at [614, 213] on div "Back to Dashboard Change Sender ID Customers Technicians KD Krissy Do [DATE] 02…" at bounding box center [787, 454] width 1027 height 835
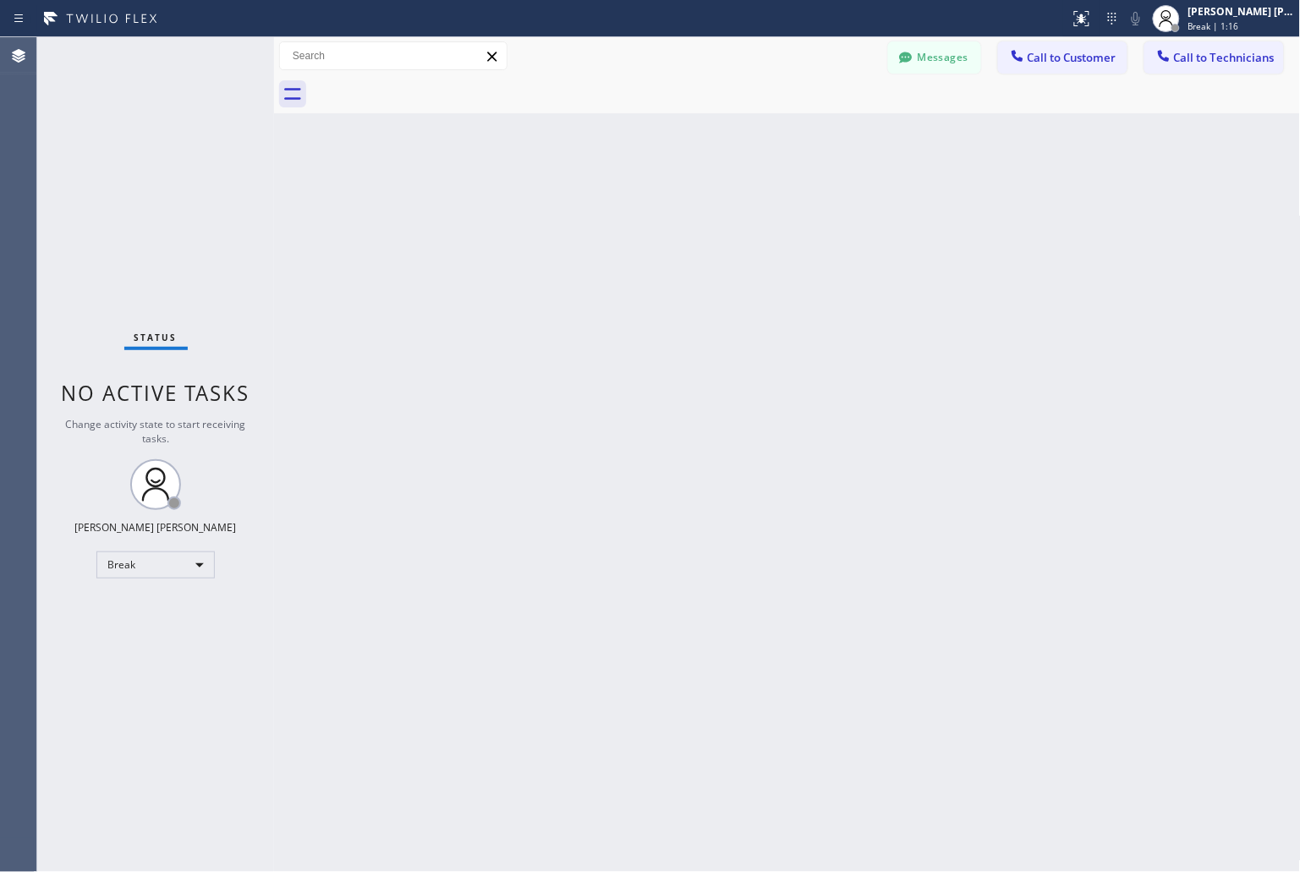
click at [614, 213] on div "Back to Dashboard Change Sender ID Customers Technicians KD Krissy Do [DATE] 02…" at bounding box center [787, 454] width 1027 height 835
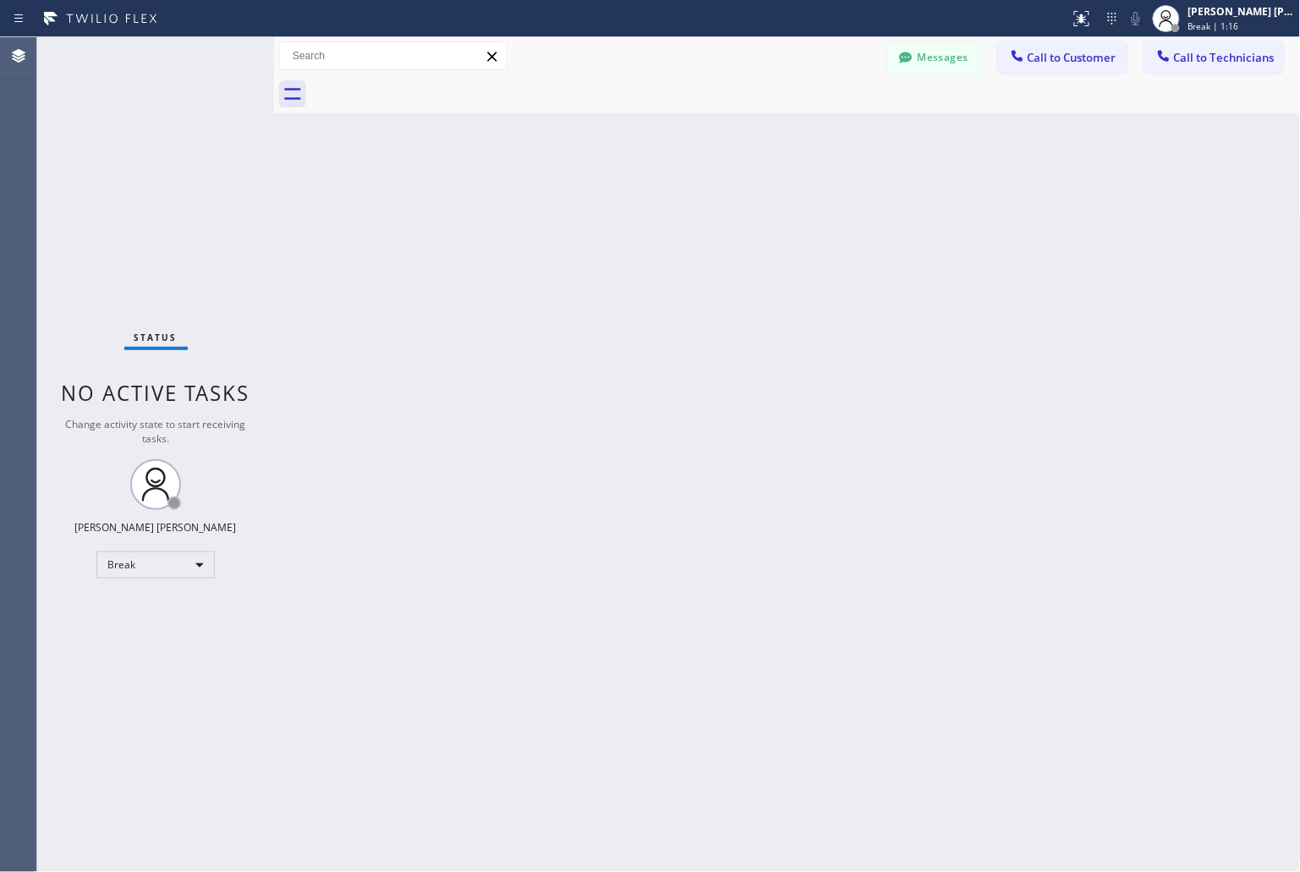
click at [614, 213] on div "Back to Dashboard Change Sender ID Customers Technicians KD Krissy Do [DATE] 02…" at bounding box center [787, 454] width 1027 height 835
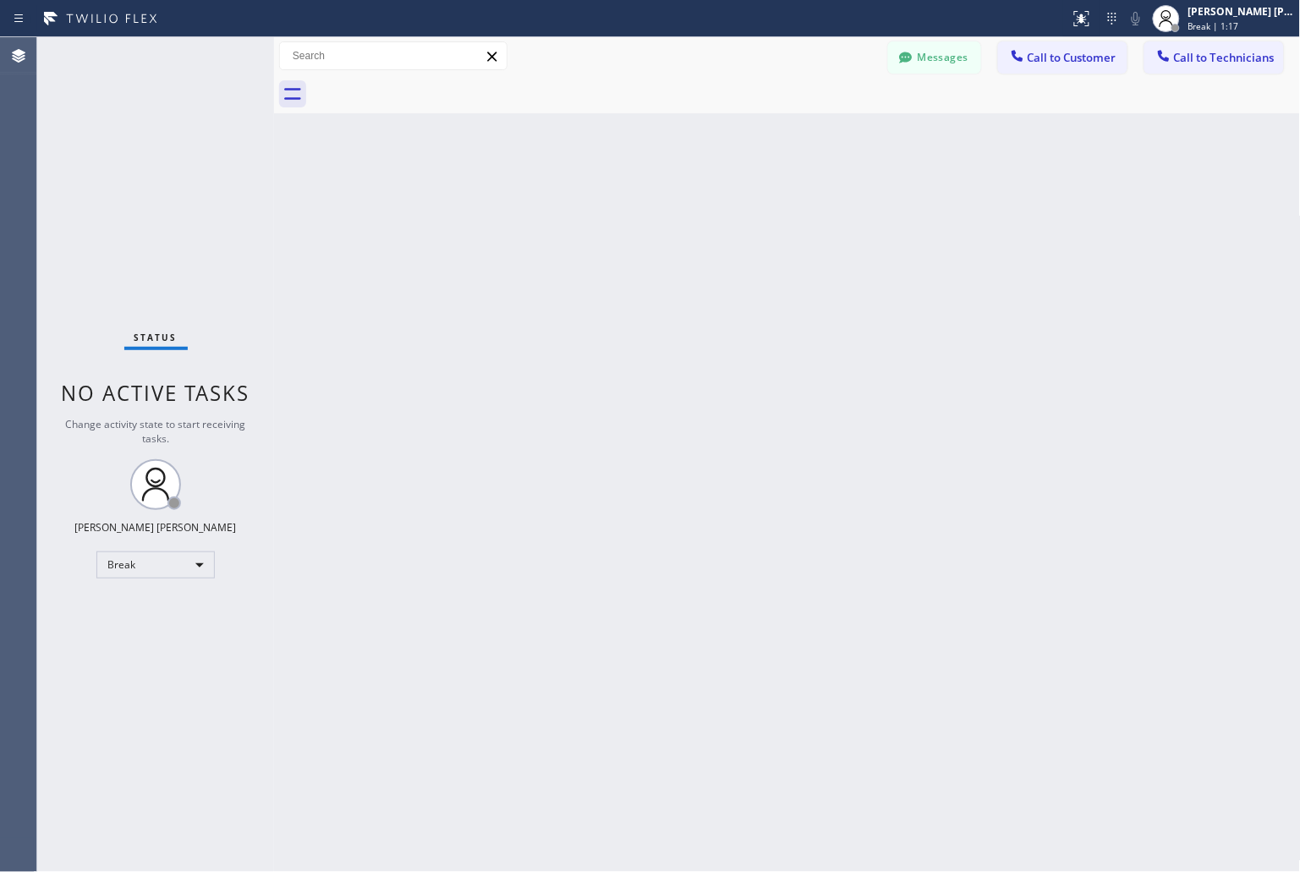
click at [614, 213] on div "Back to Dashboard Change Sender ID Customers Technicians KD Krissy Do [DATE] 02…" at bounding box center [787, 454] width 1027 height 835
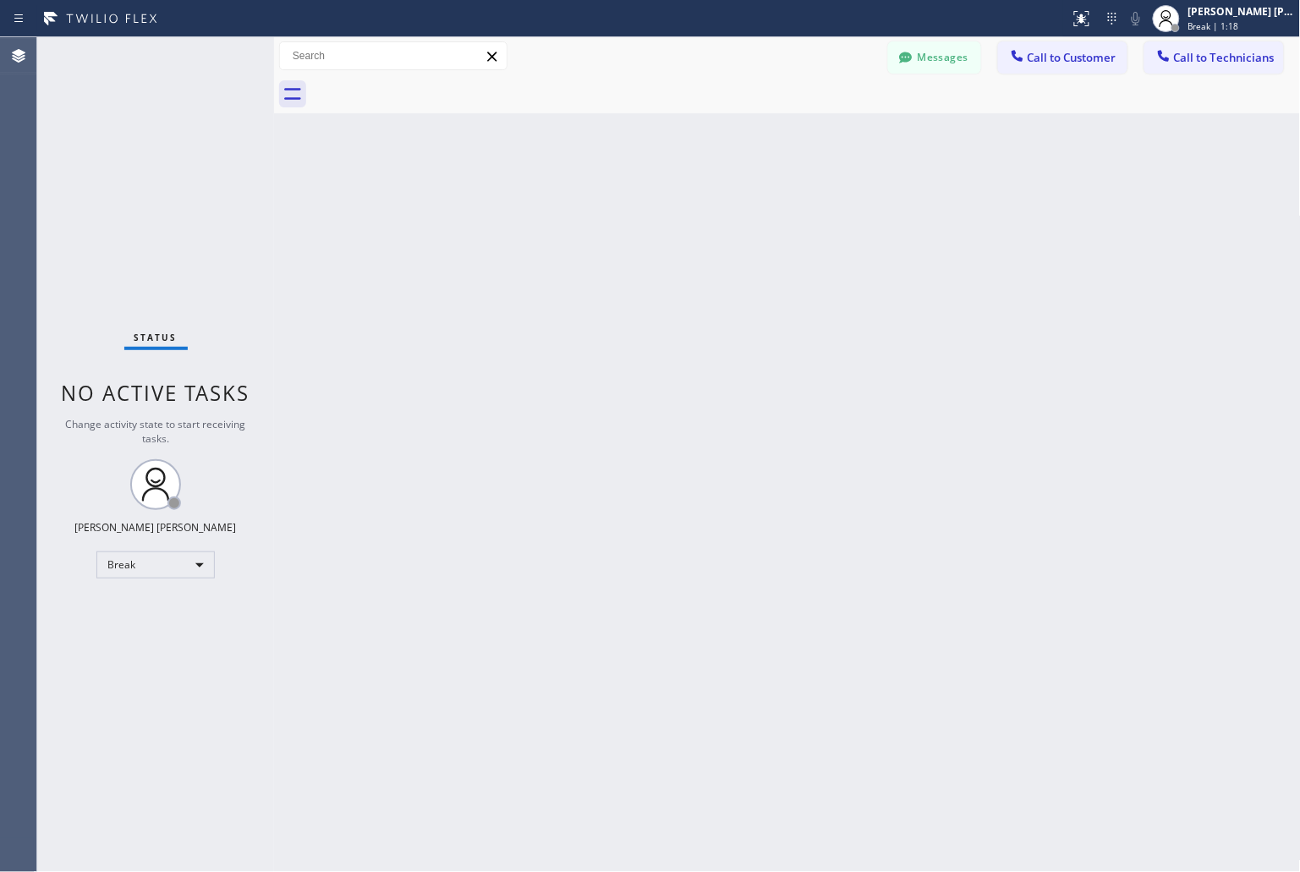
click at [614, 213] on div "Back to Dashboard Change Sender ID Customers Technicians KD Krissy Do [DATE] 02…" at bounding box center [787, 454] width 1027 height 835
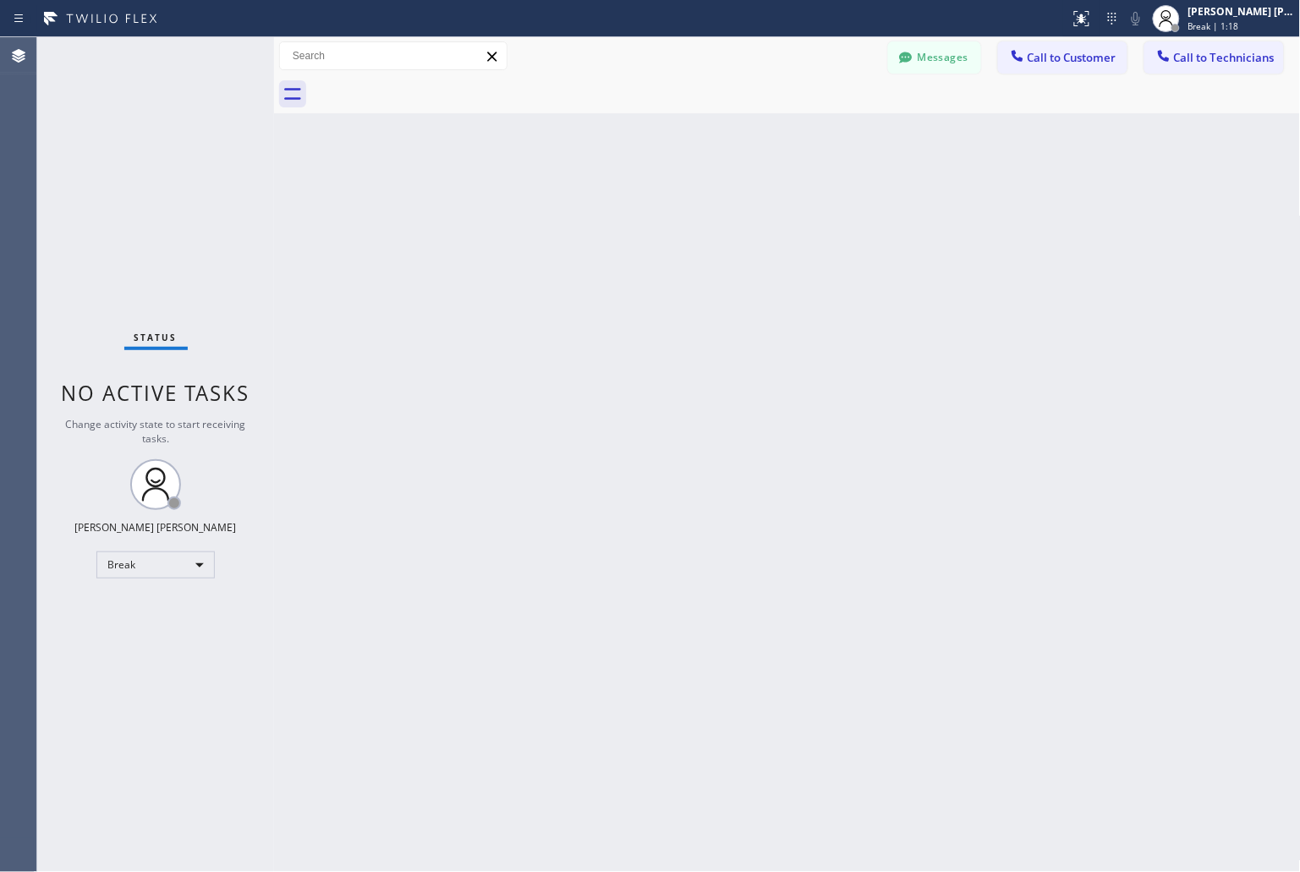
click at [614, 213] on div "Back to Dashboard Change Sender ID Customers Technicians KD Krissy Do [DATE] 02…" at bounding box center [787, 454] width 1027 height 835
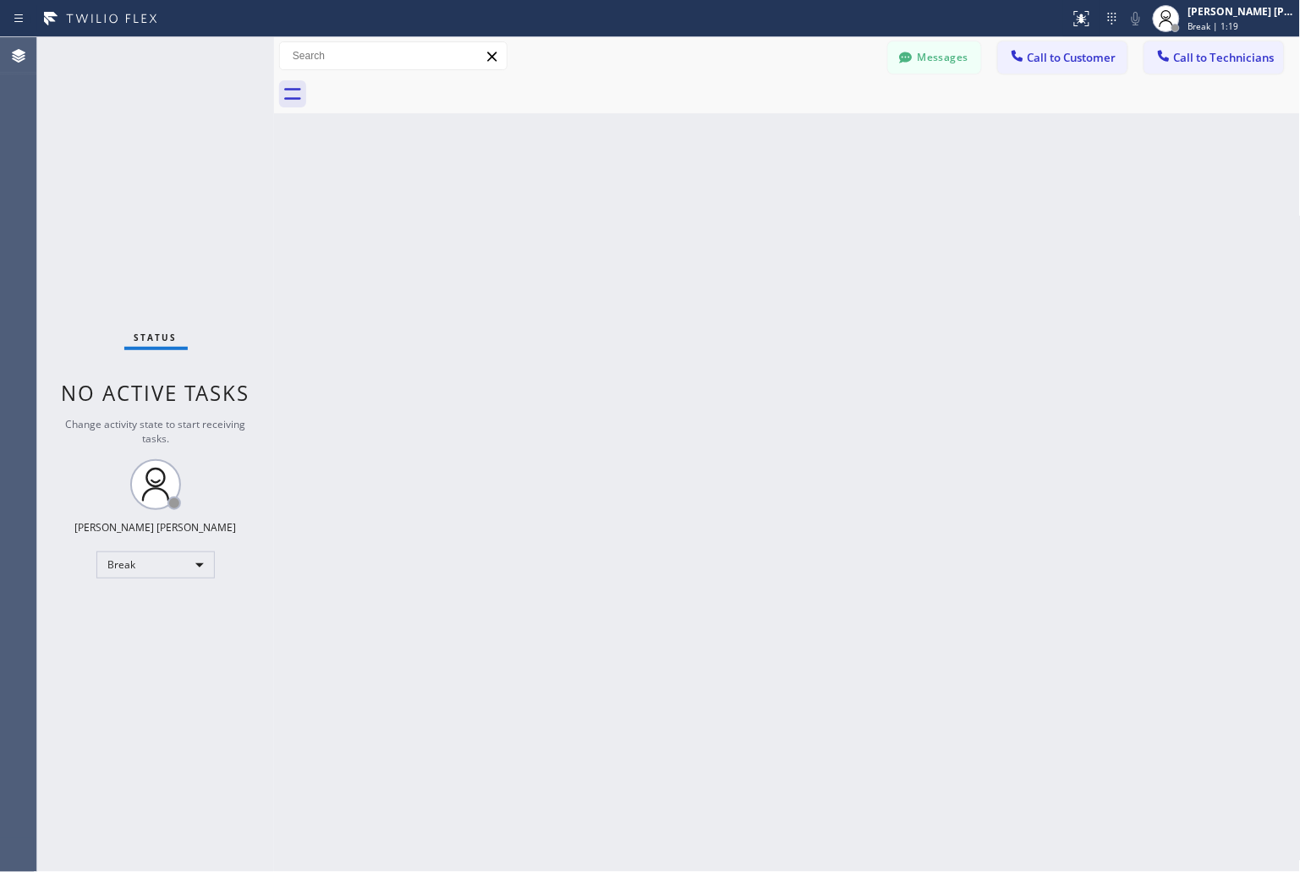
click at [614, 213] on div "Back to Dashboard Change Sender ID Customers Technicians KD Krissy Do [DATE] 02…" at bounding box center [787, 454] width 1027 height 835
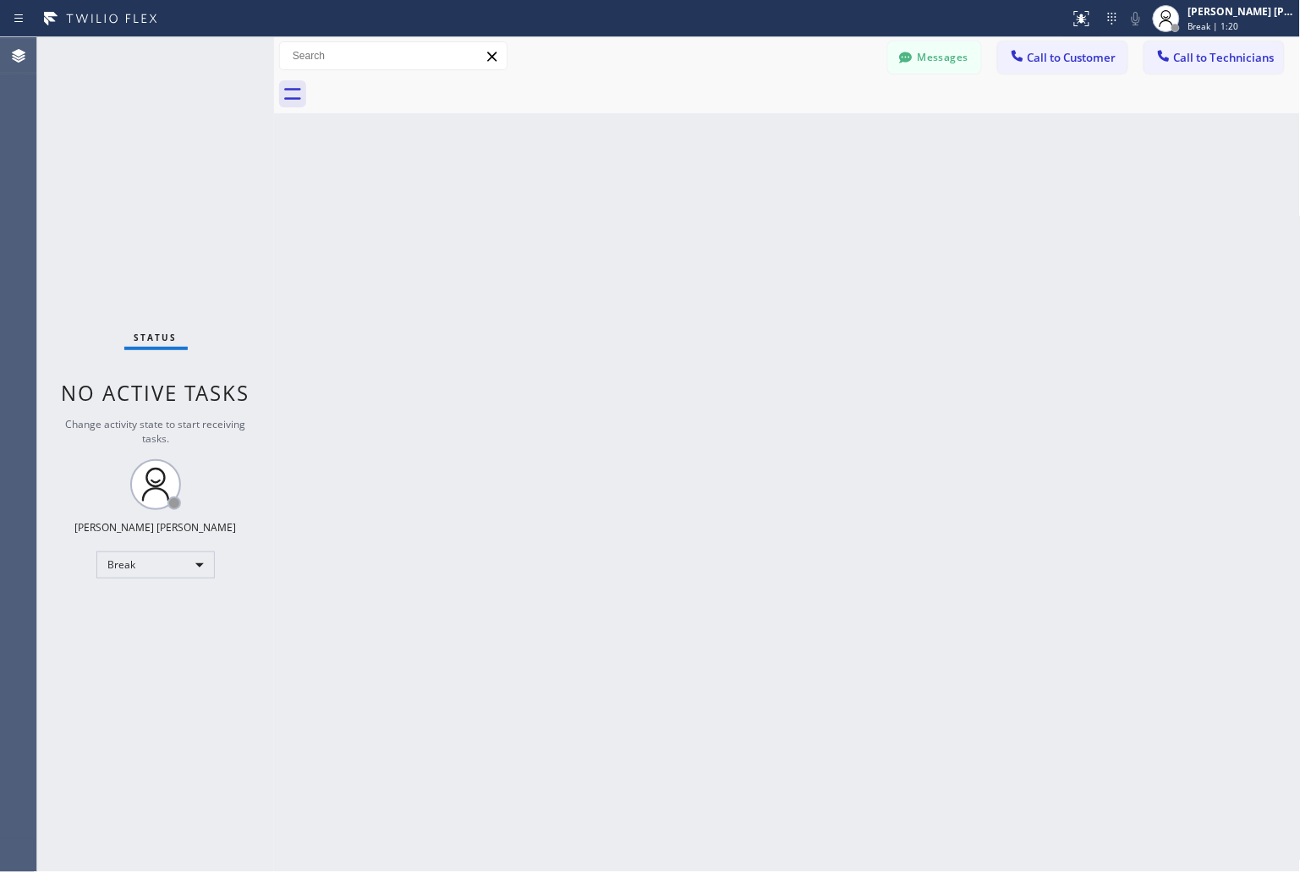
click at [614, 213] on div "Back to Dashboard Change Sender ID Customers Technicians KD Krissy Do [DATE] 02…" at bounding box center [787, 454] width 1027 height 835
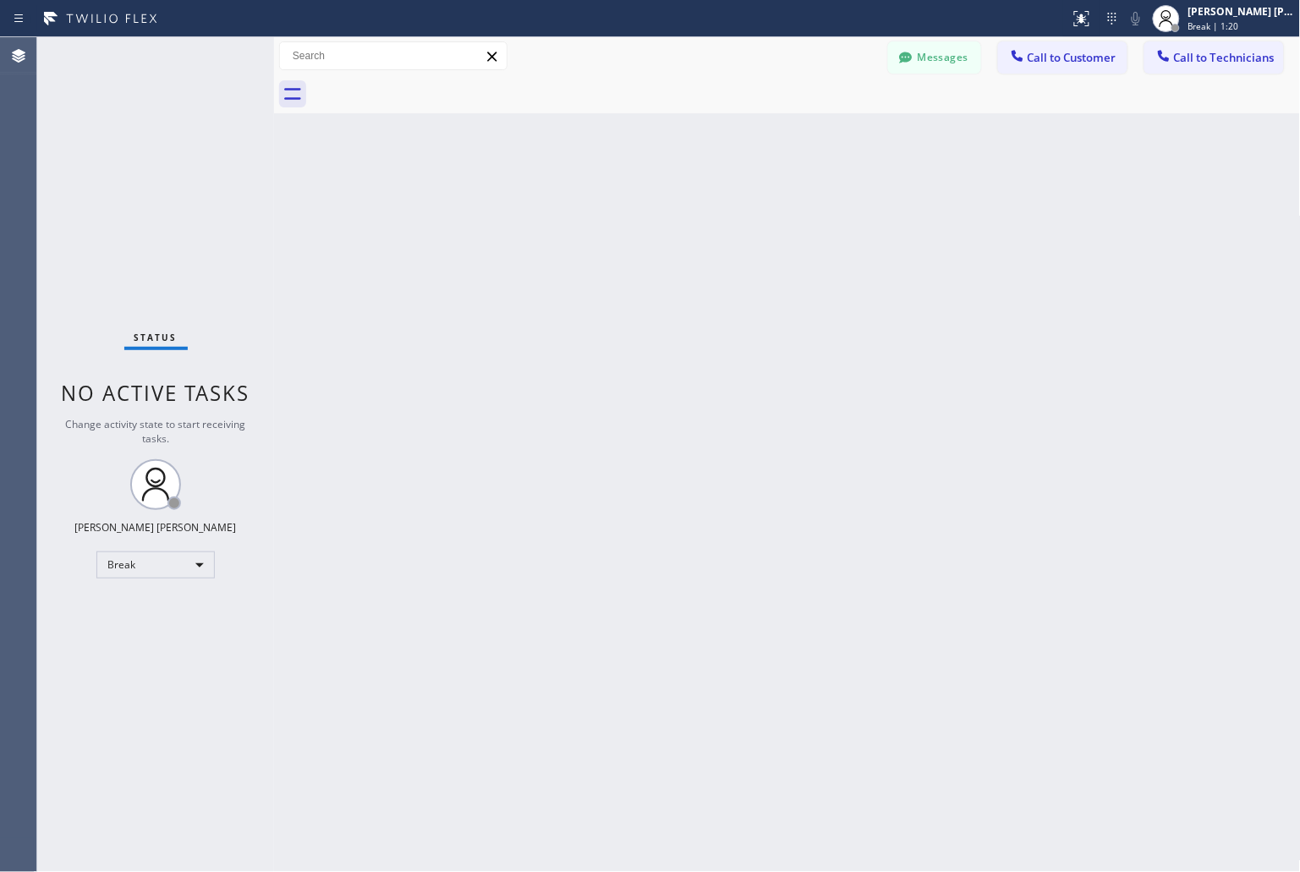
click at [614, 213] on div "Back to Dashboard Change Sender ID Customers Technicians KD Krissy Do [DATE] 02…" at bounding box center [787, 454] width 1027 height 835
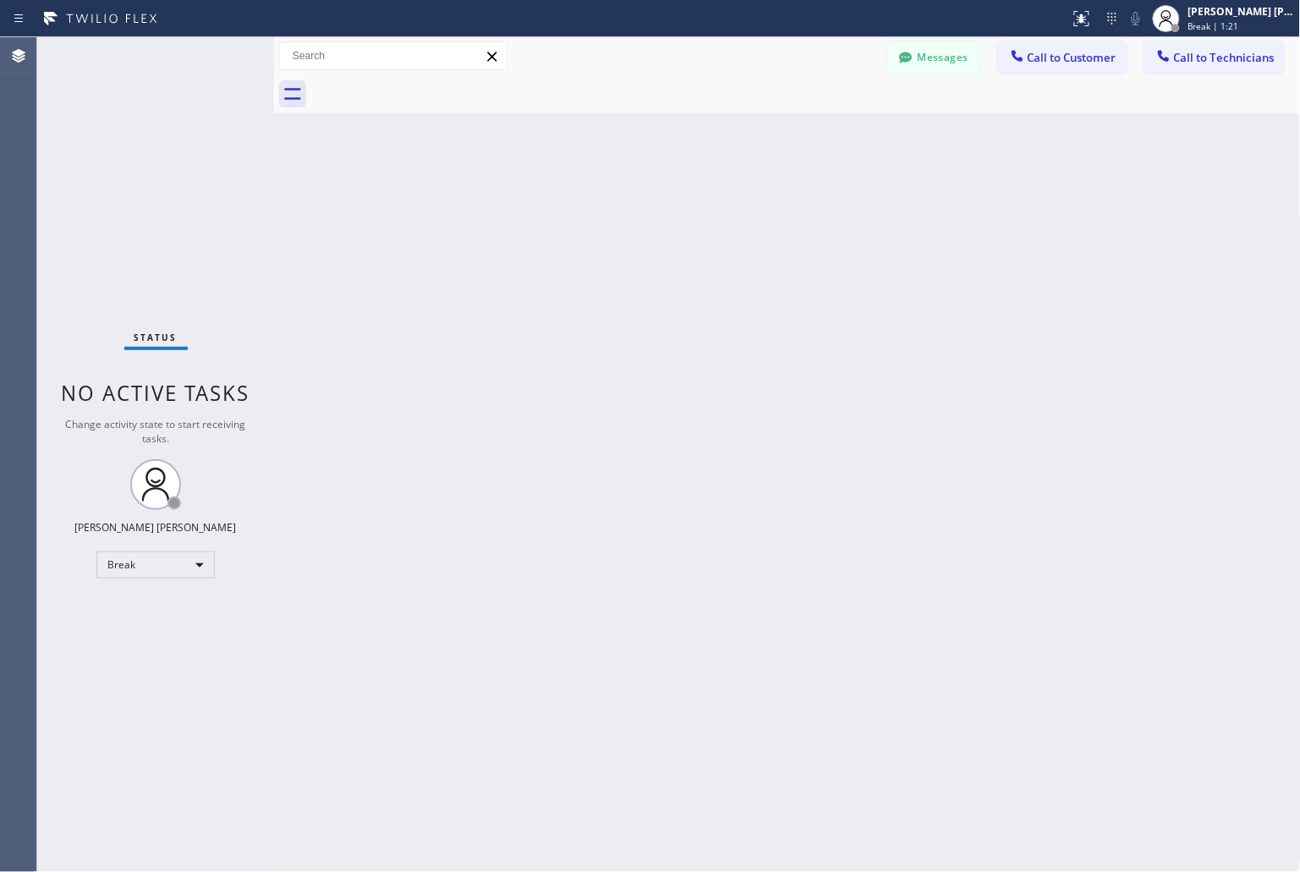
click at [614, 213] on div "Back to Dashboard Change Sender ID Customers Technicians KD Krissy Do [DATE] 02…" at bounding box center [787, 454] width 1027 height 835
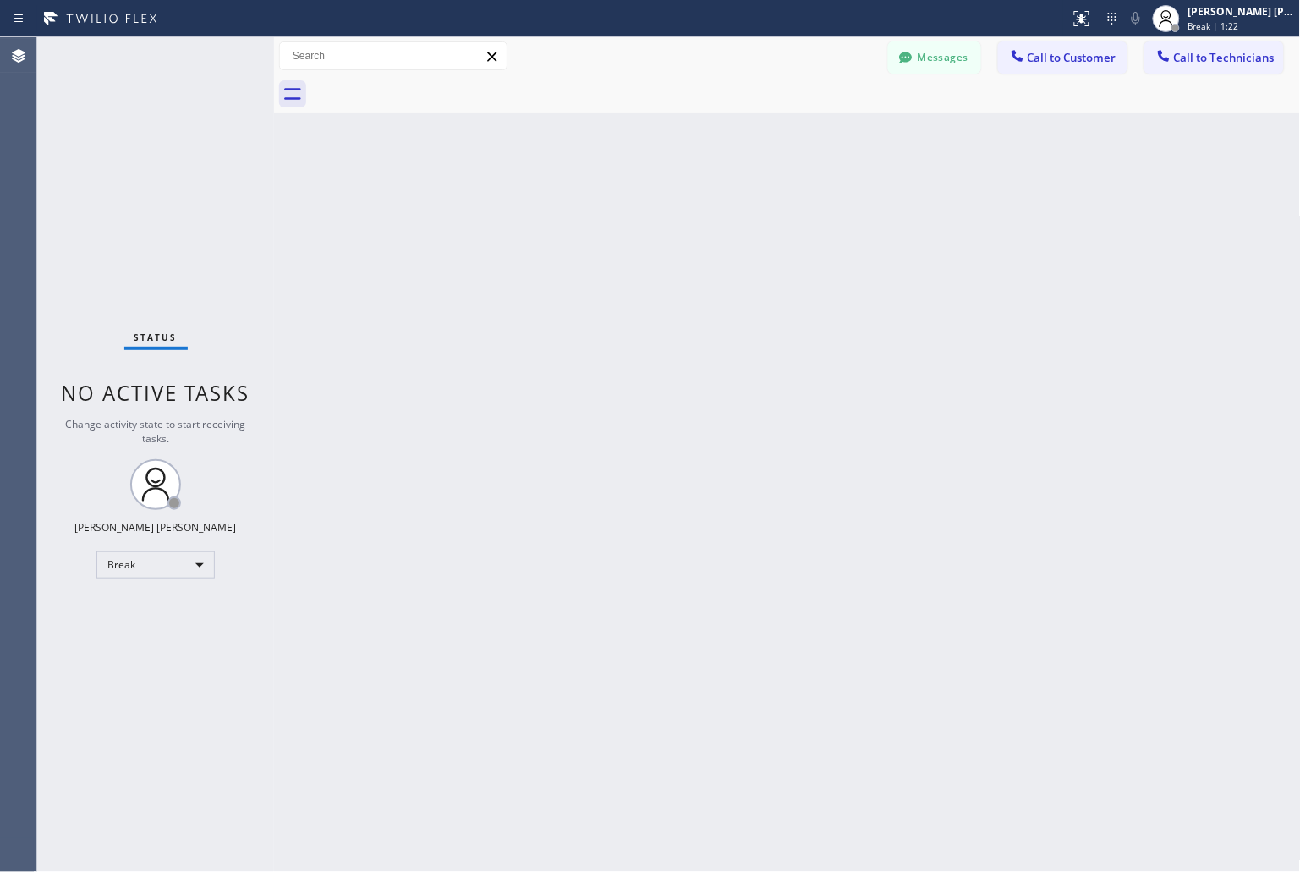
click at [614, 213] on div "Back to Dashboard Change Sender ID Customers Technicians KD Krissy Do [DATE] 02…" at bounding box center [787, 454] width 1027 height 835
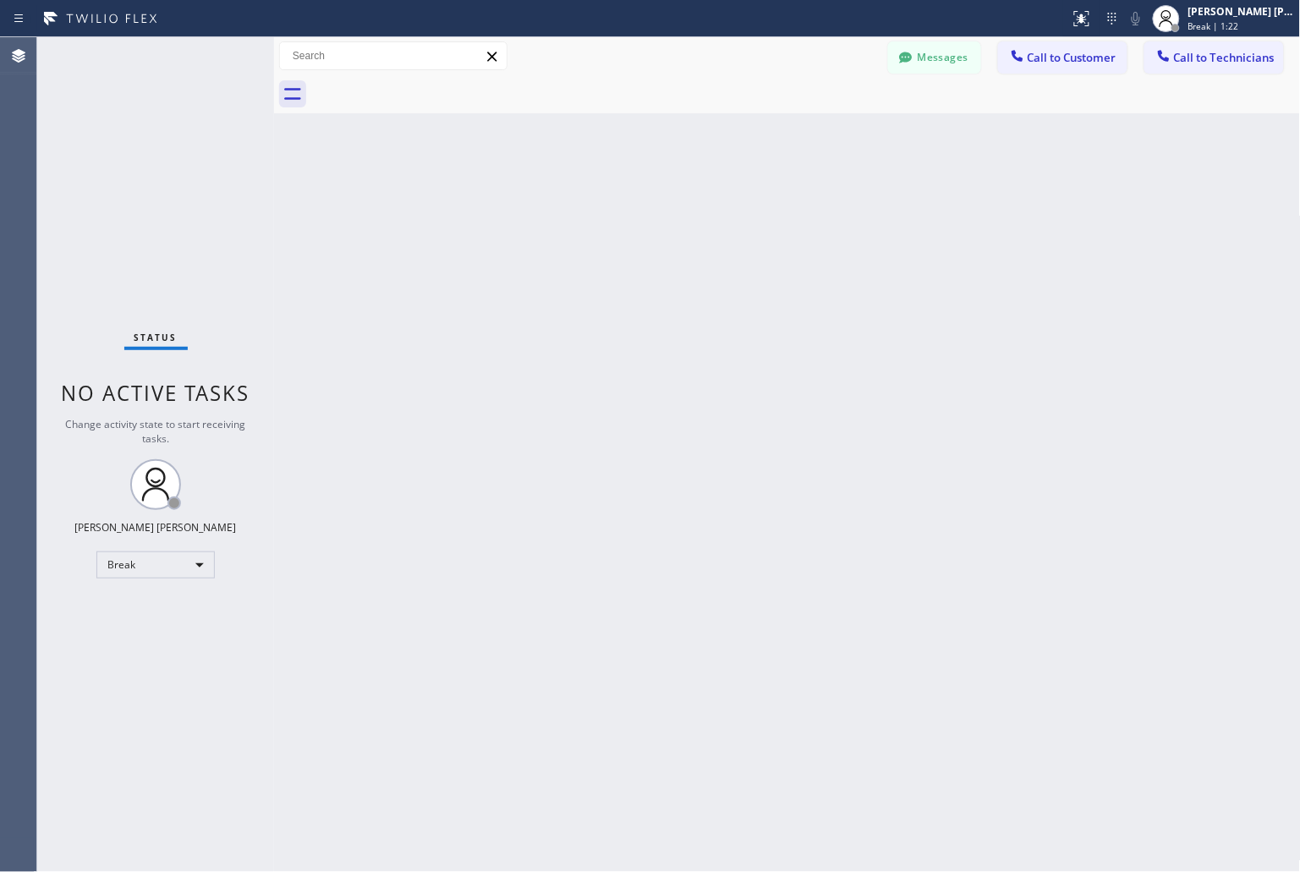
click at [614, 213] on div "Back to Dashboard Change Sender ID Customers Technicians KD Krissy Do [DATE] 02…" at bounding box center [787, 454] width 1027 height 835
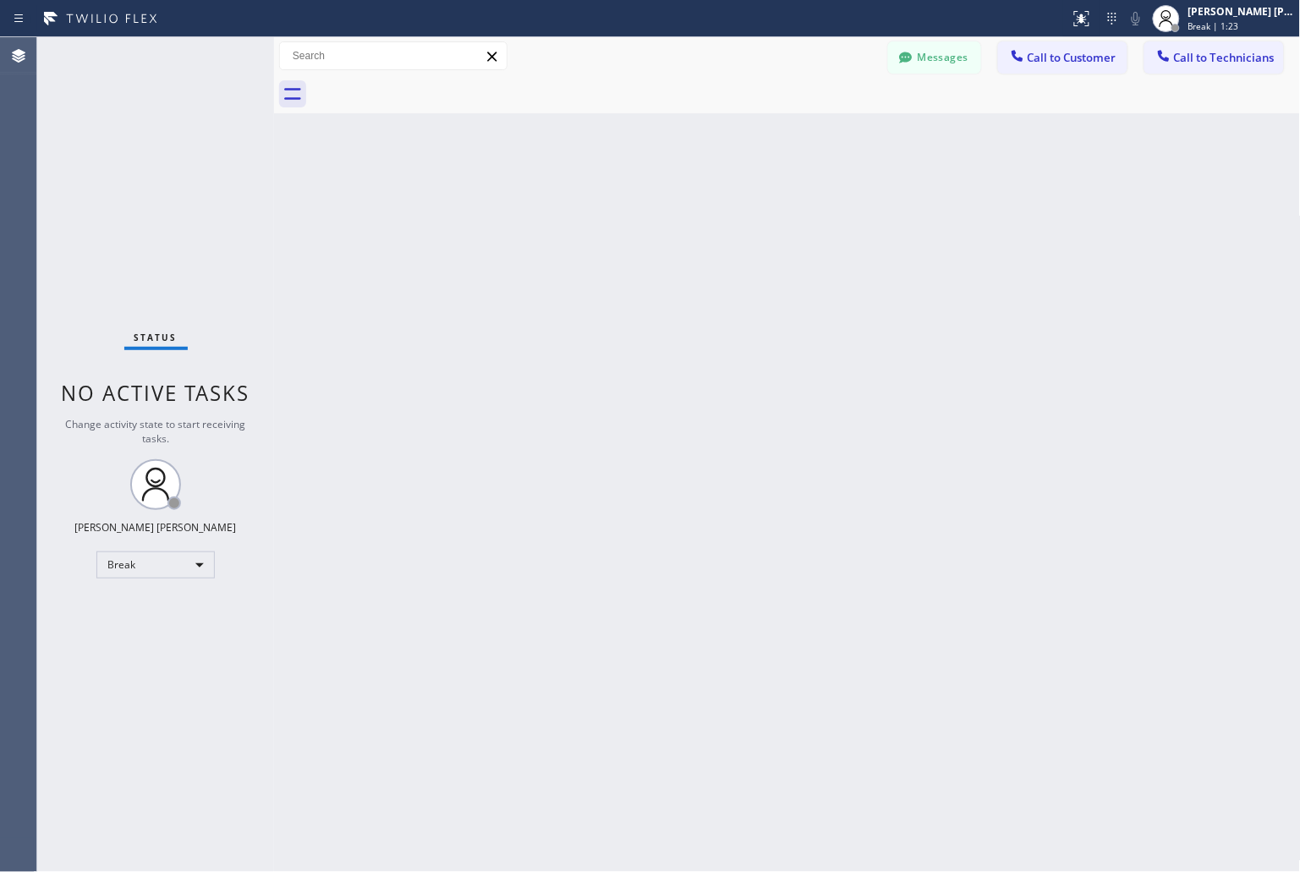
click at [614, 213] on div "Back to Dashboard Change Sender ID Customers Technicians KD Krissy Do [DATE] 02…" at bounding box center [787, 454] width 1027 height 835
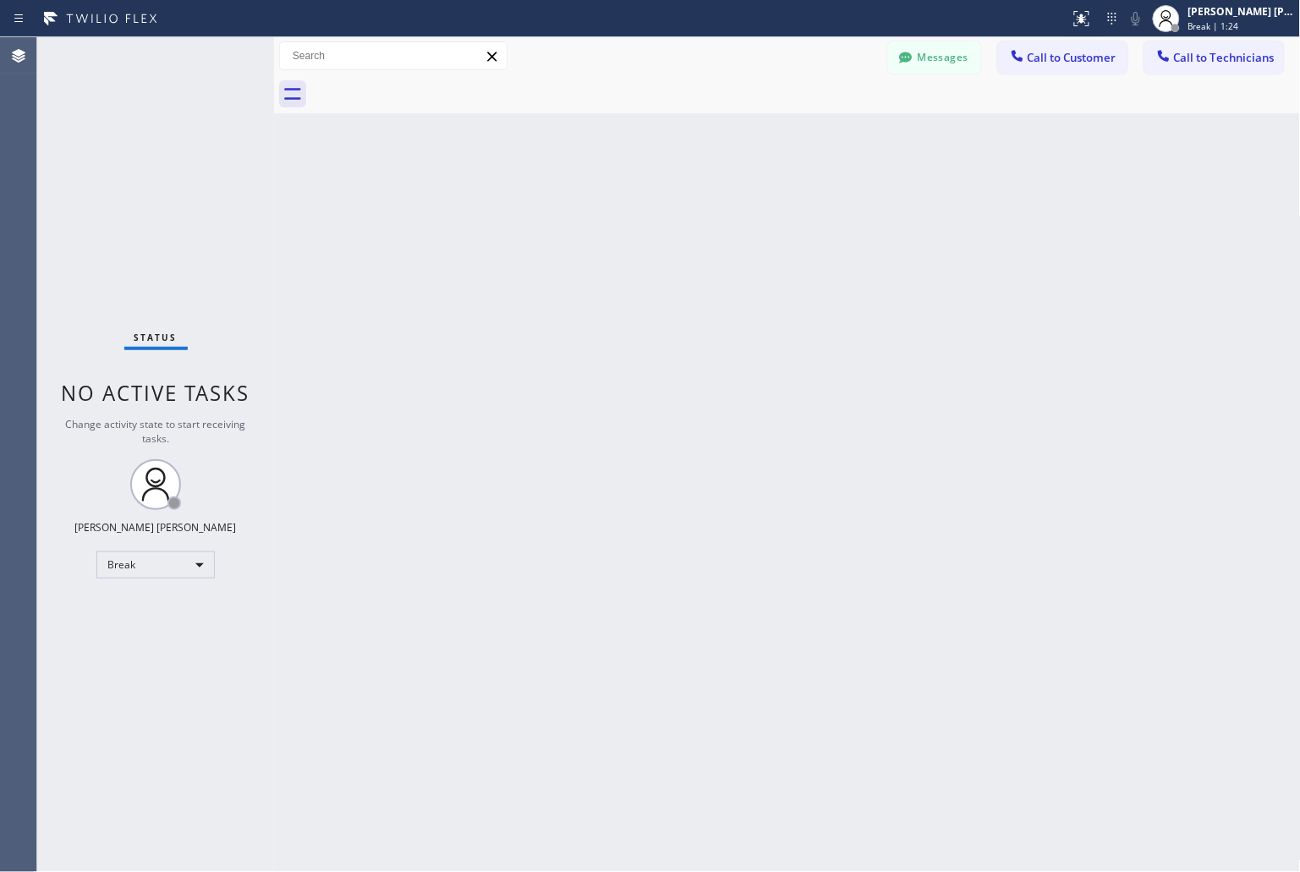
click at [614, 213] on div "Back to Dashboard Change Sender ID Customers Technicians KD Krissy Do [DATE] 02…" at bounding box center [787, 454] width 1027 height 835
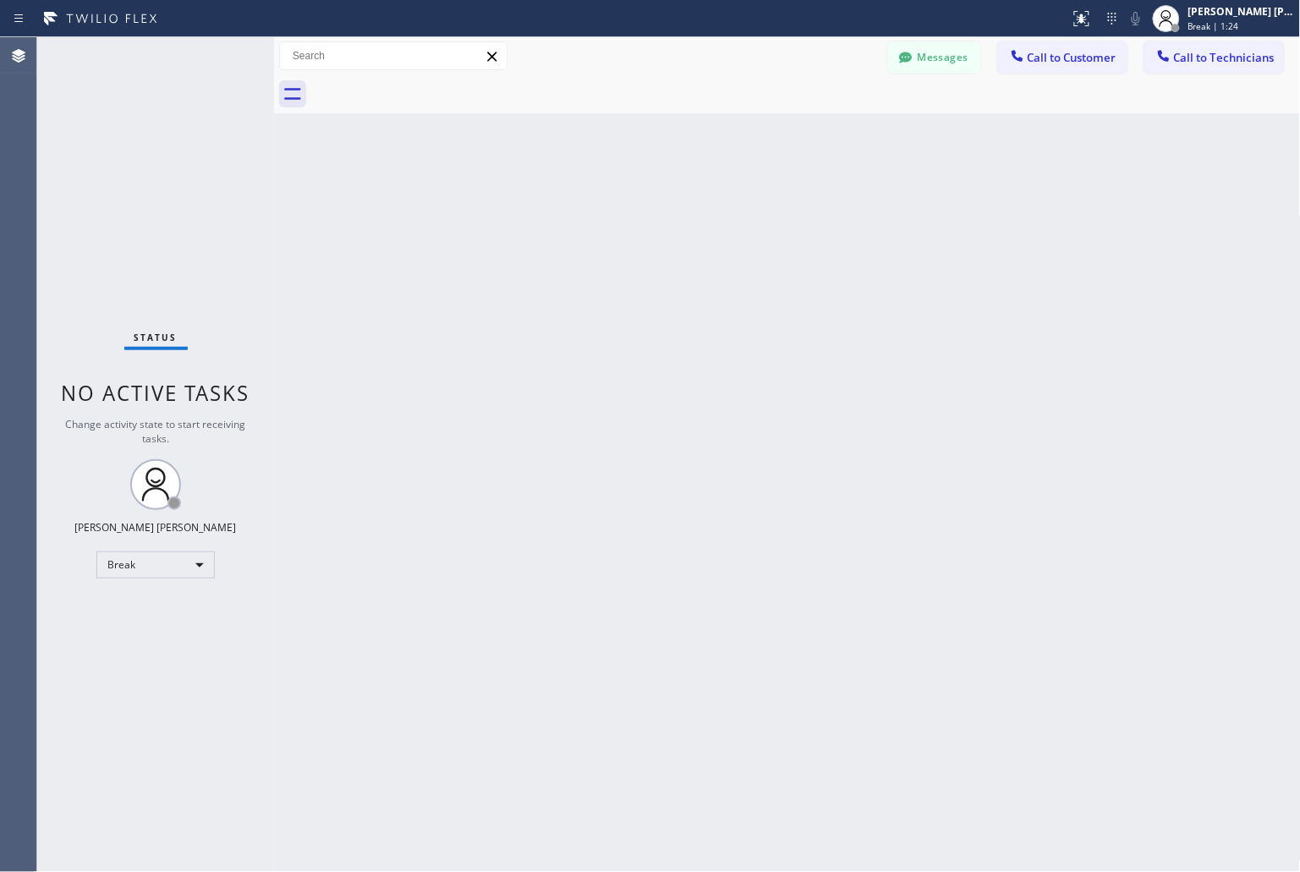
click at [614, 213] on div "Back to Dashboard Change Sender ID Customers Technicians KD Krissy Do [DATE] 02…" at bounding box center [787, 454] width 1027 height 835
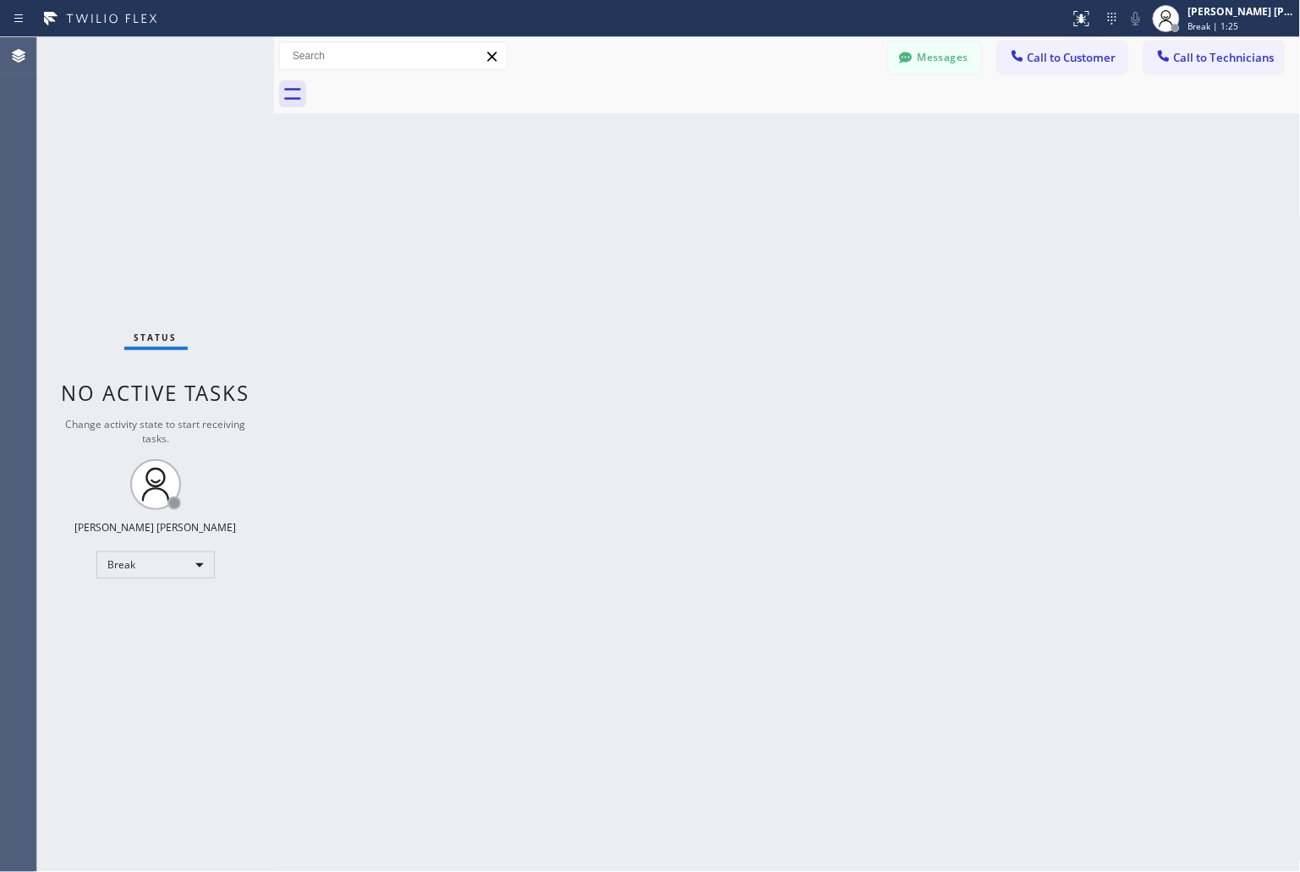
click at [614, 213] on div "Back to Dashboard Change Sender ID Customers Technicians KD Krissy Do [DATE] 02…" at bounding box center [787, 454] width 1027 height 835
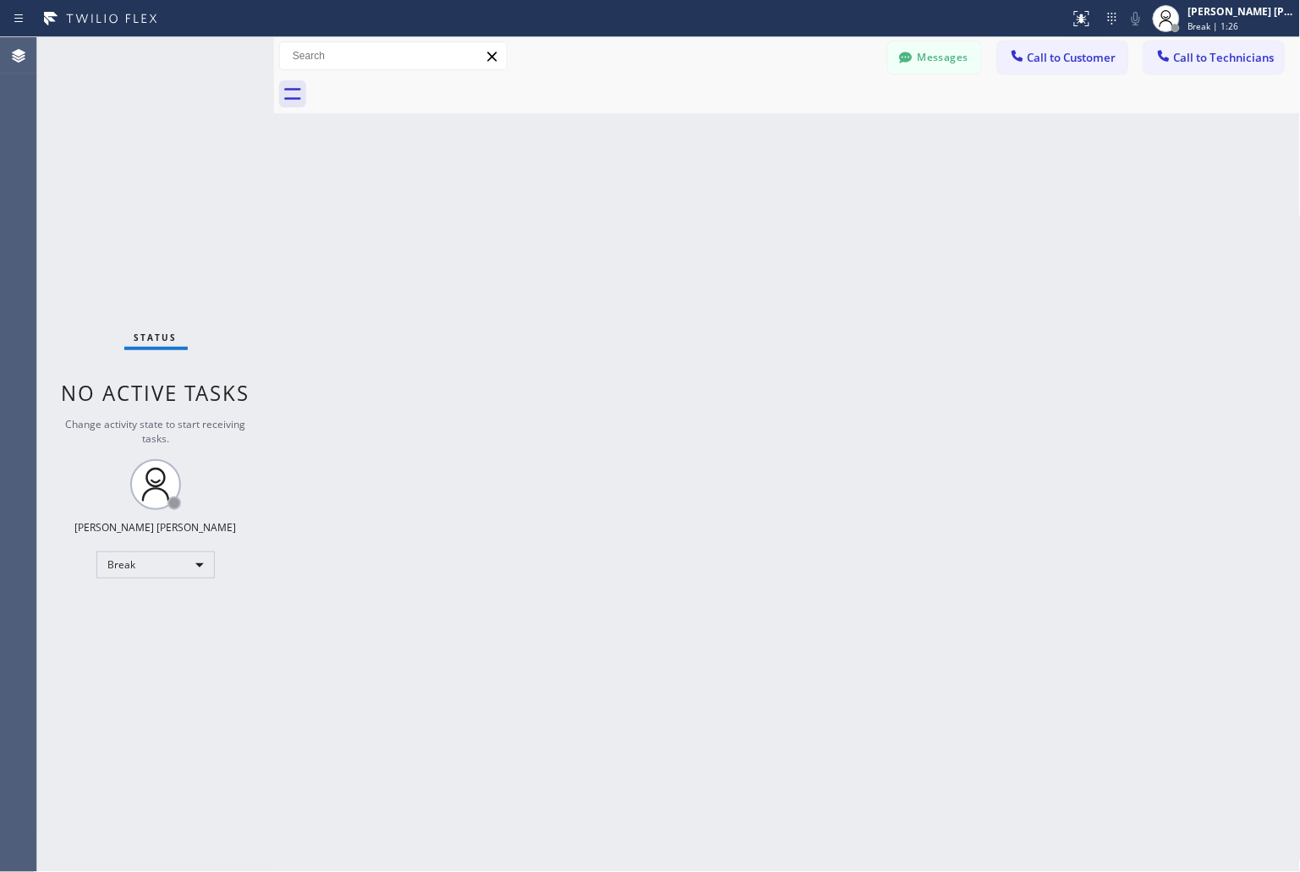
click at [614, 213] on div "Back to Dashboard Change Sender ID Customers Technicians KD Krissy Do [DATE] 02…" at bounding box center [787, 454] width 1027 height 835
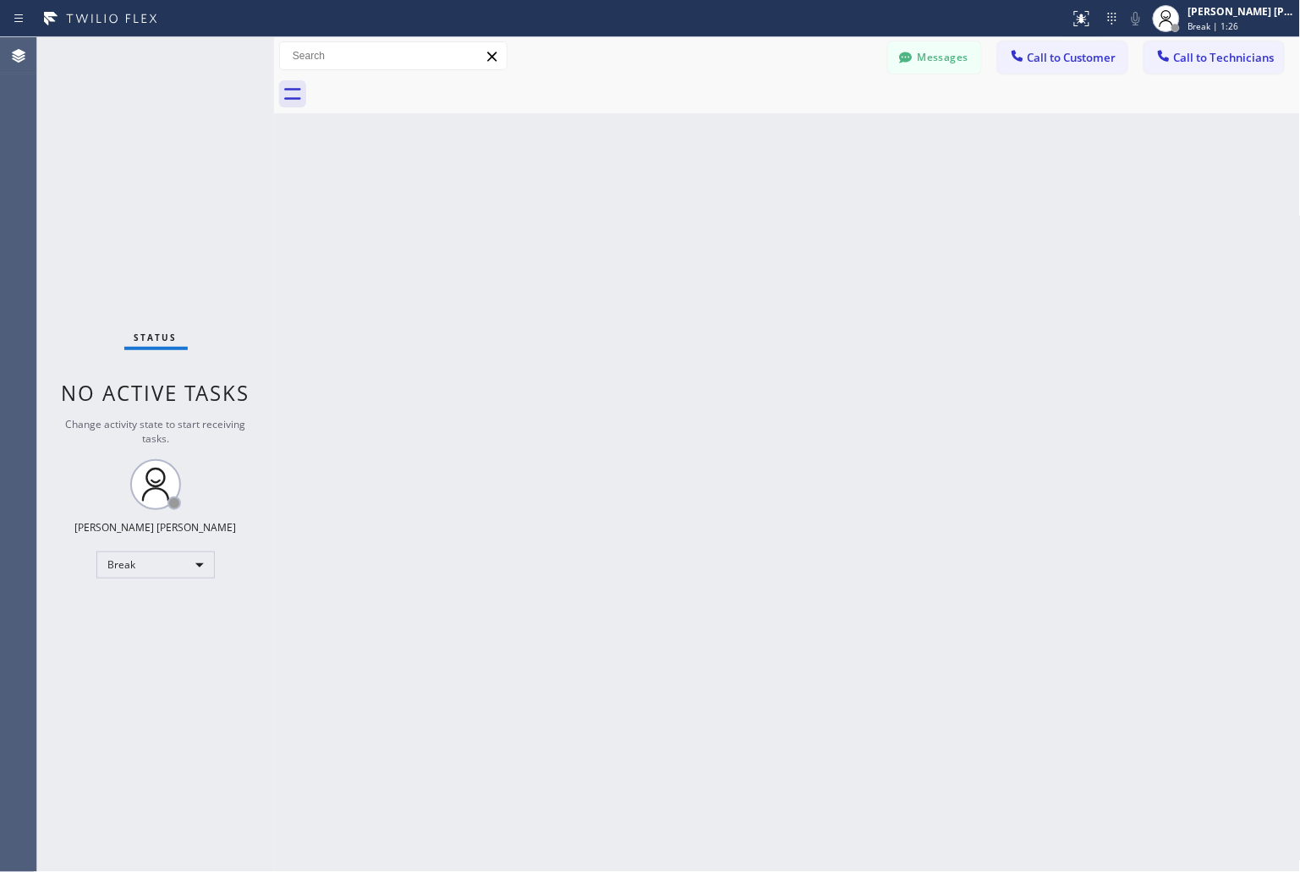
click at [614, 213] on div "Back to Dashboard Change Sender ID Customers Technicians KD Krissy Do [DATE] 02…" at bounding box center [787, 454] width 1027 height 835
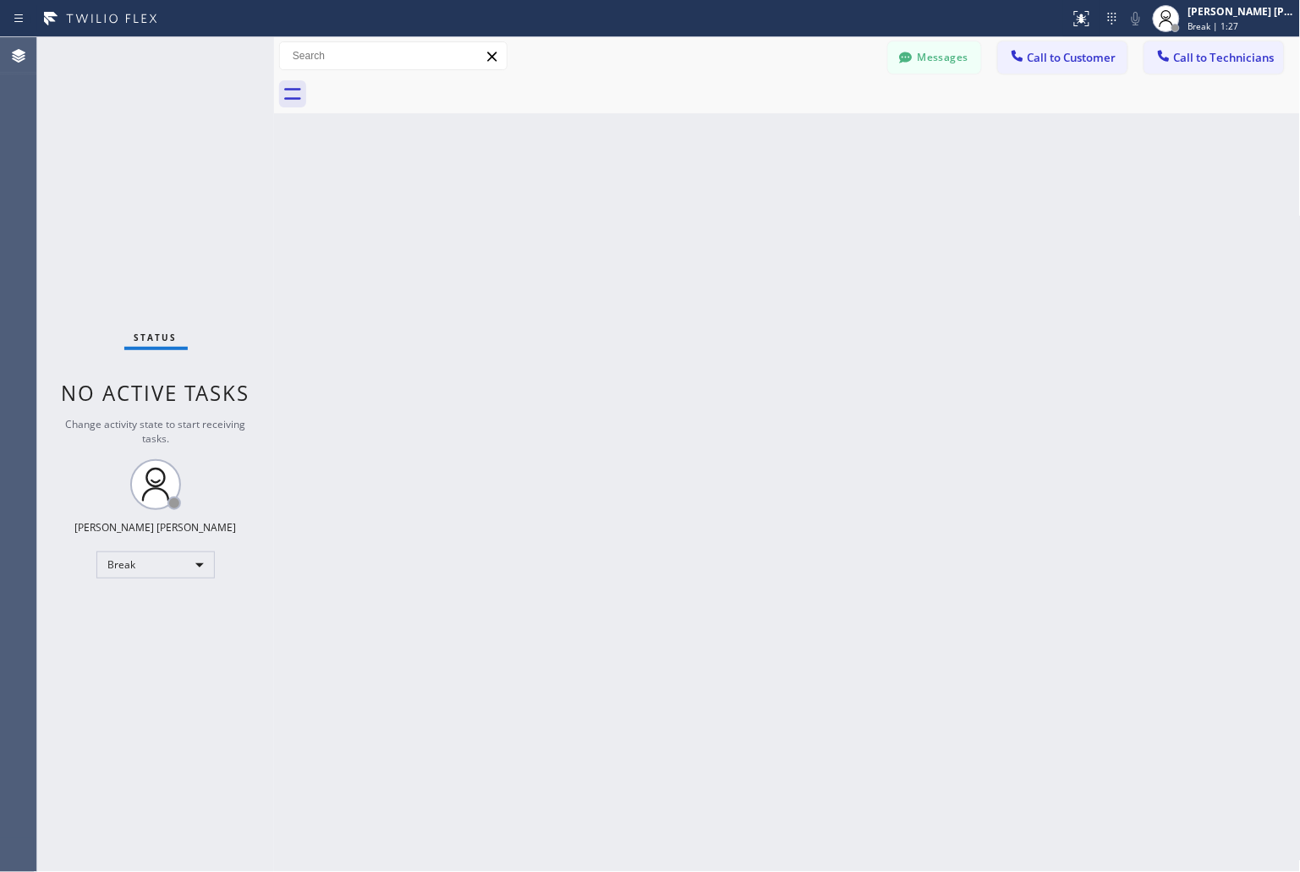
click at [614, 213] on div "Back to Dashboard Change Sender ID Customers Technicians KD Krissy Do [DATE] 02…" at bounding box center [787, 454] width 1027 height 835
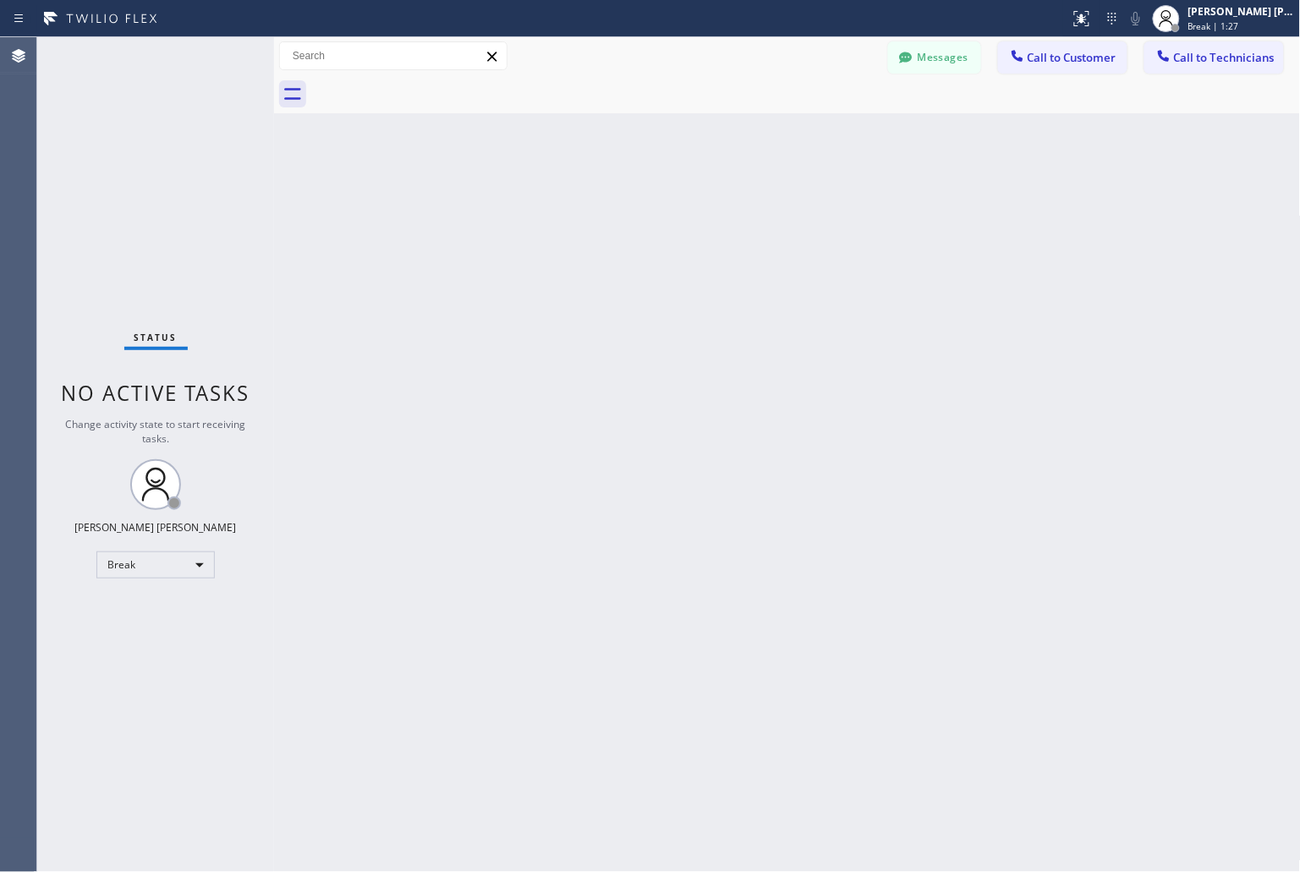
click at [614, 213] on div "Back to Dashboard Change Sender ID Customers Technicians KD Krissy Do [DATE] 02…" at bounding box center [787, 454] width 1027 height 835
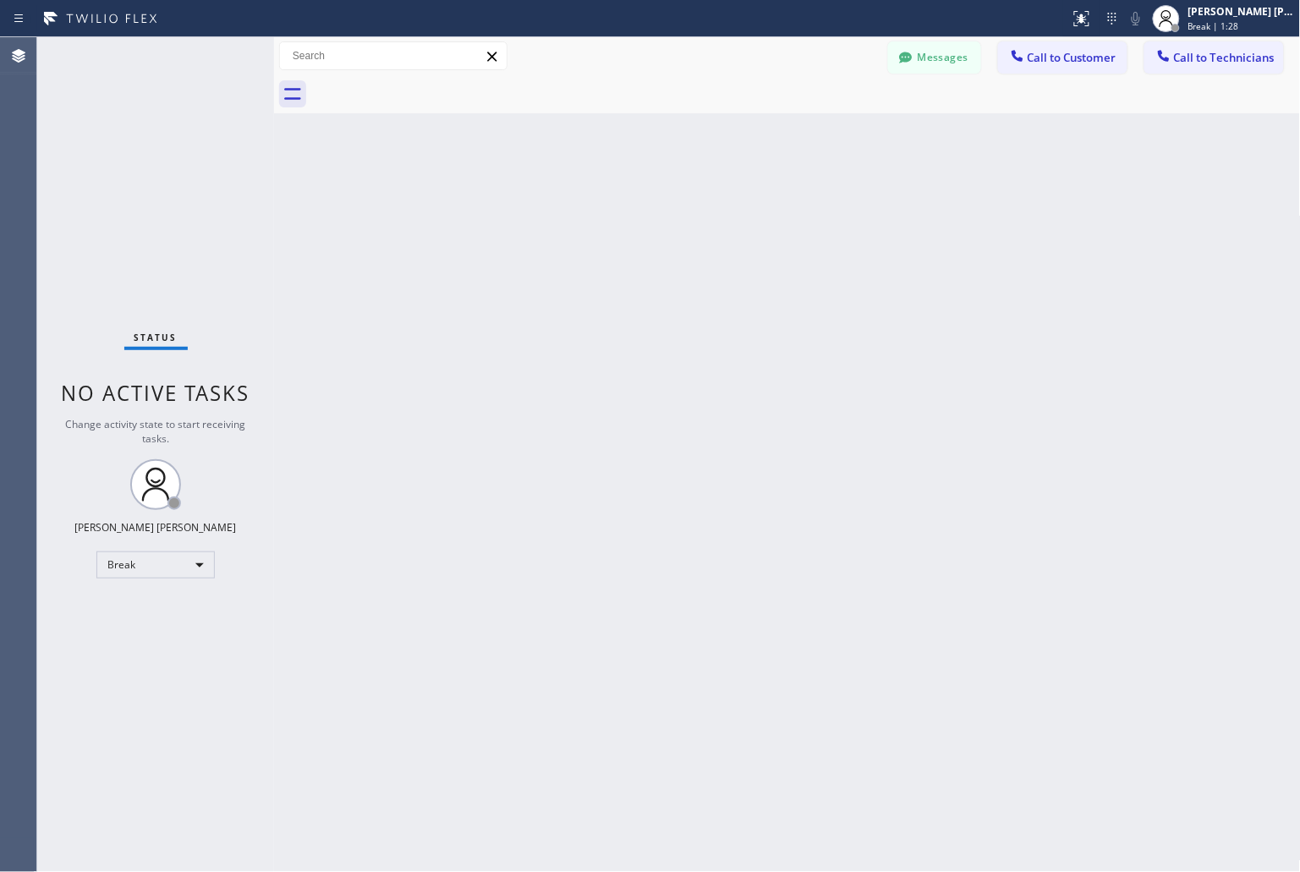
click at [614, 213] on div "Back to Dashboard Change Sender ID Customers Technicians KD Krissy Do [DATE] 02…" at bounding box center [787, 454] width 1027 height 835
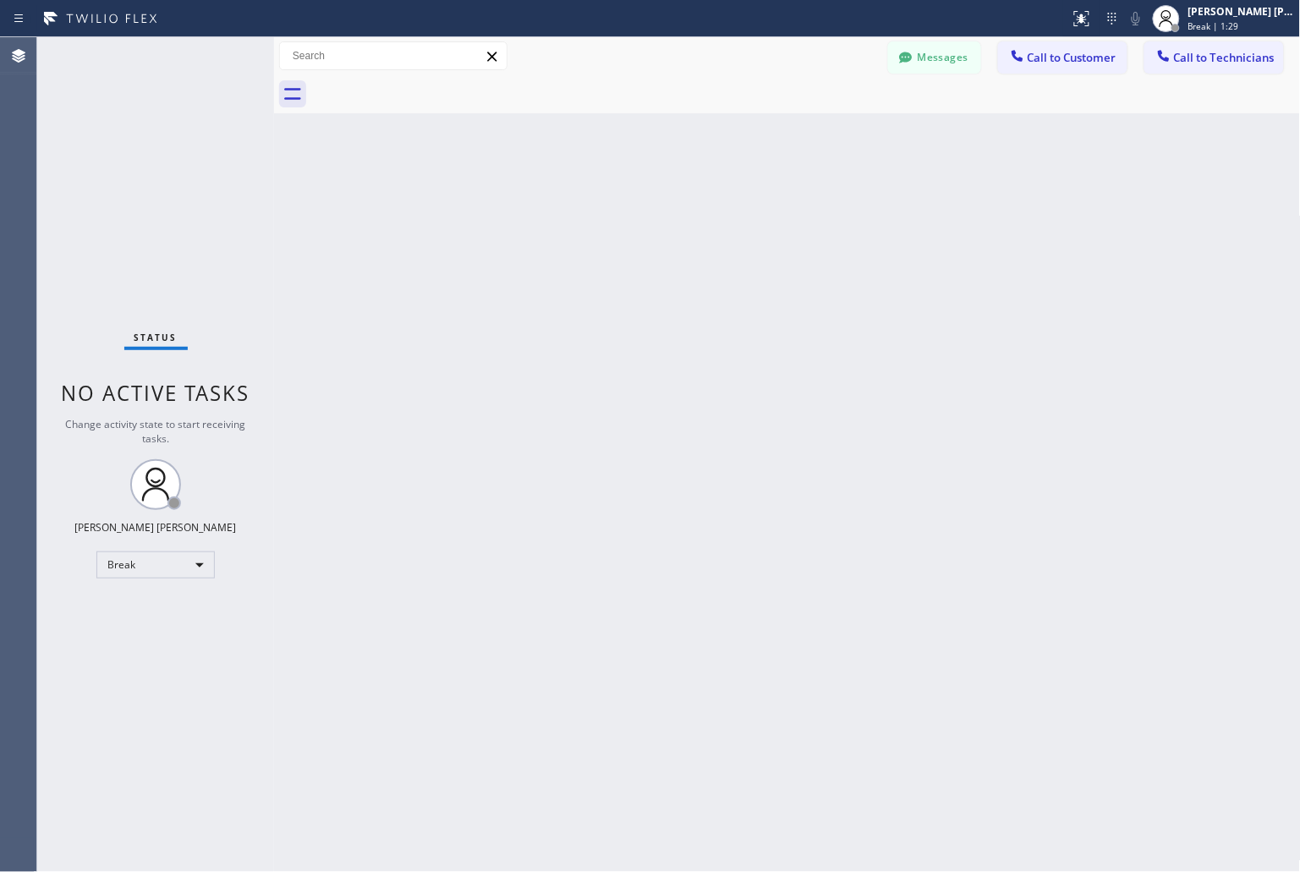
click at [614, 213] on div "Back to Dashboard Change Sender ID Customers Technicians KD Krissy Do [DATE] 02…" at bounding box center [787, 454] width 1027 height 835
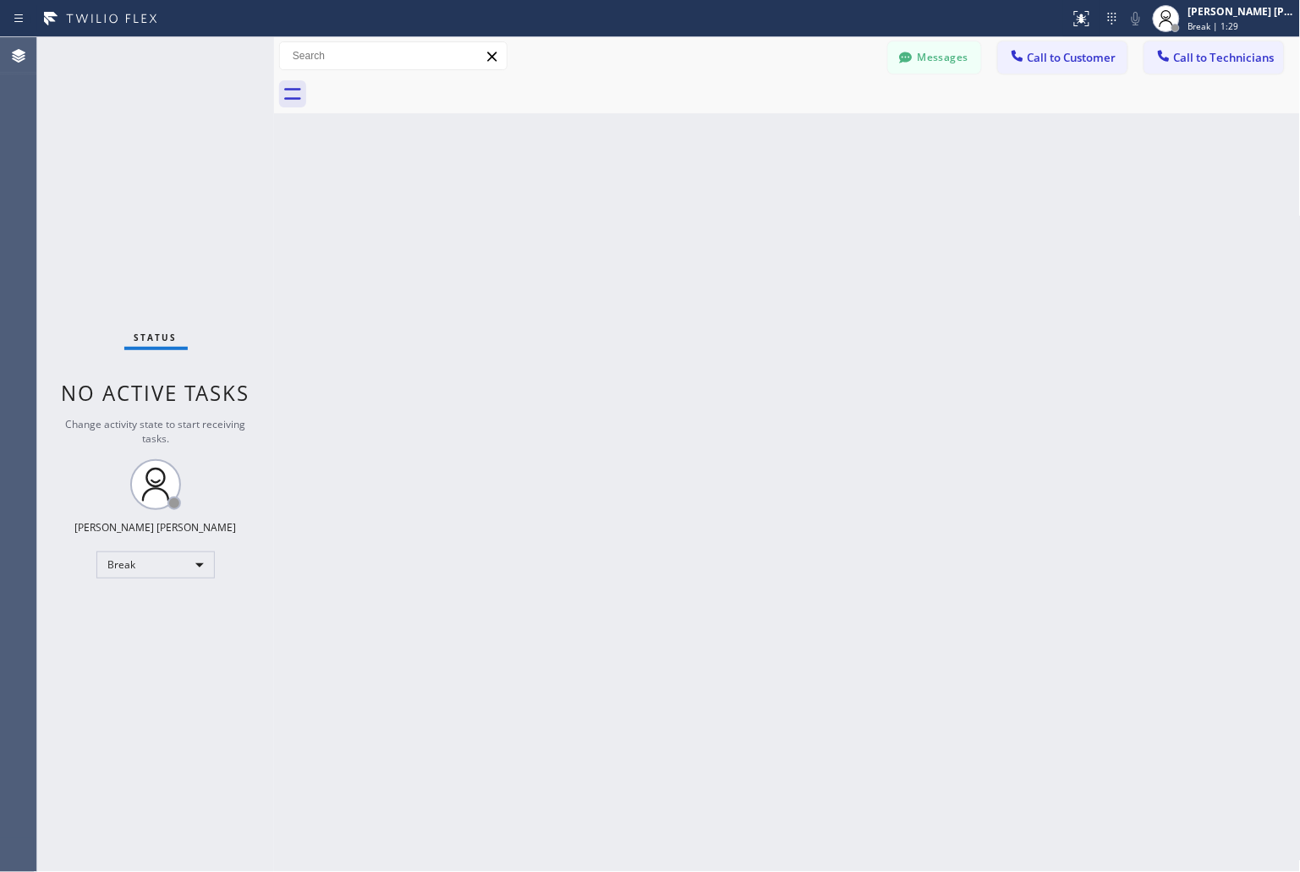
click at [614, 213] on div "Back to Dashboard Change Sender ID Customers Technicians KD Krissy Do [DATE] 02…" at bounding box center [787, 454] width 1027 height 835
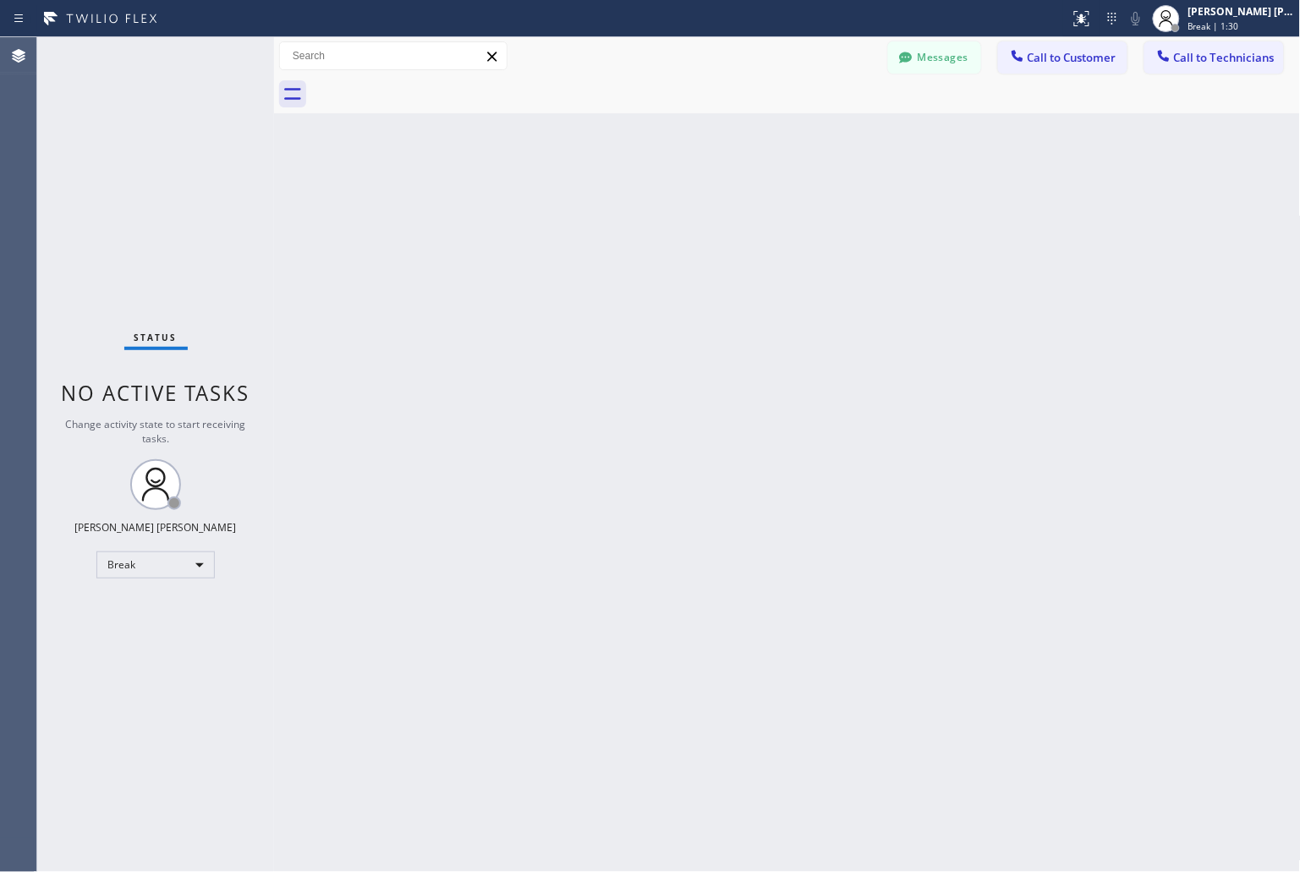
click at [614, 213] on div "Back to Dashboard Change Sender ID Customers Technicians KD Krissy Do [DATE] 02…" at bounding box center [787, 454] width 1027 height 835
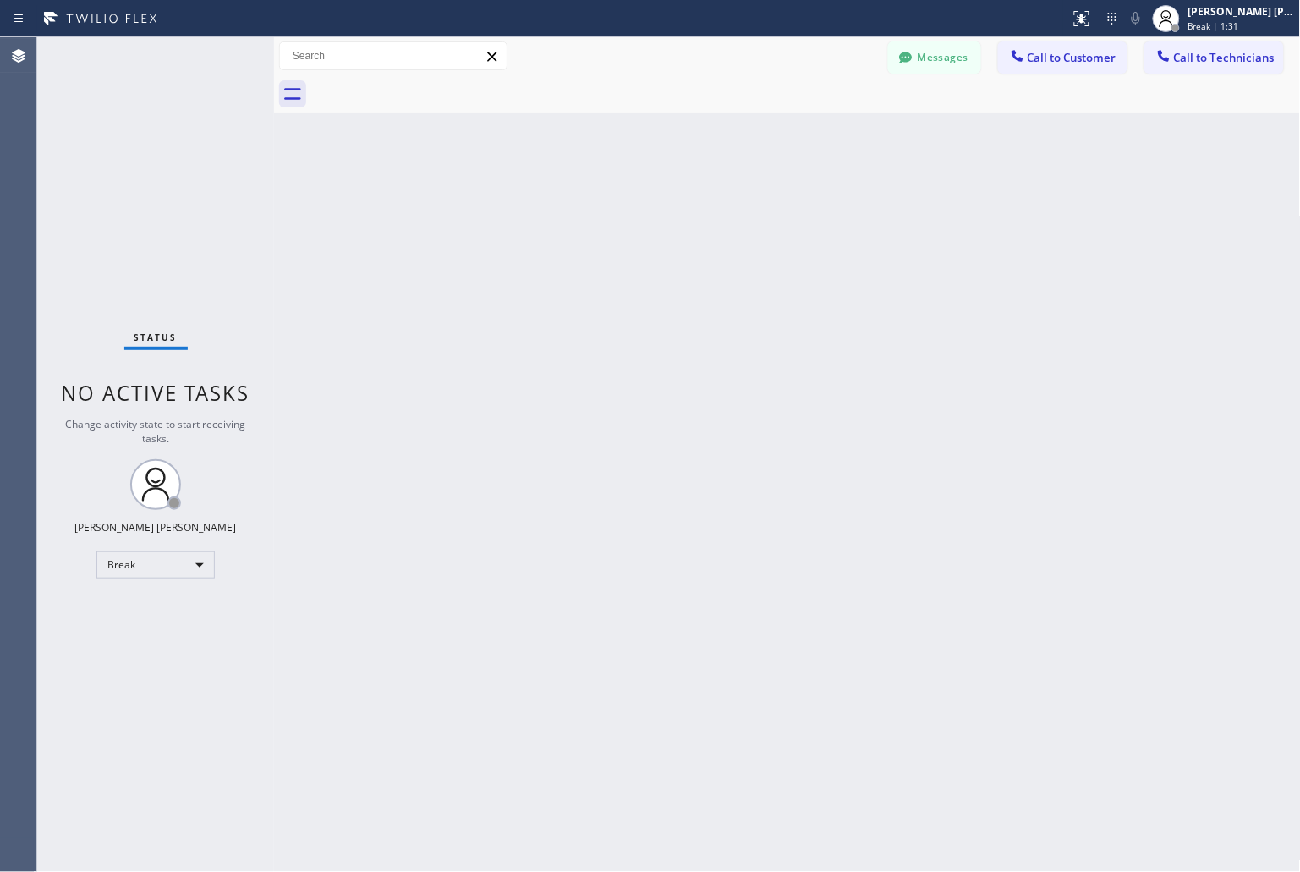
click at [614, 213] on div "Back to Dashboard Change Sender ID Customers Technicians KD Krissy Do [DATE] 02…" at bounding box center [787, 454] width 1027 height 835
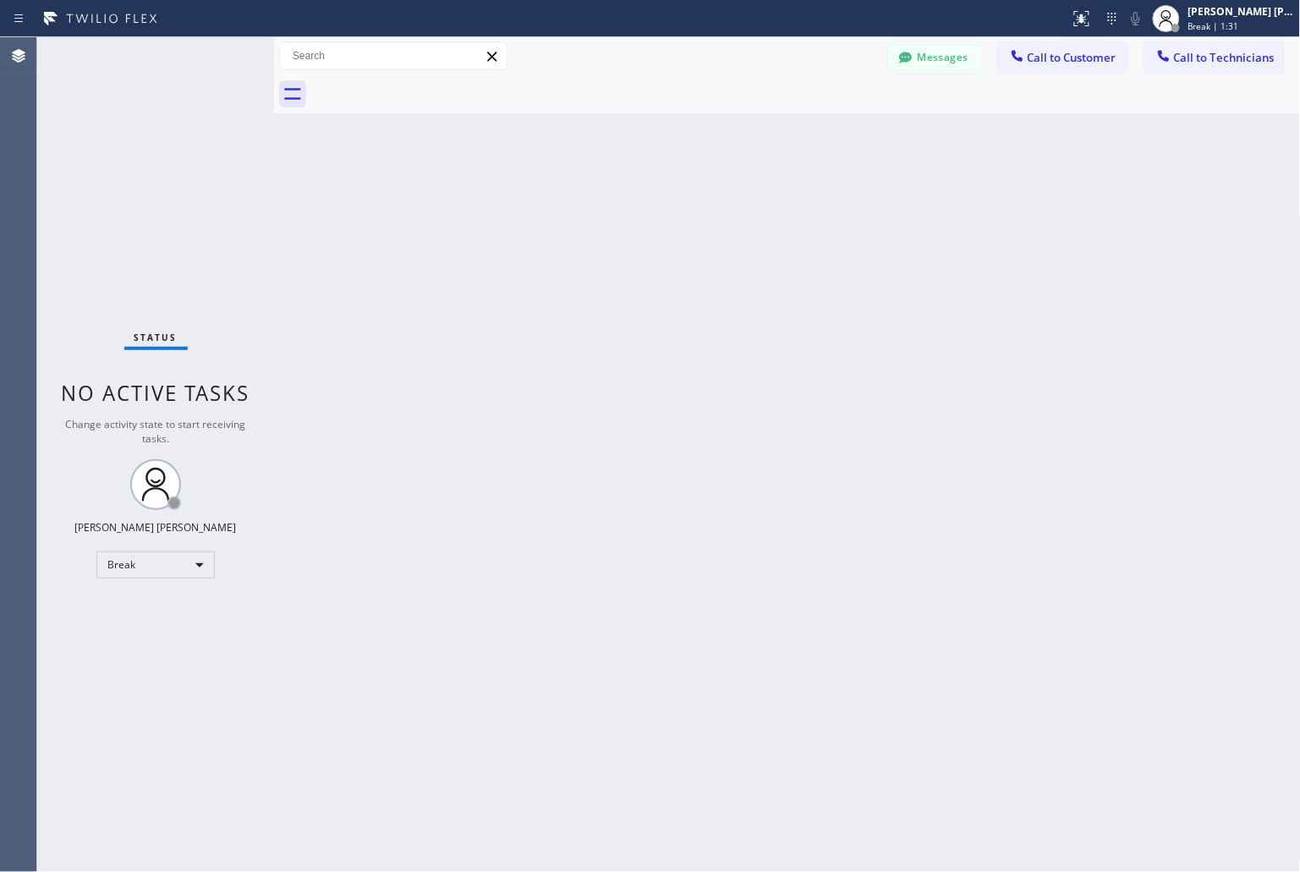
click at [614, 213] on div "Back to Dashboard Change Sender ID Customers Technicians KD Krissy Do [DATE] 02…" at bounding box center [787, 454] width 1027 height 835
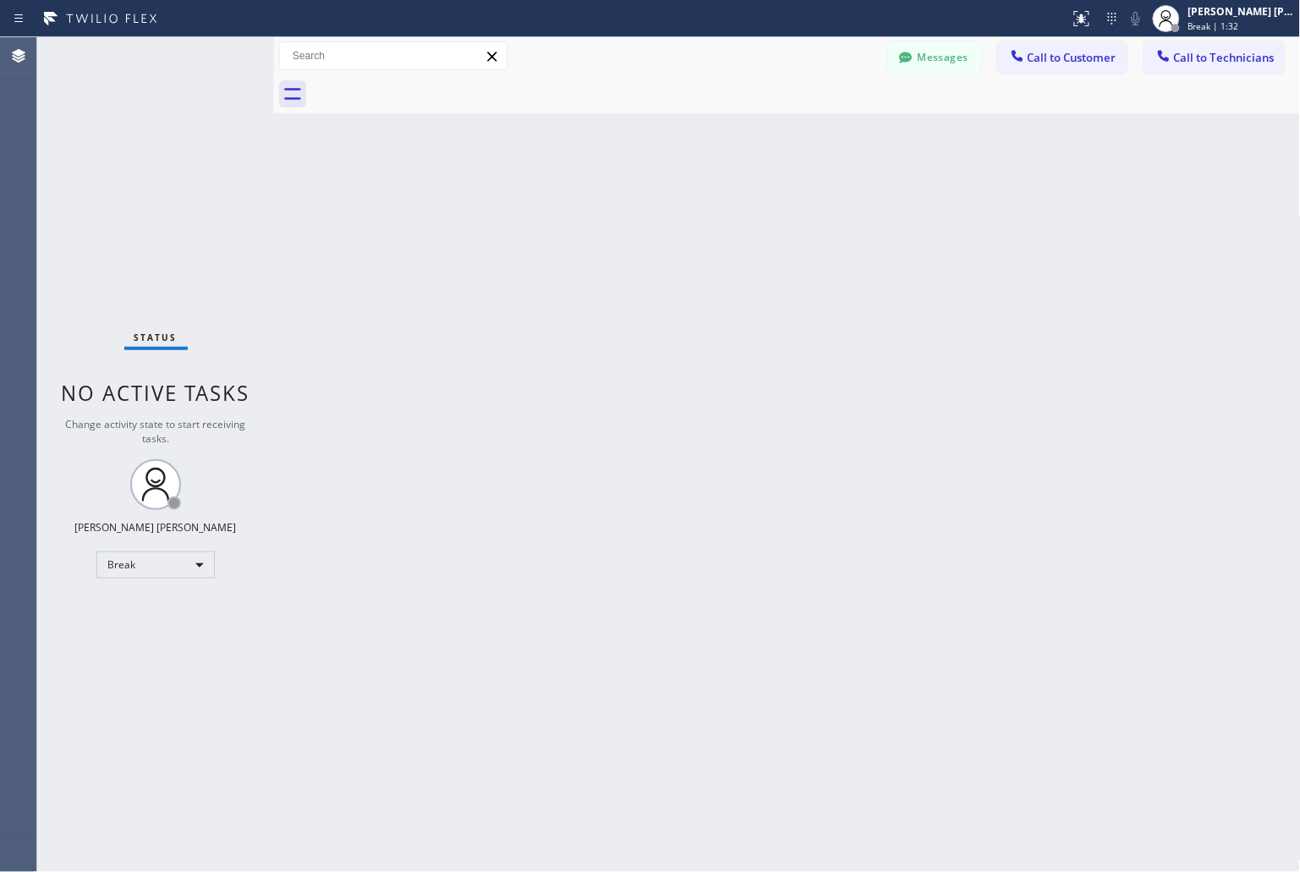
click at [614, 213] on div "Back to Dashboard Change Sender ID Customers Technicians KD Krissy Do [DATE] 02…" at bounding box center [787, 454] width 1027 height 835
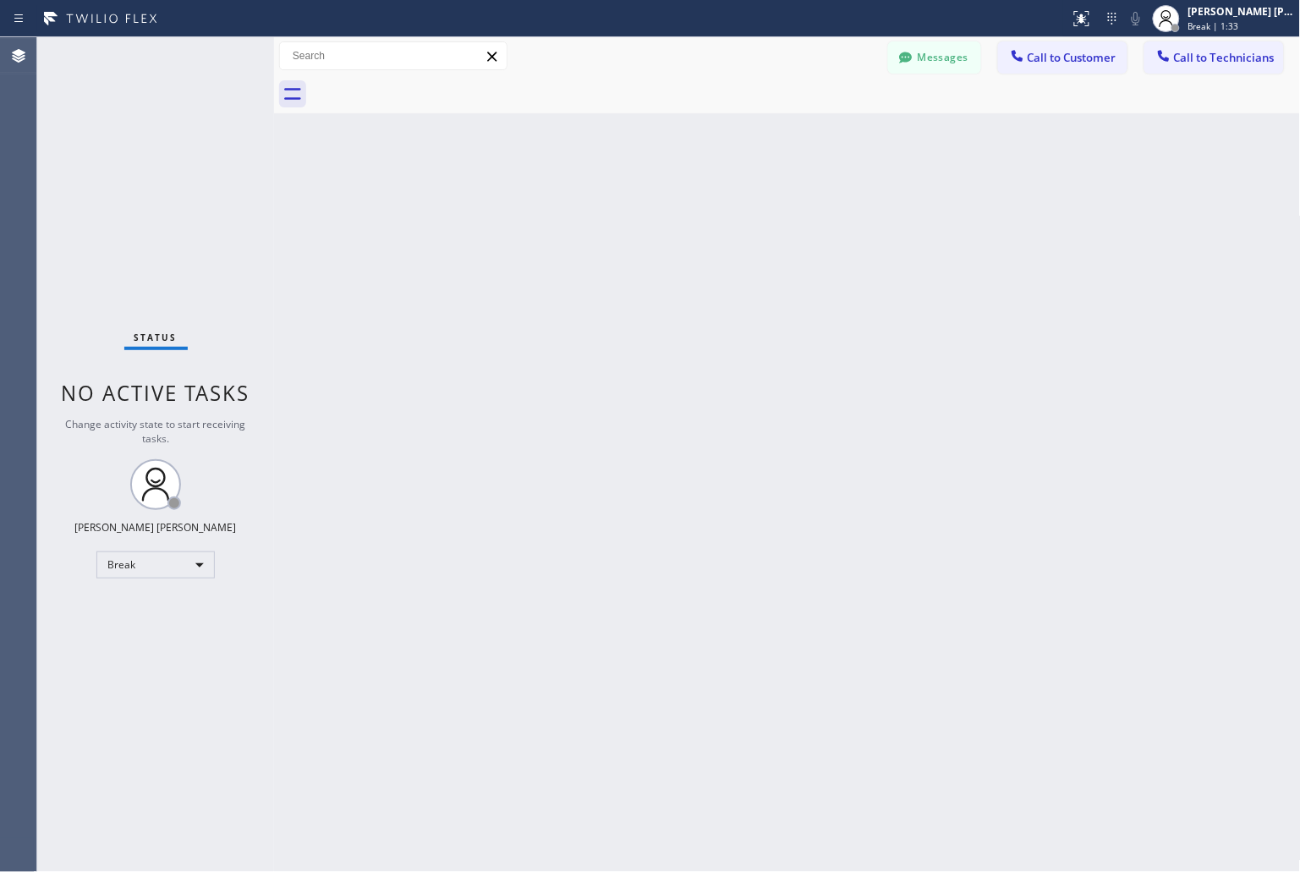
click at [614, 213] on div "Back to Dashboard Change Sender ID Customers Technicians KD Krissy Do [DATE] 02…" at bounding box center [787, 454] width 1027 height 835
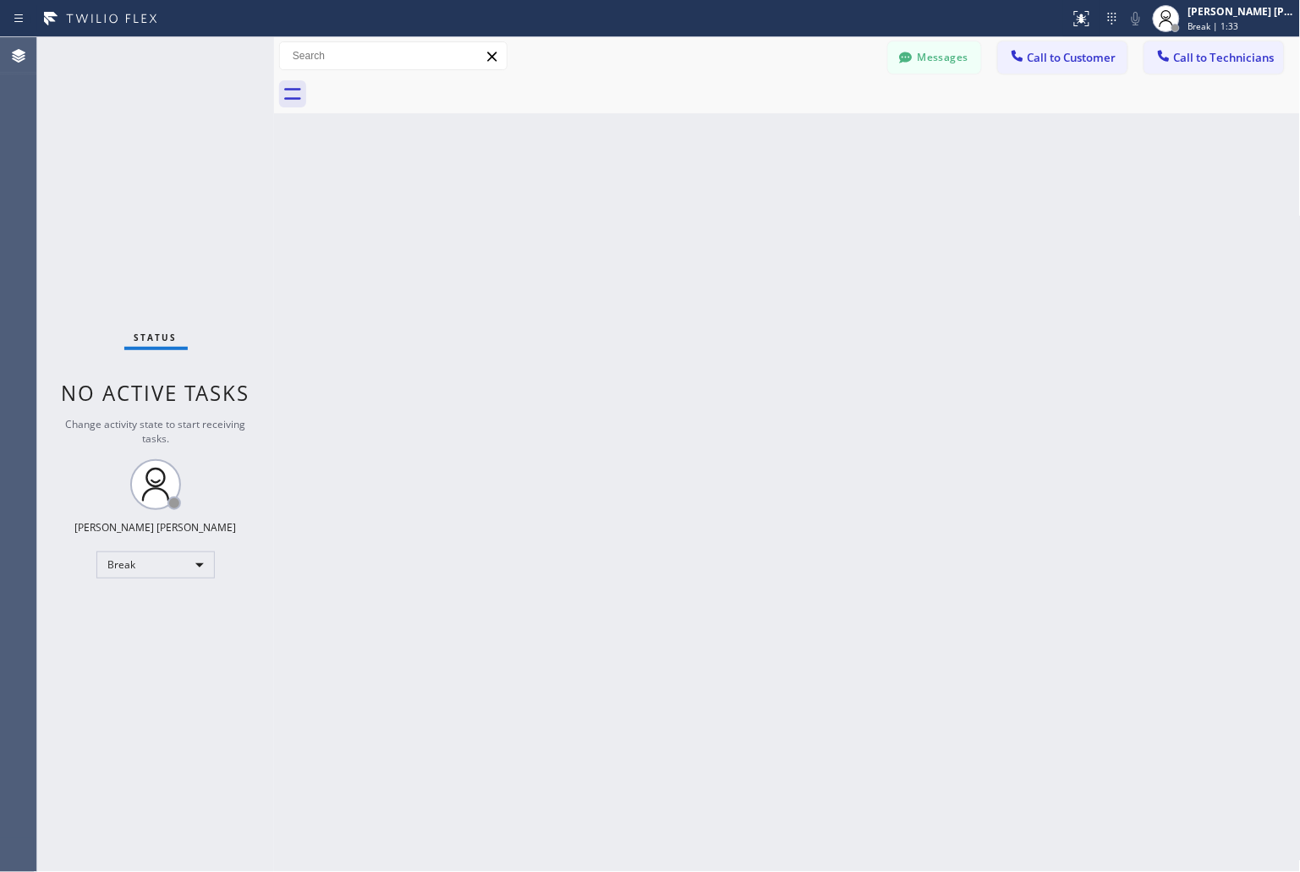
click at [614, 213] on div "Back to Dashboard Change Sender ID Customers Technicians KD Krissy Do [DATE] 02…" at bounding box center [787, 454] width 1027 height 835
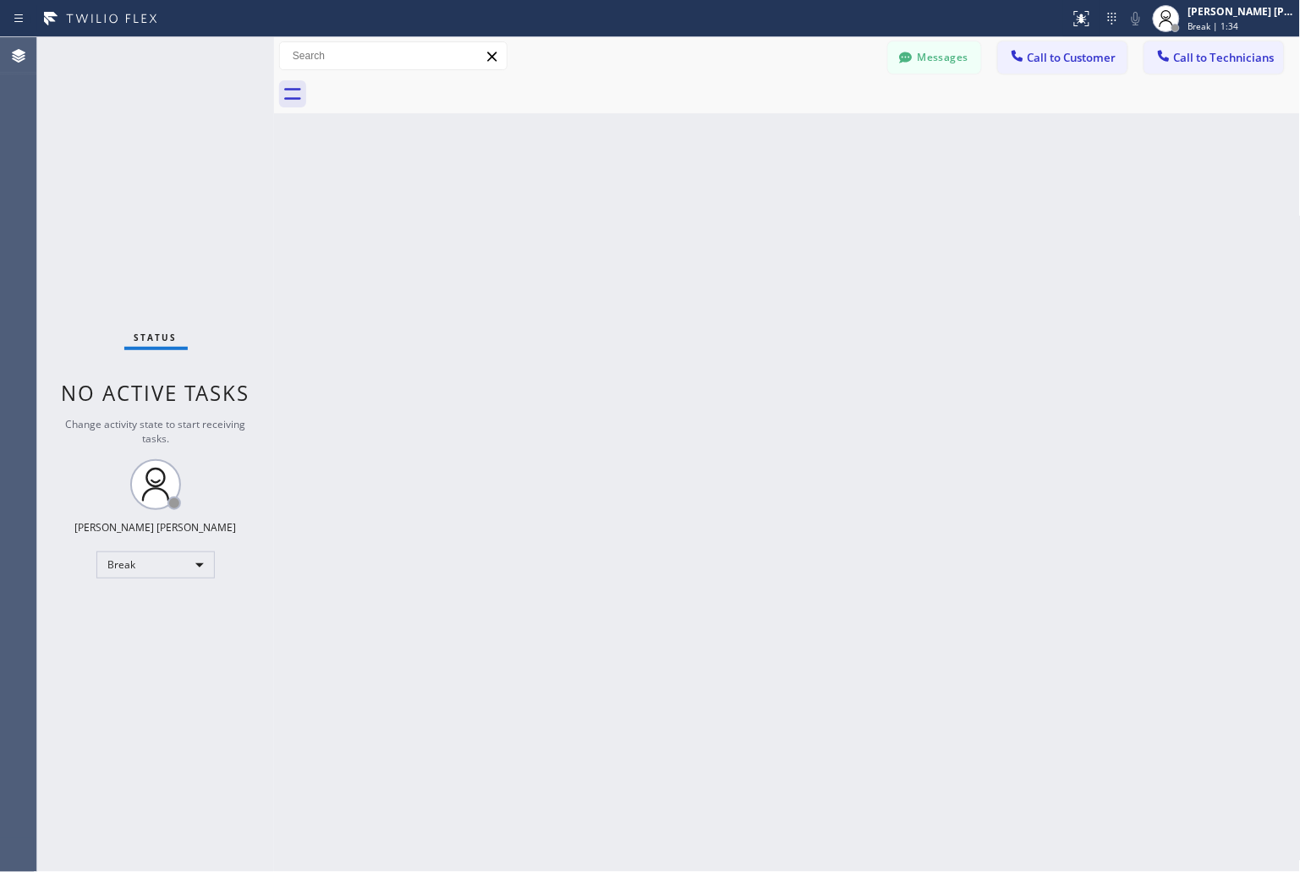
click at [614, 213] on div "Back to Dashboard Change Sender ID Customers Technicians KD Krissy Do [DATE] 02…" at bounding box center [787, 454] width 1027 height 835
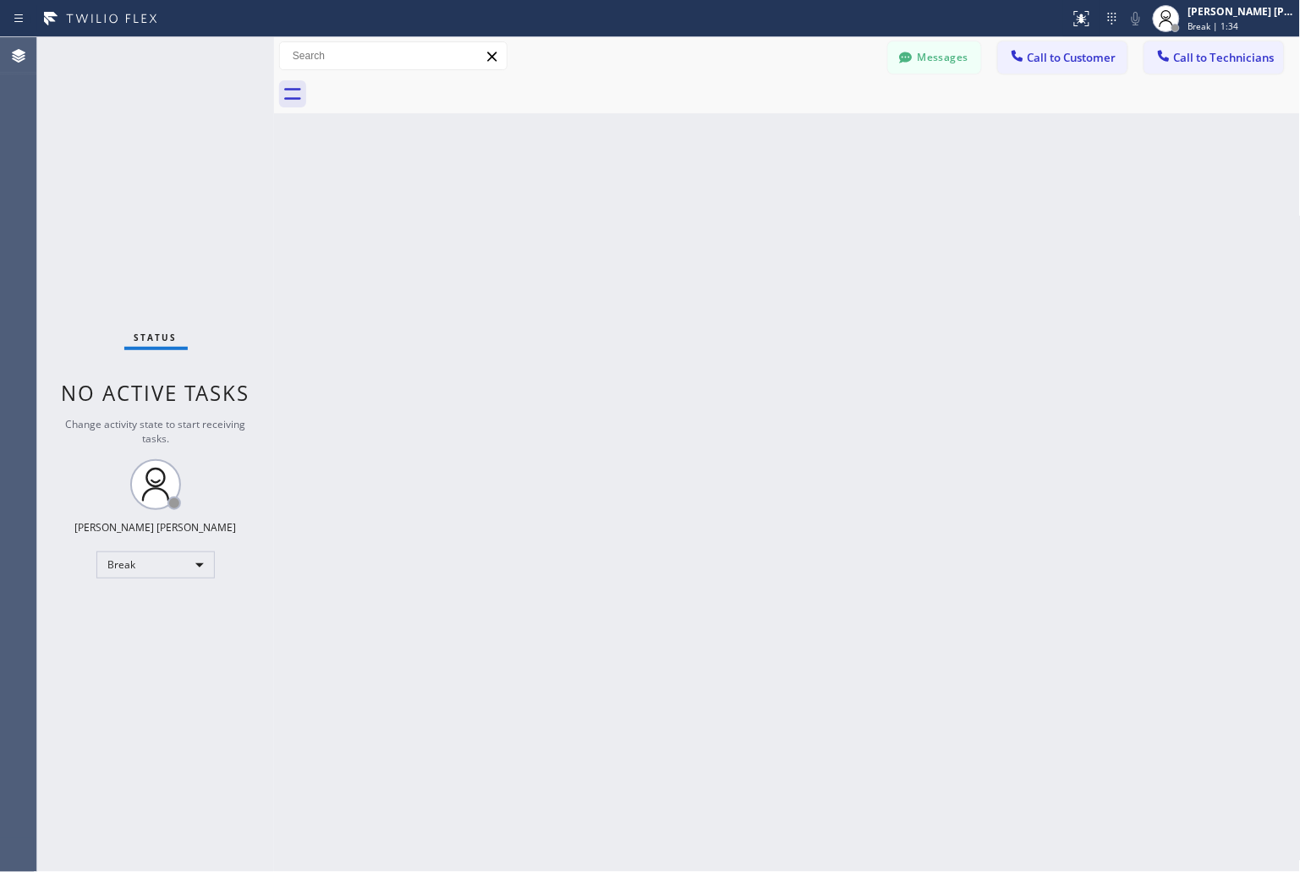
click at [614, 213] on div "Back to Dashboard Change Sender ID Customers Technicians KD Krissy Do [DATE] 02…" at bounding box center [787, 454] width 1027 height 835
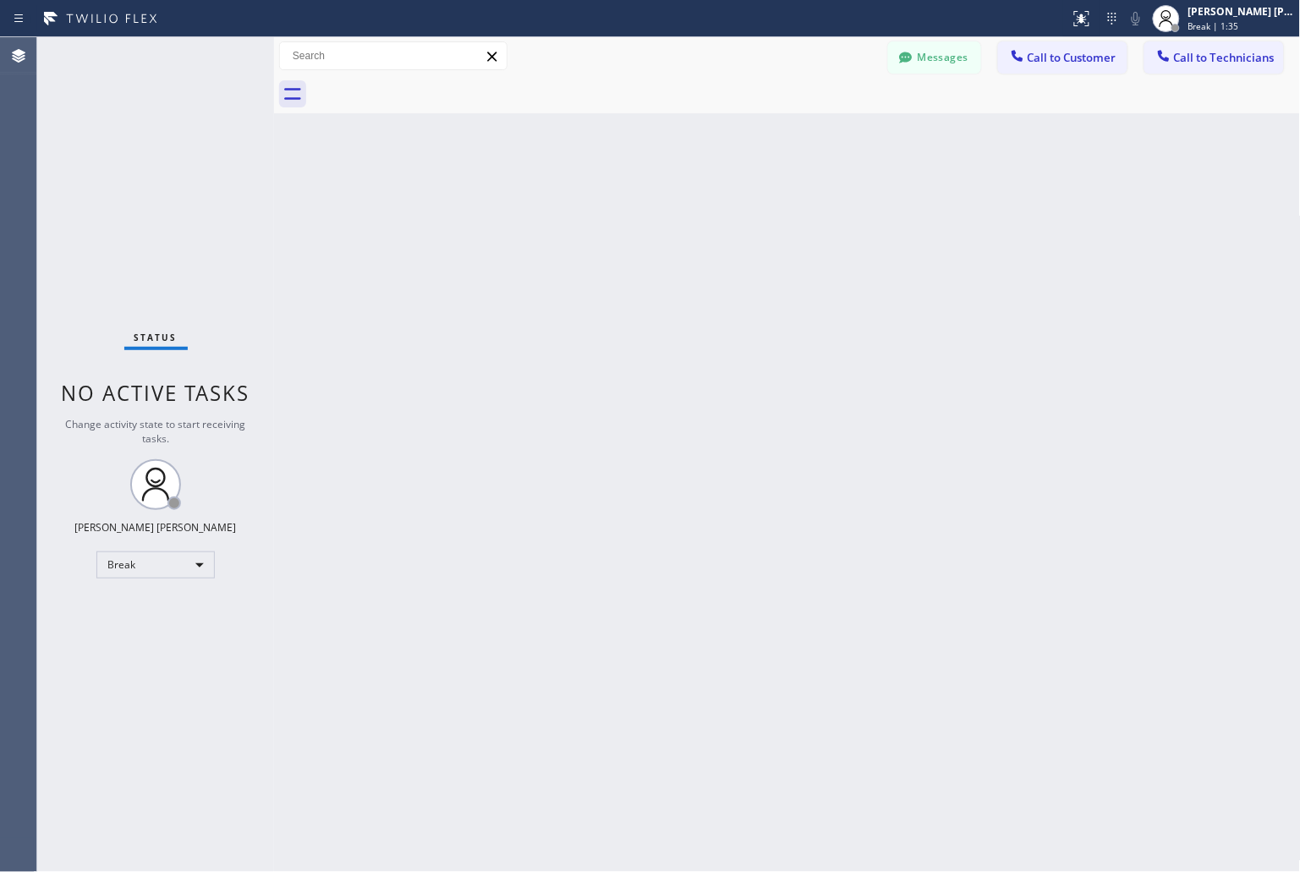
click at [614, 213] on div "Back to Dashboard Change Sender ID Customers Technicians KD Krissy Do [DATE] 02…" at bounding box center [787, 454] width 1027 height 835
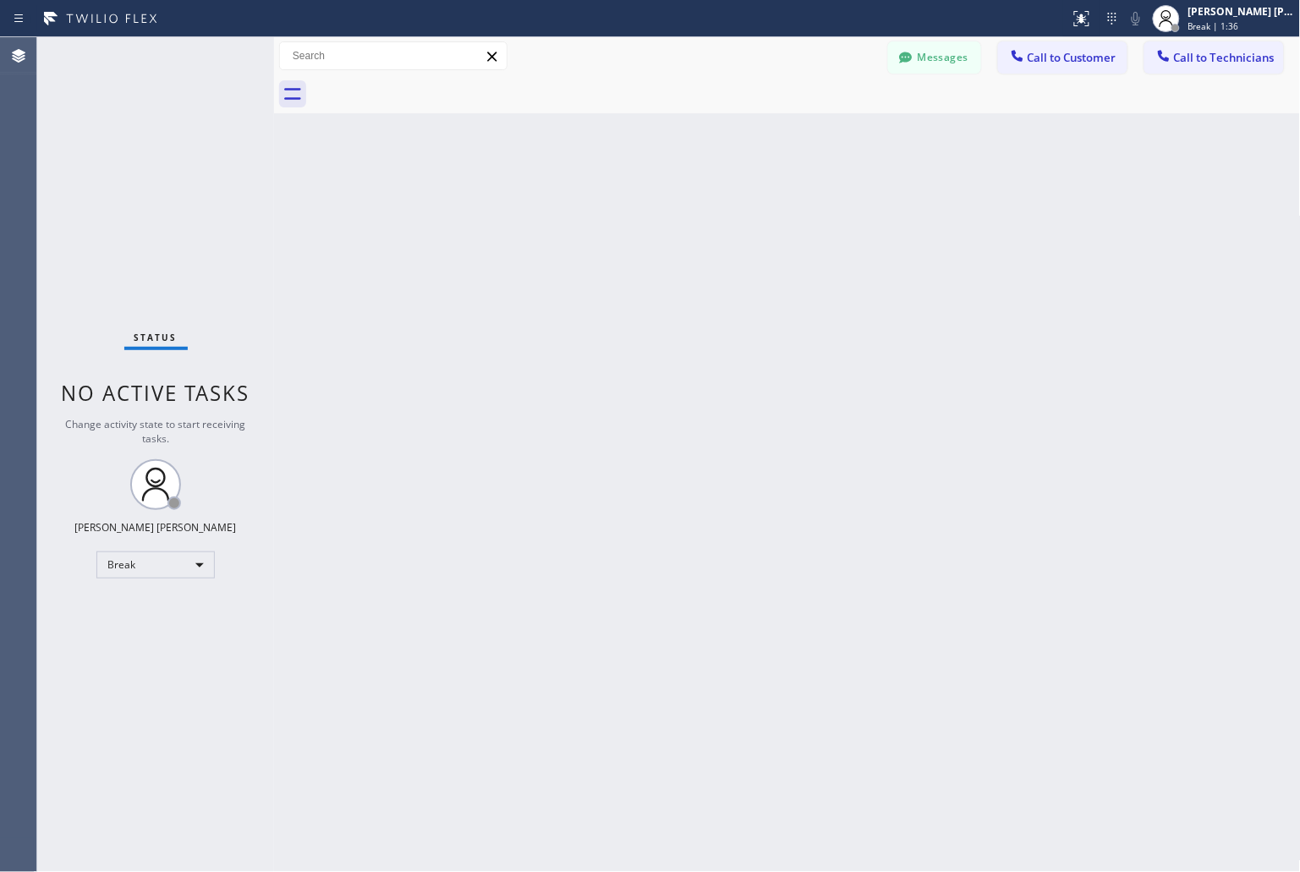
click at [614, 213] on div "Back to Dashboard Change Sender ID Customers Technicians KD Krissy Do [DATE] 02…" at bounding box center [787, 454] width 1027 height 835
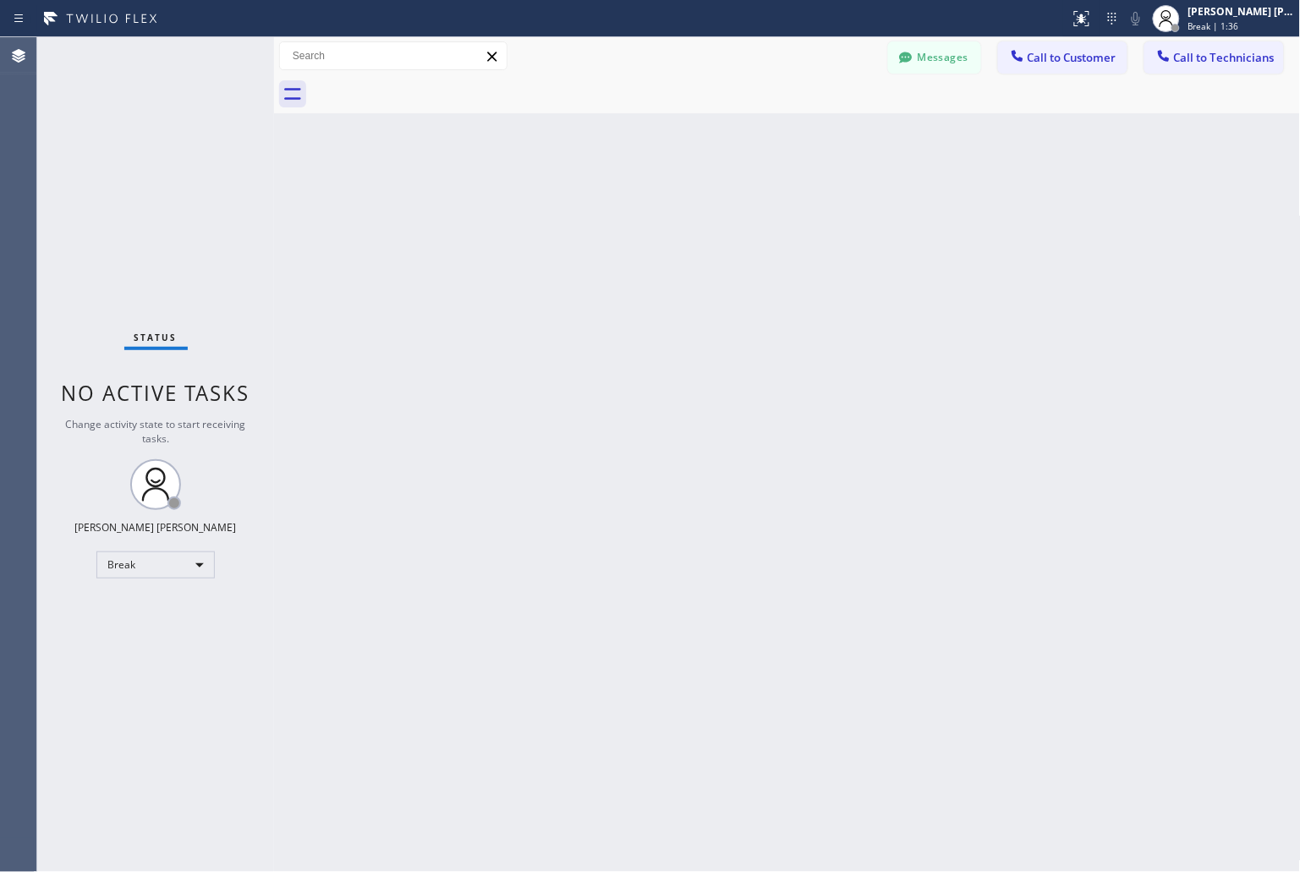
click at [614, 213] on div "Back to Dashboard Change Sender ID Customers Technicians KD Krissy Do [DATE] 02…" at bounding box center [787, 454] width 1027 height 835
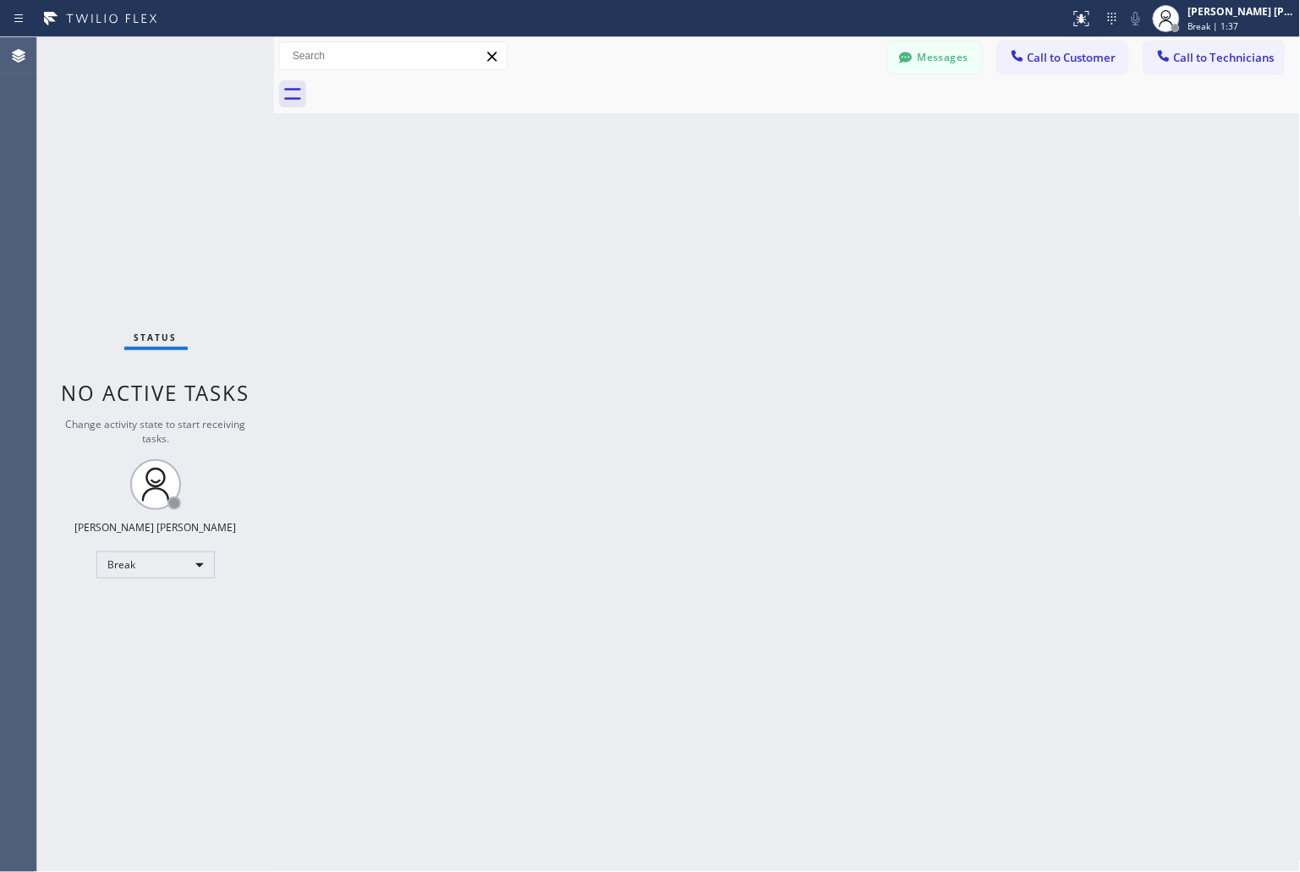
click at [614, 213] on div "Back to Dashboard Change Sender ID Customers Technicians KD Krissy Do [DATE] 02…" at bounding box center [787, 454] width 1027 height 835
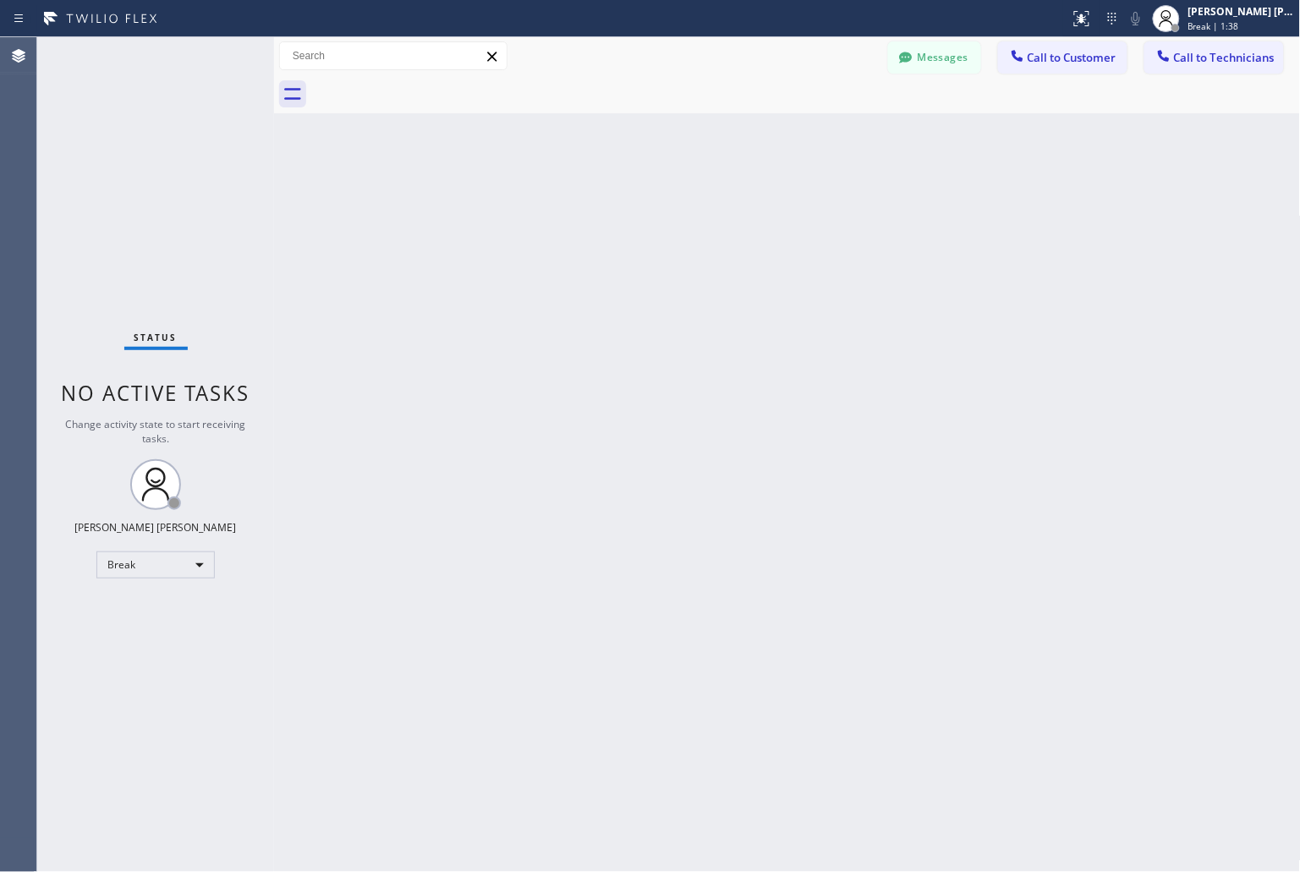
click at [614, 213] on div "Back to Dashboard Change Sender ID Customers Technicians KD Krissy Do [DATE] 02…" at bounding box center [787, 454] width 1027 height 835
click
